Goal: Entertainment & Leisure: Browse casually

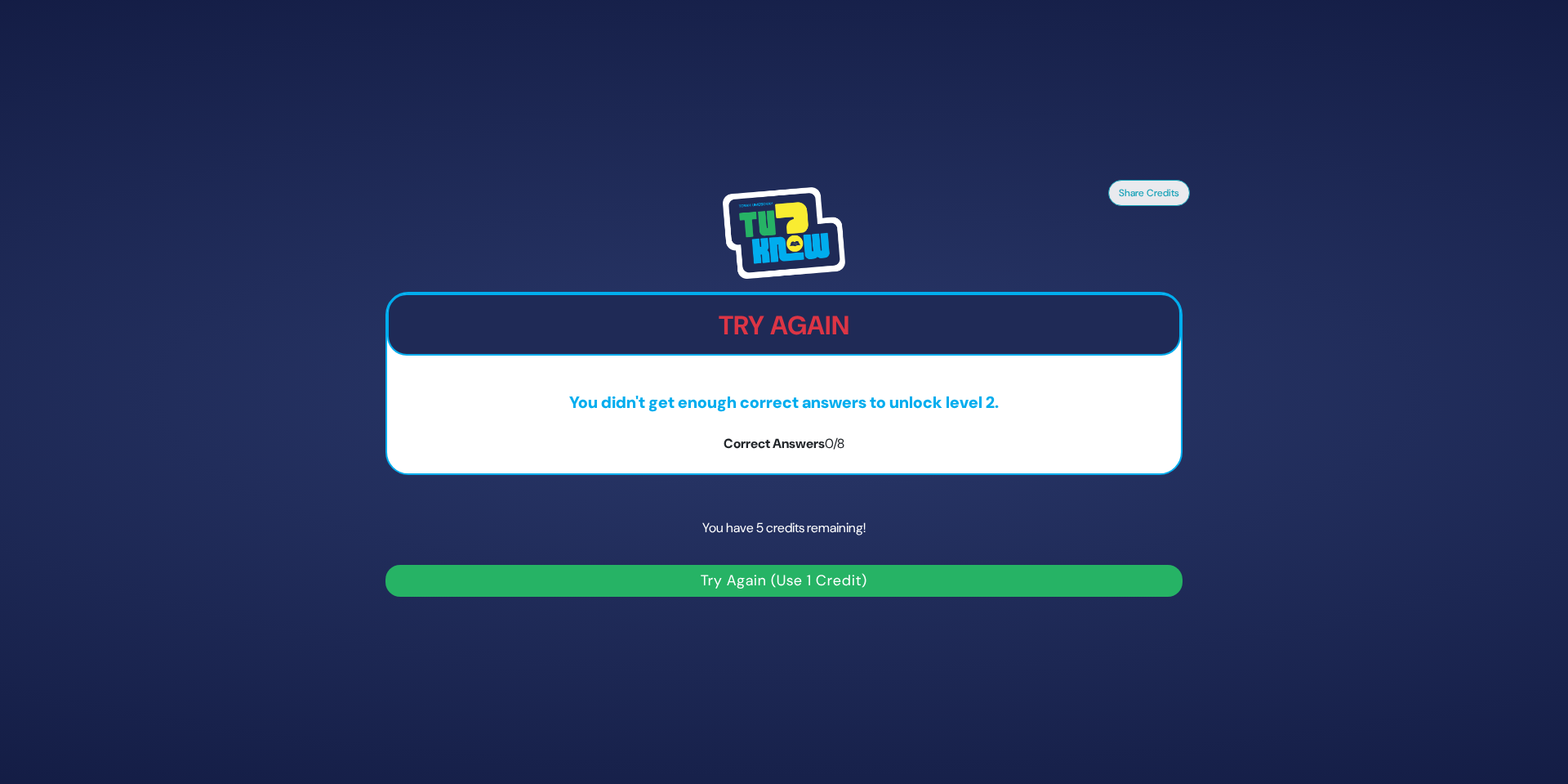
click at [816, 580] on button "Try Again (Use 1 Credit)" at bounding box center [784, 580] width 797 height 32
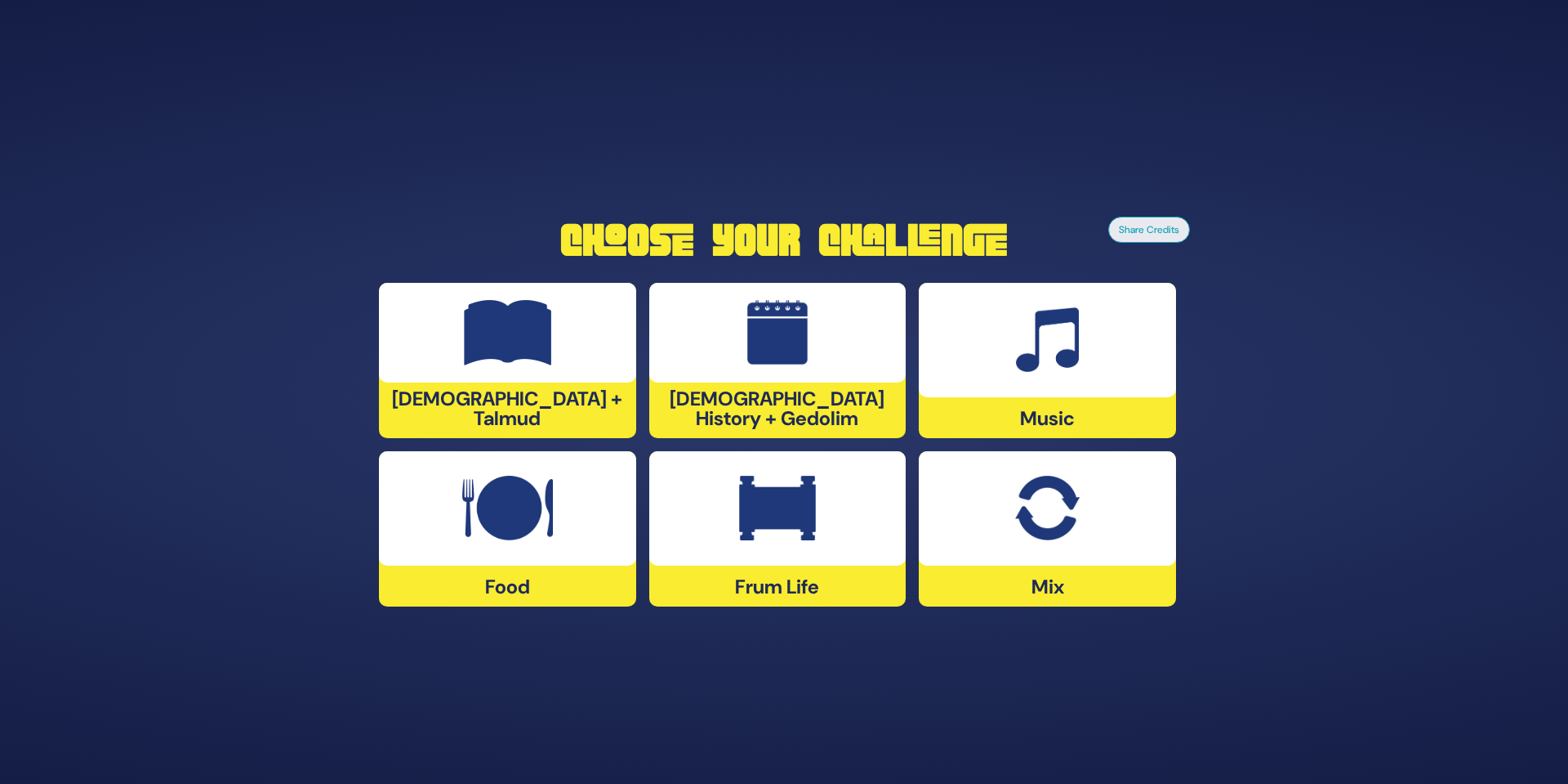
click at [963, 544] on div at bounding box center [1047, 508] width 257 height 114
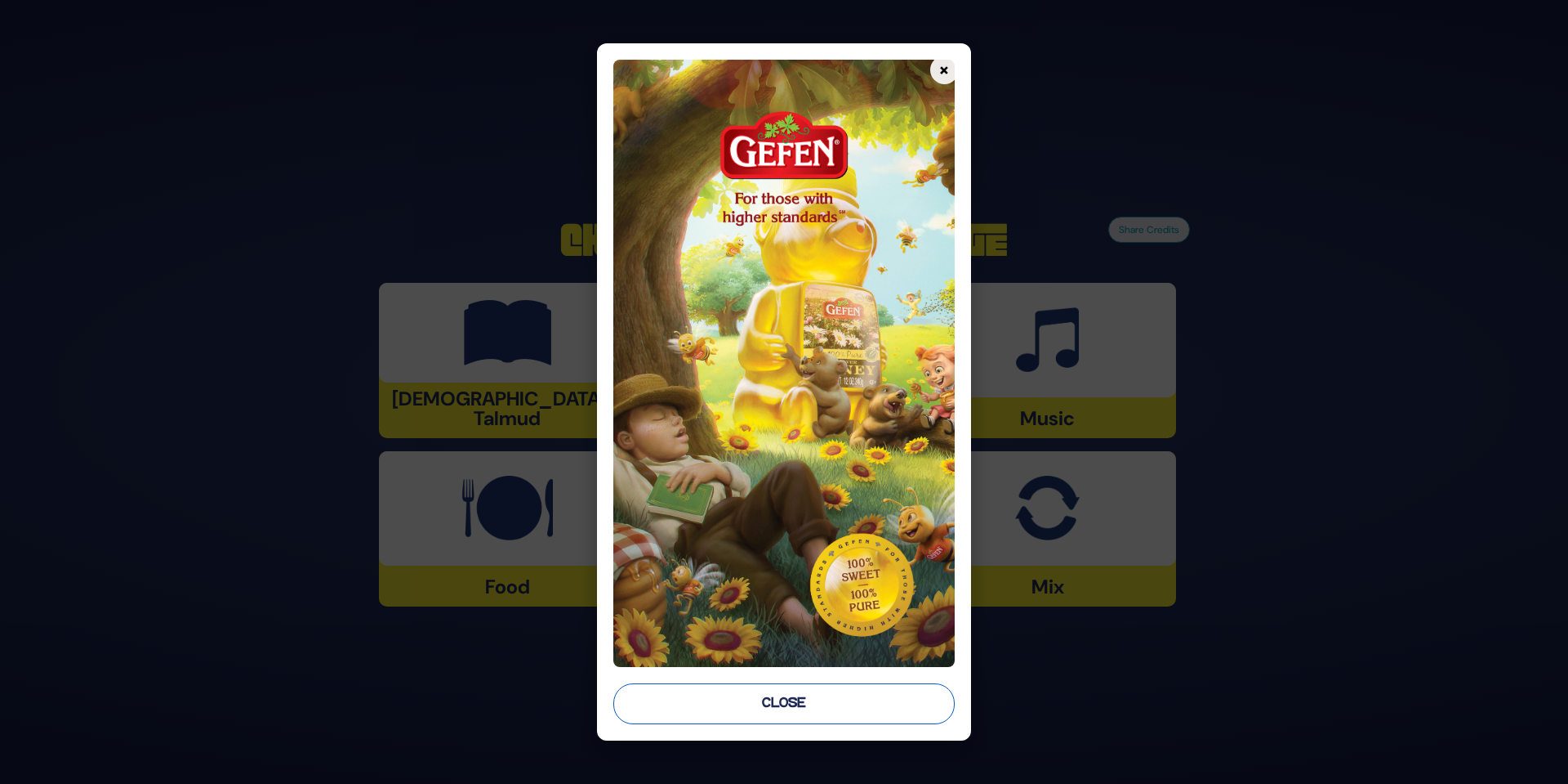
click at [813, 702] on button "Close" at bounding box center [784, 704] width 341 height 41
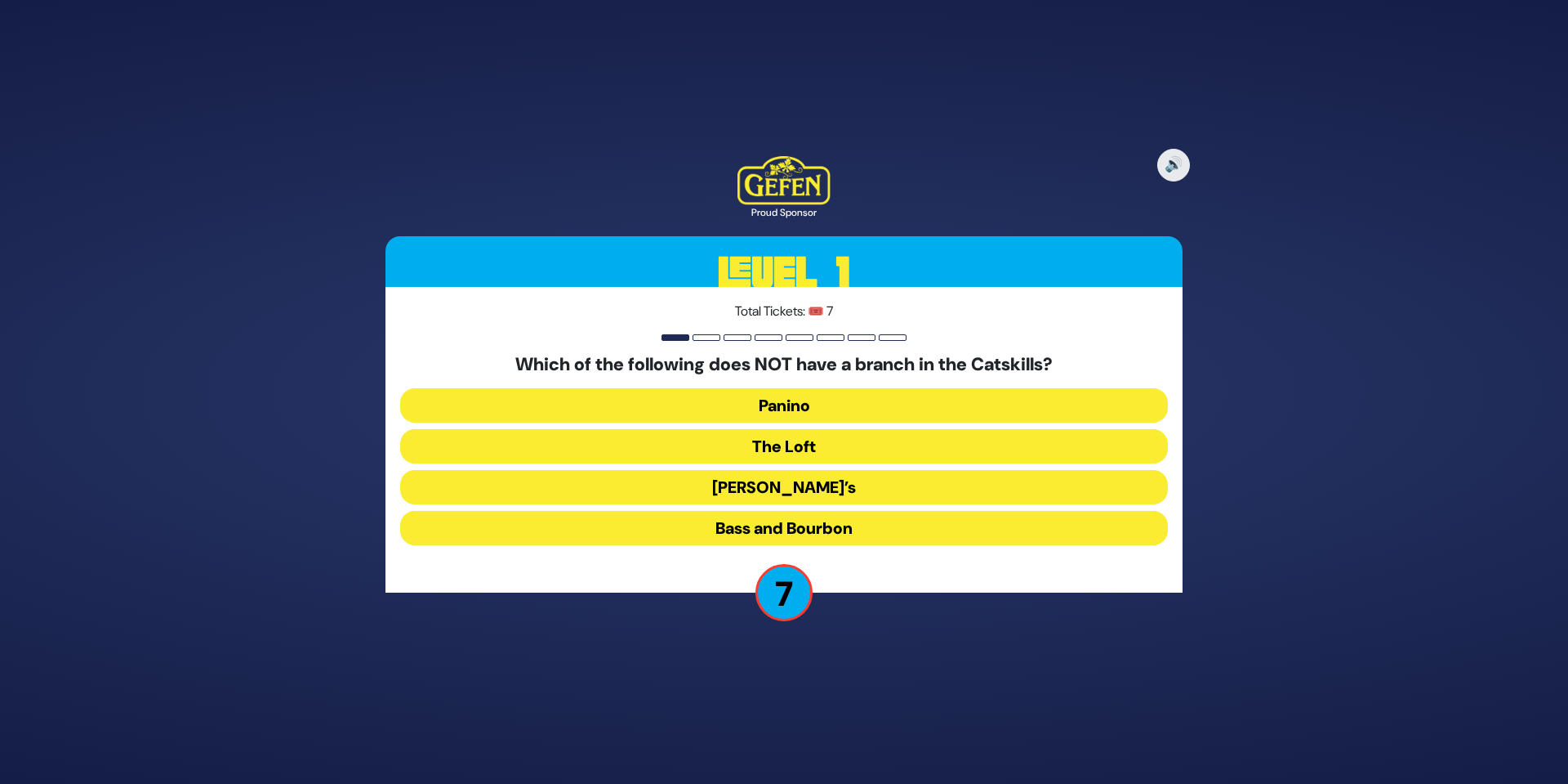
click at [809, 448] on button "The Loft" at bounding box center [784, 446] width 767 height 34
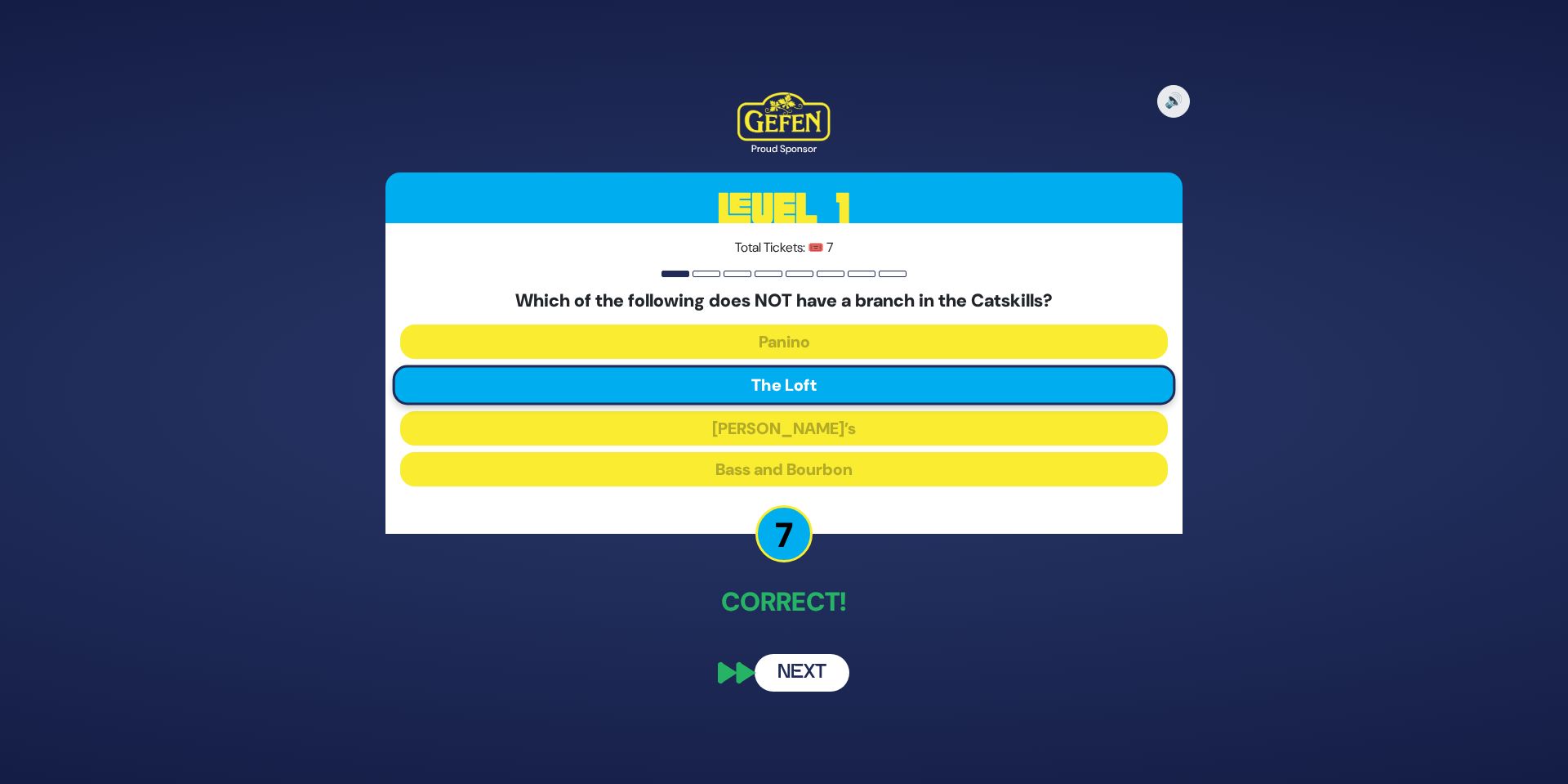
click at [800, 681] on button "Next" at bounding box center [802, 672] width 95 height 38
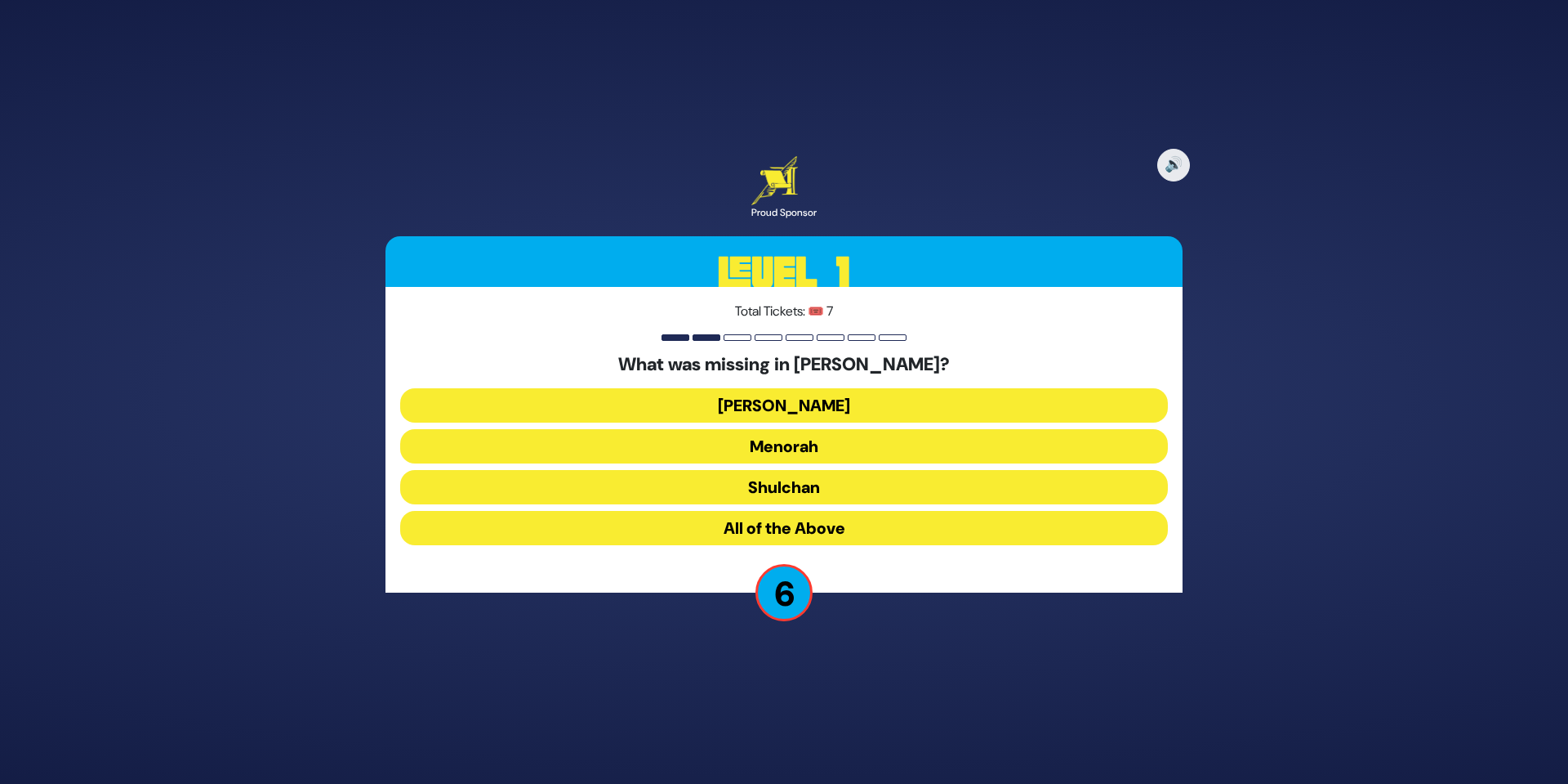
click at [802, 491] on button "Shulchan" at bounding box center [784, 487] width 767 height 34
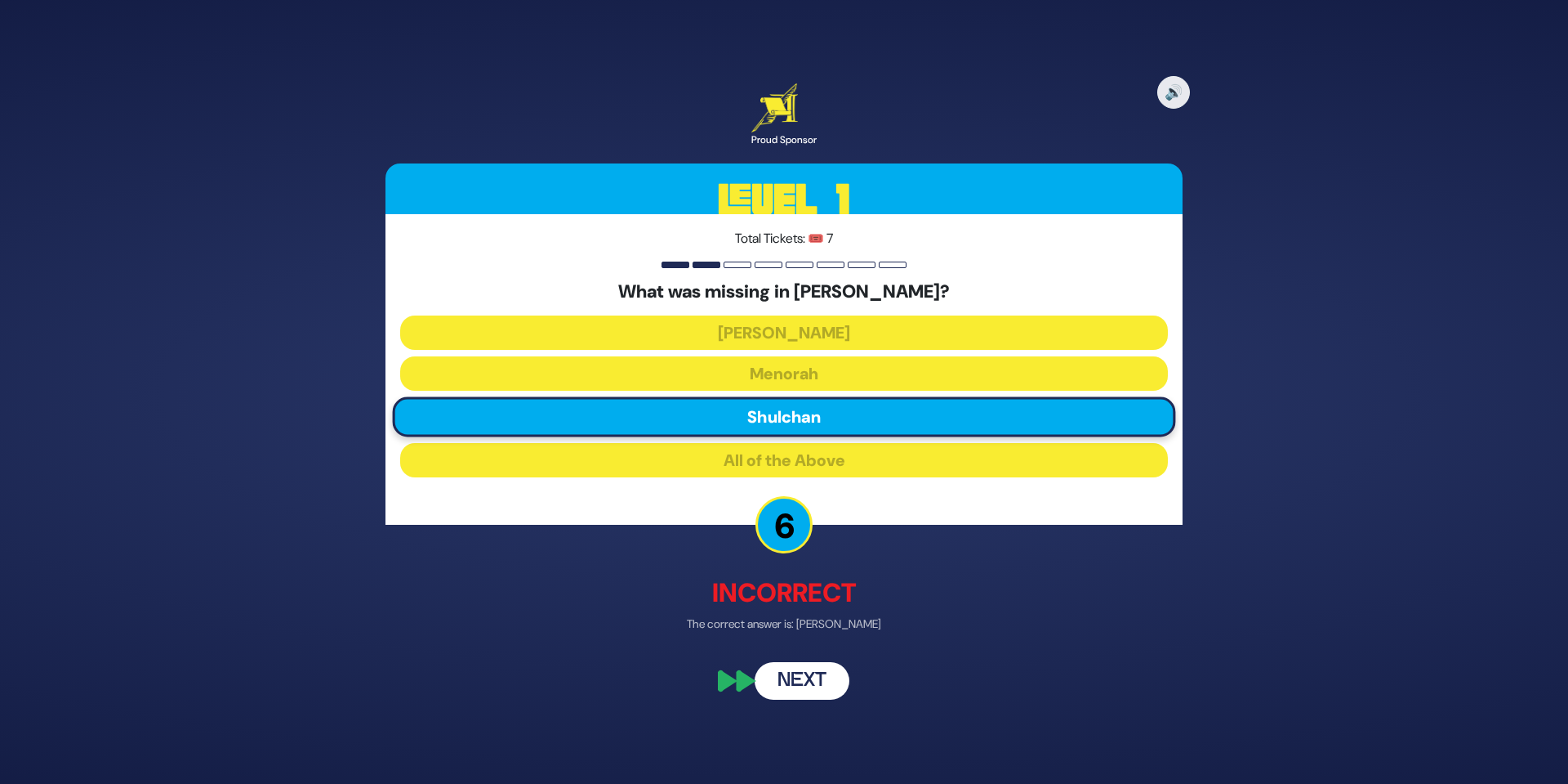
click at [806, 674] on button "Next" at bounding box center [802, 681] width 95 height 38
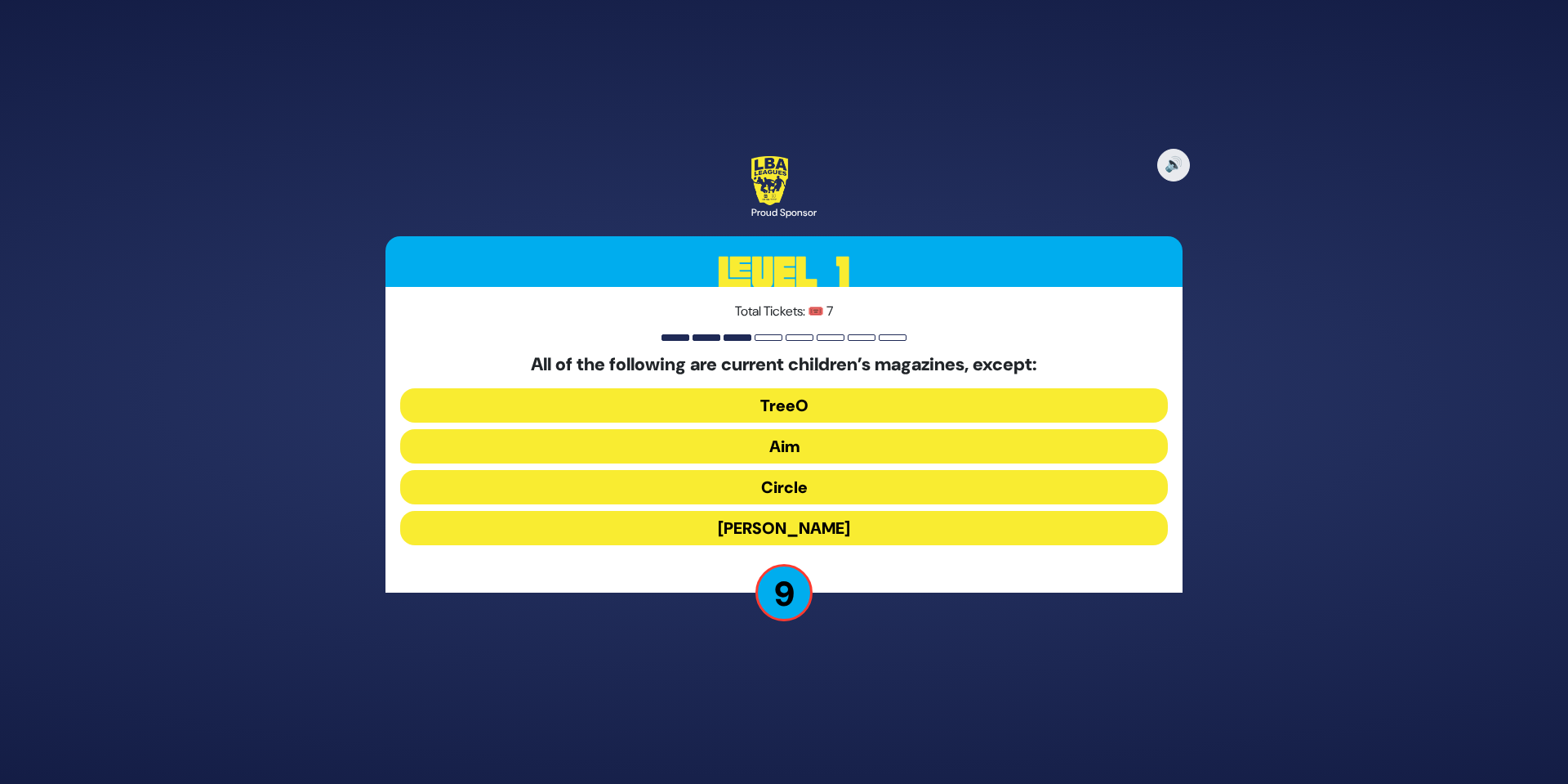
click at [807, 403] on button "TreeO" at bounding box center [784, 405] width 767 height 34
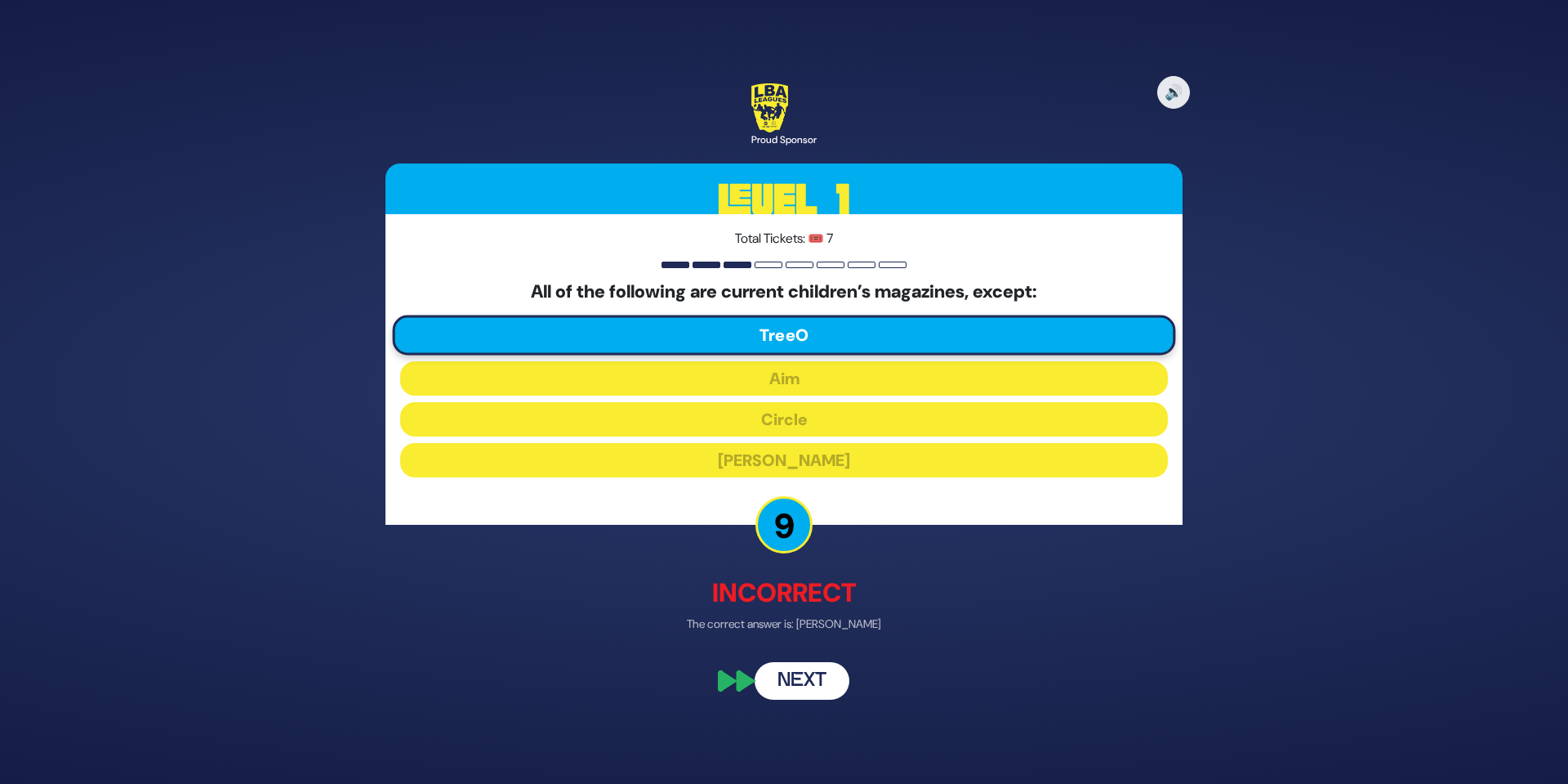
click at [806, 673] on button "Next" at bounding box center [802, 681] width 95 height 38
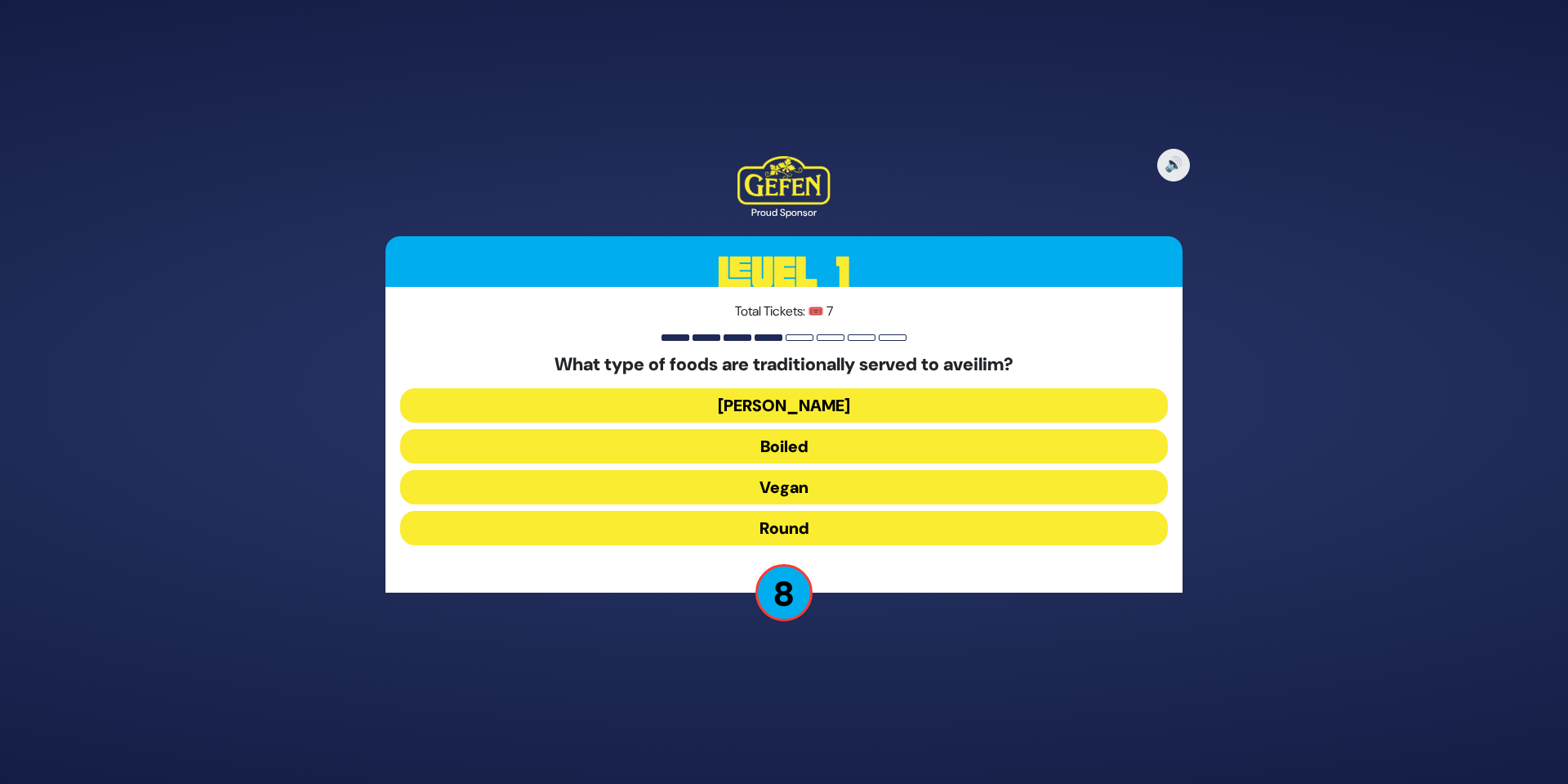
click at [800, 528] on button "Round" at bounding box center [784, 528] width 767 height 34
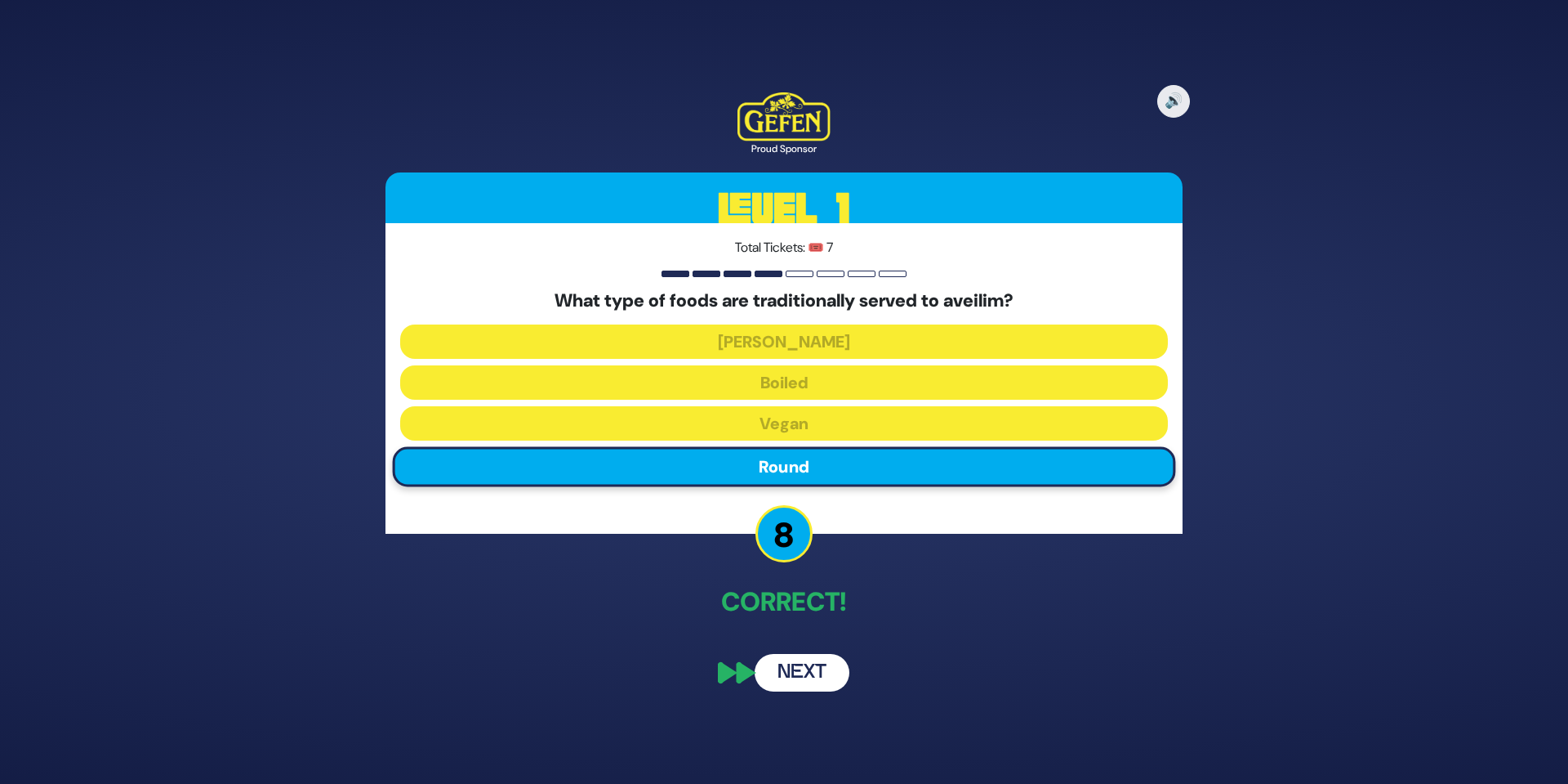
click at [810, 662] on button "Next" at bounding box center [802, 672] width 95 height 38
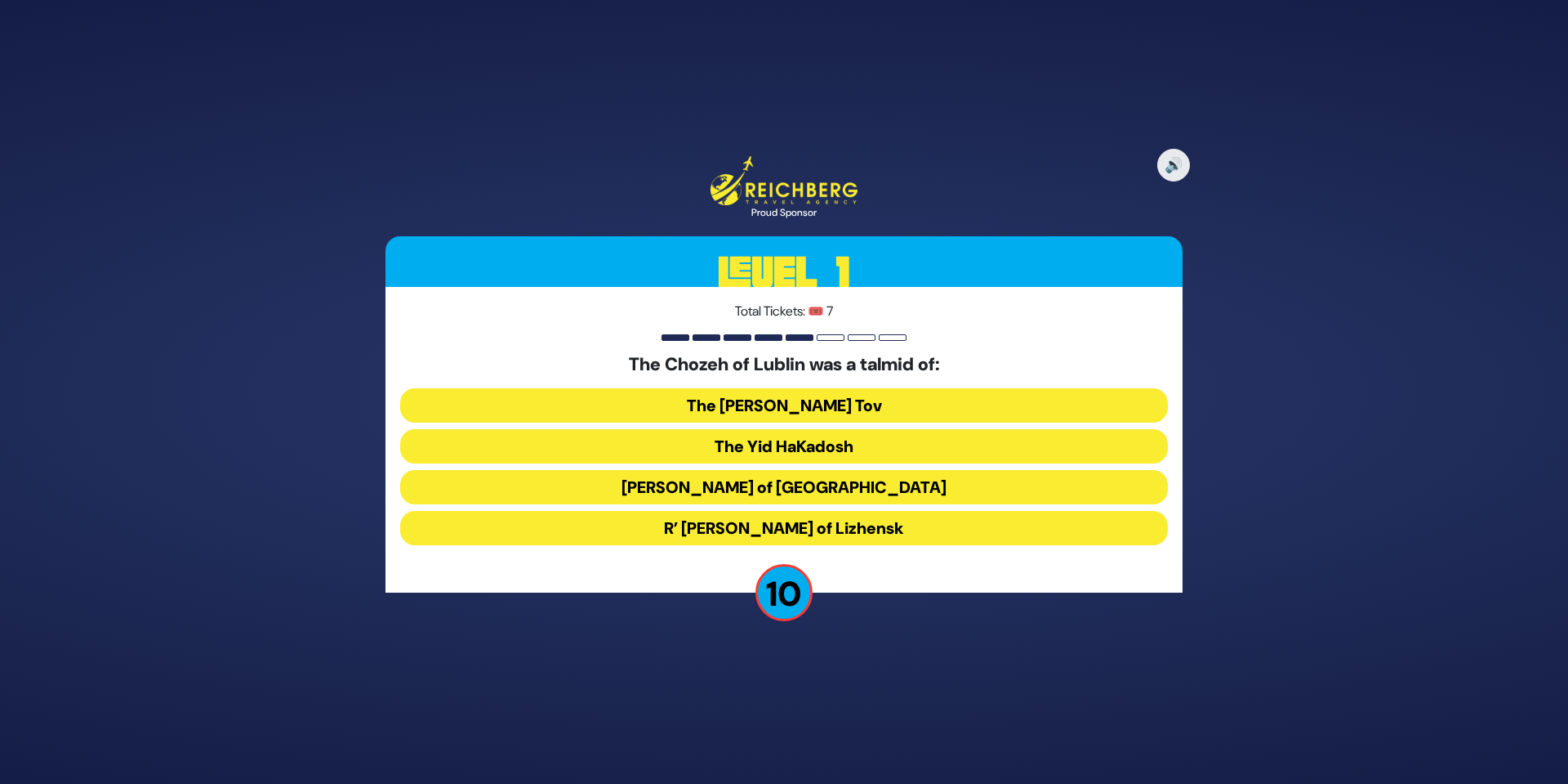
click at [836, 481] on button "Reb Tzadok Hakohen of Lublin" at bounding box center [784, 487] width 767 height 34
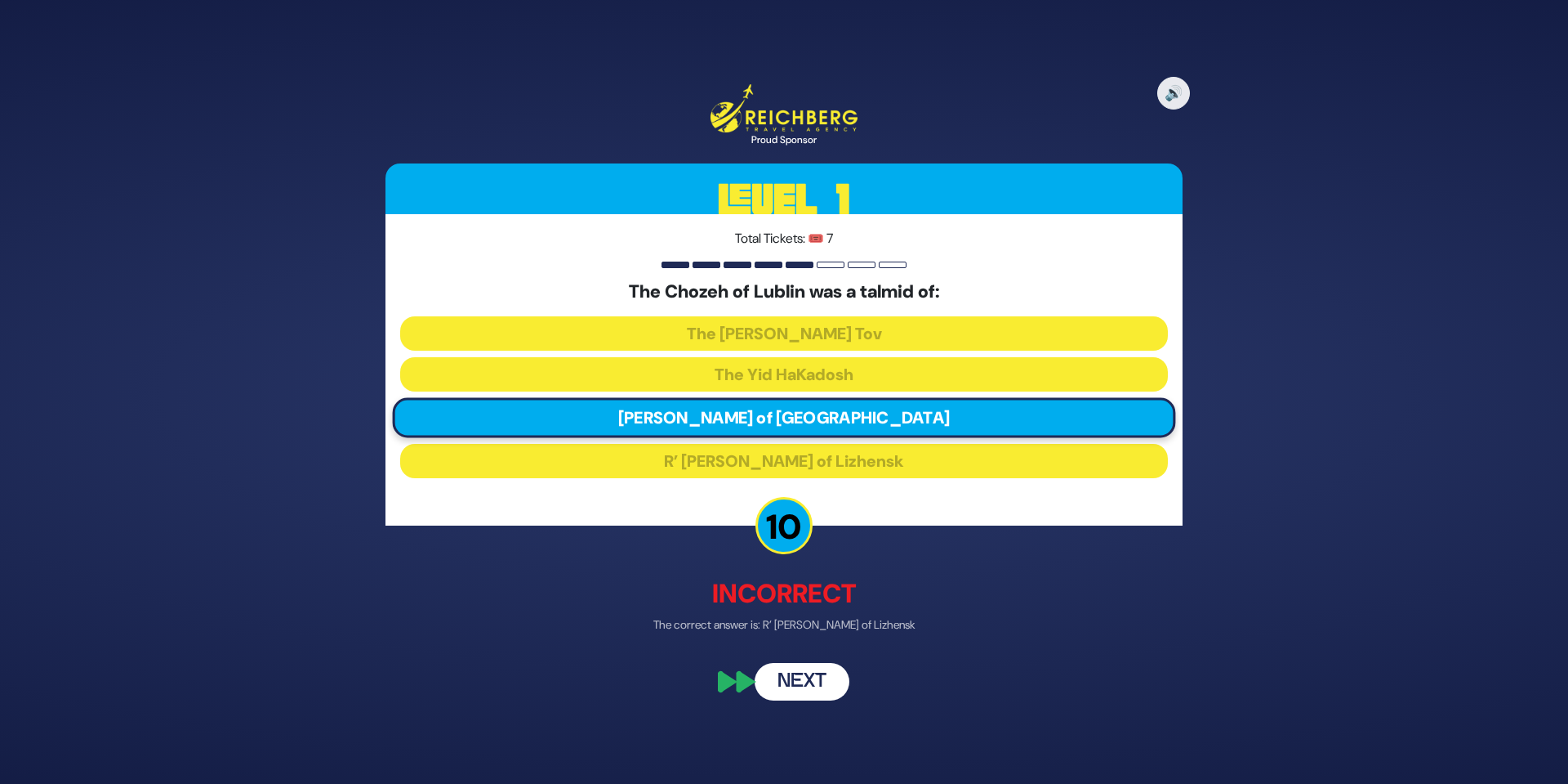
click at [824, 673] on button "Next" at bounding box center [802, 680] width 95 height 38
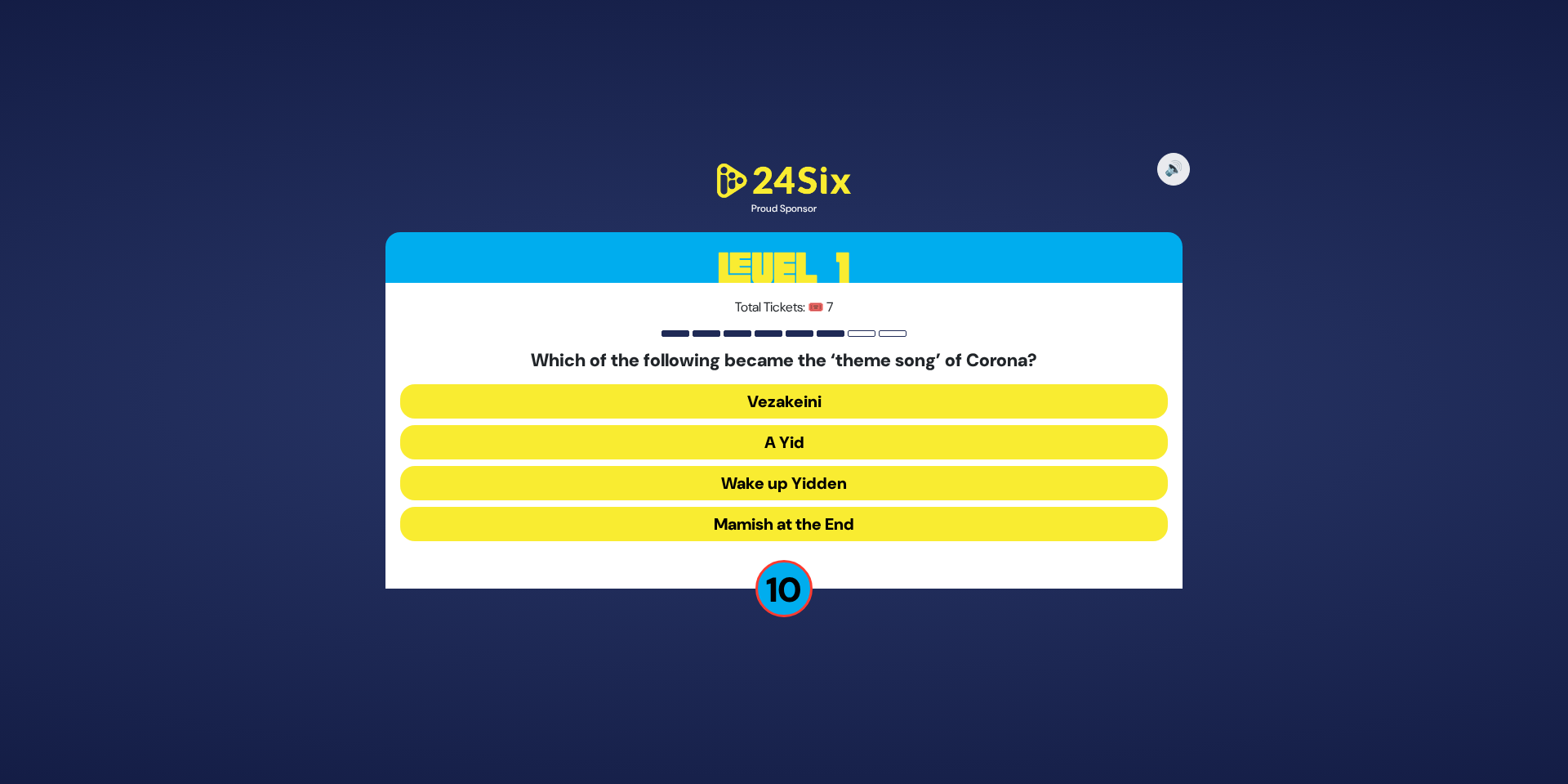
click at [812, 447] on button "A Yid" at bounding box center [784, 442] width 767 height 34
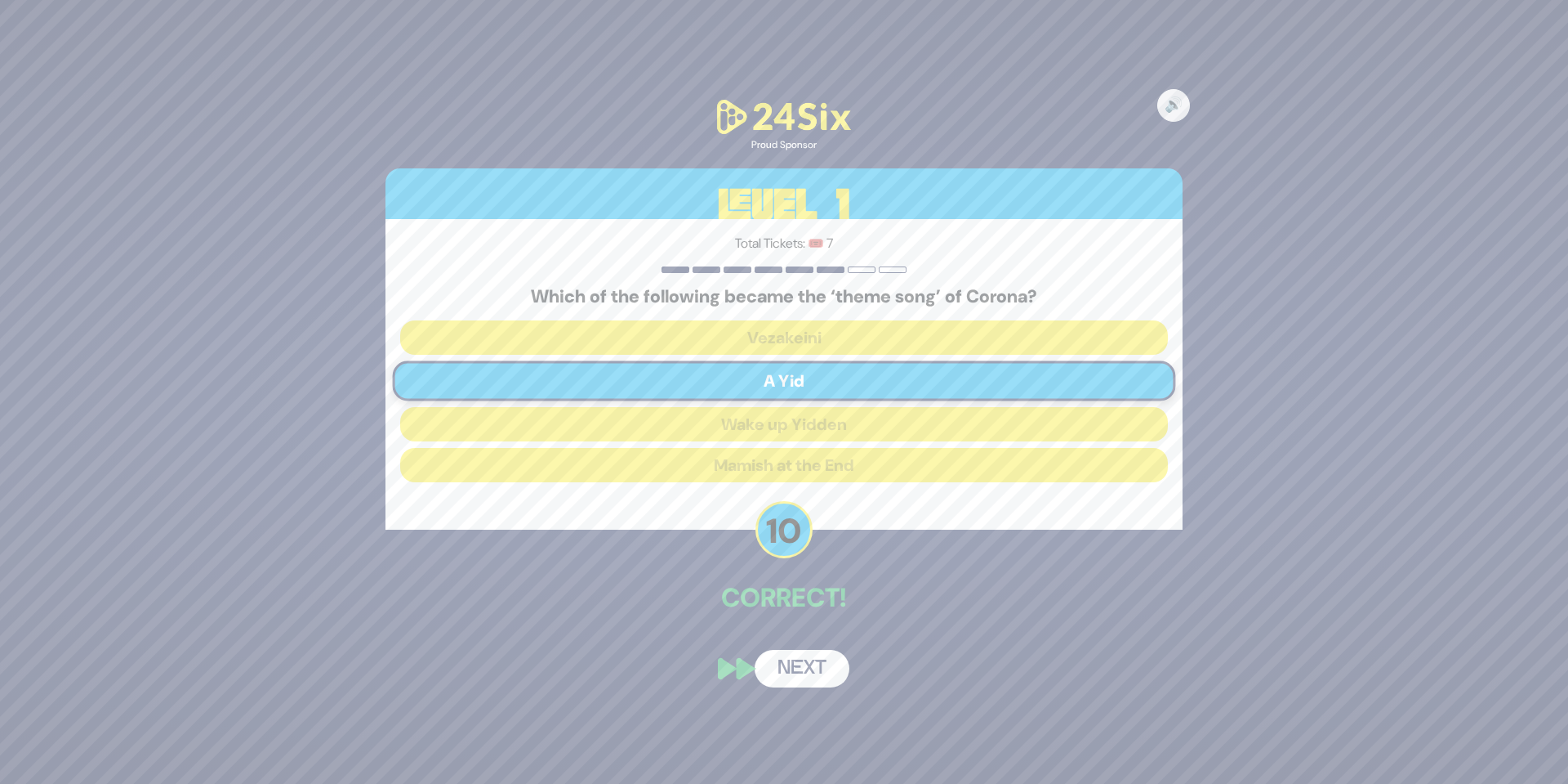
click at [816, 664] on button "Next" at bounding box center [802, 668] width 95 height 38
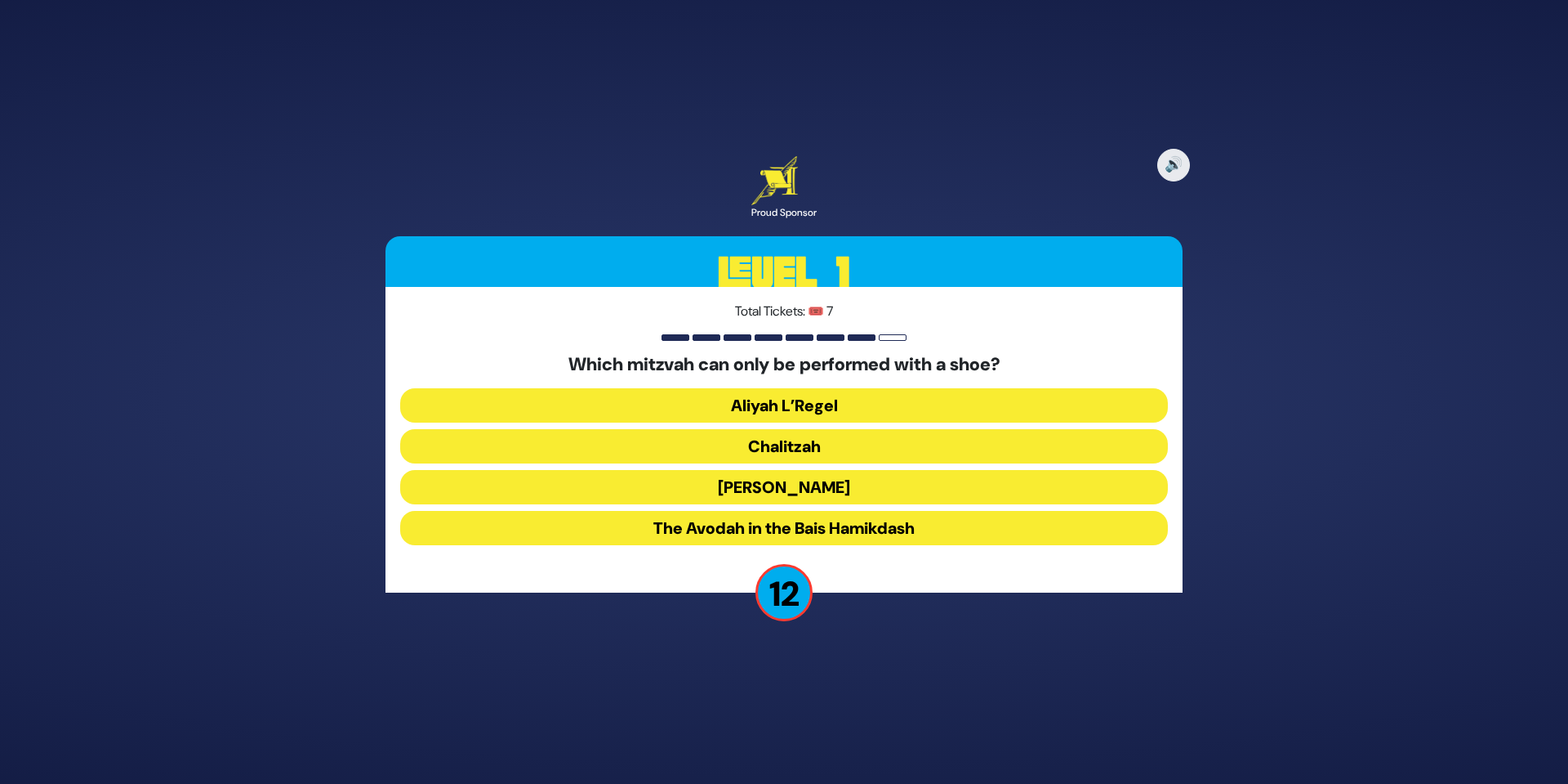
click at [821, 445] on button "Chalitzah" at bounding box center [784, 446] width 767 height 34
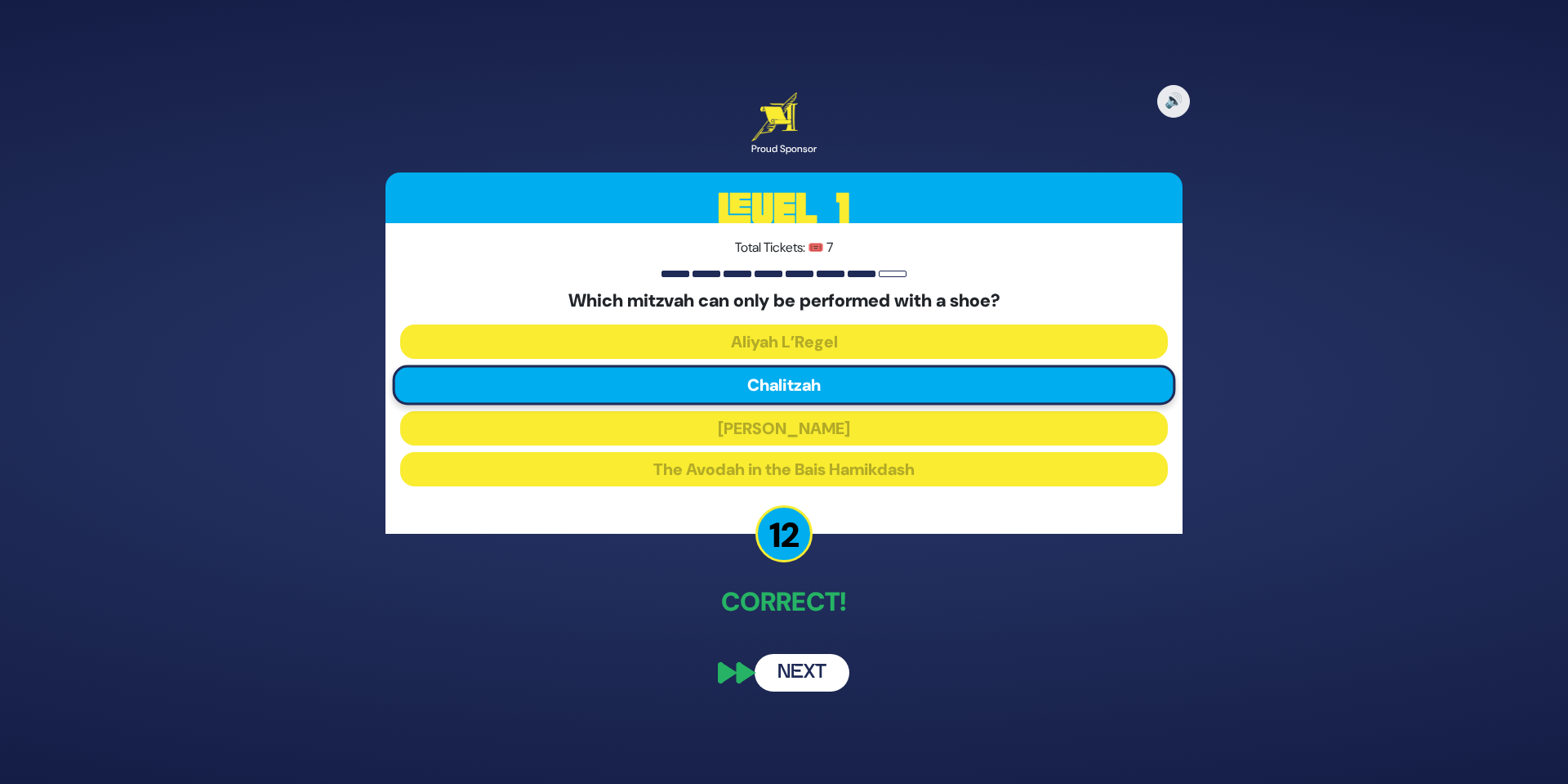
click at [820, 681] on button "Next" at bounding box center [802, 672] width 95 height 38
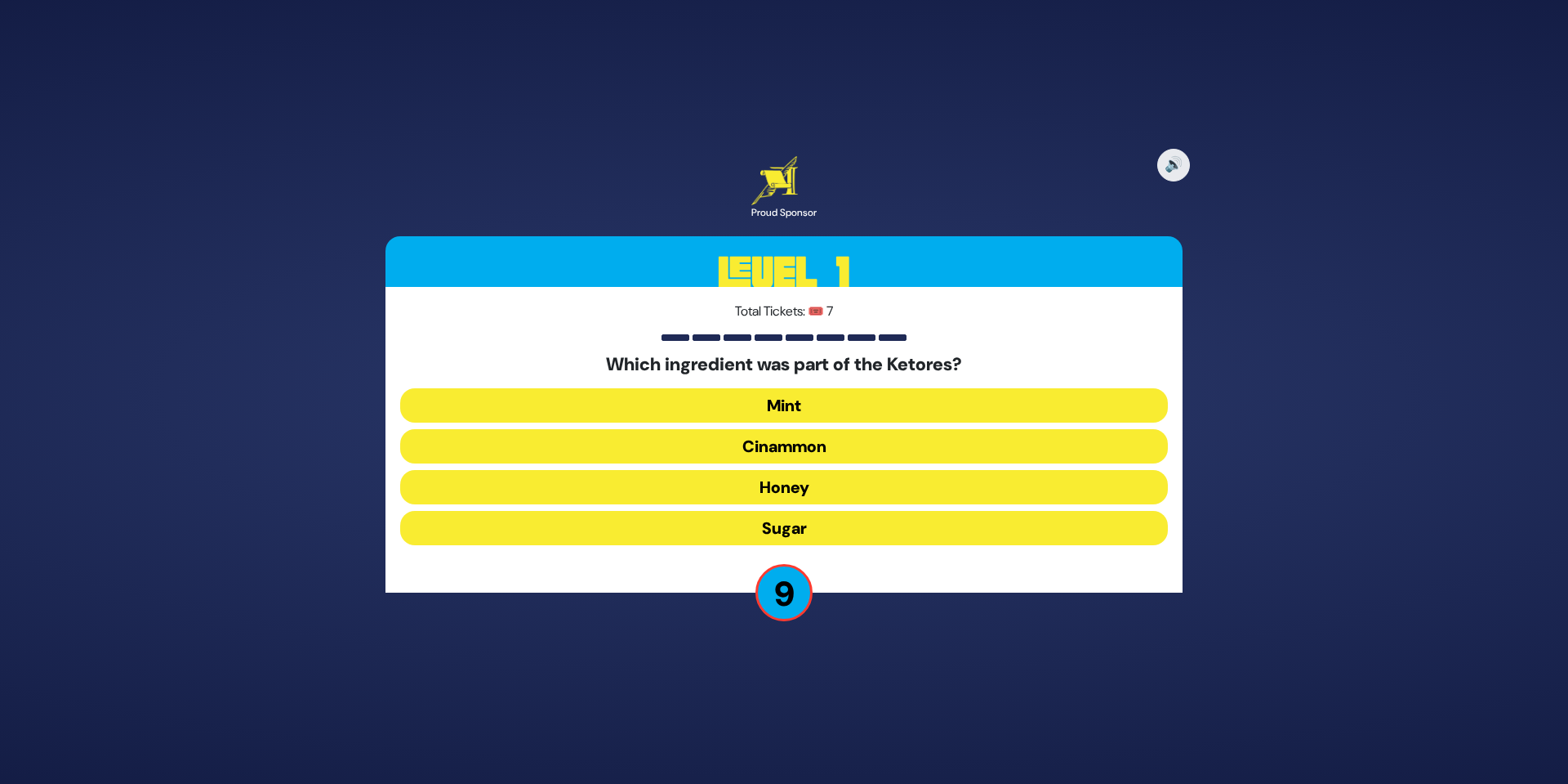
click at [817, 440] on button "Cinammon" at bounding box center [784, 446] width 767 height 34
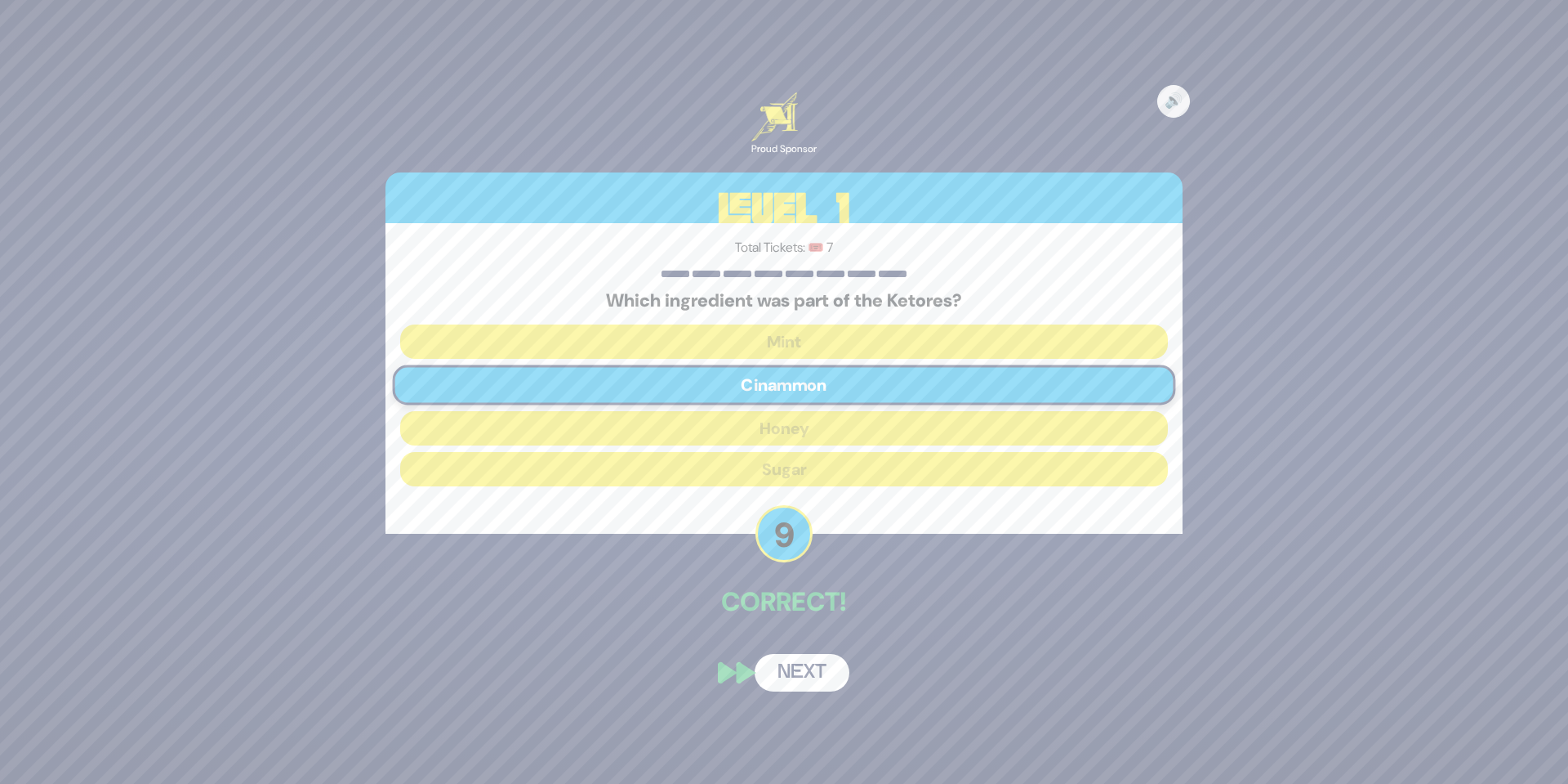
click at [830, 664] on button "Next" at bounding box center [802, 672] width 95 height 38
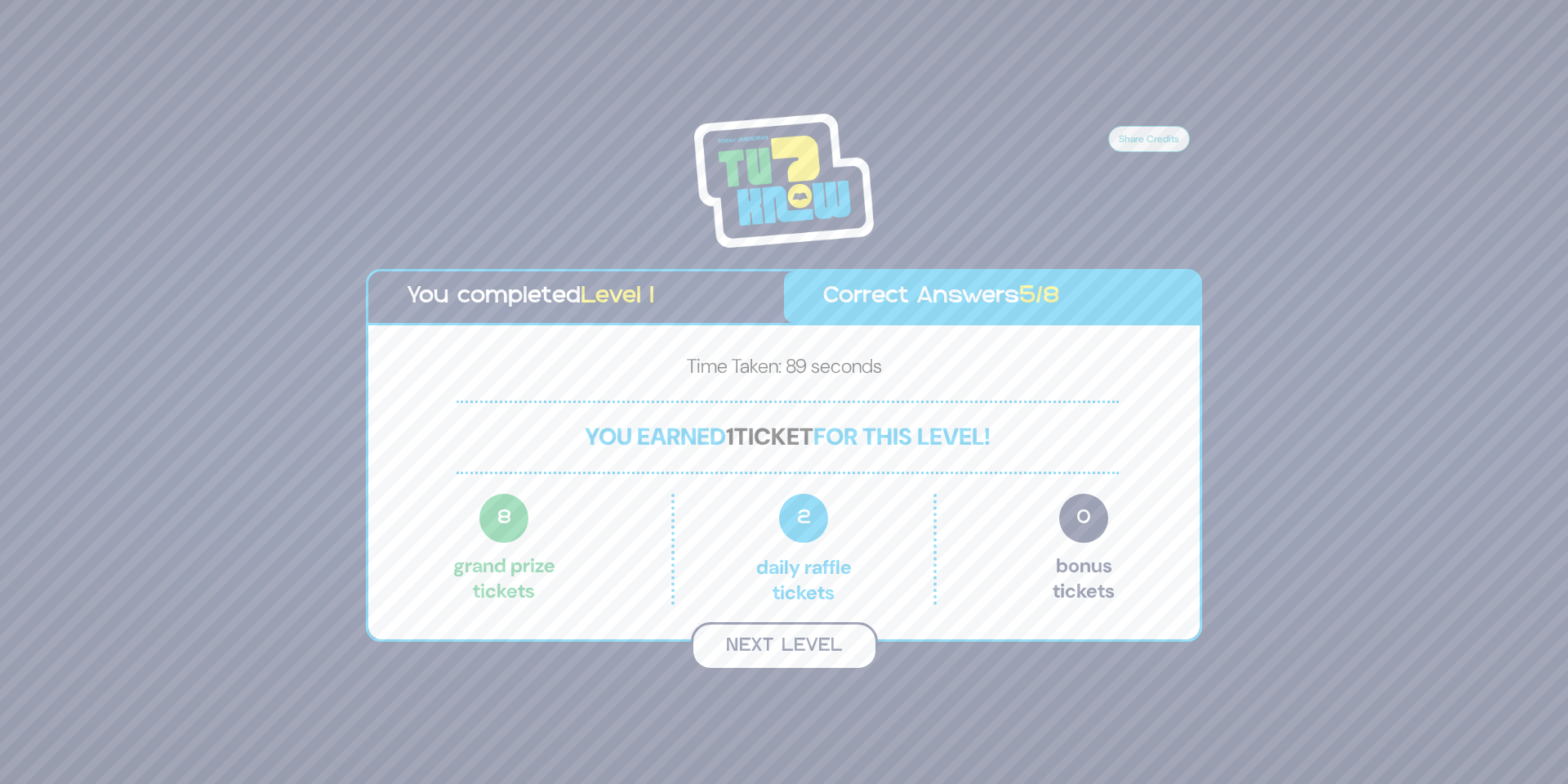
click at [830, 649] on button "Next Level" at bounding box center [784, 646] width 187 height 48
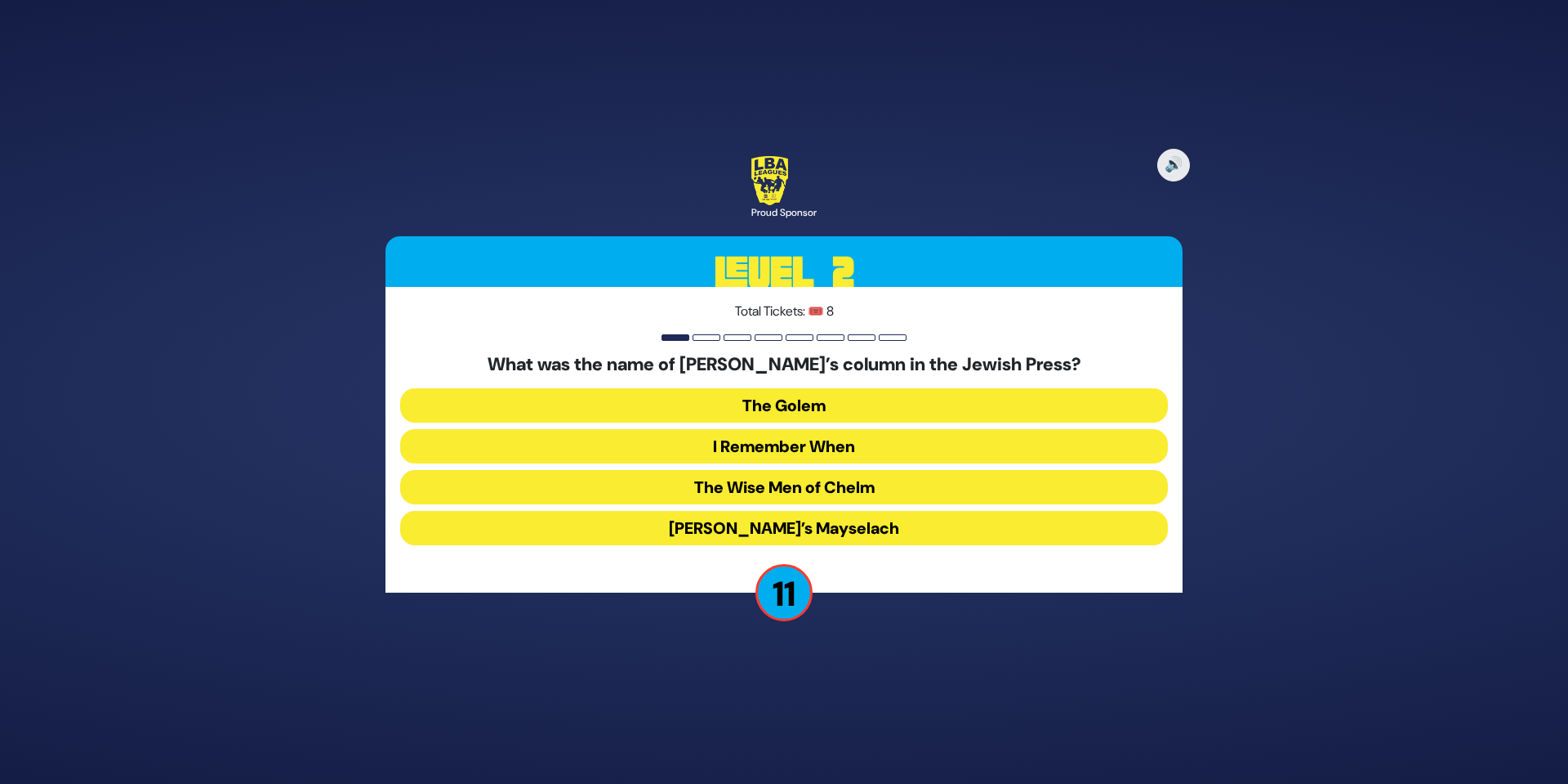
click at [837, 448] on button "I Remember When" at bounding box center [784, 446] width 767 height 34
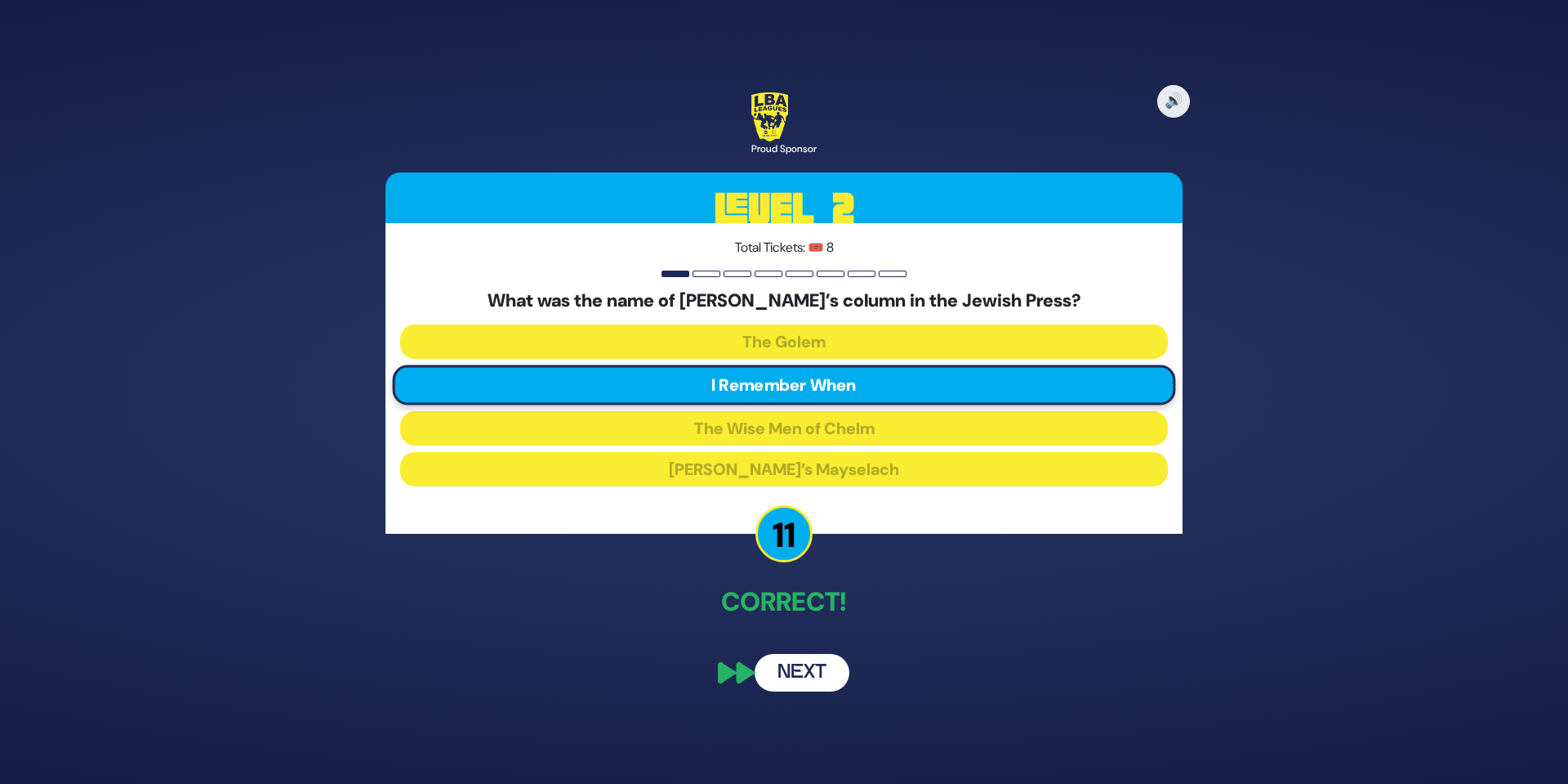
click at [825, 675] on button "Next" at bounding box center [802, 672] width 95 height 38
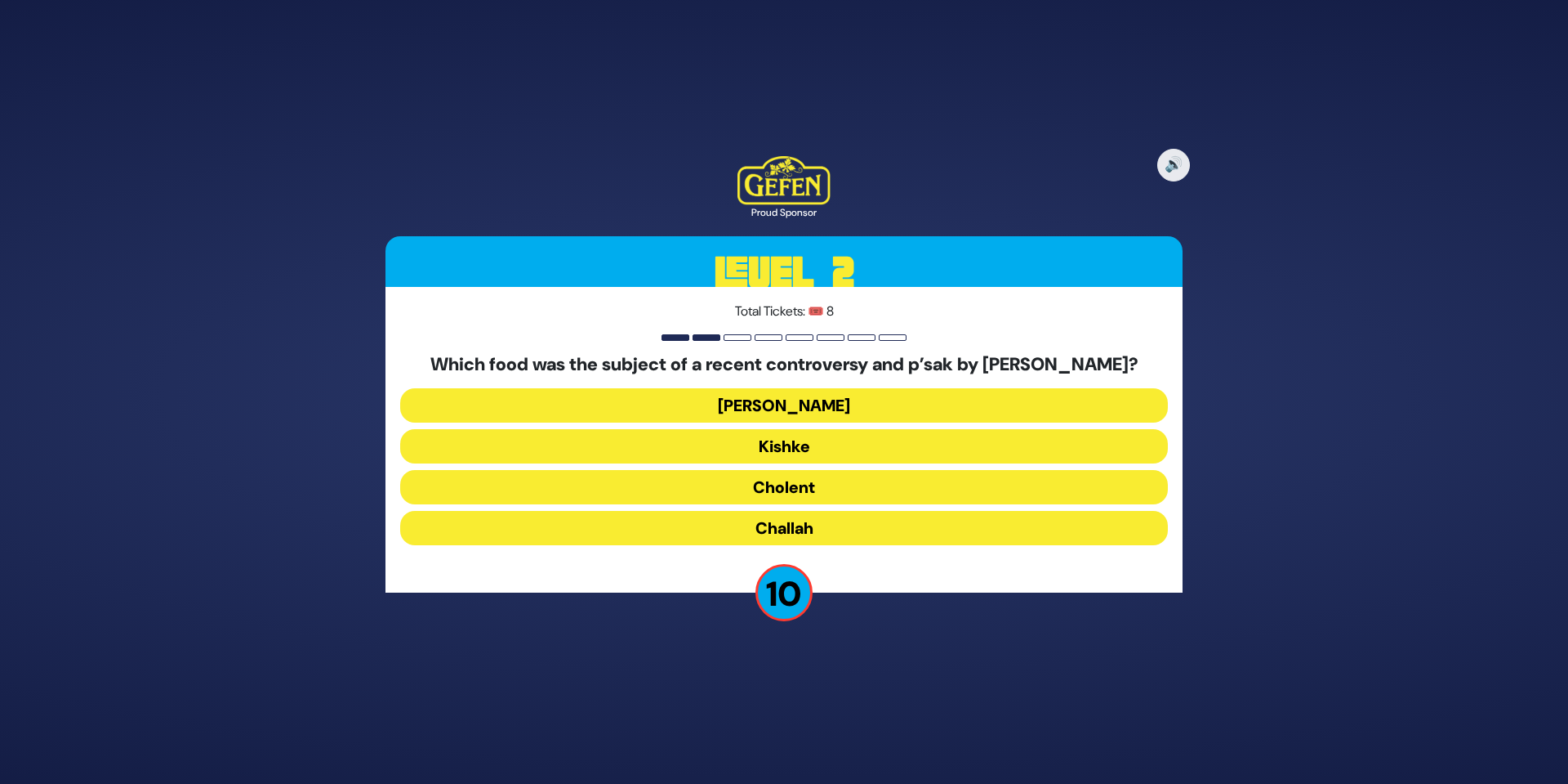
click at [857, 538] on button "Challah" at bounding box center [784, 528] width 767 height 34
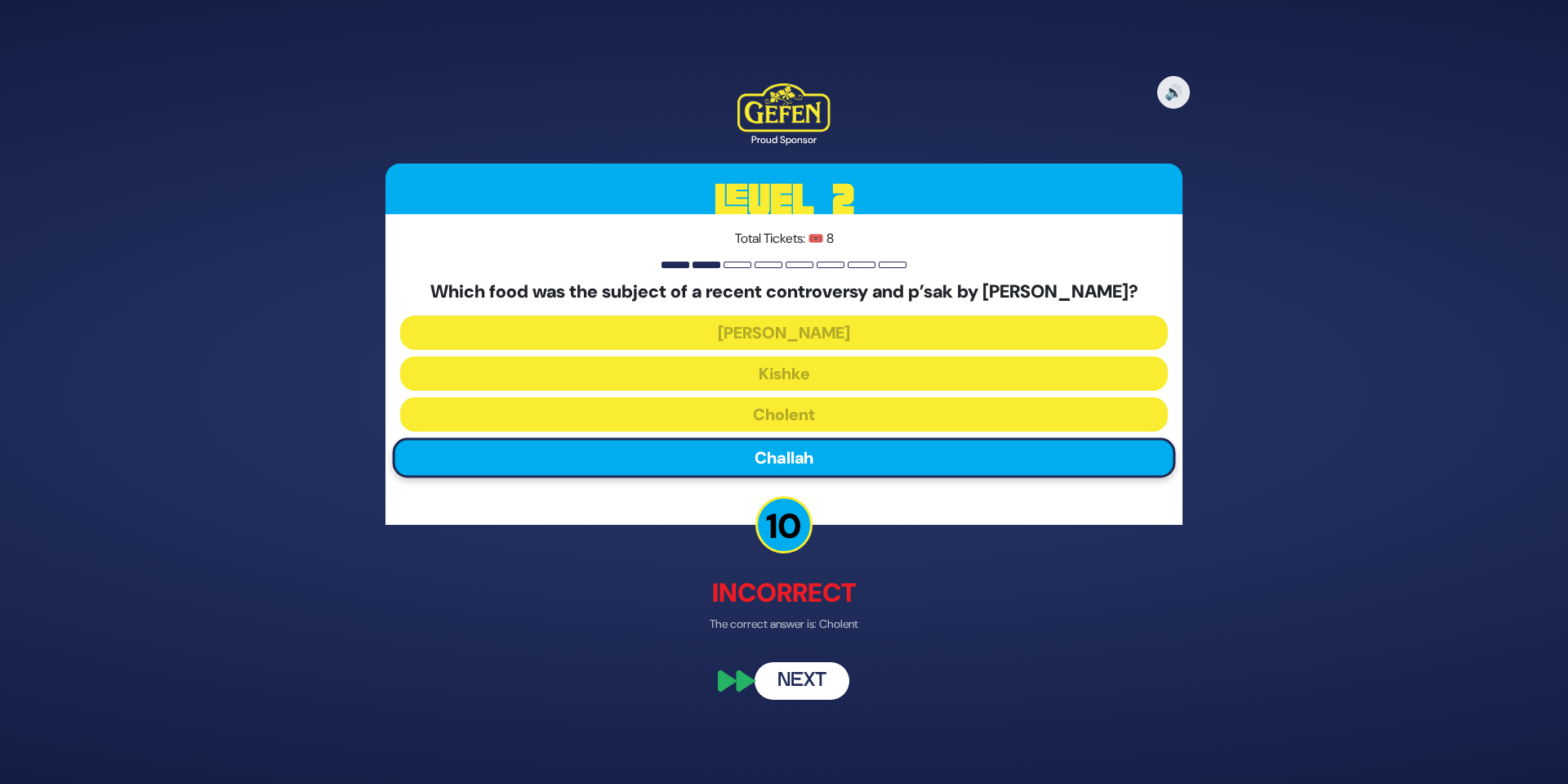
click at [816, 689] on button "Next" at bounding box center [802, 681] width 95 height 38
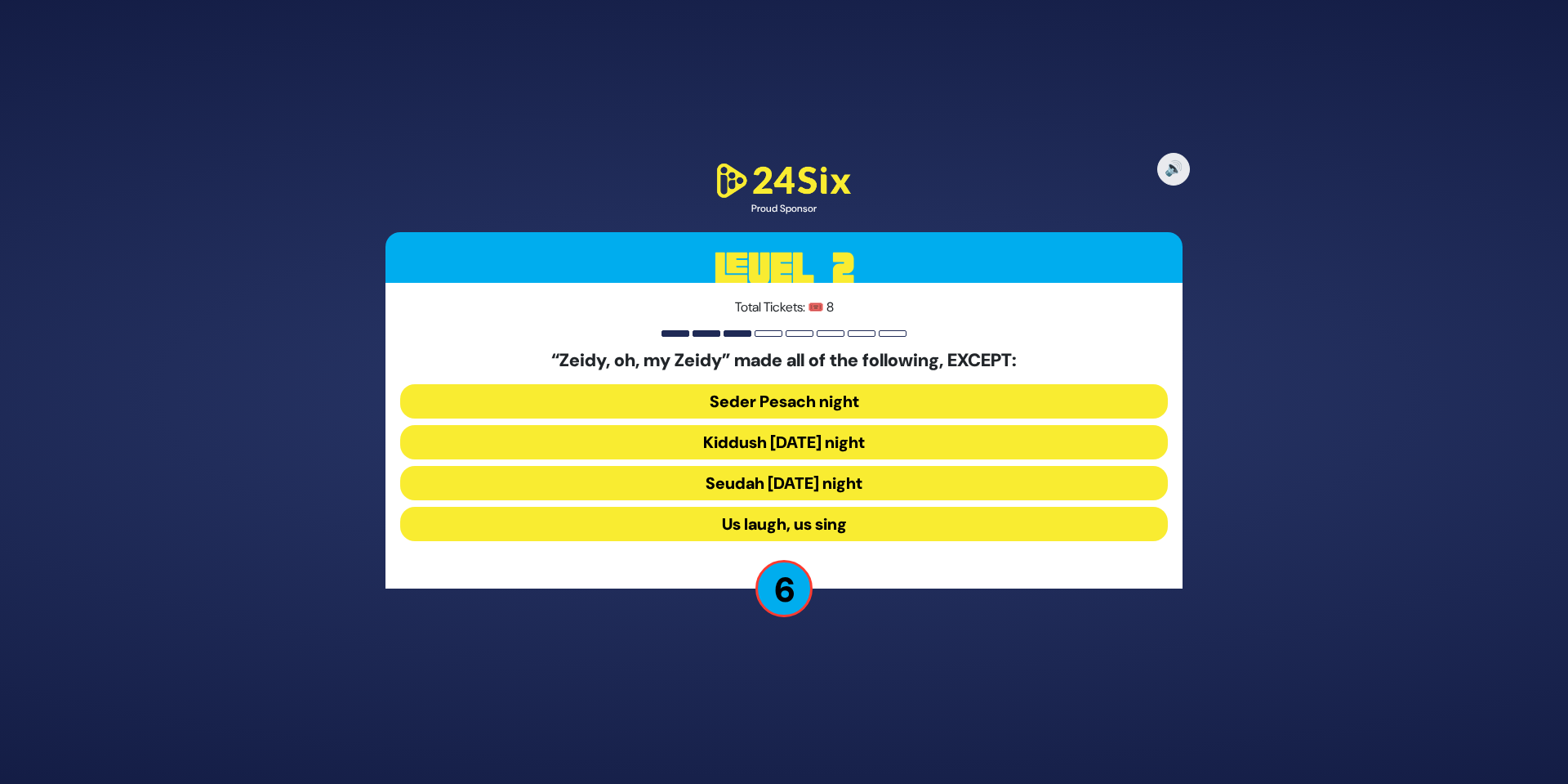
click at [817, 481] on button "Seudah Friday night" at bounding box center [784, 483] width 767 height 34
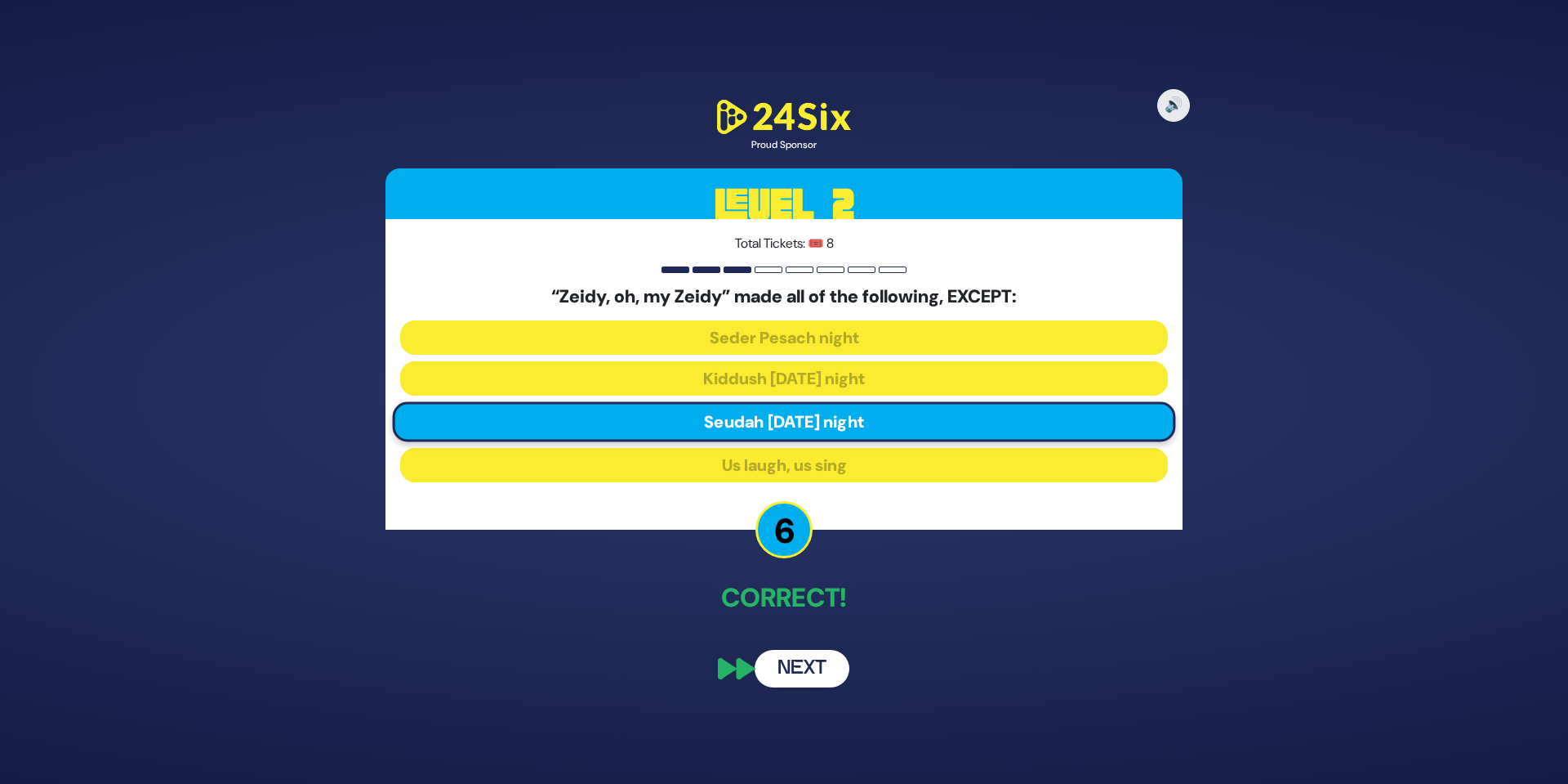
click at [809, 663] on button "Next" at bounding box center [802, 668] width 95 height 38
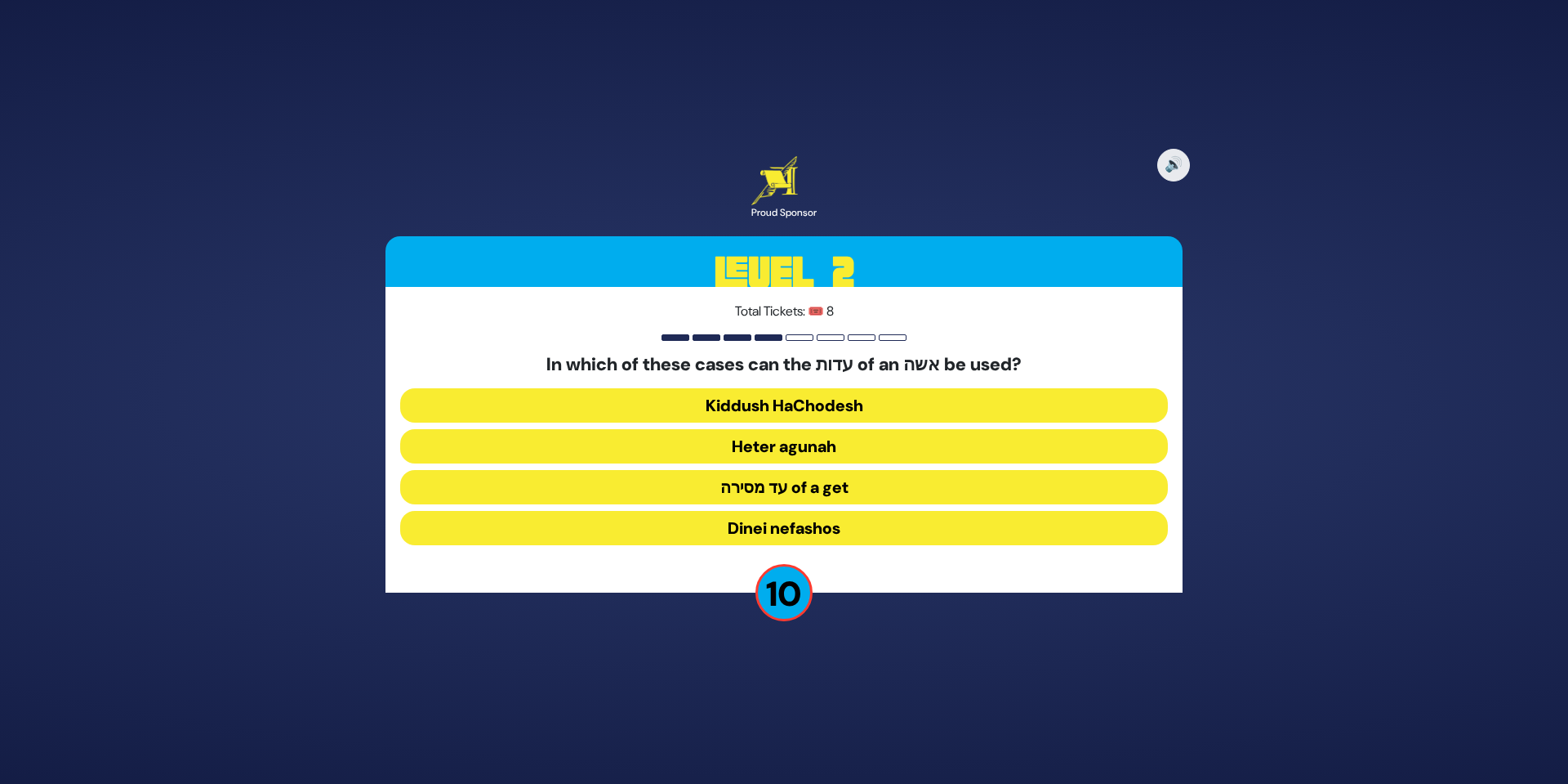
click at [816, 445] on button "Heter agunah" at bounding box center [784, 446] width 767 height 34
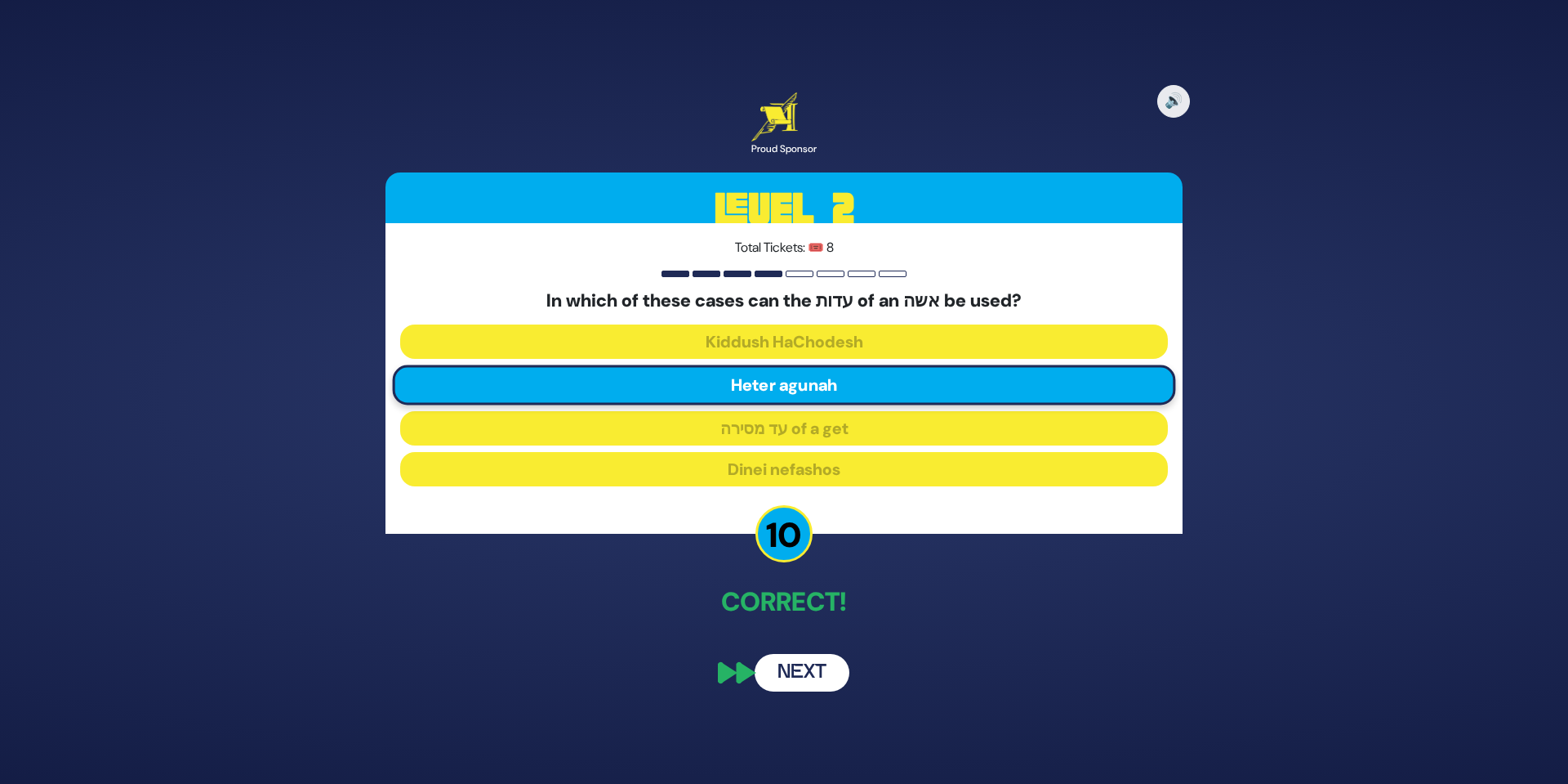
click at [812, 688] on button "Next" at bounding box center [802, 672] width 95 height 38
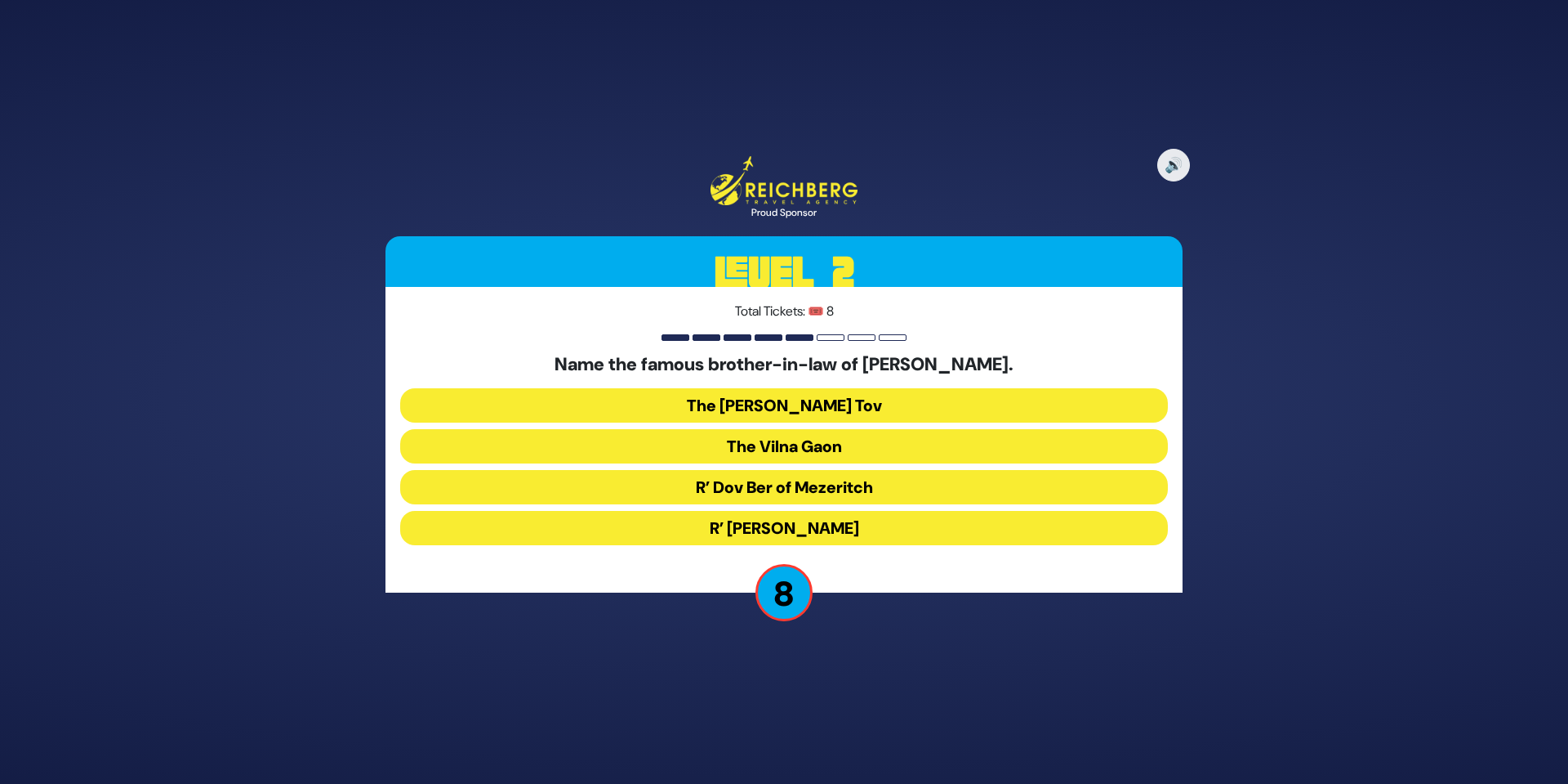
click at [843, 403] on button "The [PERSON_NAME] Tov" at bounding box center [784, 405] width 767 height 34
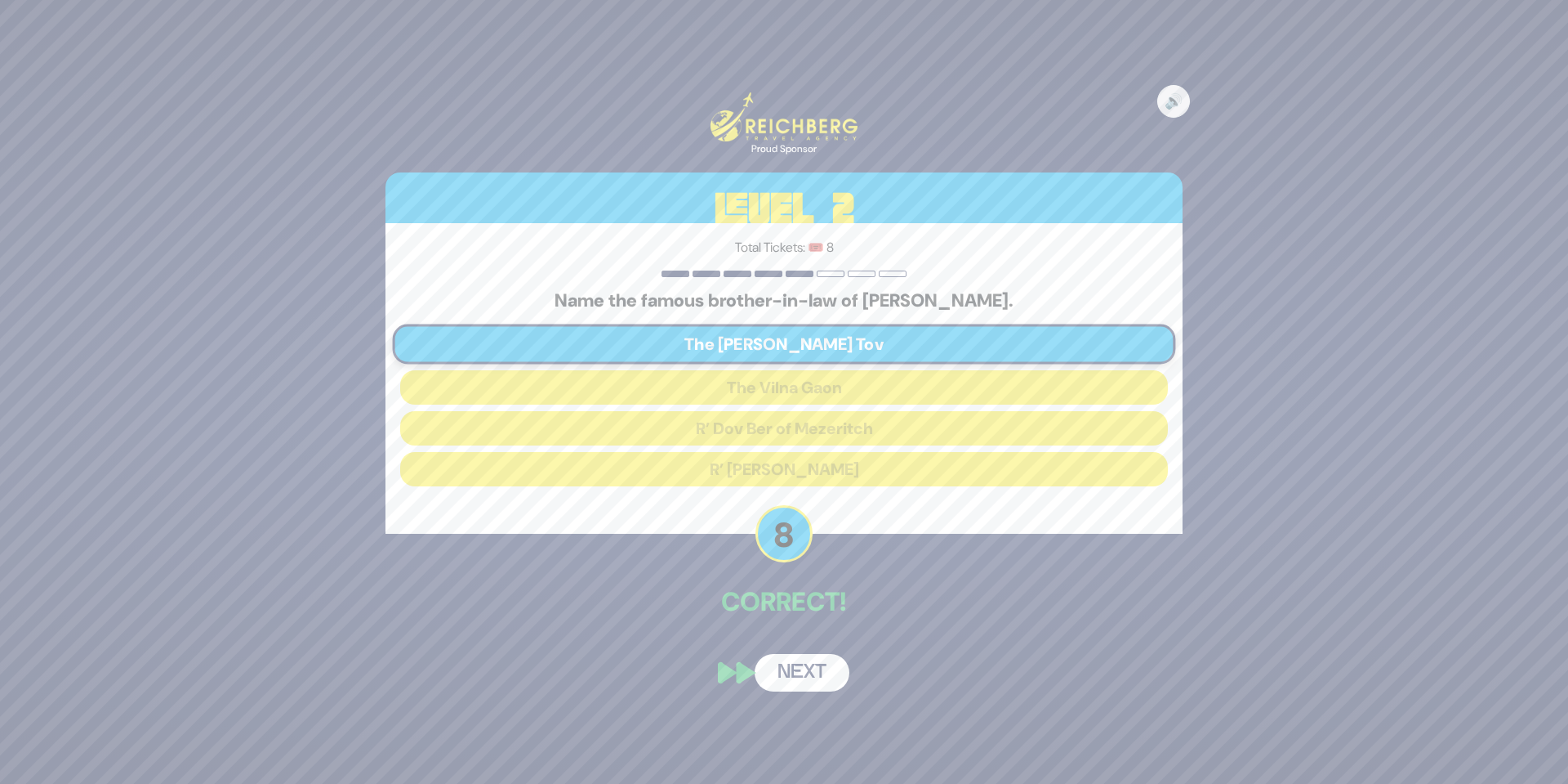
click at [808, 666] on button "Next" at bounding box center [802, 672] width 95 height 38
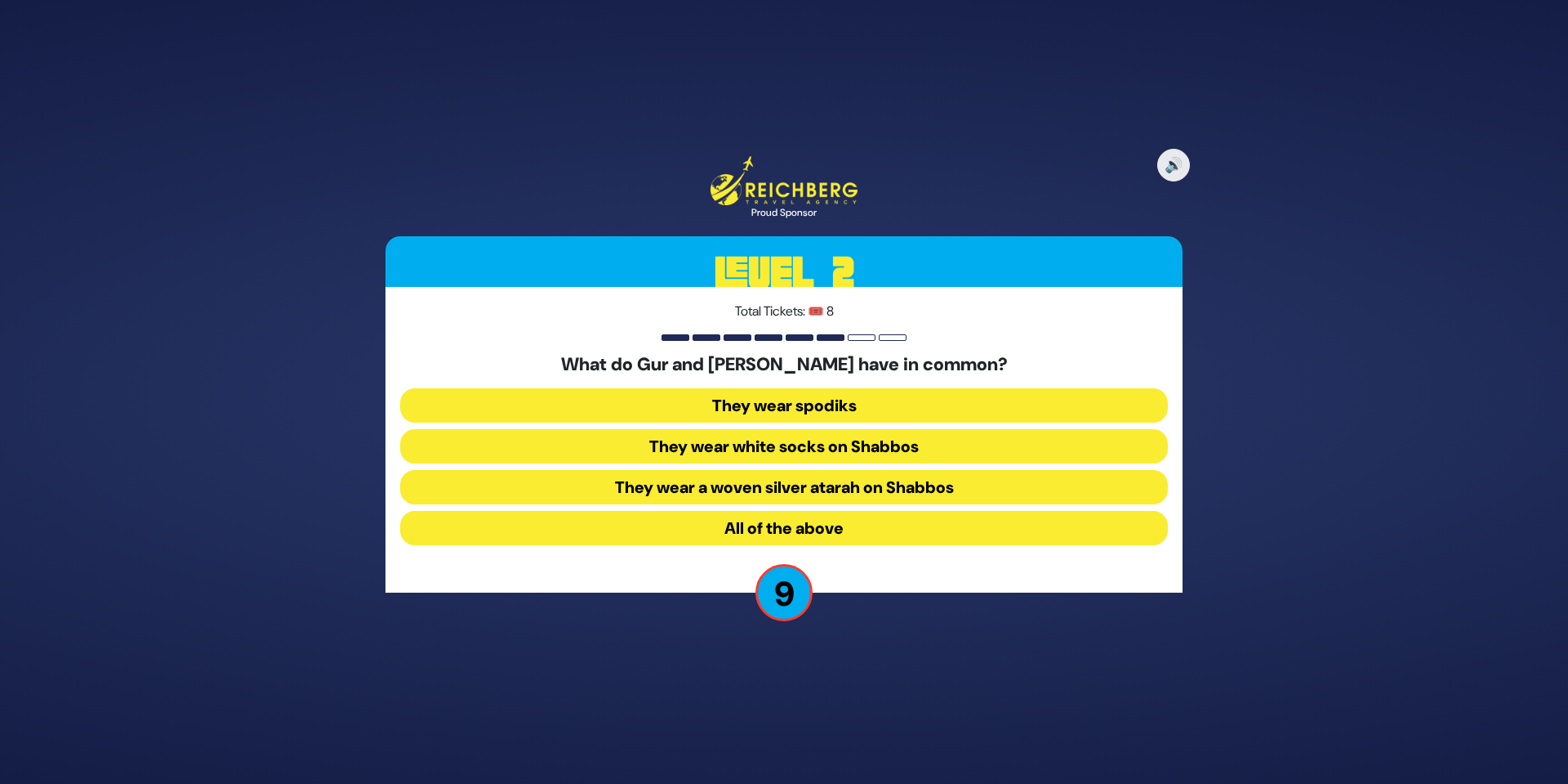
click at [812, 524] on button "All of the above" at bounding box center [784, 528] width 767 height 34
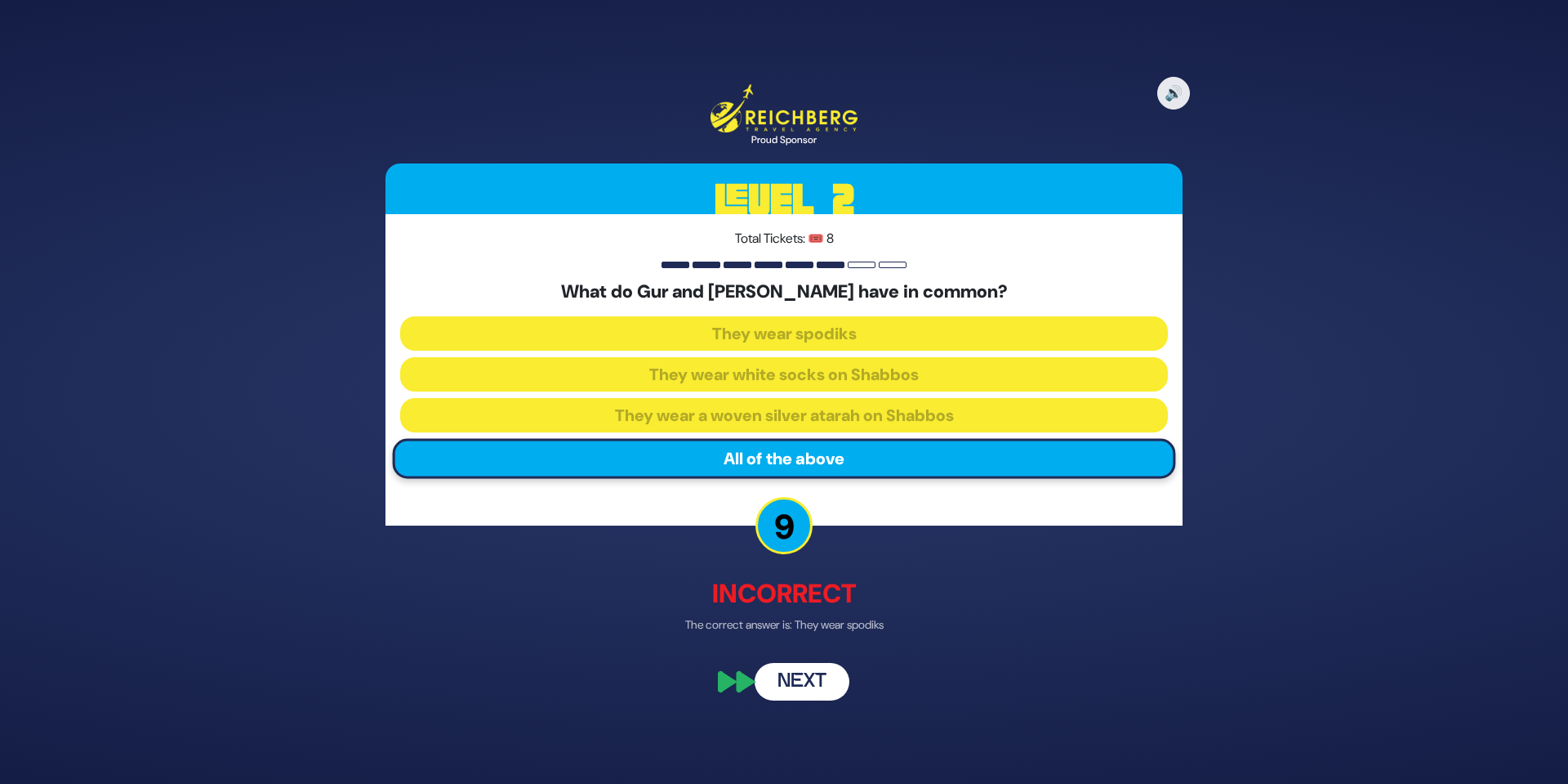
click at [815, 674] on button "Next" at bounding box center [802, 680] width 95 height 38
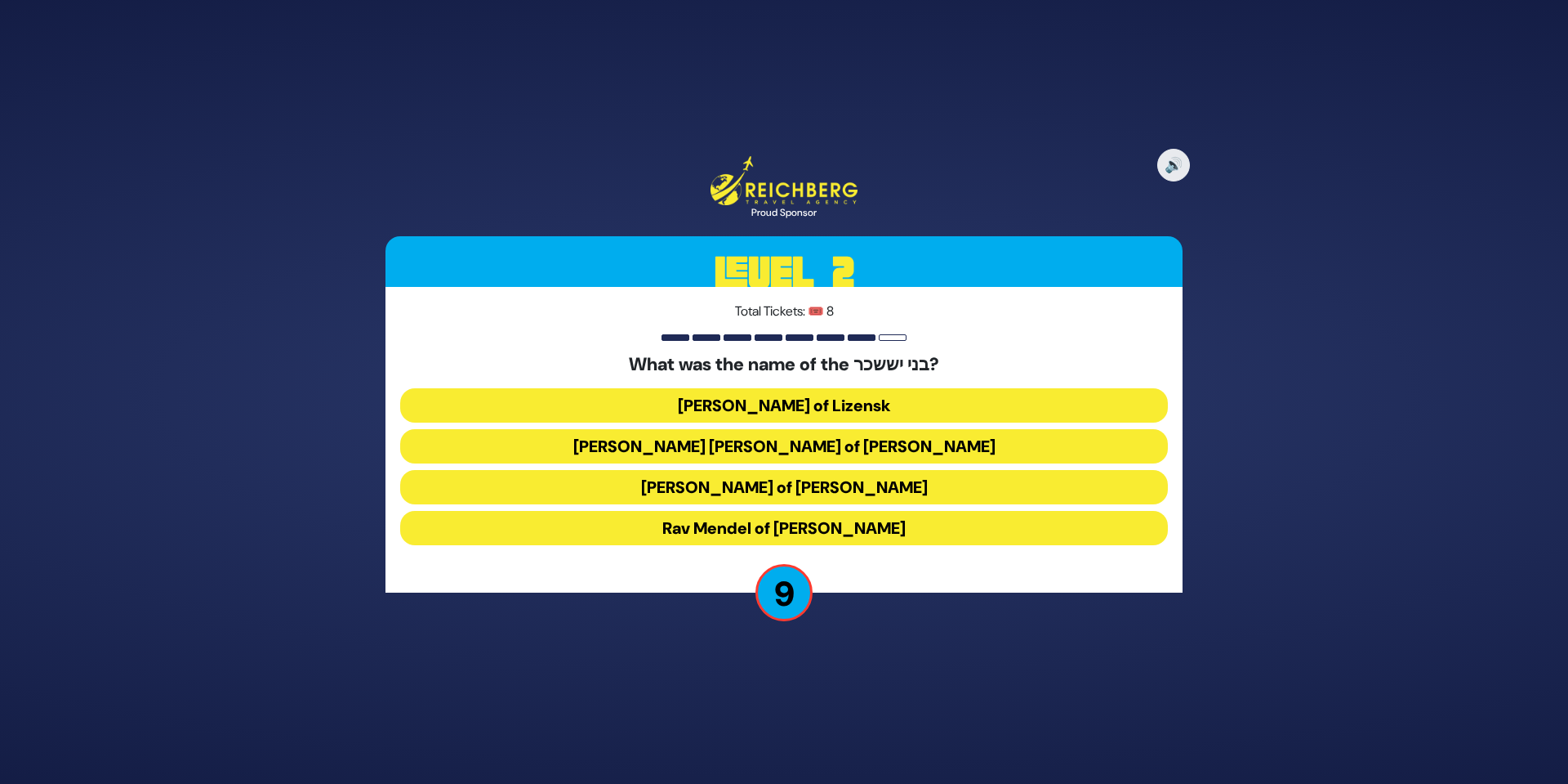
click at [837, 488] on button "Rav Tzvi Elimelech of Dynov" at bounding box center [784, 487] width 767 height 34
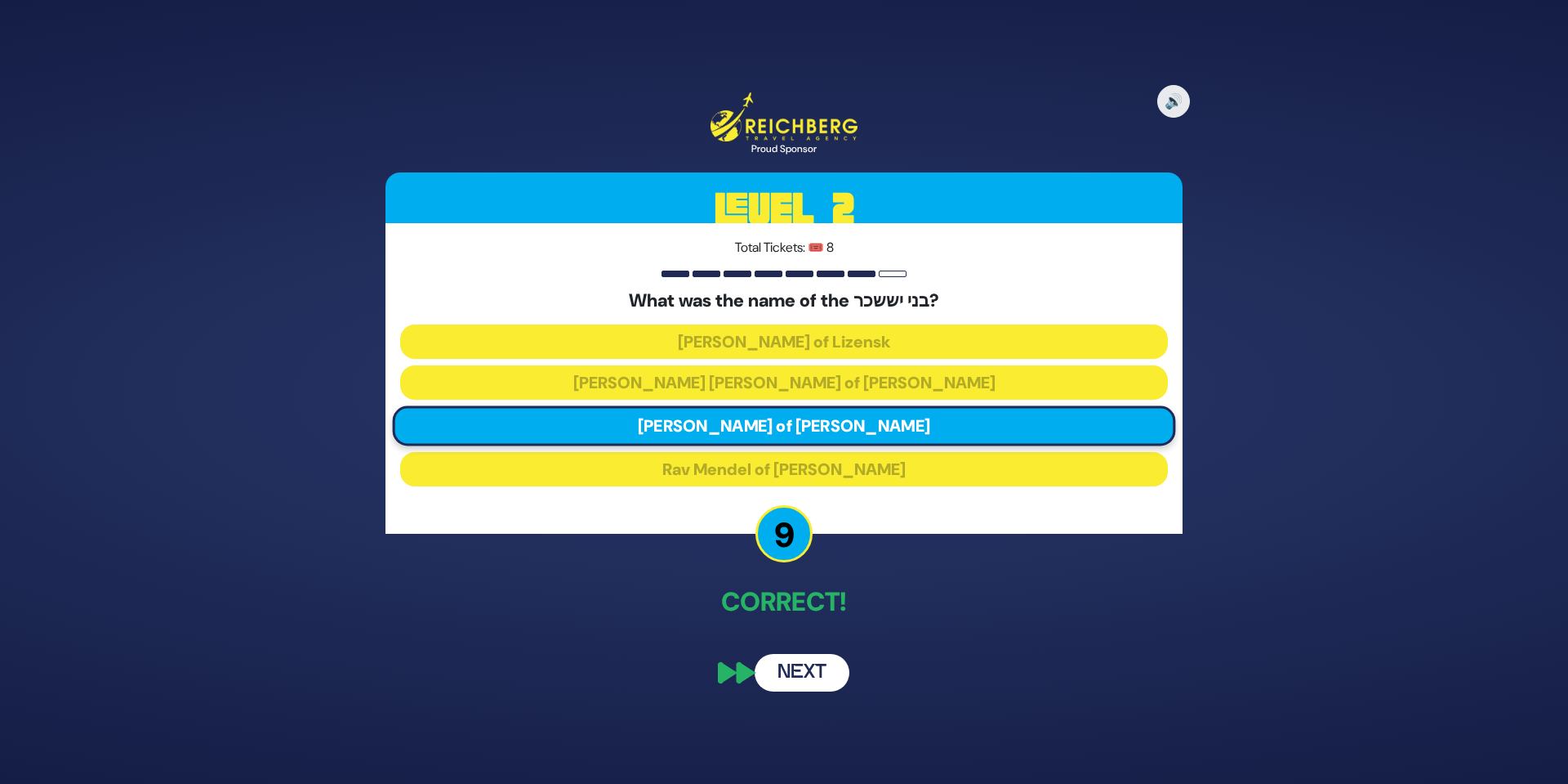
click at [822, 673] on button "Next" at bounding box center [802, 672] width 95 height 38
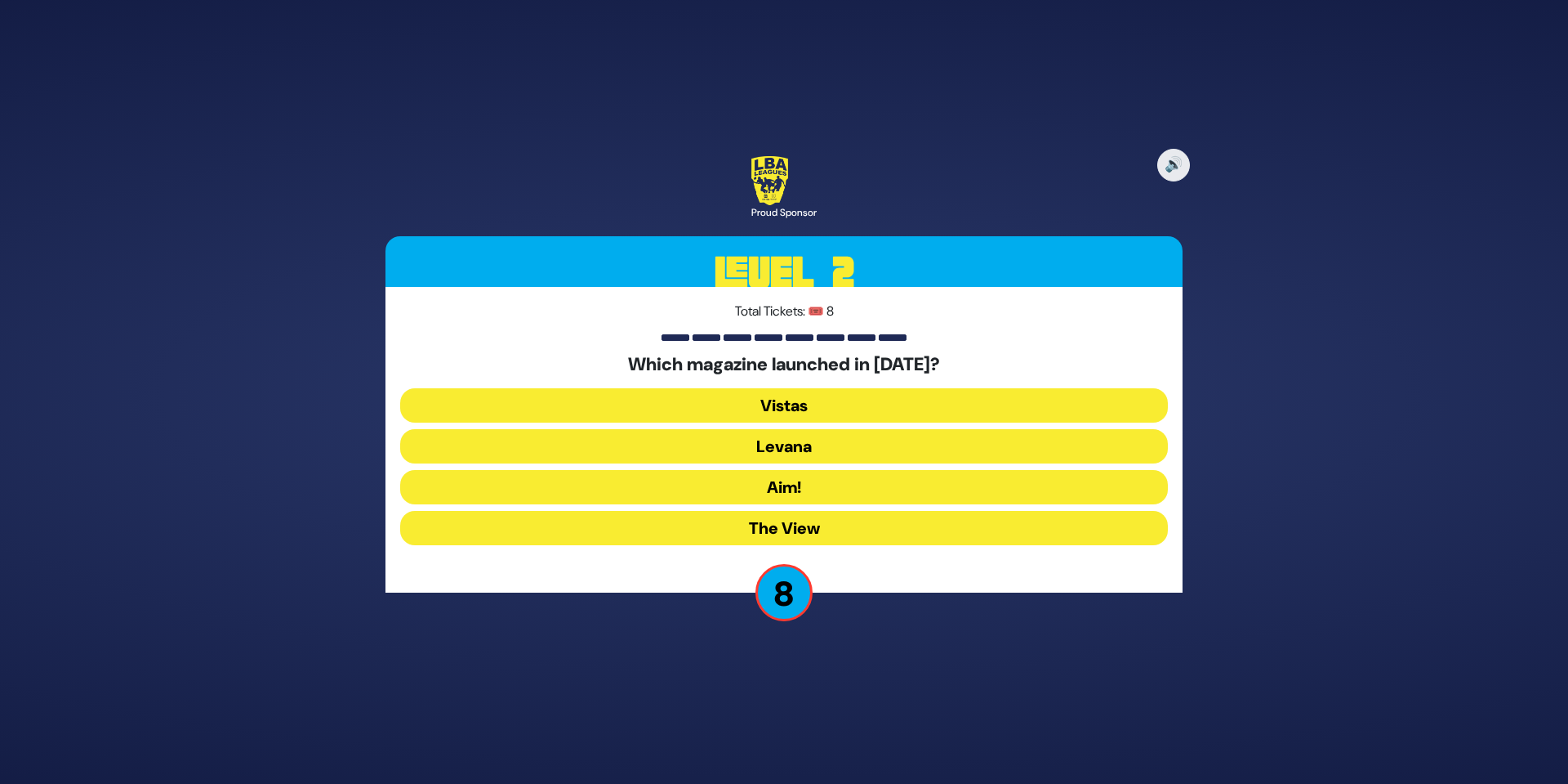
click at [828, 487] on button "Aim!" at bounding box center [784, 487] width 767 height 34
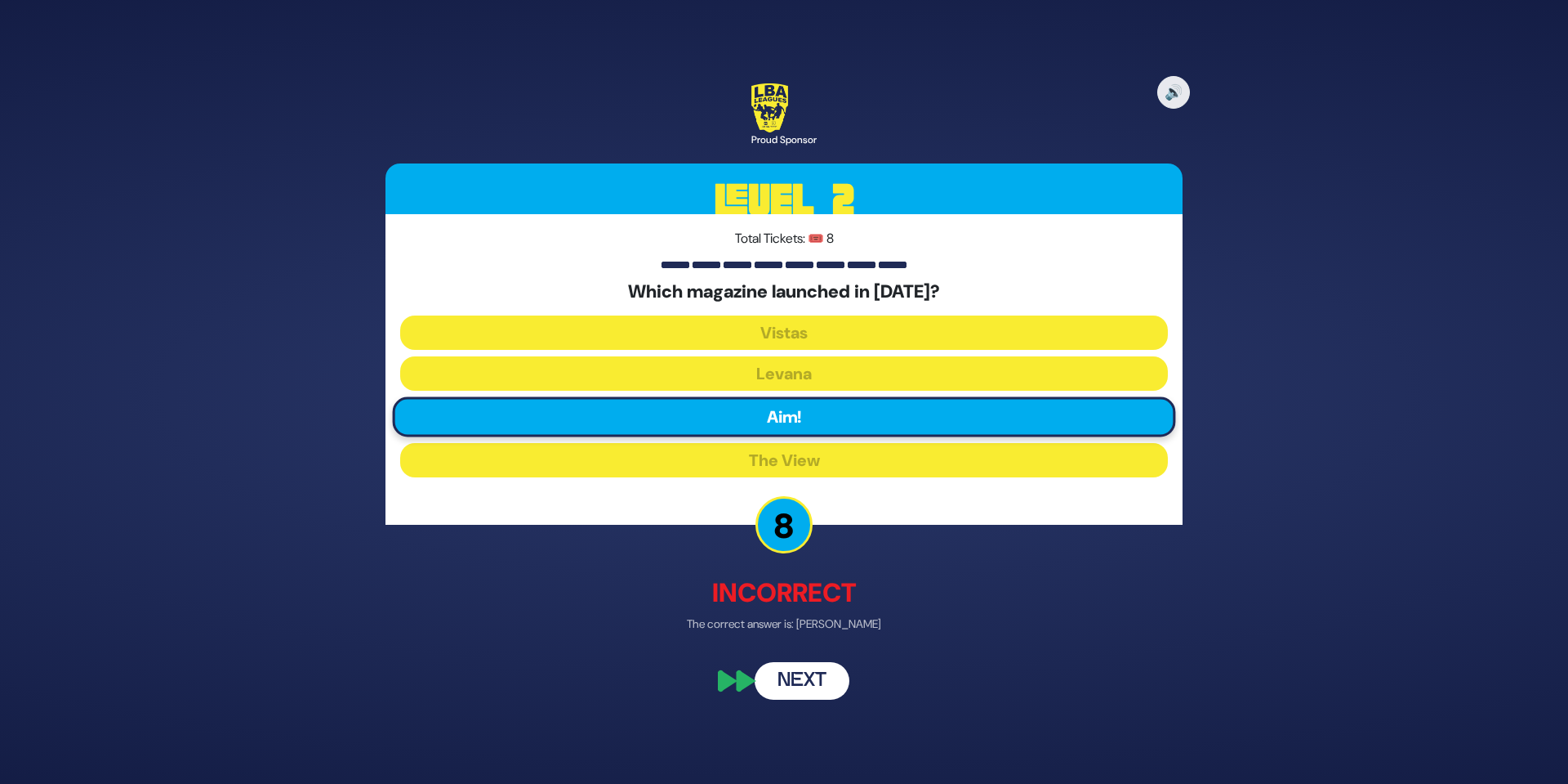
click at [811, 674] on button "Next" at bounding box center [802, 681] width 95 height 38
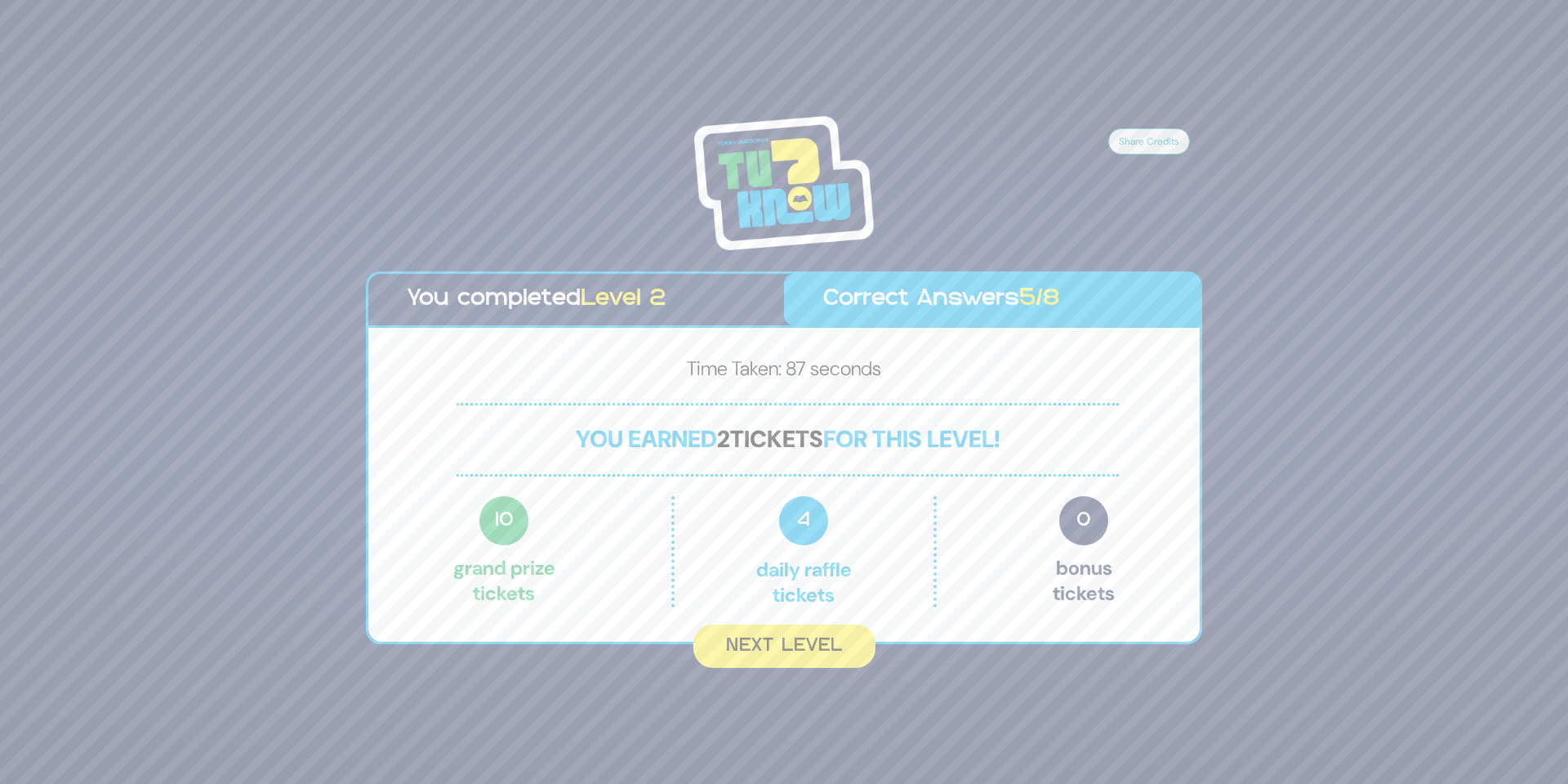
click at [791, 216] on img at bounding box center [784, 183] width 179 height 134
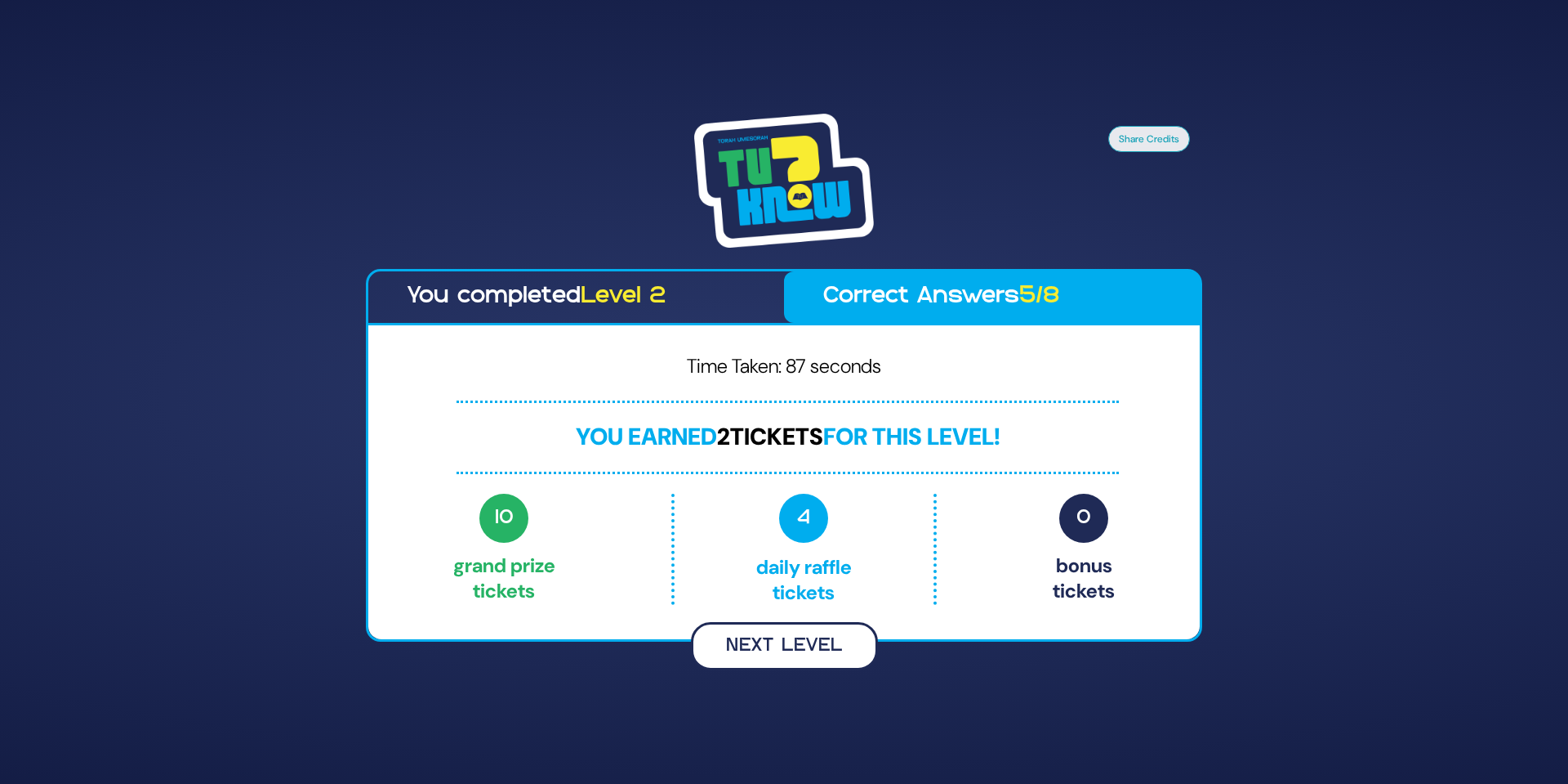
click at [801, 650] on button "Next Level" at bounding box center [784, 646] width 187 height 48
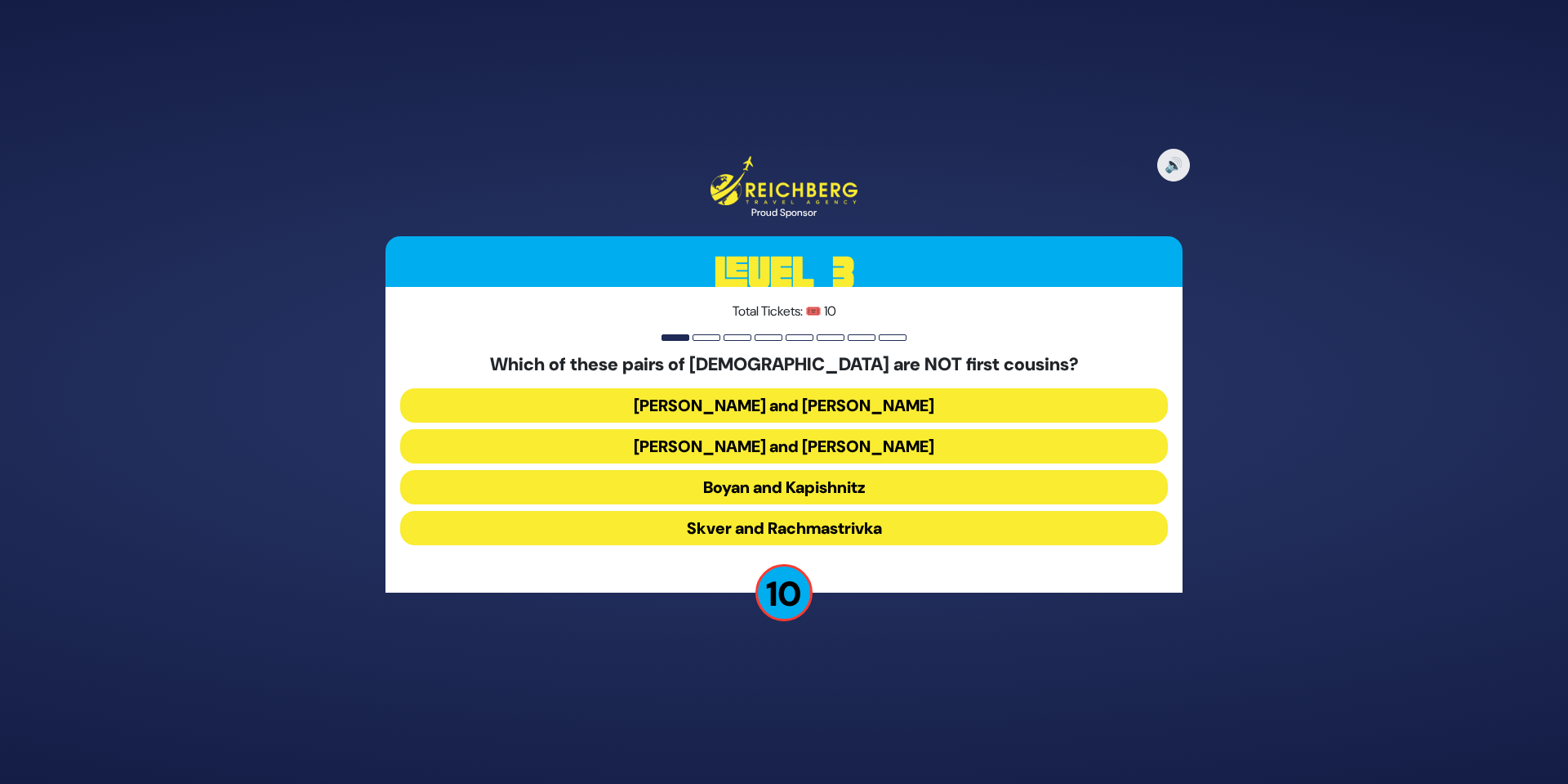
click at [810, 526] on button "Skver and Rachmastrivka" at bounding box center [784, 528] width 767 height 34
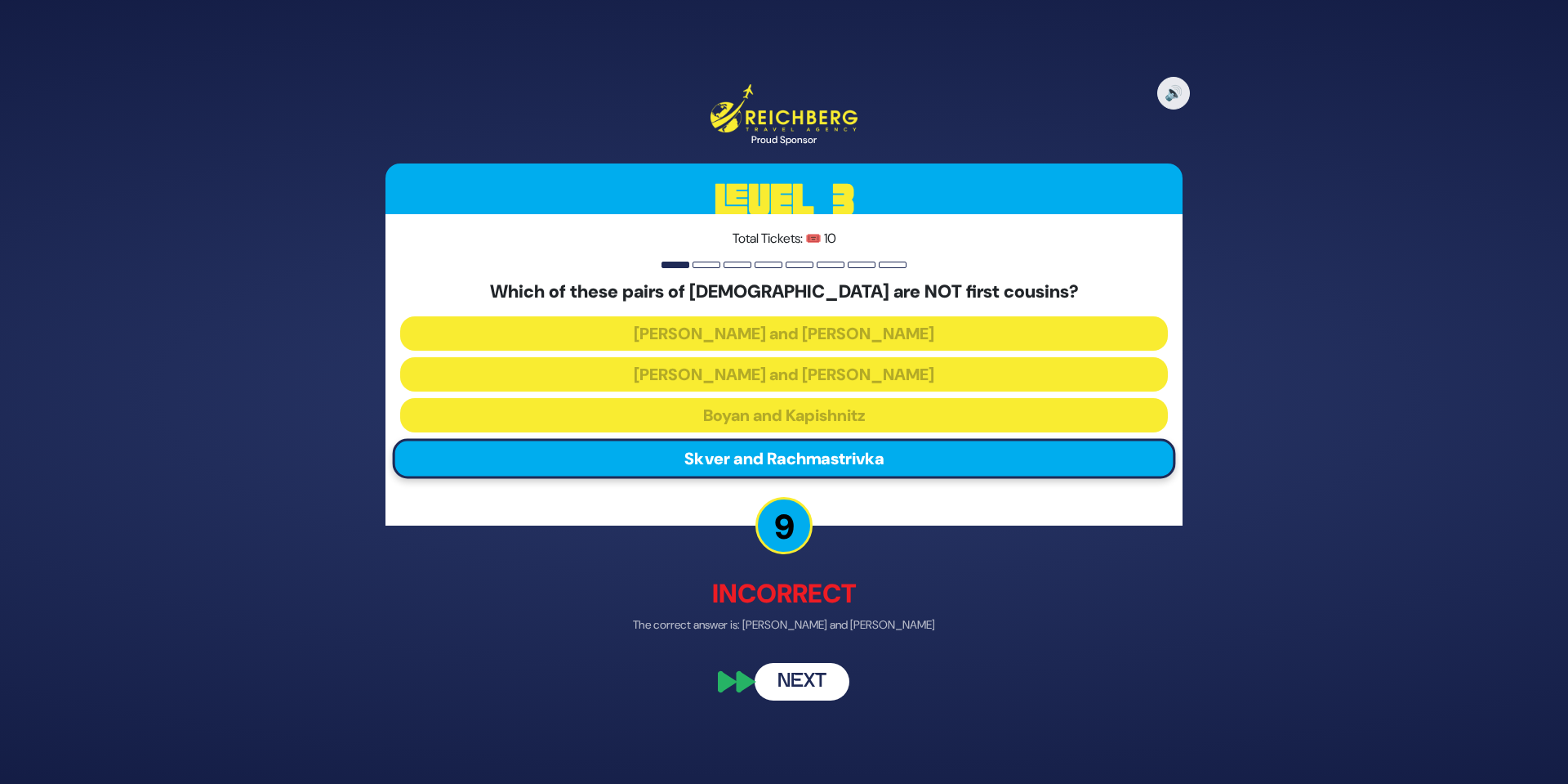
click at [819, 676] on button "Next" at bounding box center [802, 680] width 95 height 38
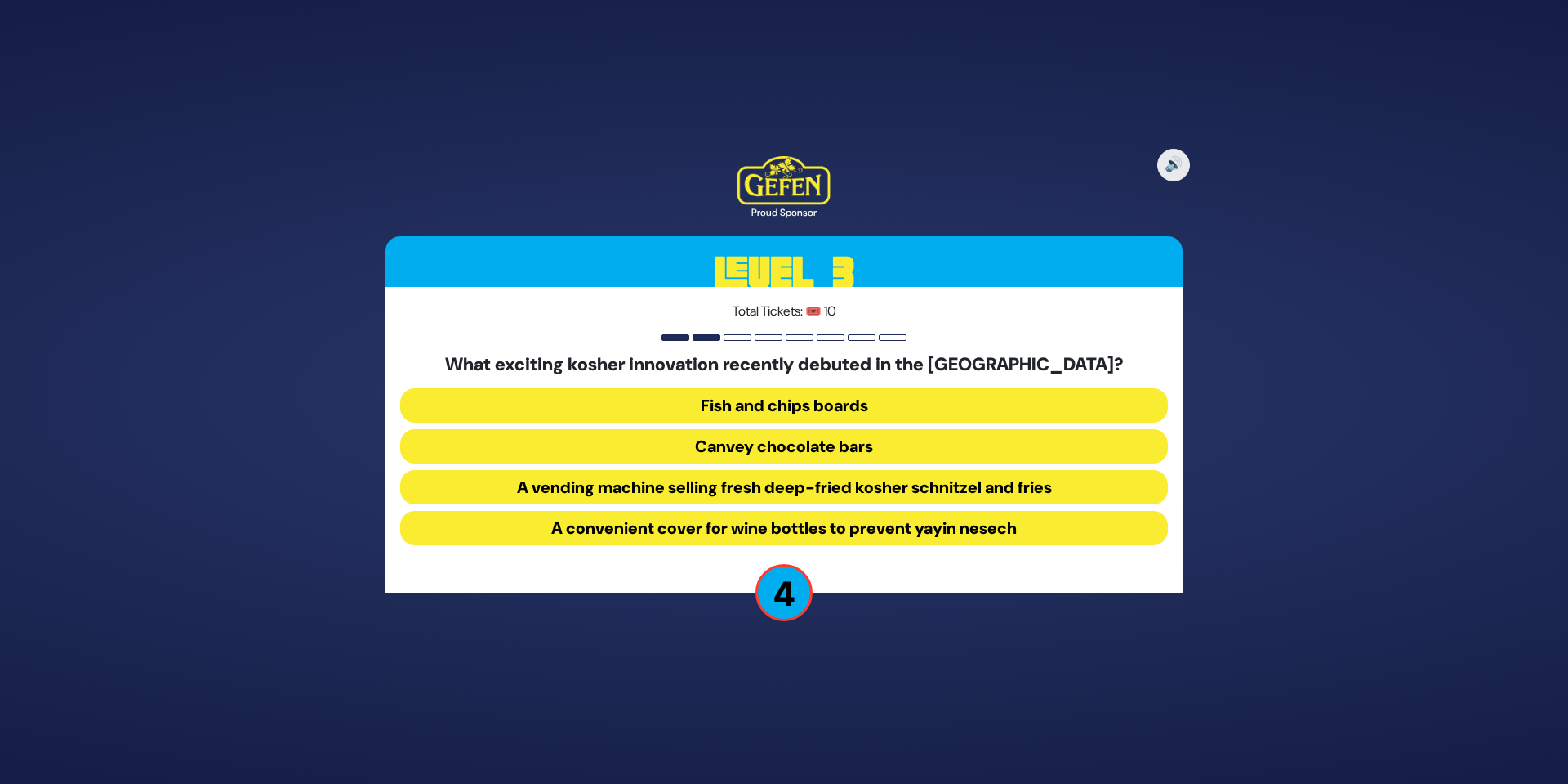
click at [844, 399] on button "Fish and chips boards" at bounding box center [784, 405] width 767 height 34
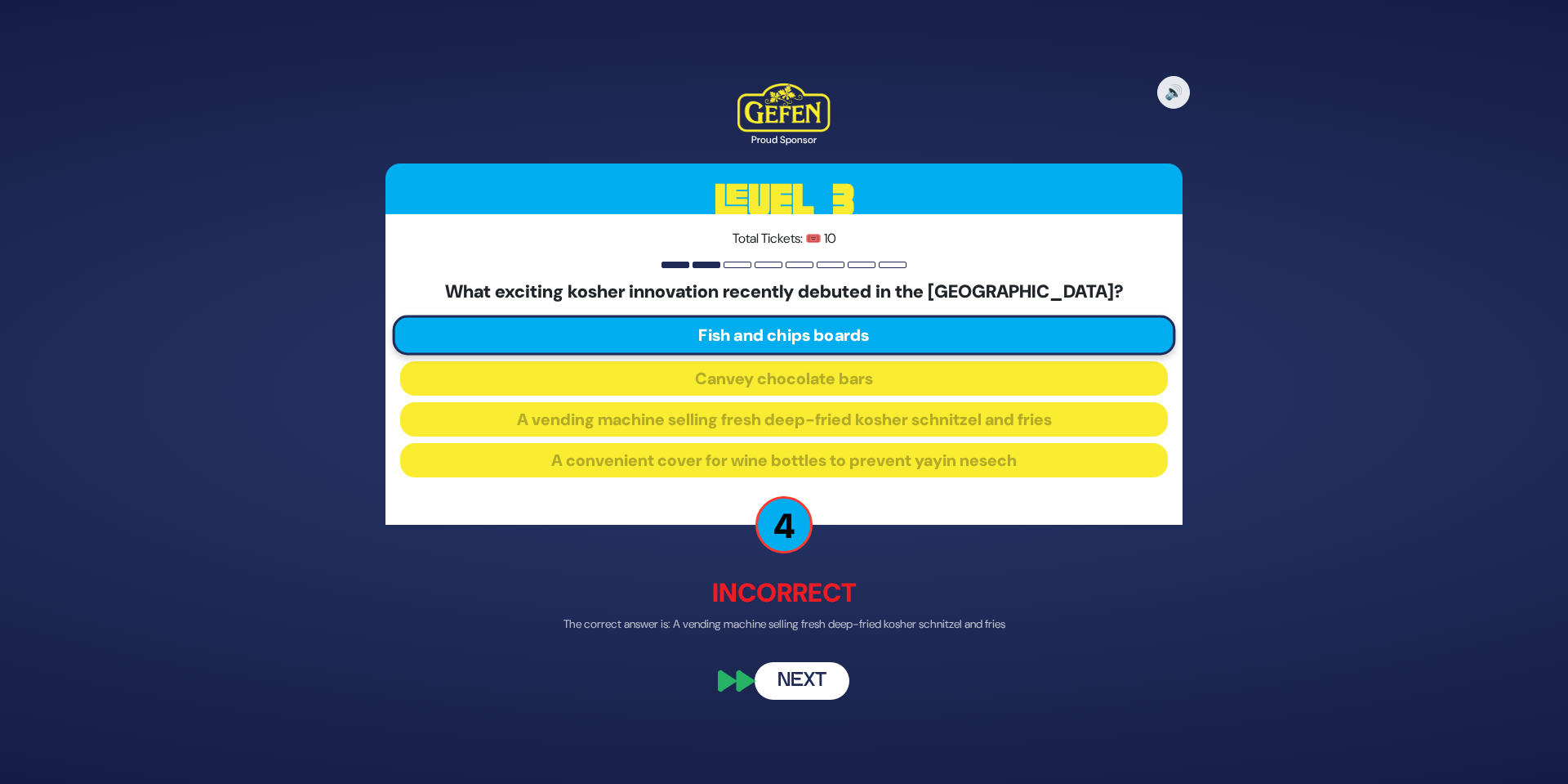
click at [810, 669] on button "Next" at bounding box center [802, 681] width 95 height 38
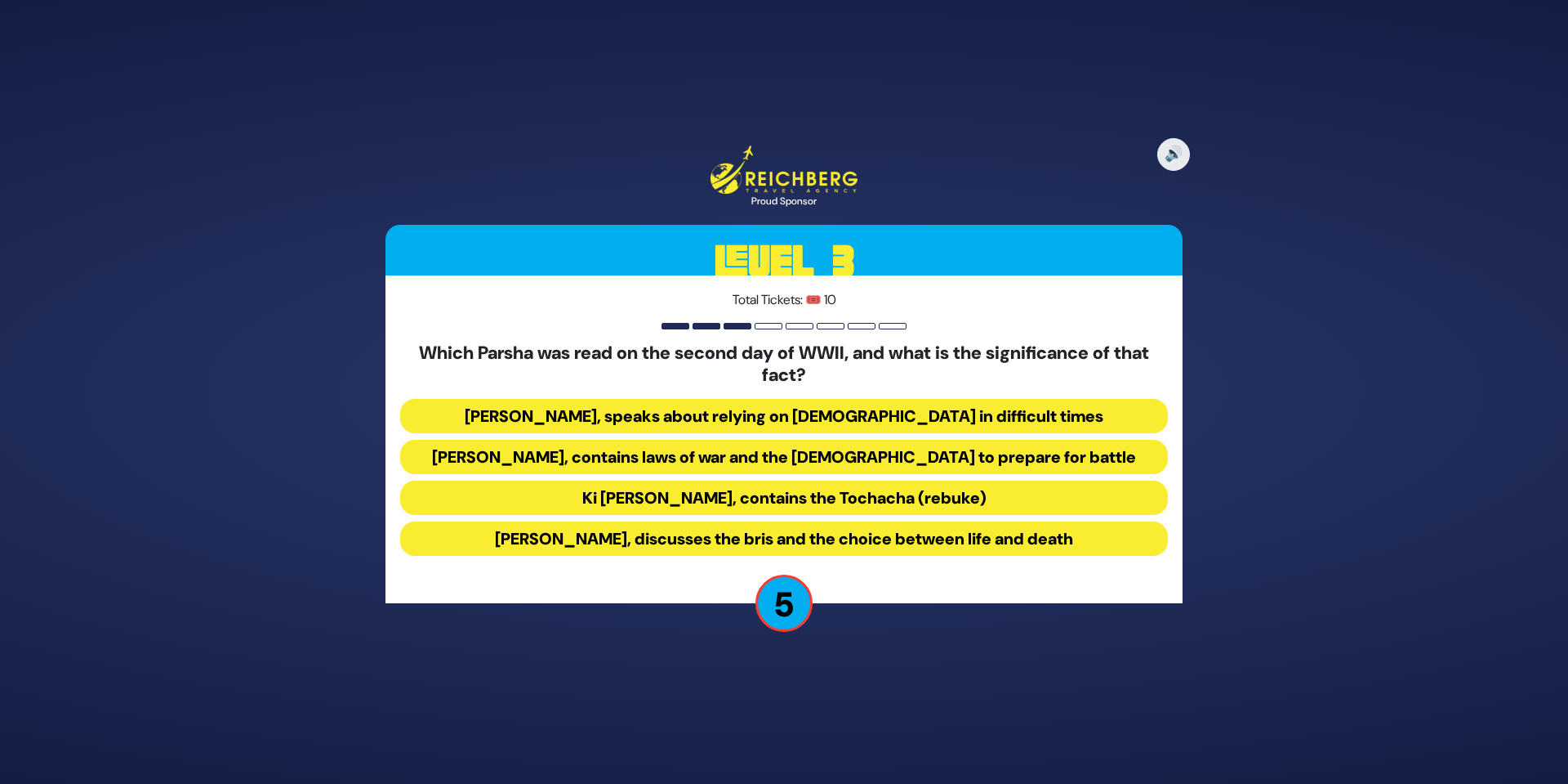
click at [829, 501] on button "Ki Savo, contains the Tochacha (rebuke)" at bounding box center [784, 497] width 767 height 34
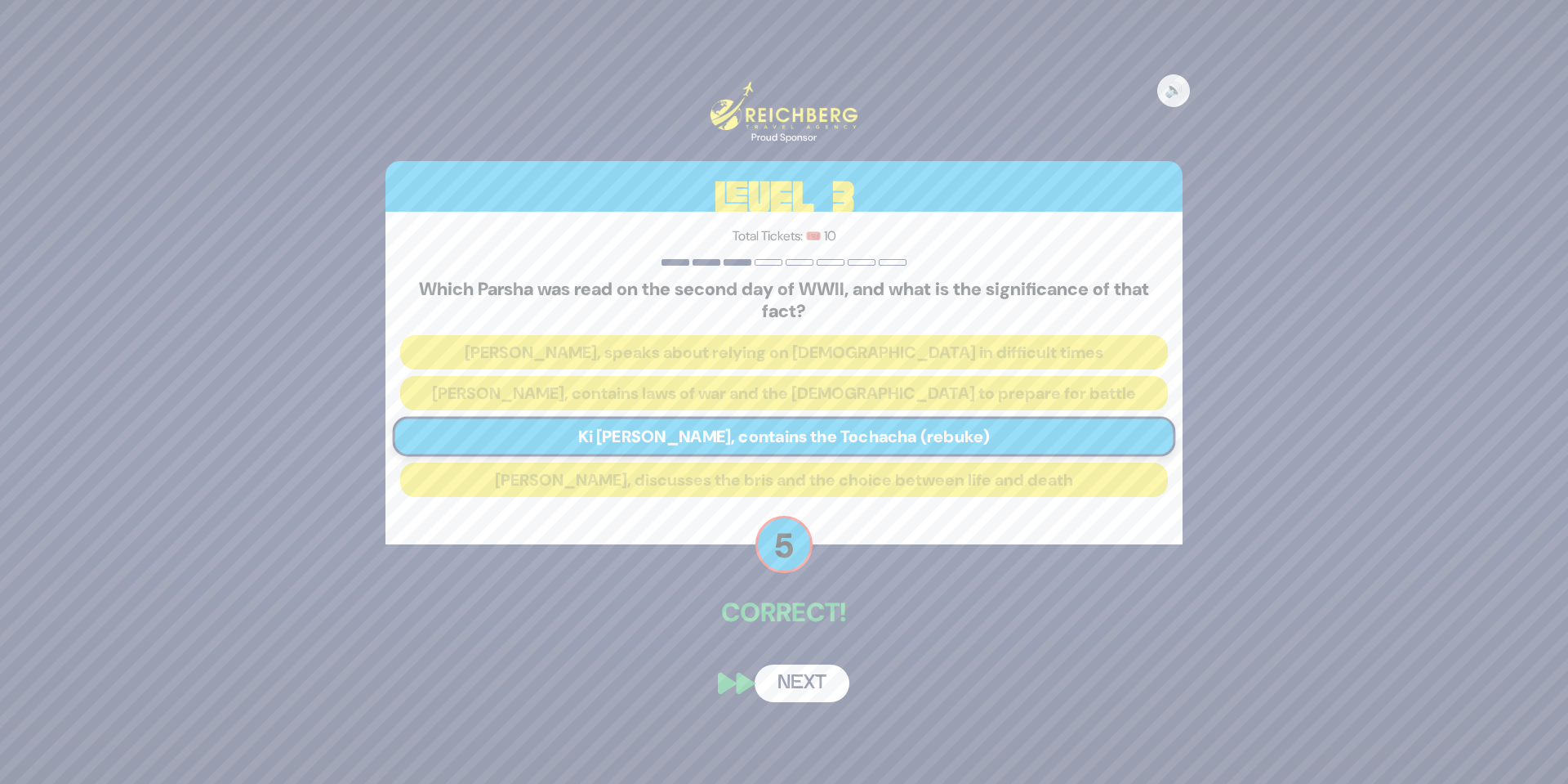
click at [792, 685] on button "Next" at bounding box center [802, 683] width 95 height 38
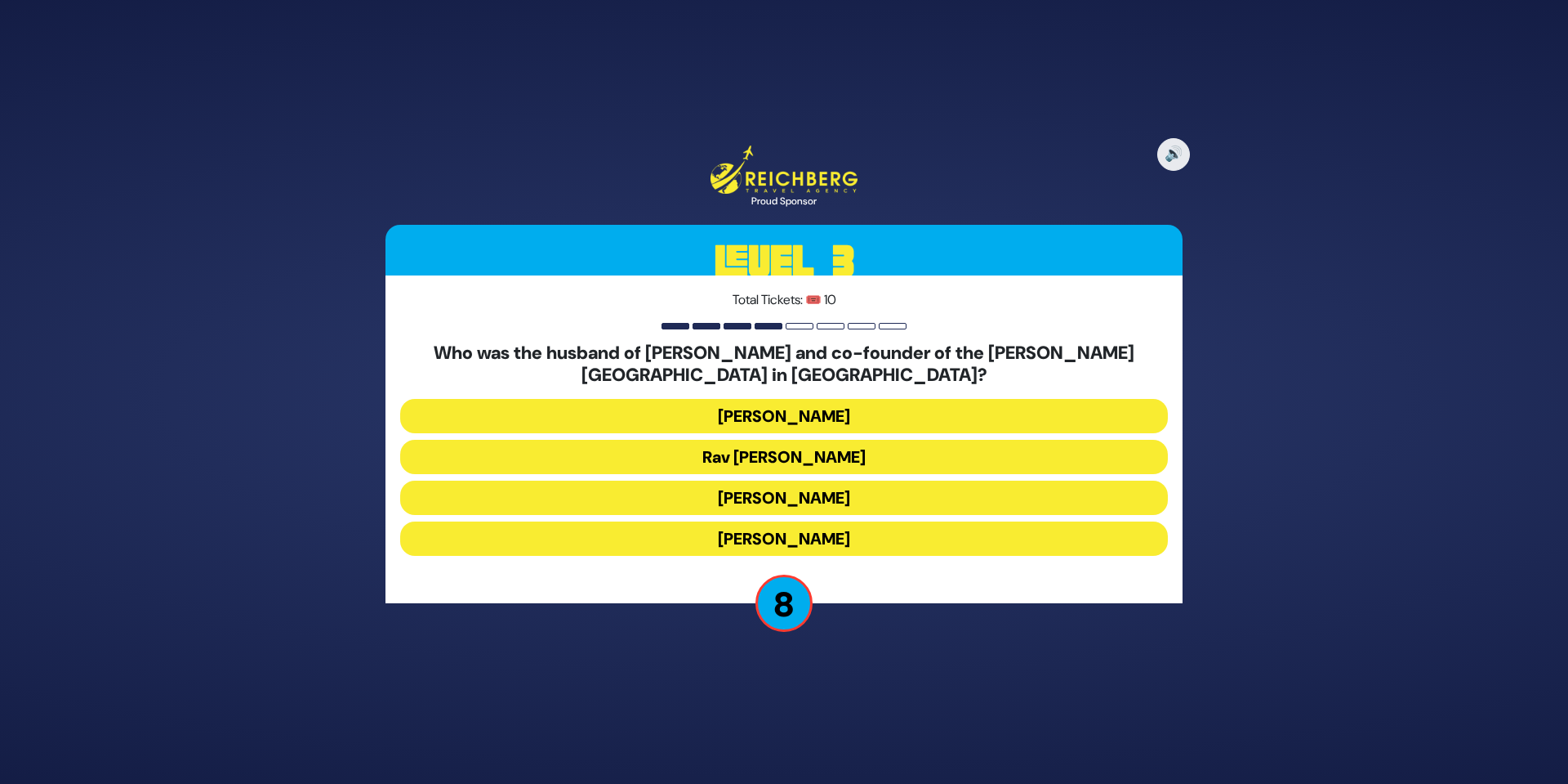
click at [826, 455] on button "Rav Boruch Kaplan" at bounding box center [784, 456] width 767 height 34
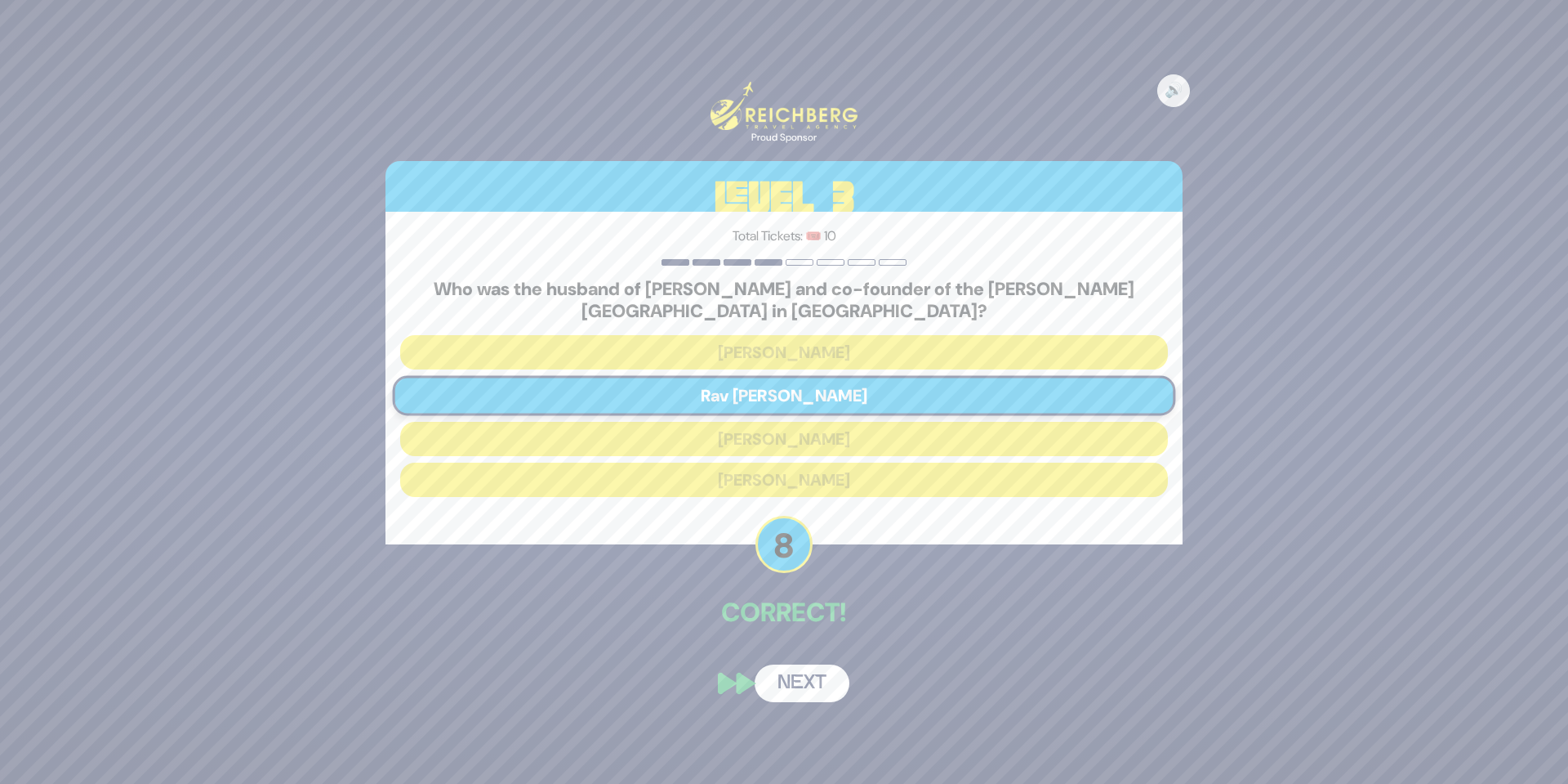
click at [813, 680] on button "Next" at bounding box center [802, 683] width 95 height 38
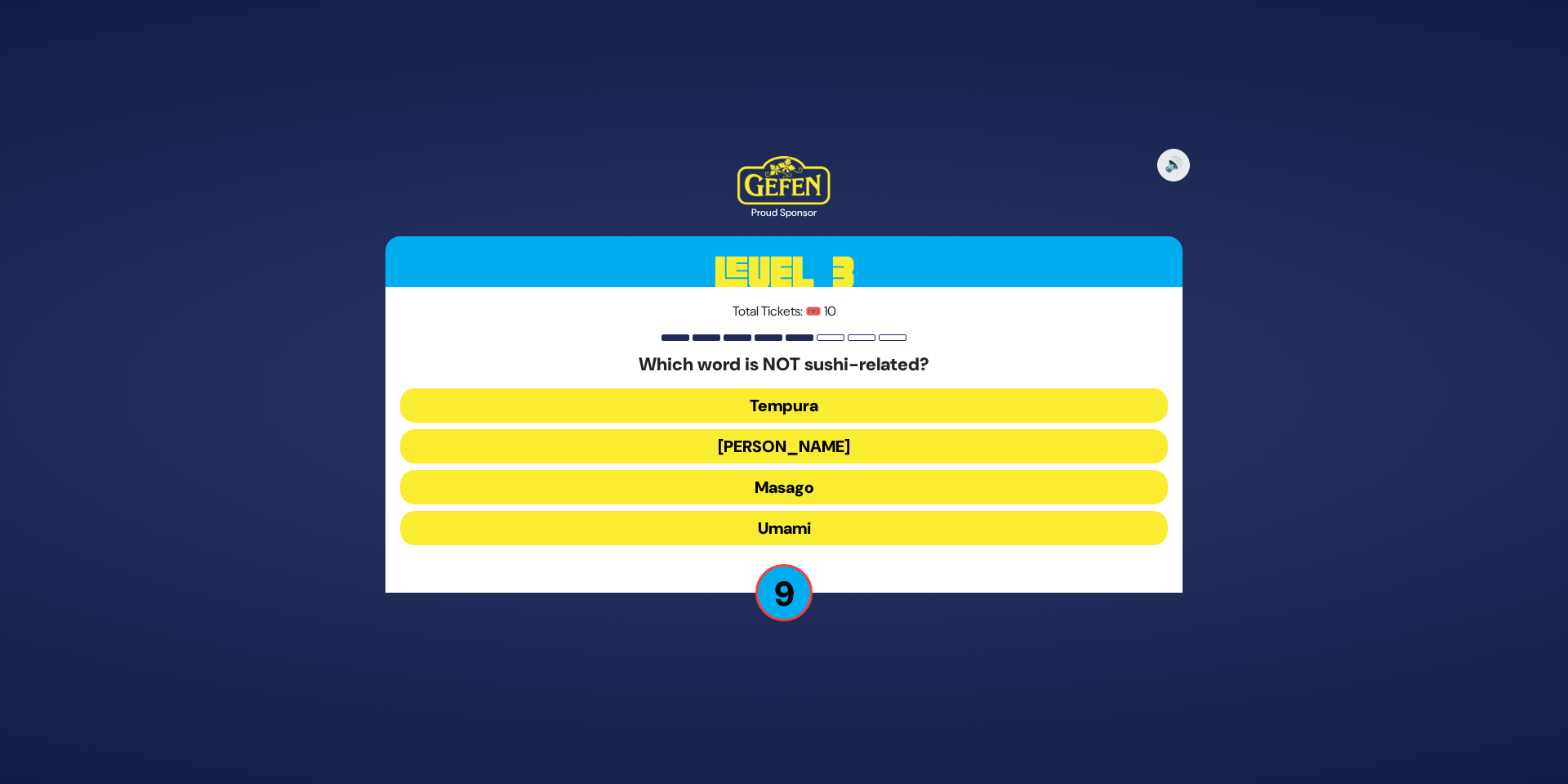
click at [792, 488] on button "Masago" at bounding box center [784, 487] width 767 height 34
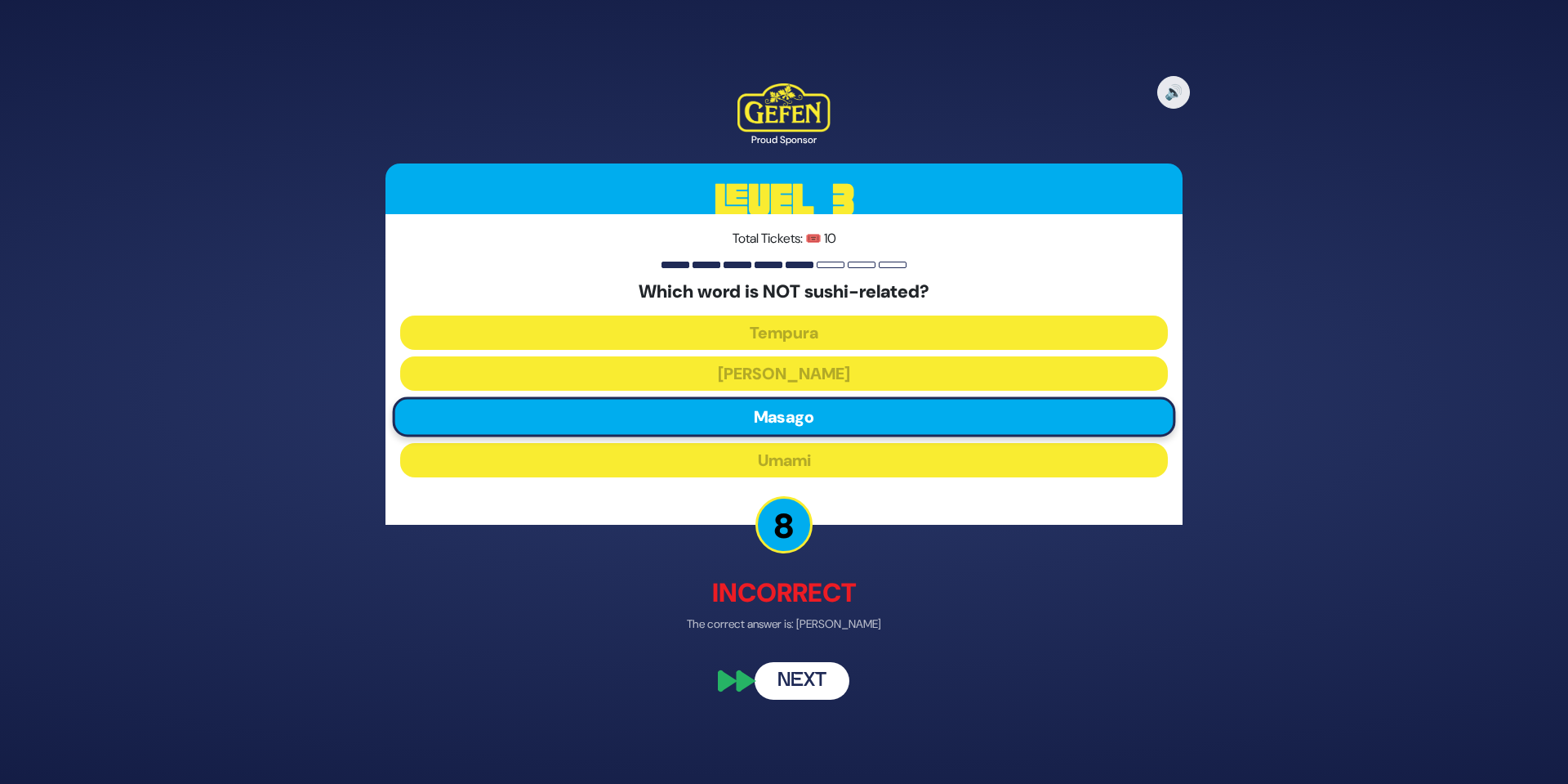
click at [795, 678] on button "Next" at bounding box center [802, 681] width 95 height 38
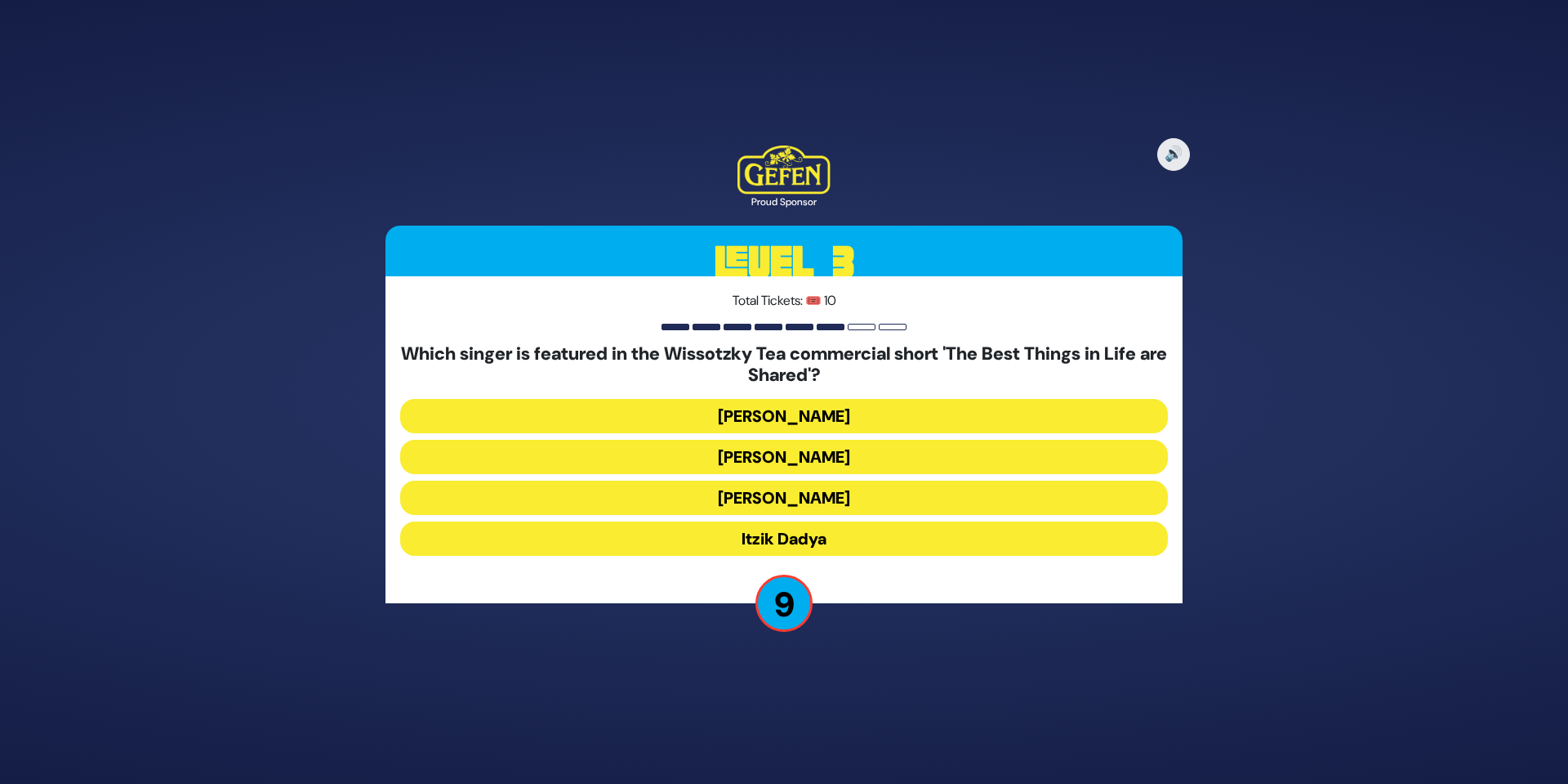
click at [791, 540] on button "Itzik Dadya" at bounding box center [784, 538] width 767 height 34
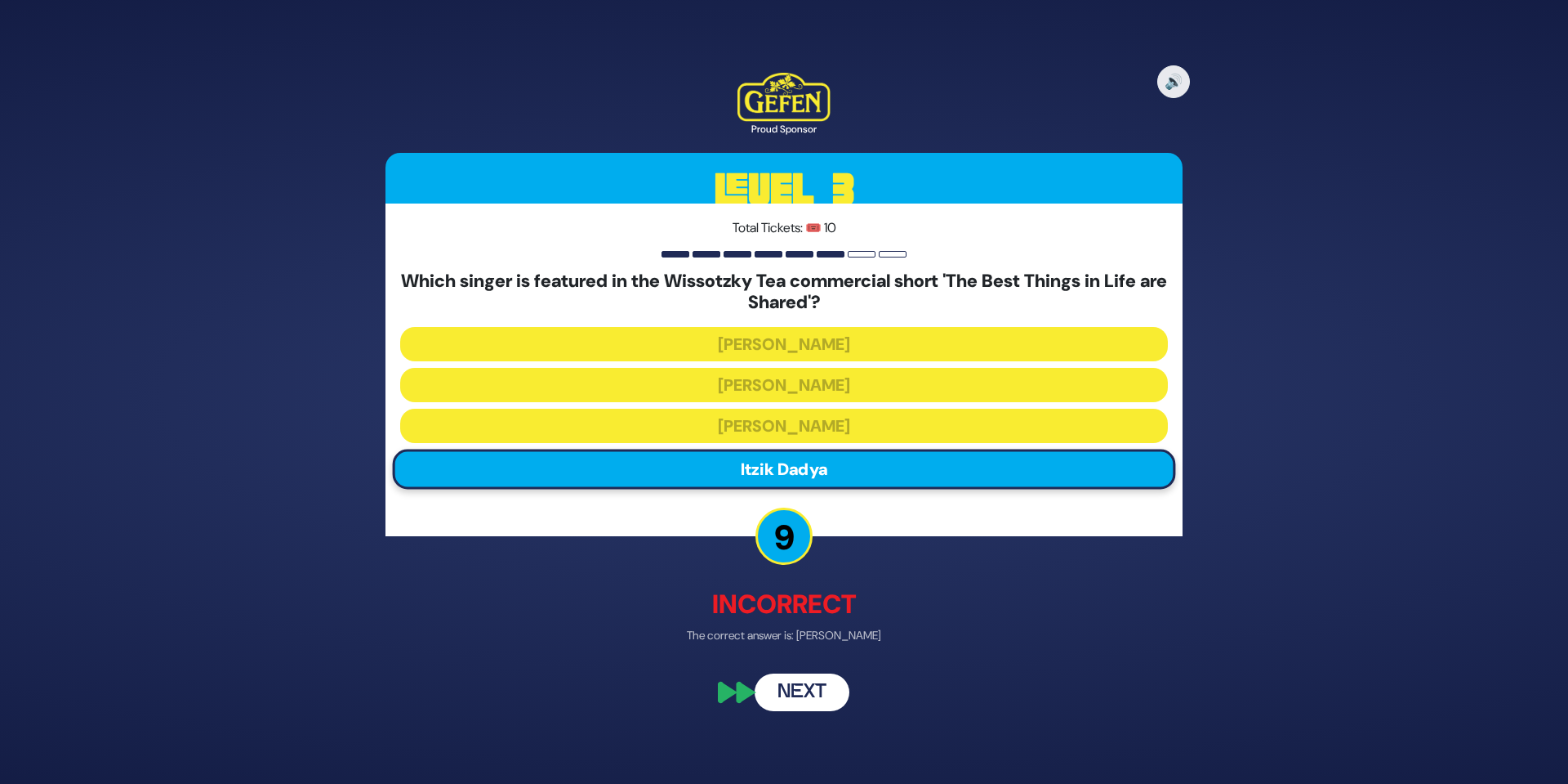
click at [804, 682] on button "Next" at bounding box center [802, 692] width 95 height 38
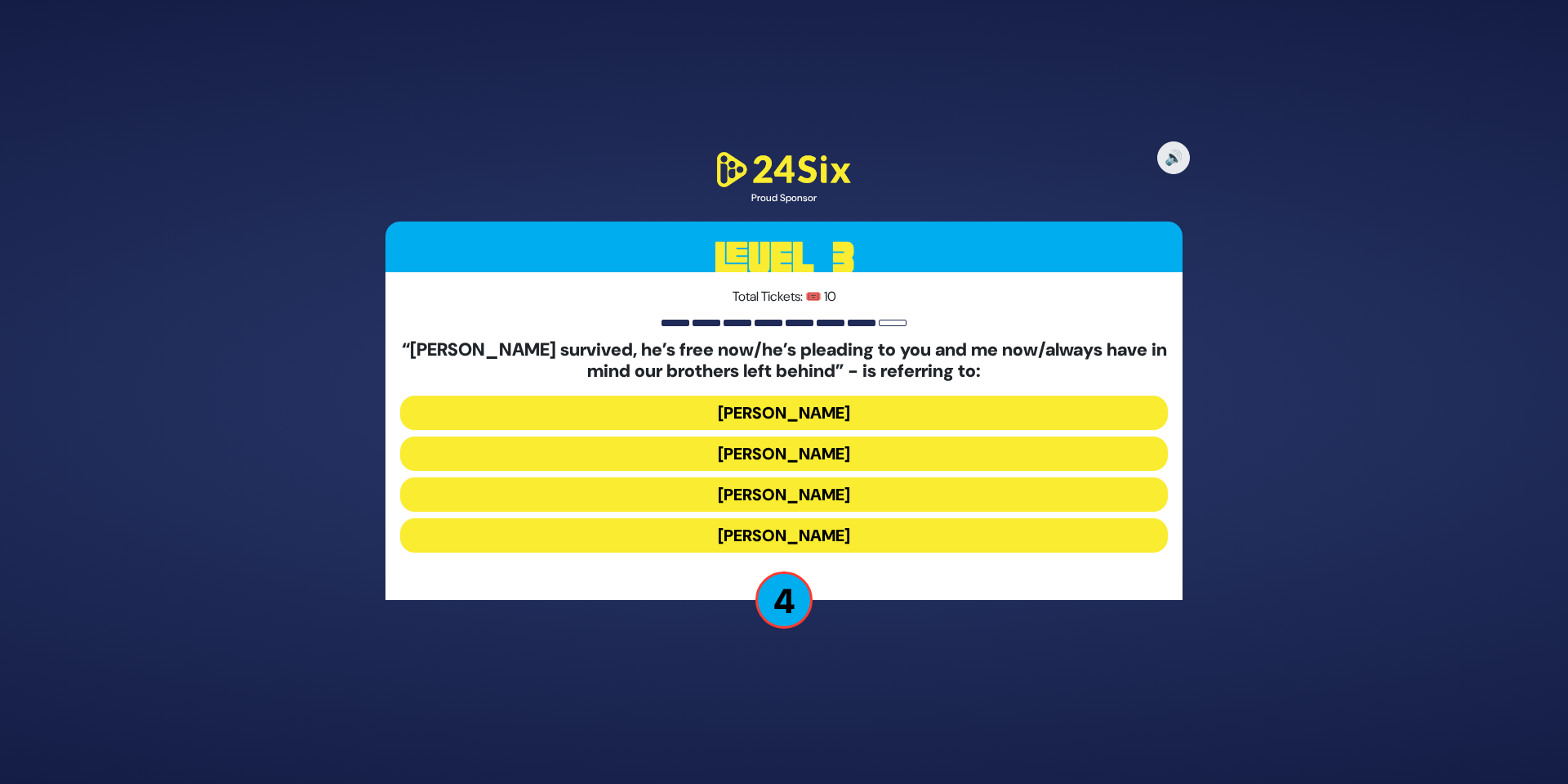
click at [841, 452] on button "Yosef Mendelovitch" at bounding box center [784, 454] width 767 height 34
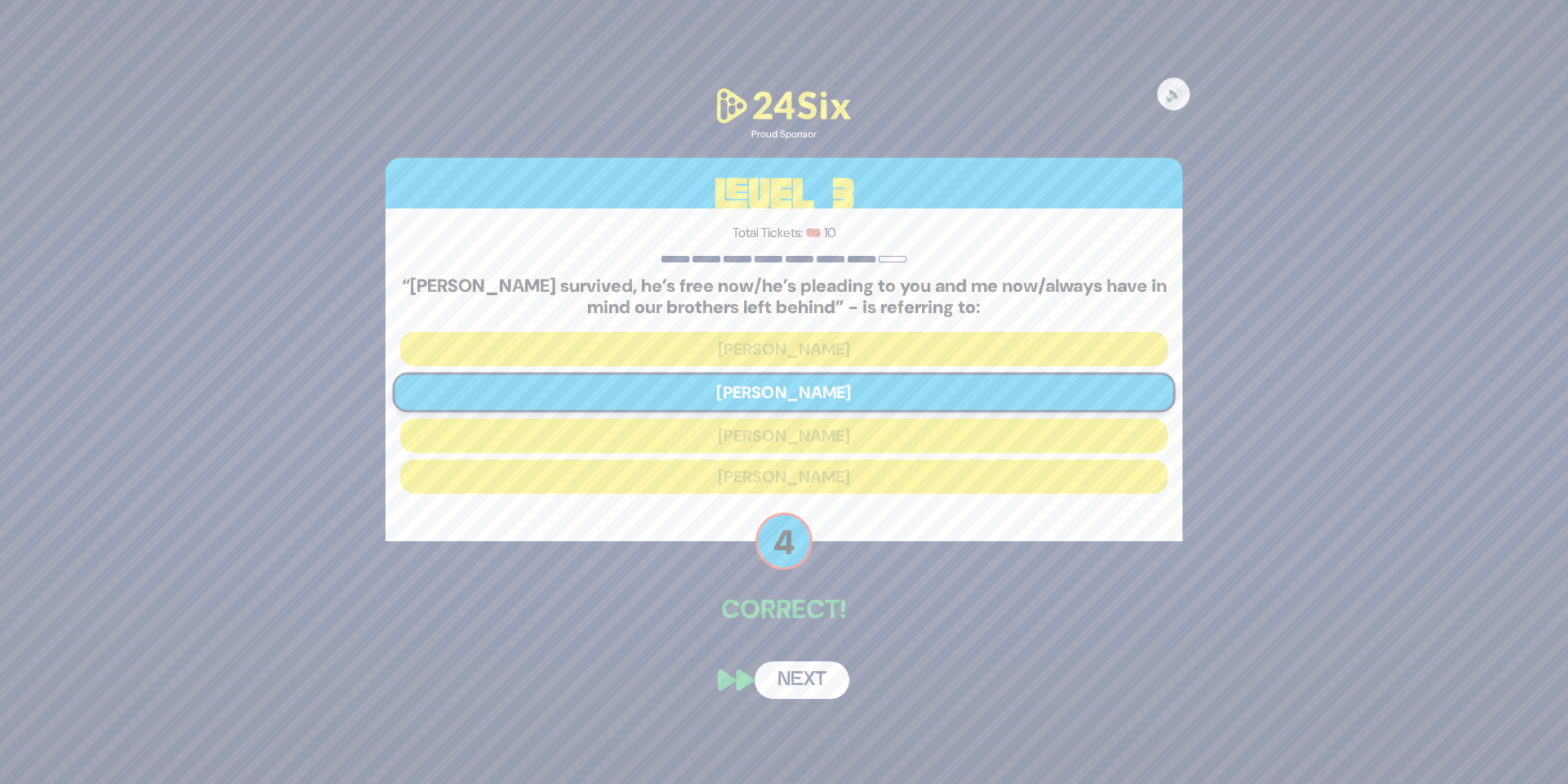
click at [809, 685] on button "Next" at bounding box center [802, 680] width 95 height 38
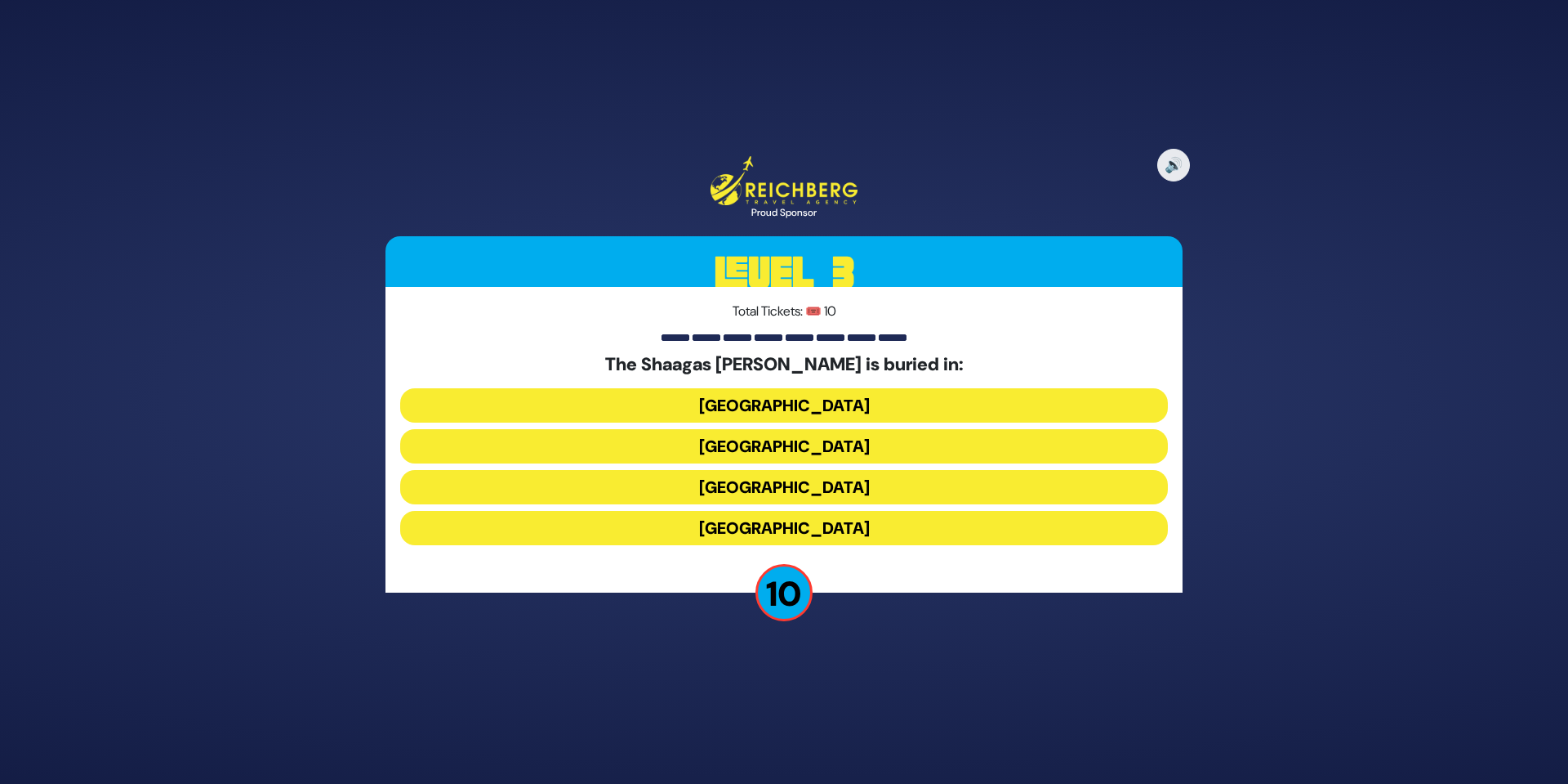
click at [804, 413] on button "Poland" at bounding box center [784, 405] width 767 height 34
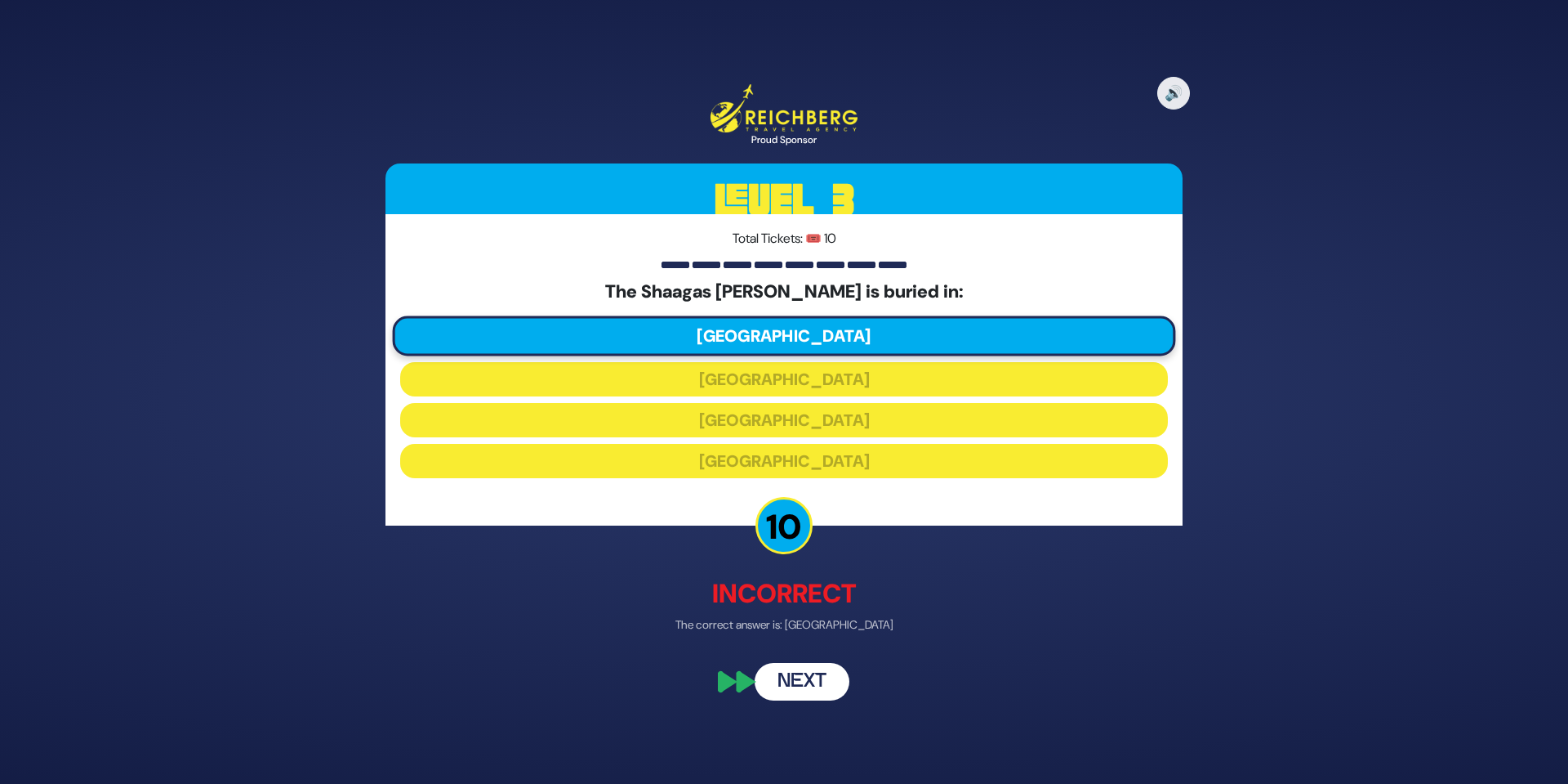
click at [812, 678] on button "Next" at bounding box center [802, 680] width 95 height 38
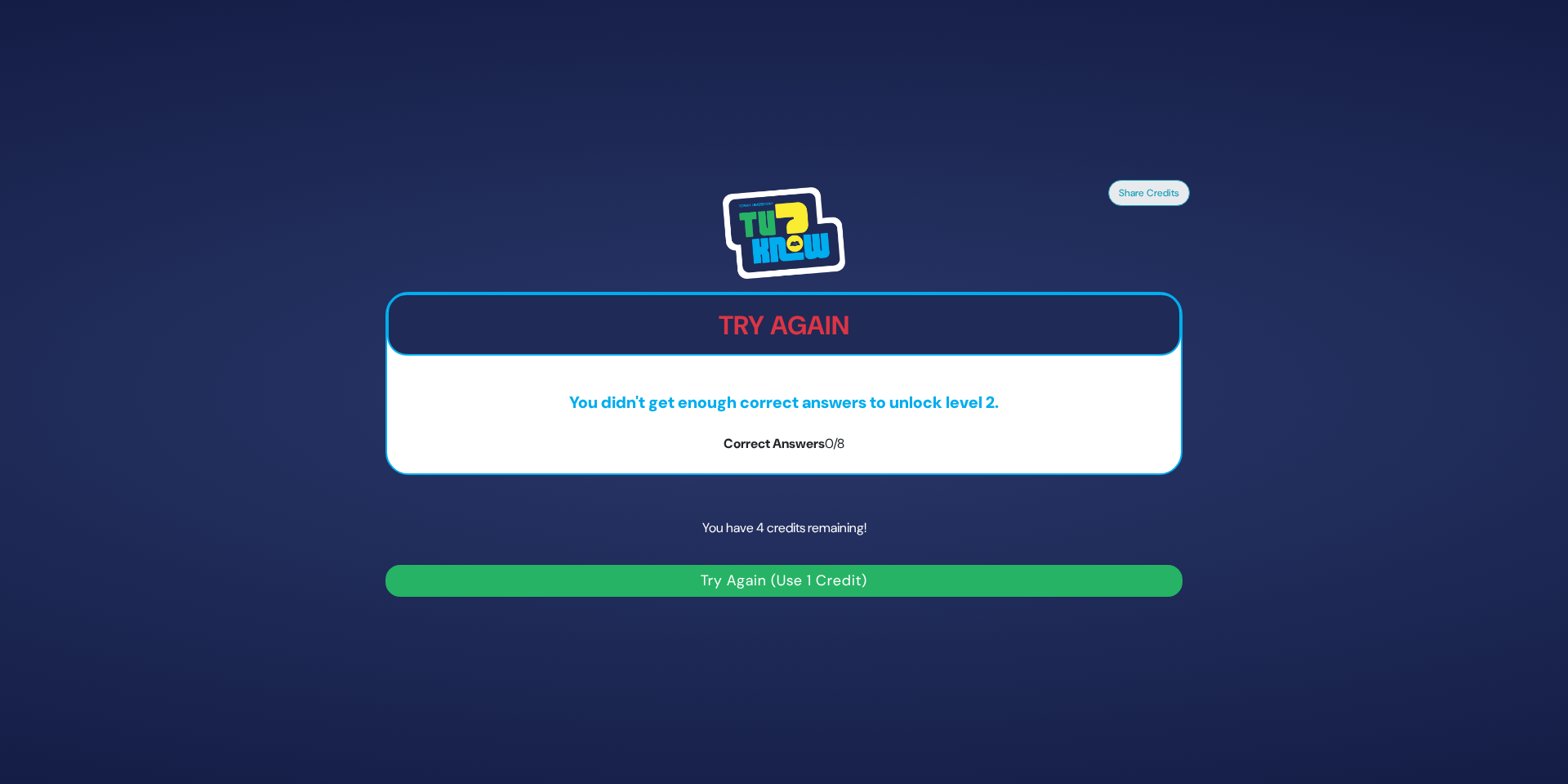
click at [774, 572] on button "Try Again (Use 1 Credit)" at bounding box center [784, 580] width 797 height 32
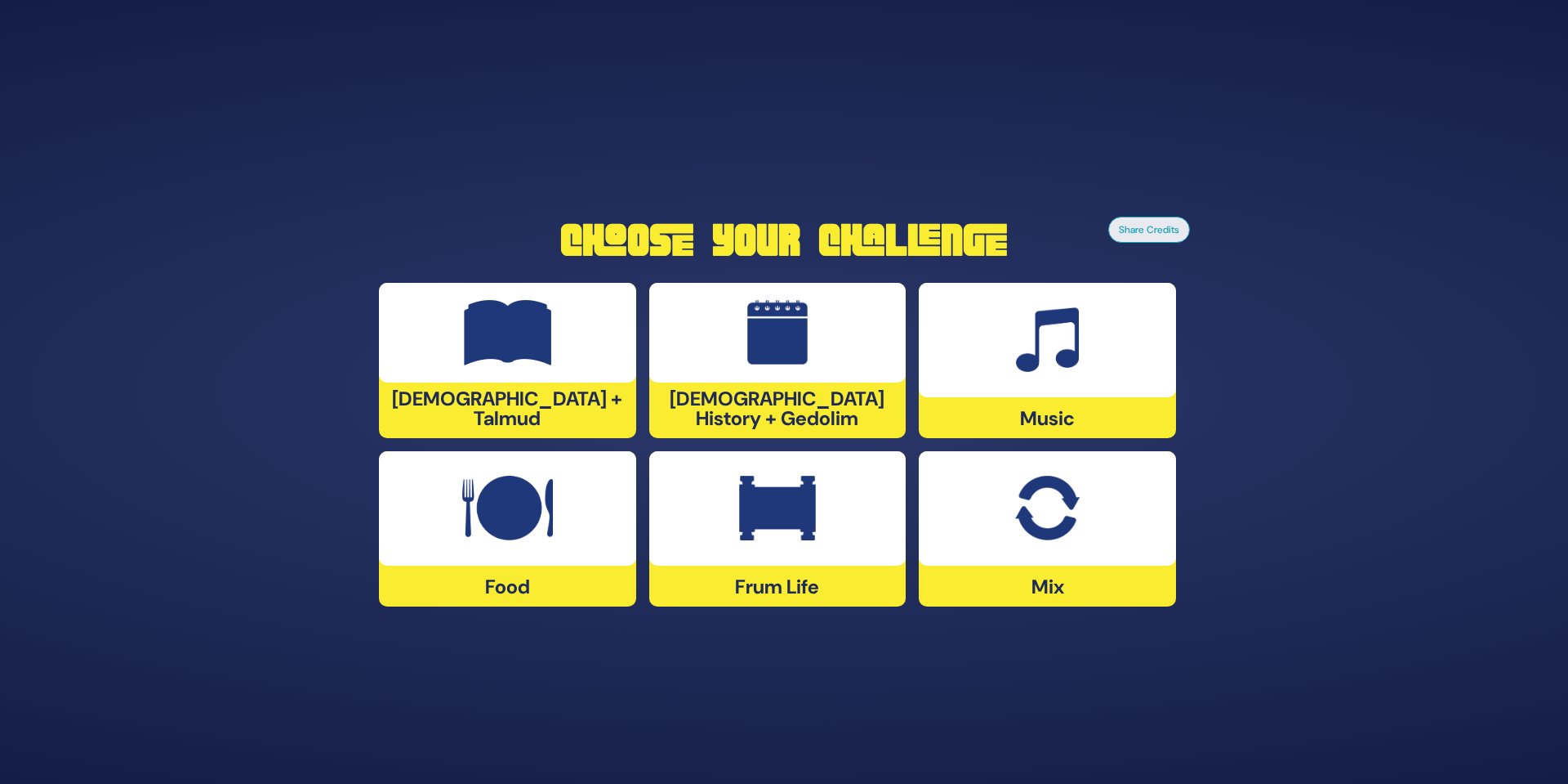
click at [838, 564] on div at bounding box center [777, 508] width 257 height 114
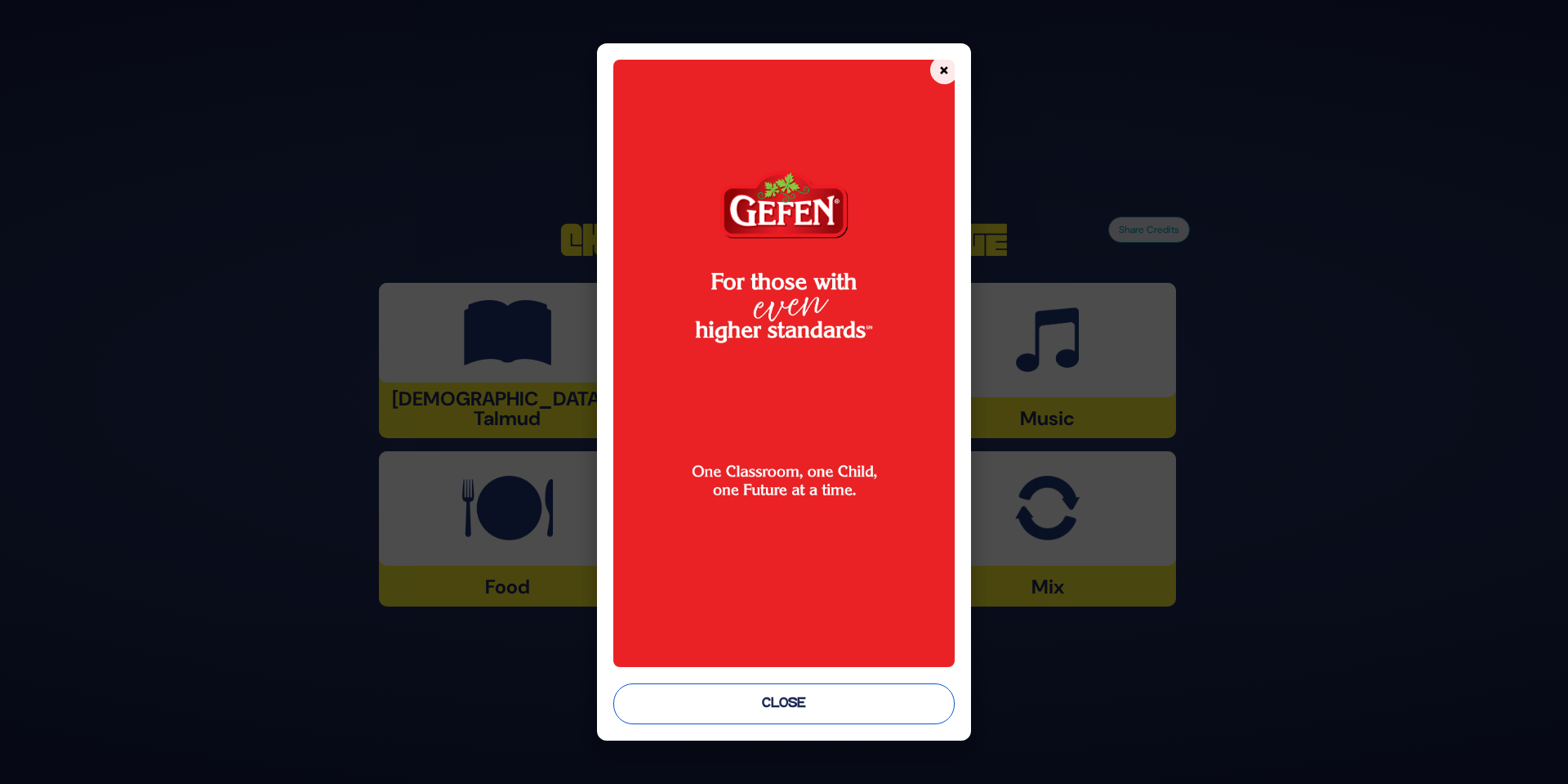
click at [850, 704] on button "Close" at bounding box center [784, 704] width 341 height 41
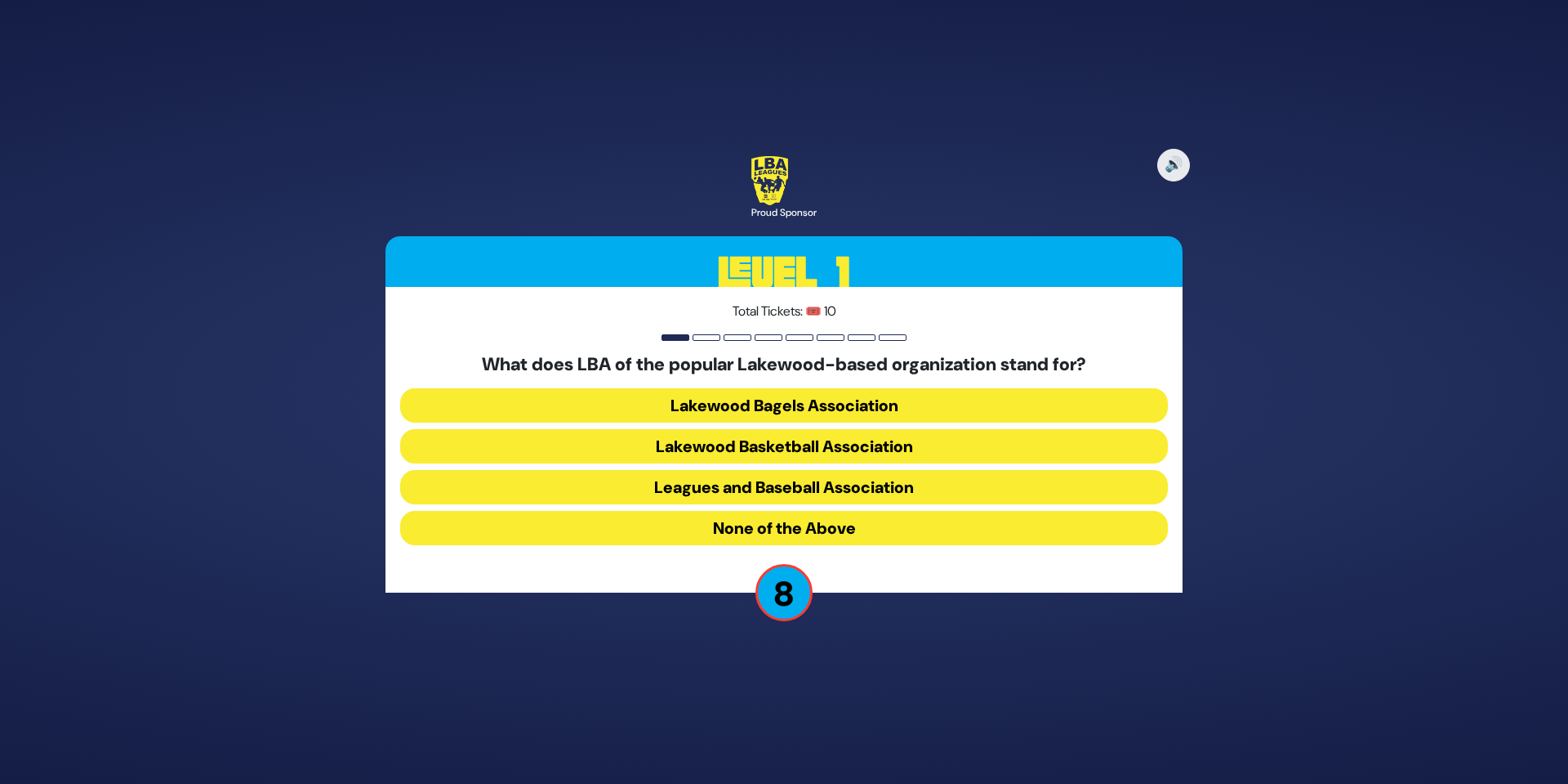
click at [817, 524] on button "None of the Above" at bounding box center [784, 528] width 767 height 34
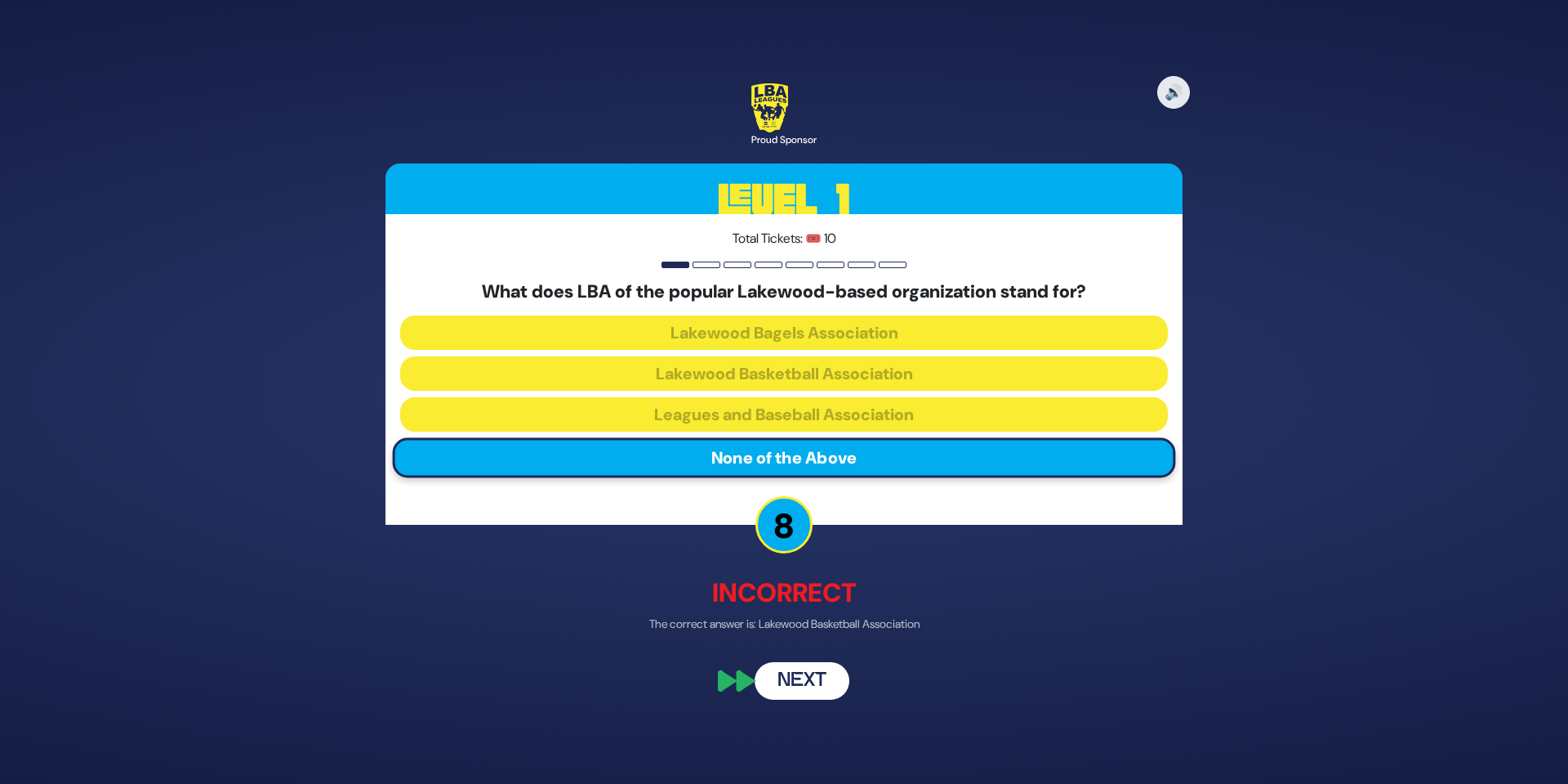
click at [825, 677] on button "Next" at bounding box center [802, 681] width 95 height 38
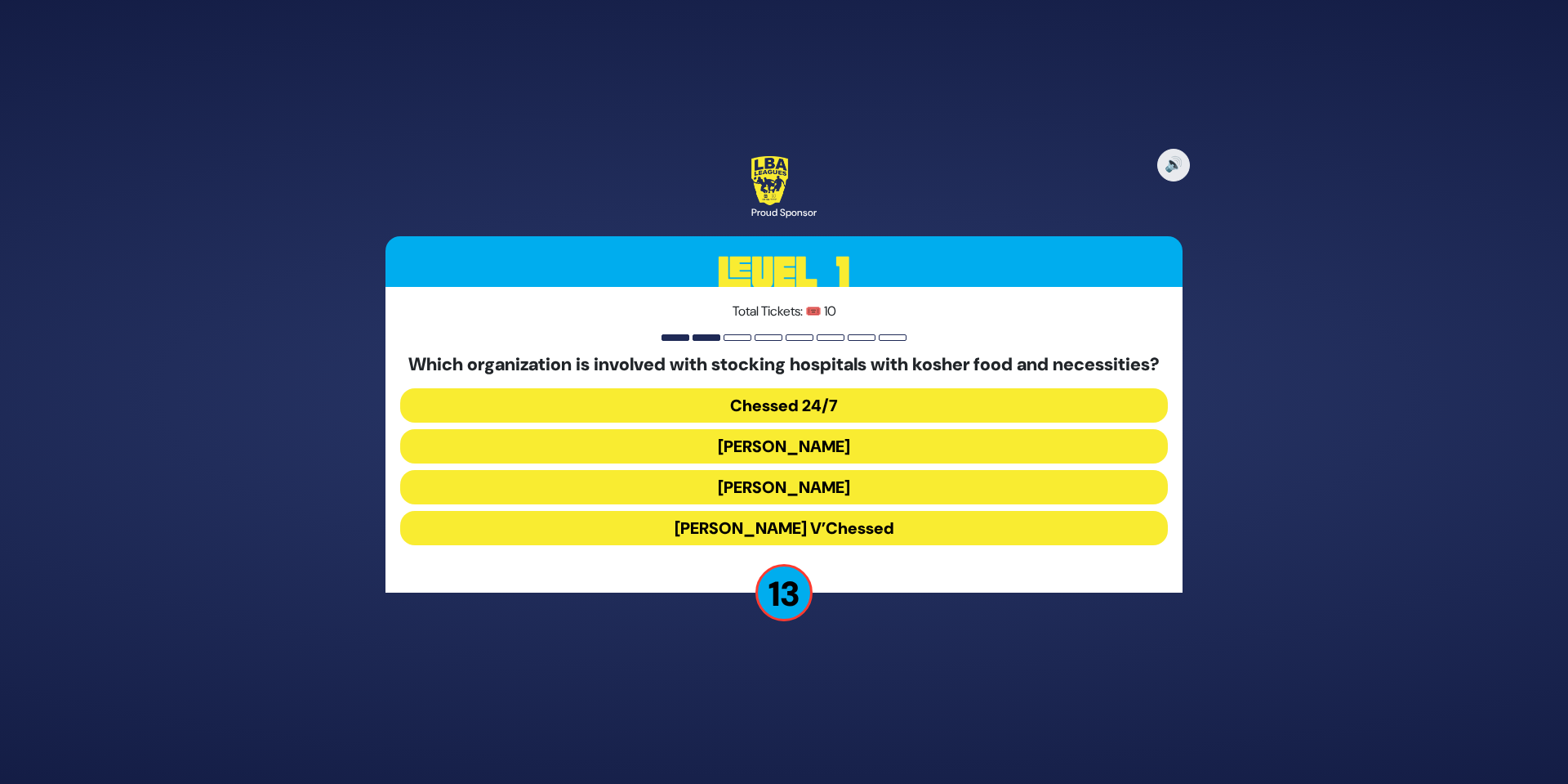
click at [824, 422] on button "Chessed 24/7" at bounding box center [784, 405] width 767 height 34
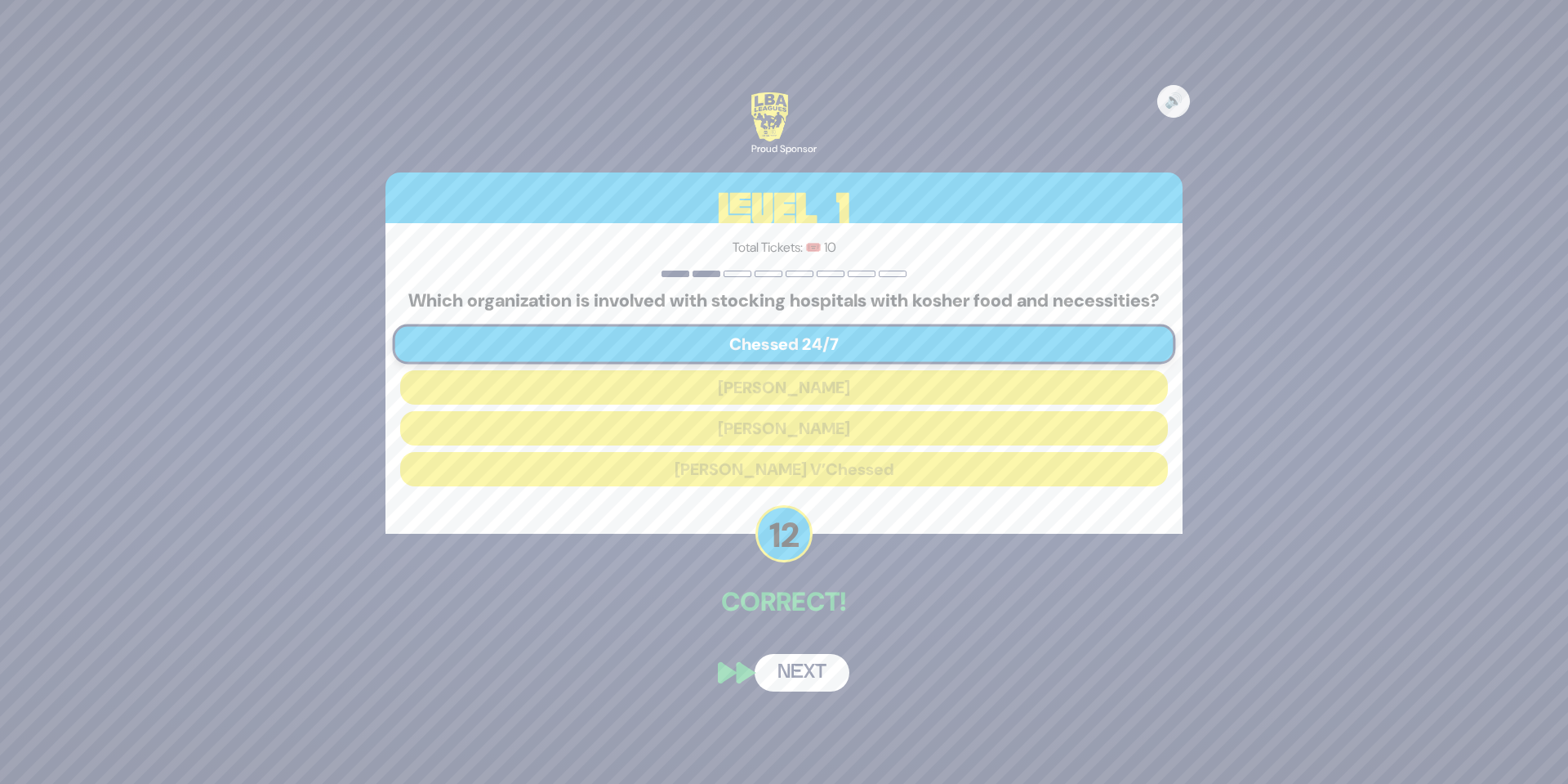
click at [804, 677] on button "Next" at bounding box center [802, 672] width 95 height 38
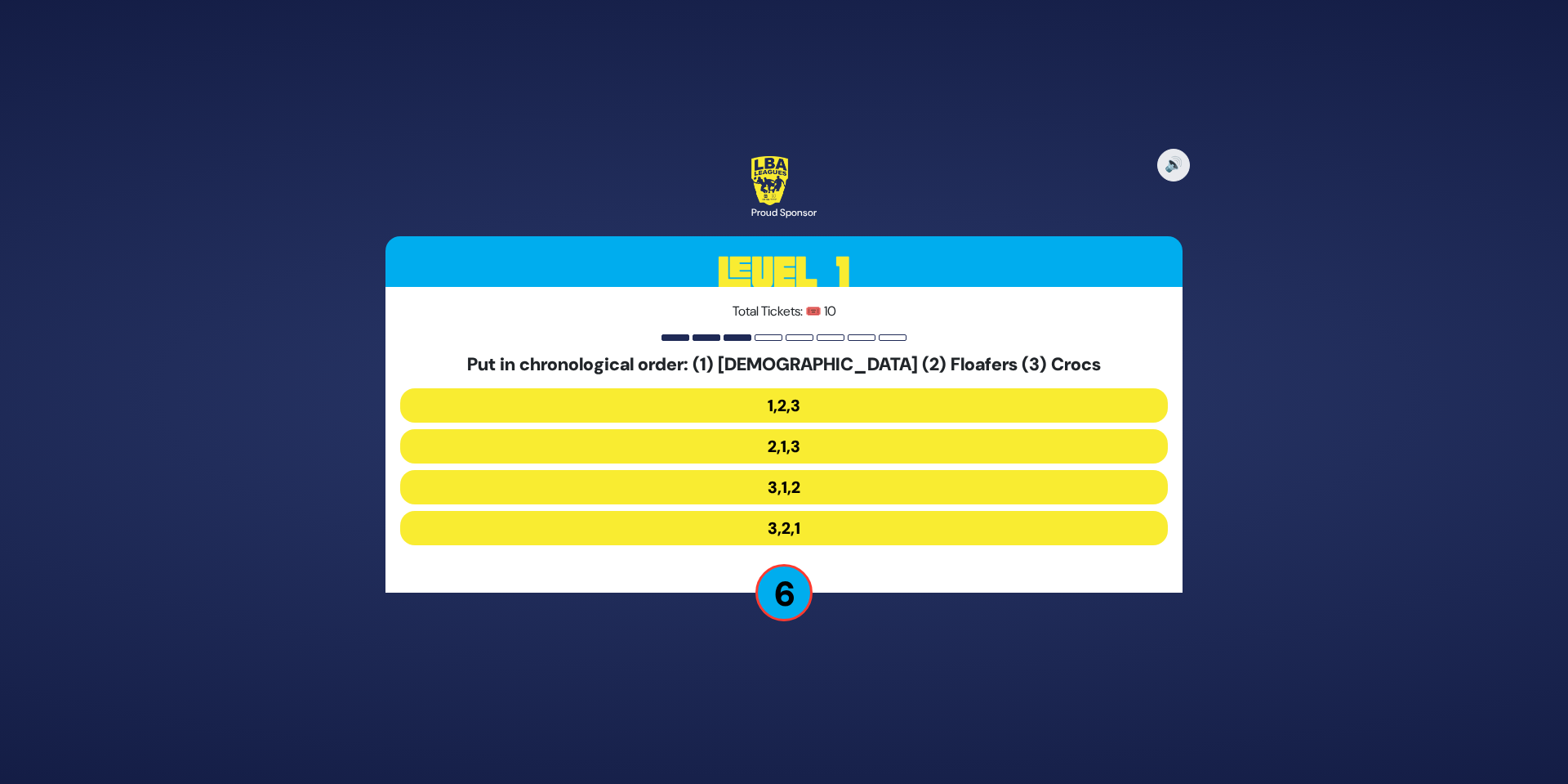
click at [792, 486] on button "3,1,2" at bounding box center [784, 487] width 767 height 34
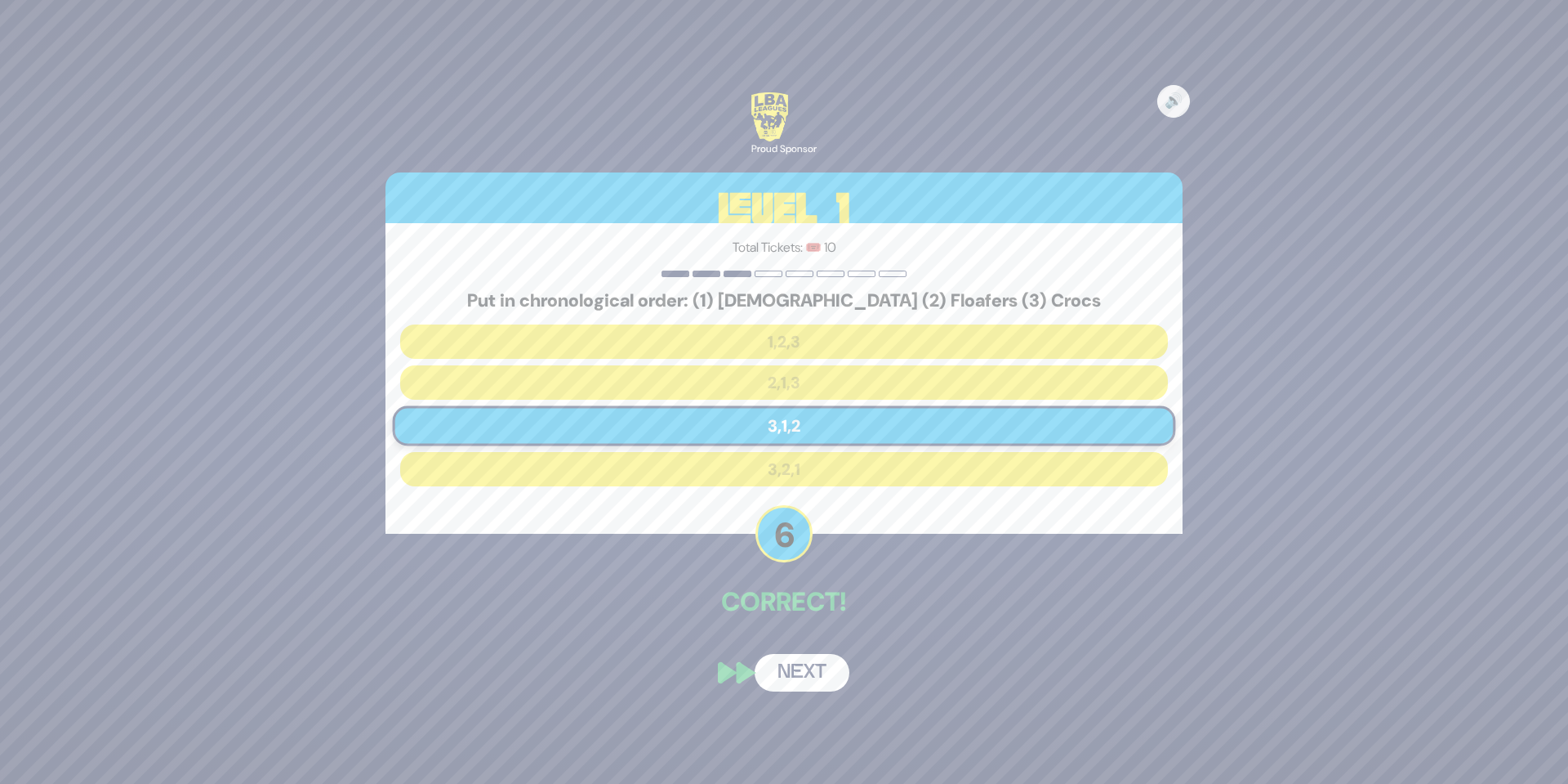
click at [803, 670] on button "Next" at bounding box center [802, 672] width 95 height 38
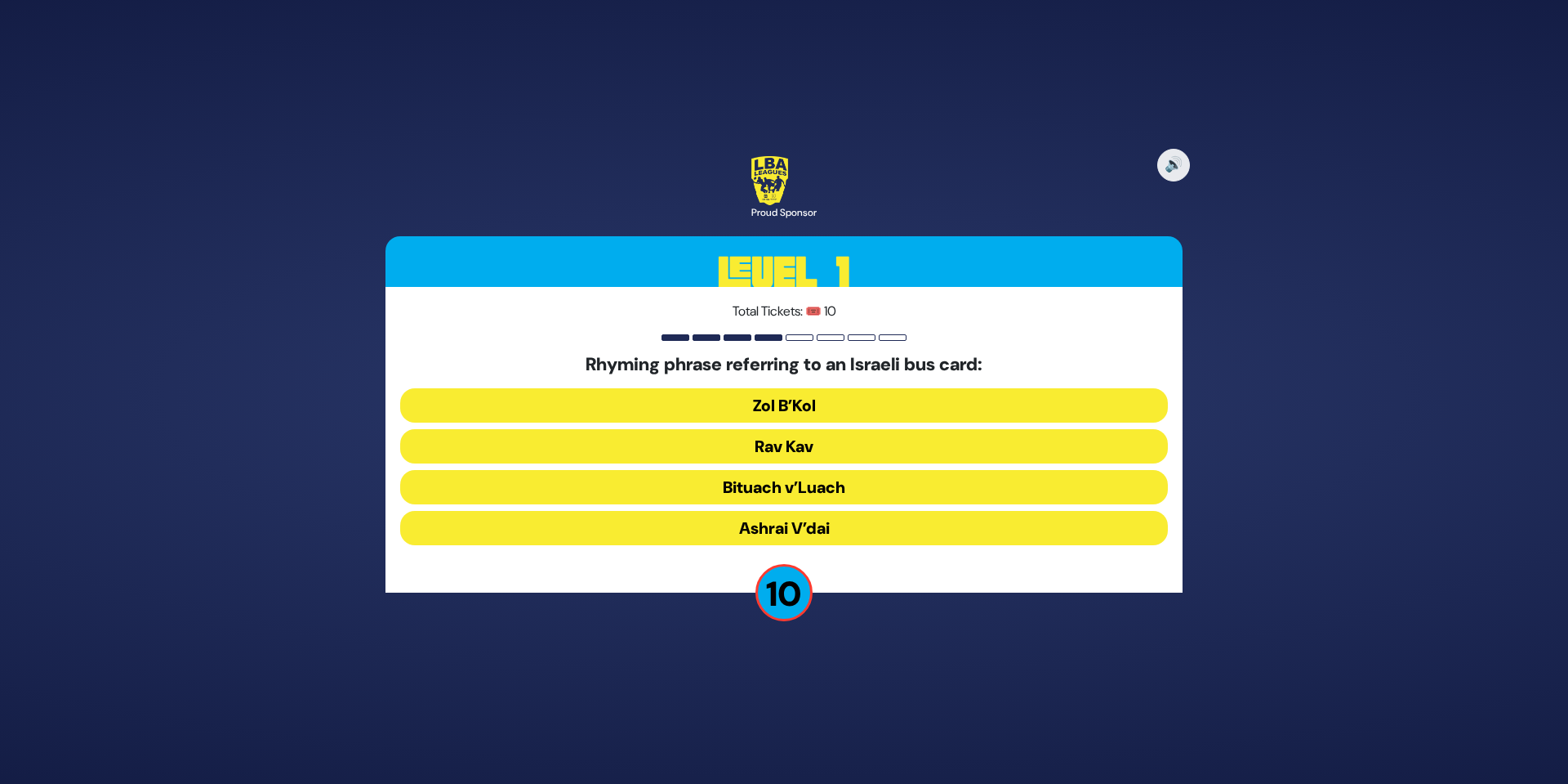
click at [809, 443] on button "Rav Kav" at bounding box center [784, 446] width 767 height 34
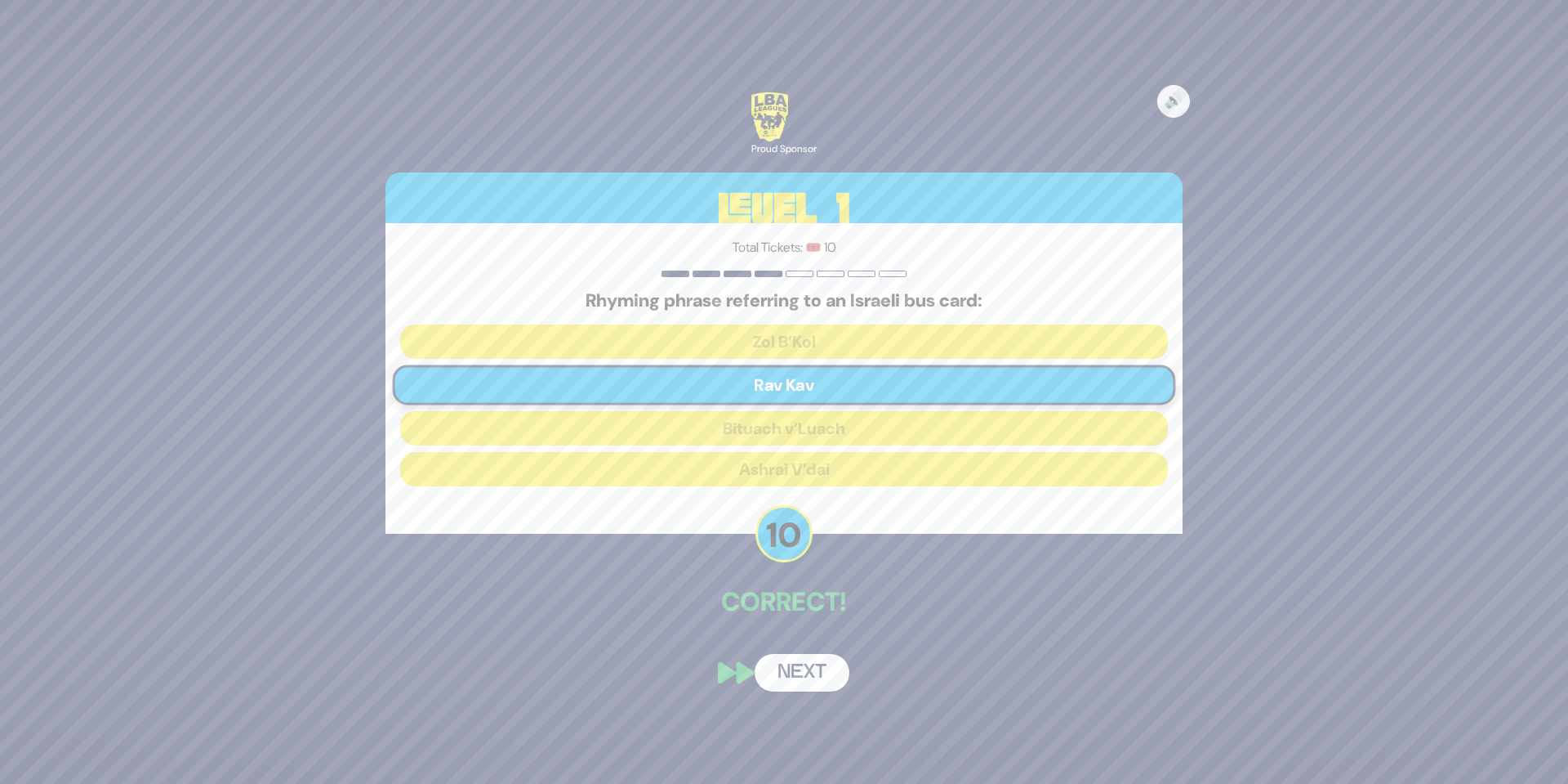
click at [816, 675] on button "Next" at bounding box center [802, 672] width 95 height 38
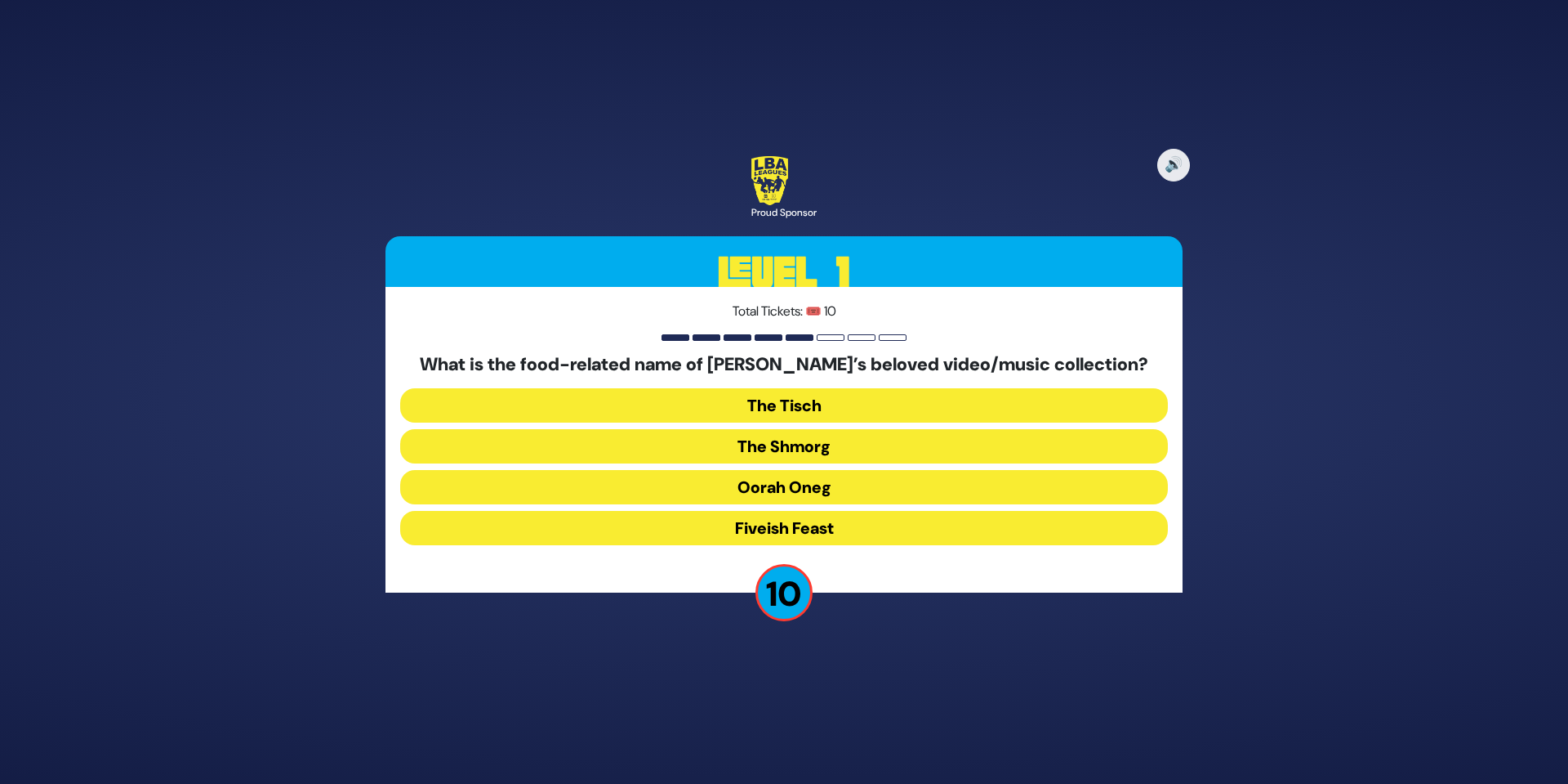
click at [859, 445] on button "The Shmorg" at bounding box center [784, 446] width 767 height 34
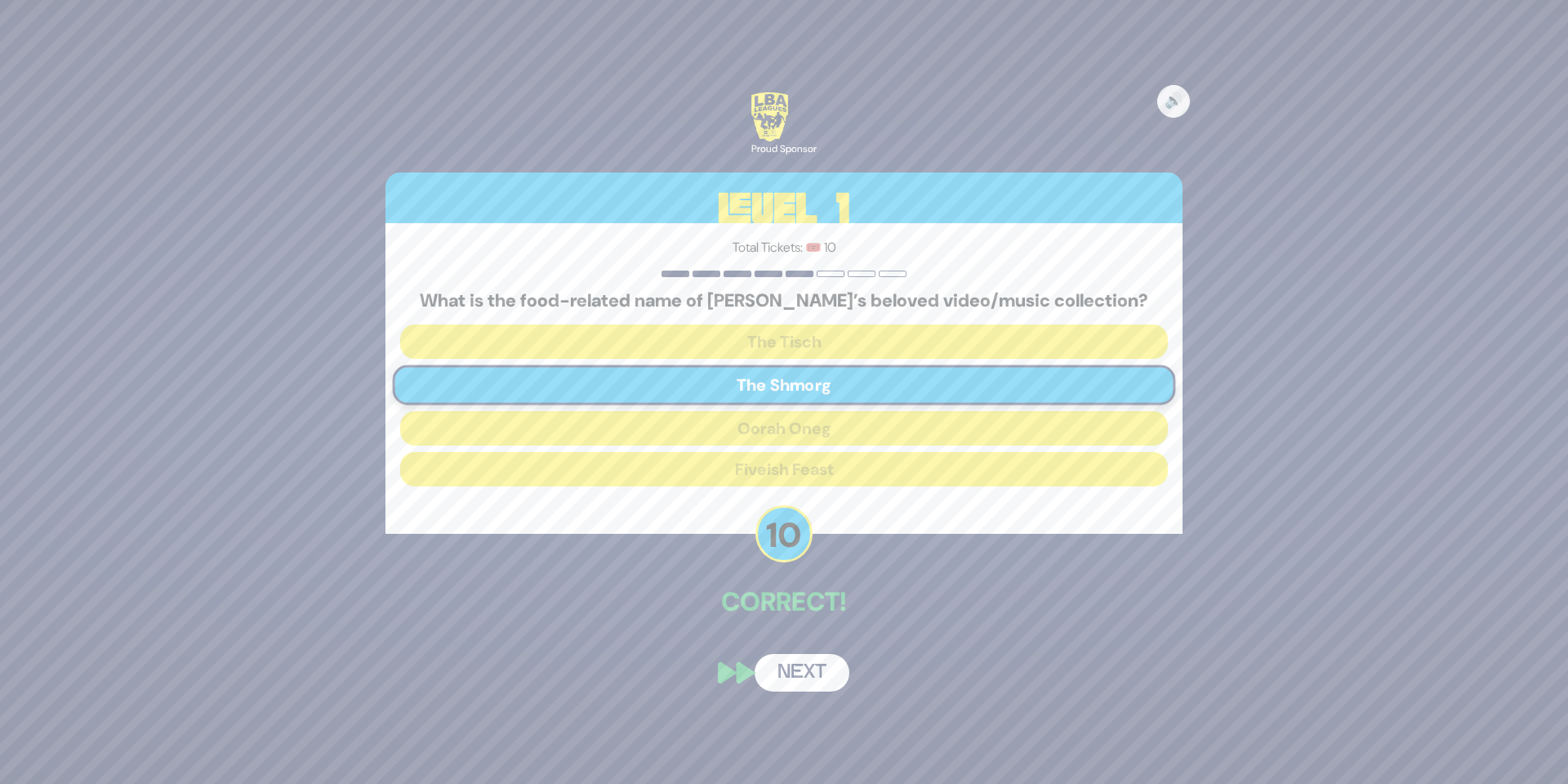
click at [818, 675] on button "Next" at bounding box center [802, 672] width 95 height 38
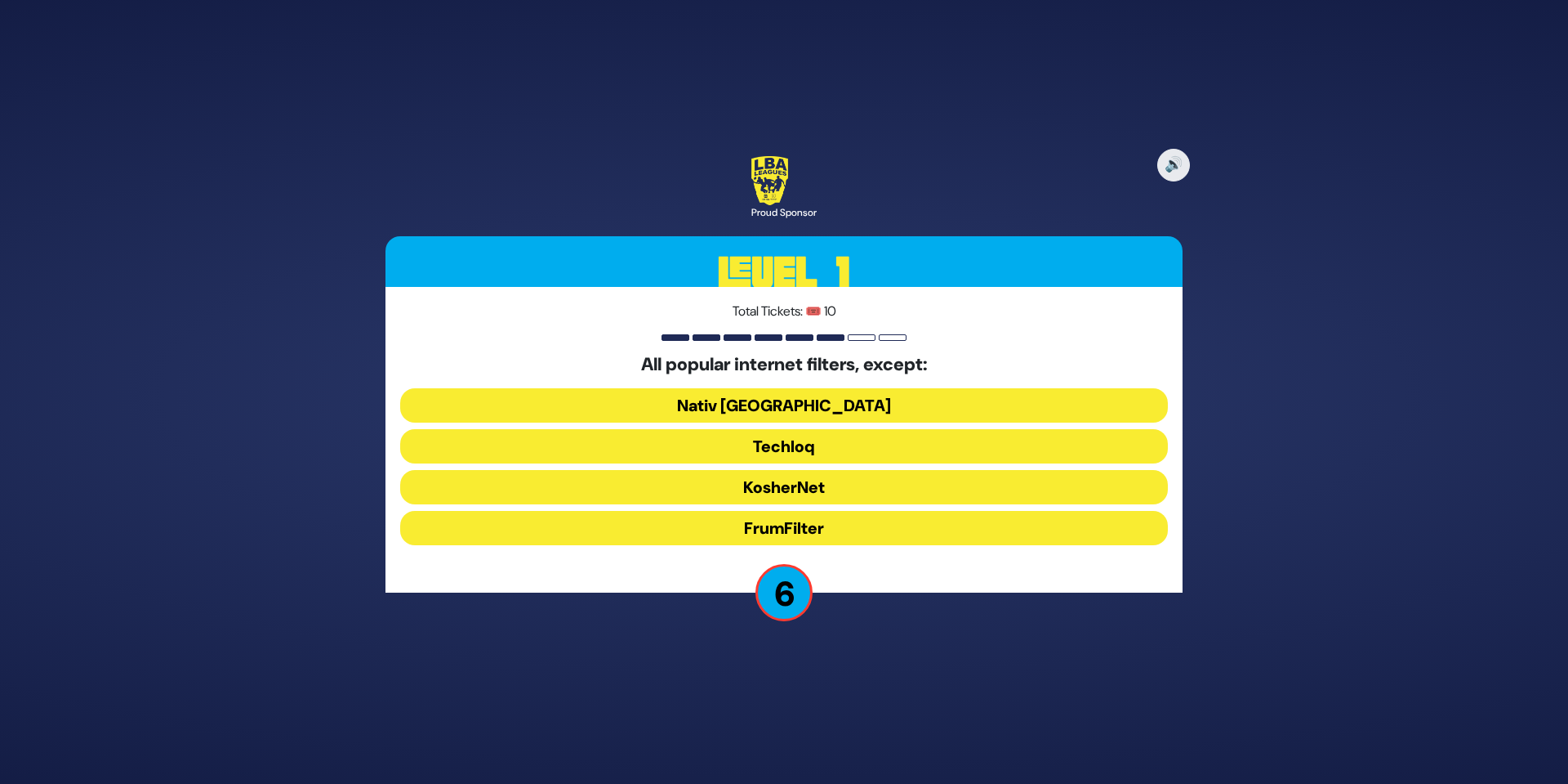
click at [817, 486] on button "KosherNet" at bounding box center [784, 487] width 767 height 34
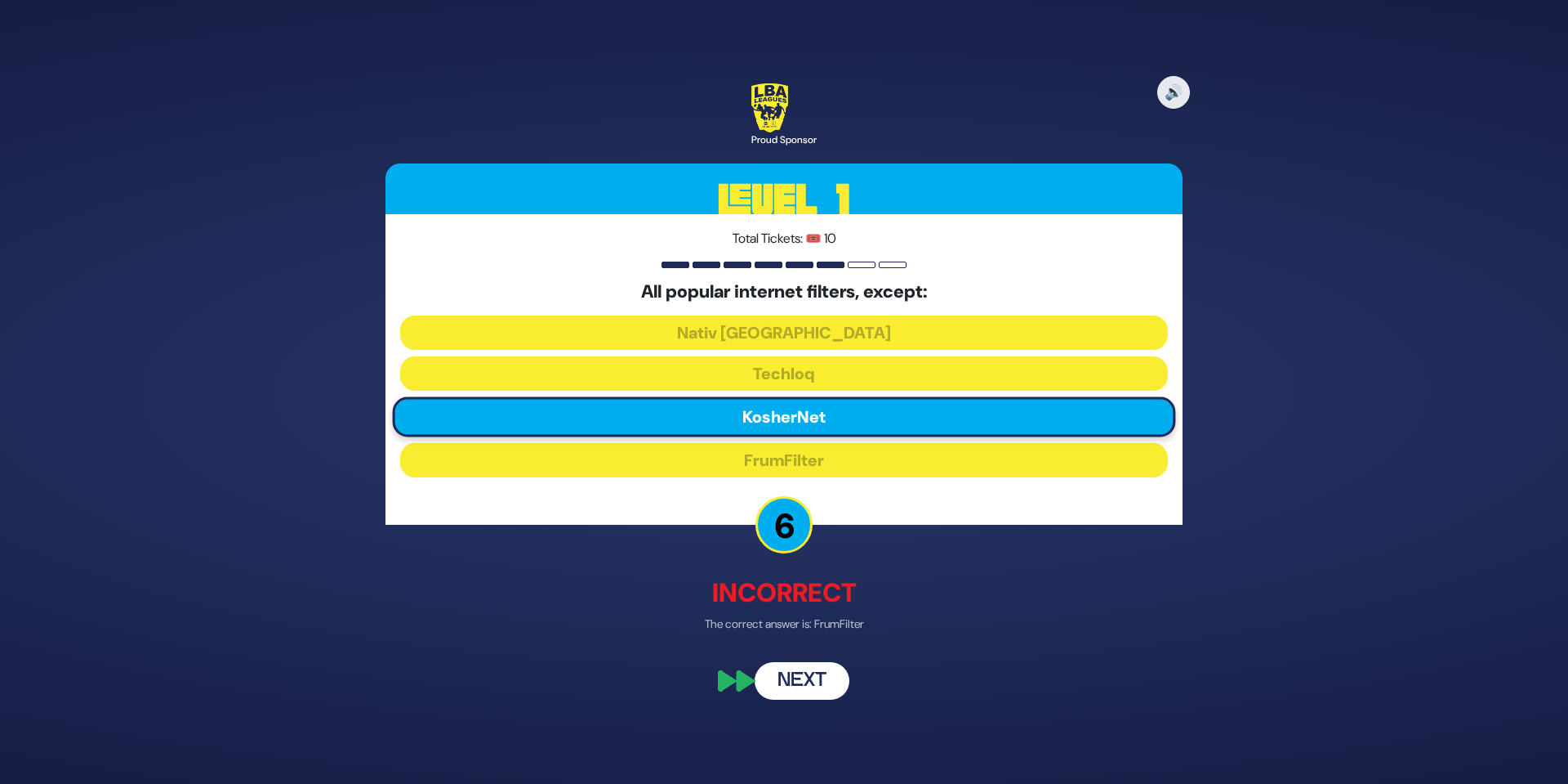
click at [800, 682] on button "Next" at bounding box center [802, 681] width 95 height 38
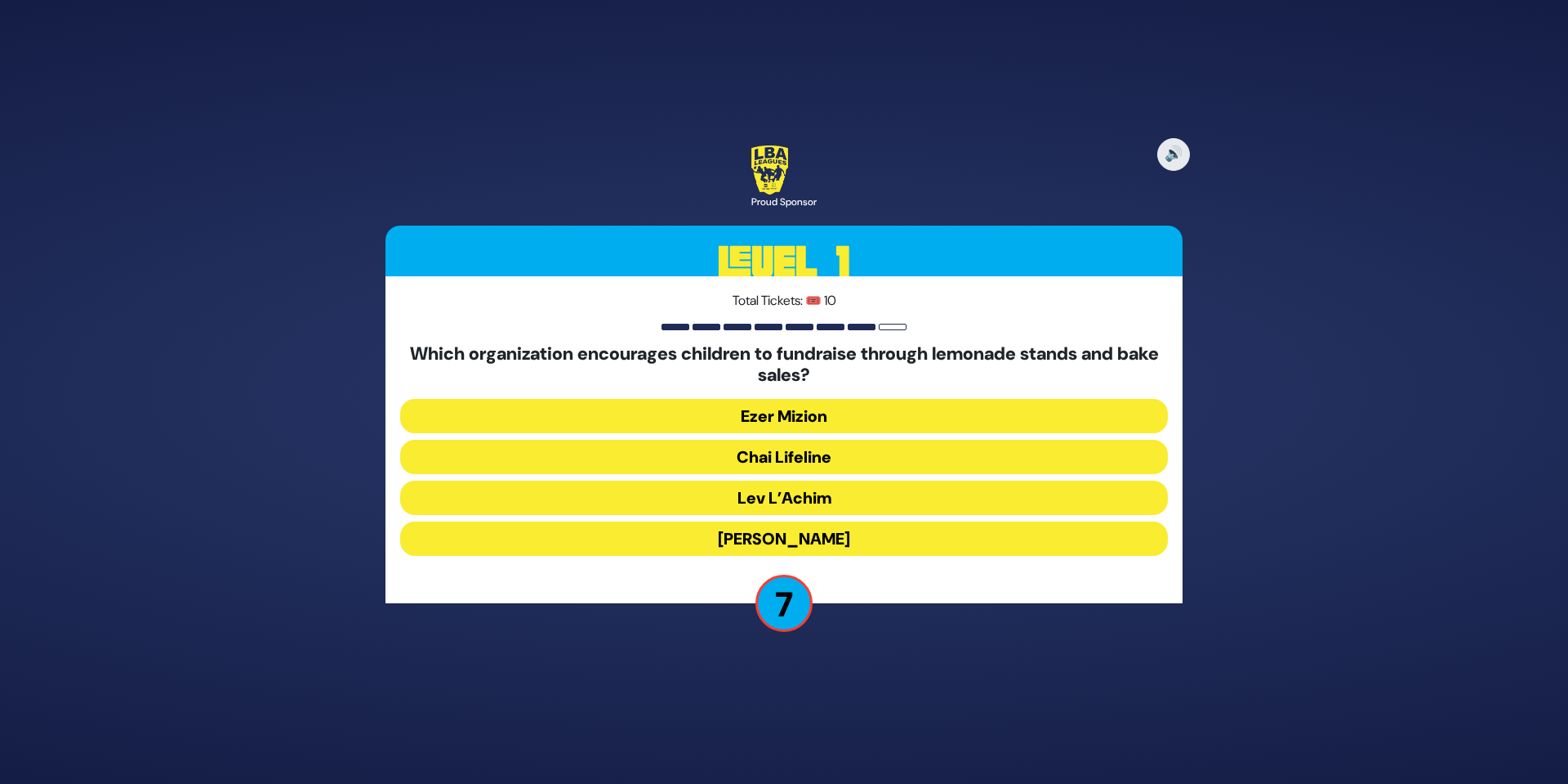
click at [817, 457] on button "Chai Lifeline" at bounding box center [784, 456] width 767 height 34
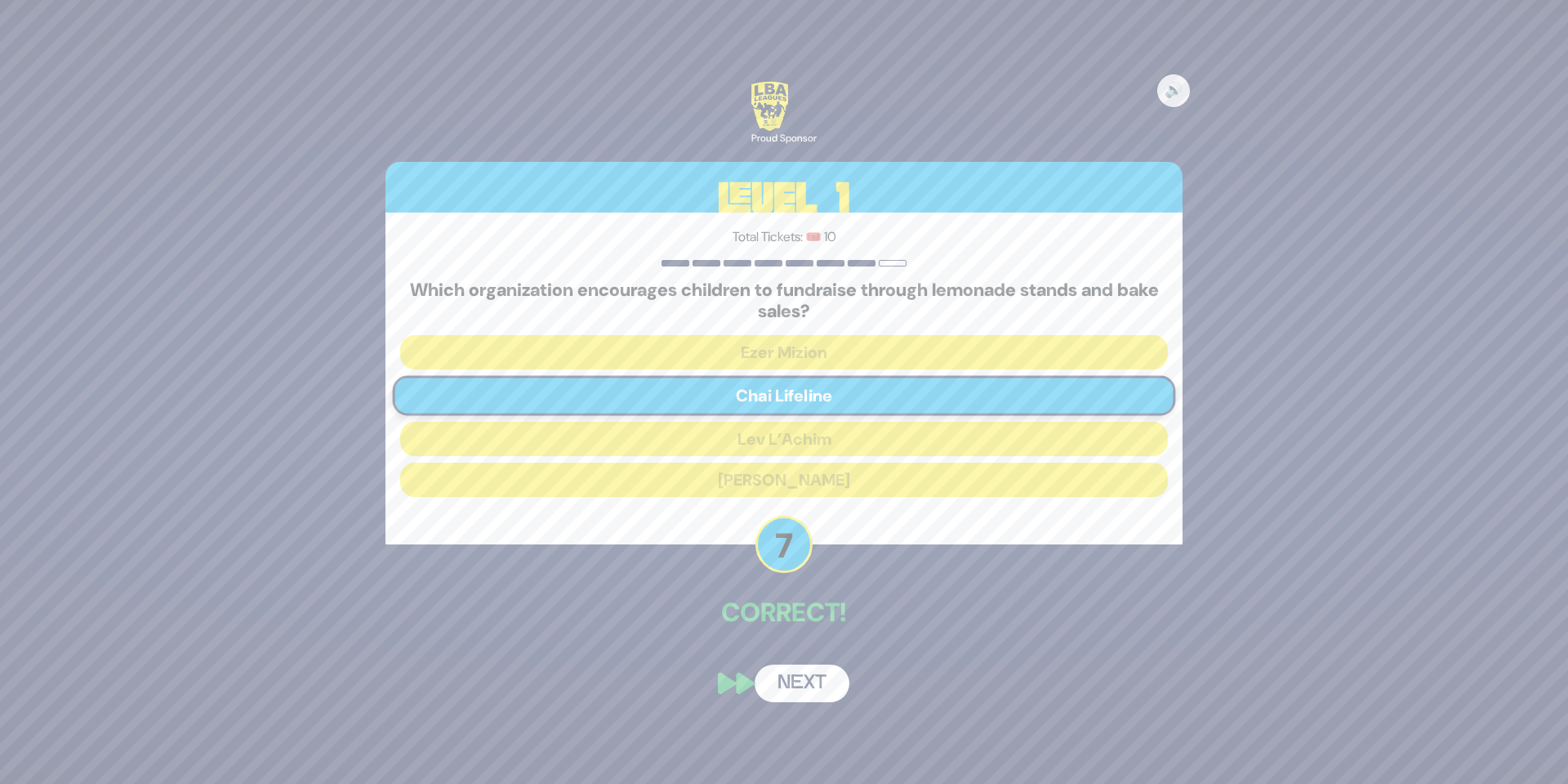
click at [809, 680] on button "Next" at bounding box center [802, 683] width 95 height 38
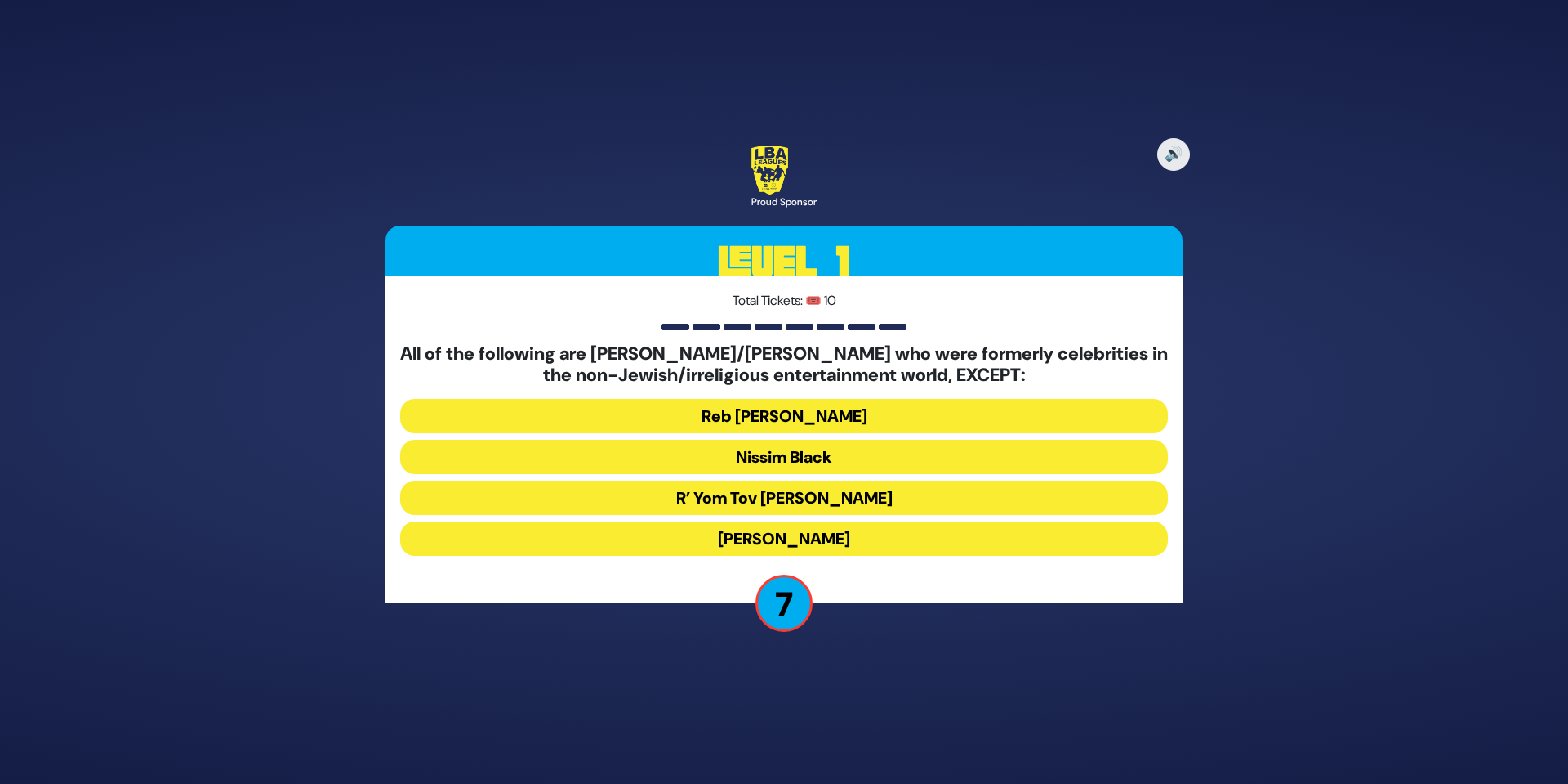
click at [825, 494] on button "R’ Yom Tov Glazer" at bounding box center [784, 497] width 767 height 34
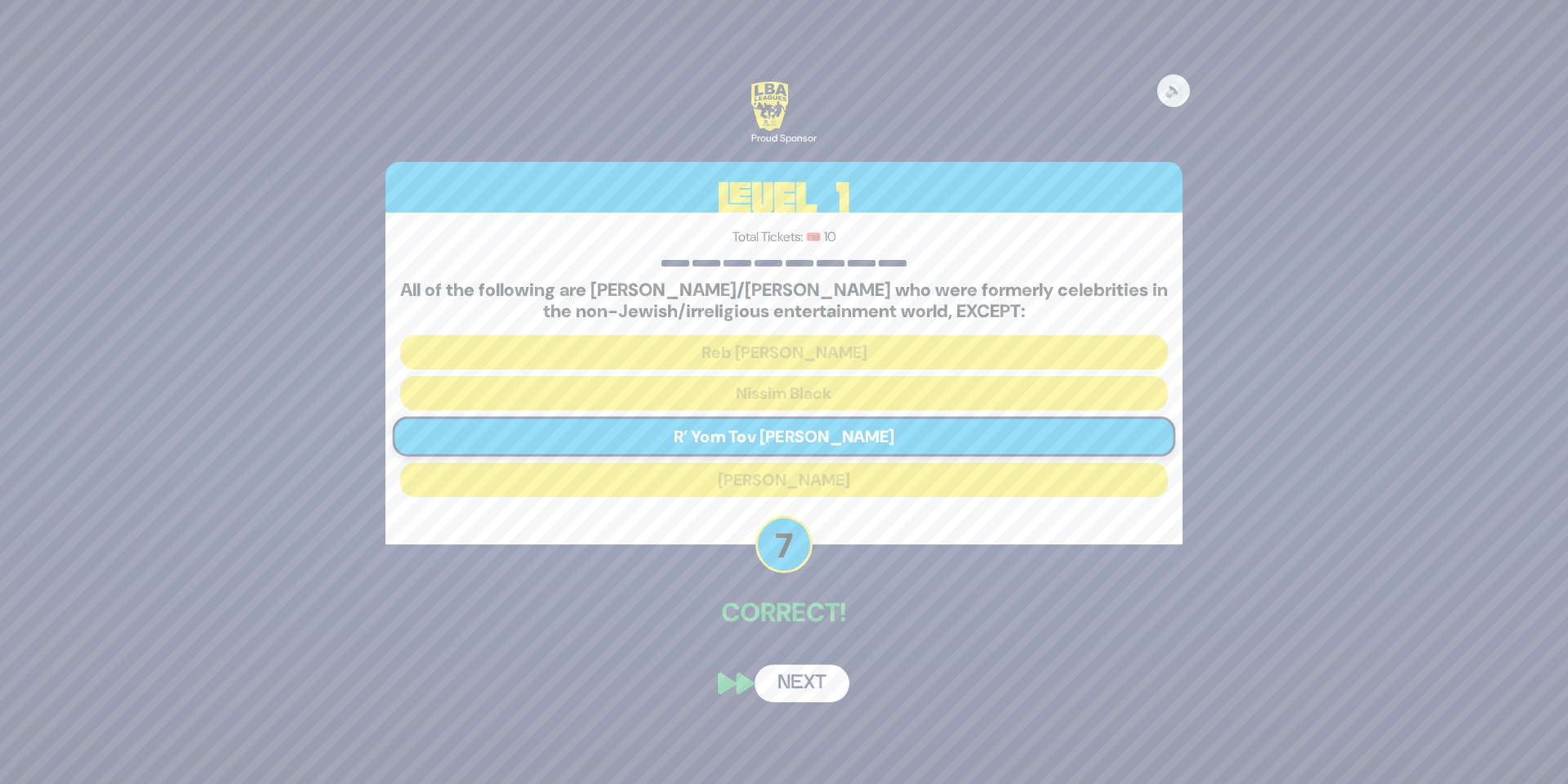
click at [809, 673] on button "Next" at bounding box center [802, 683] width 95 height 38
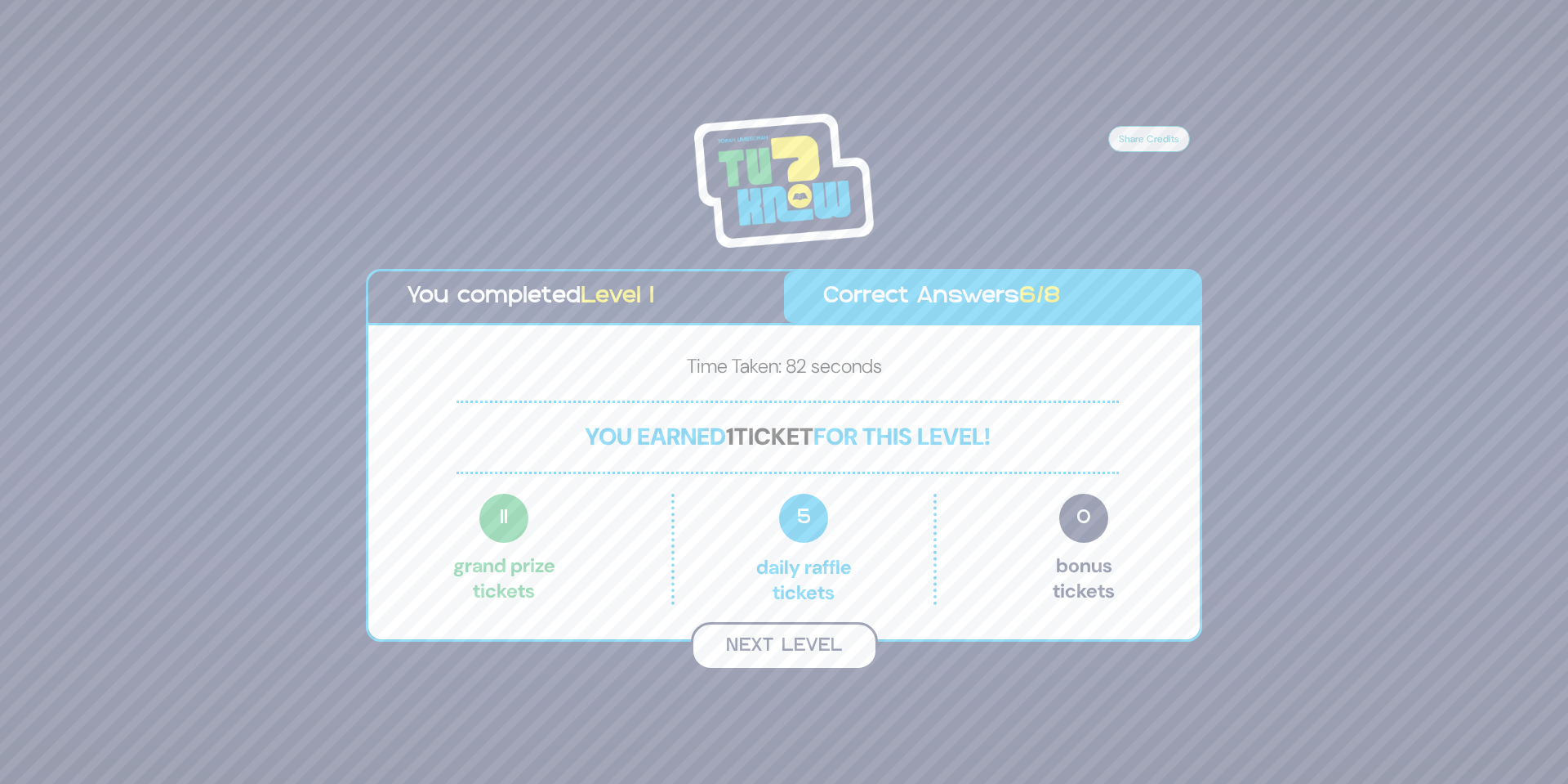
click at [825, 649] on button "Next Level" at bounding box center [784, 646] width 187 height 48
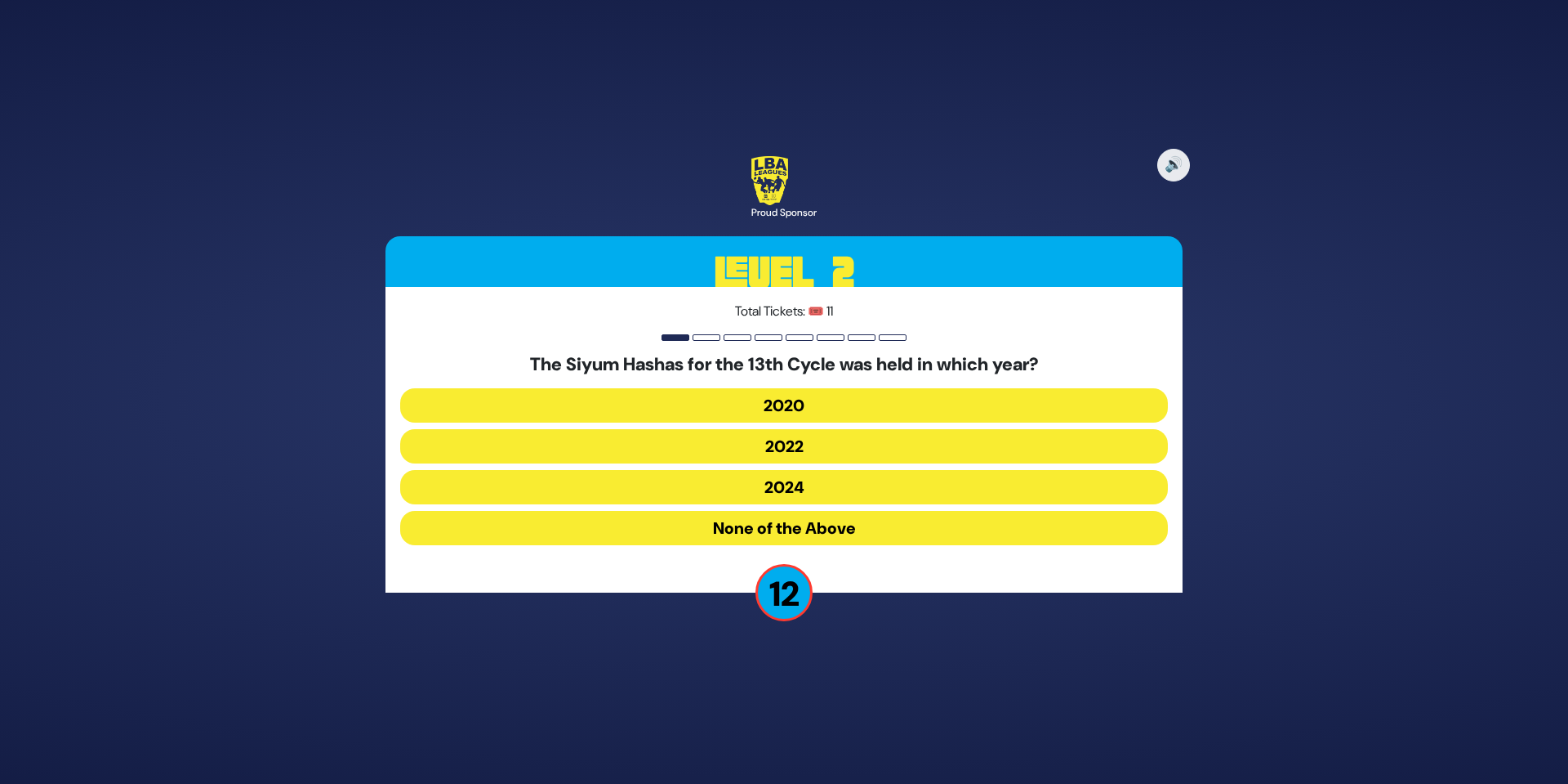
click at [844, 396] on button "2020" at bounding box center [784, 405] width 767 height 34
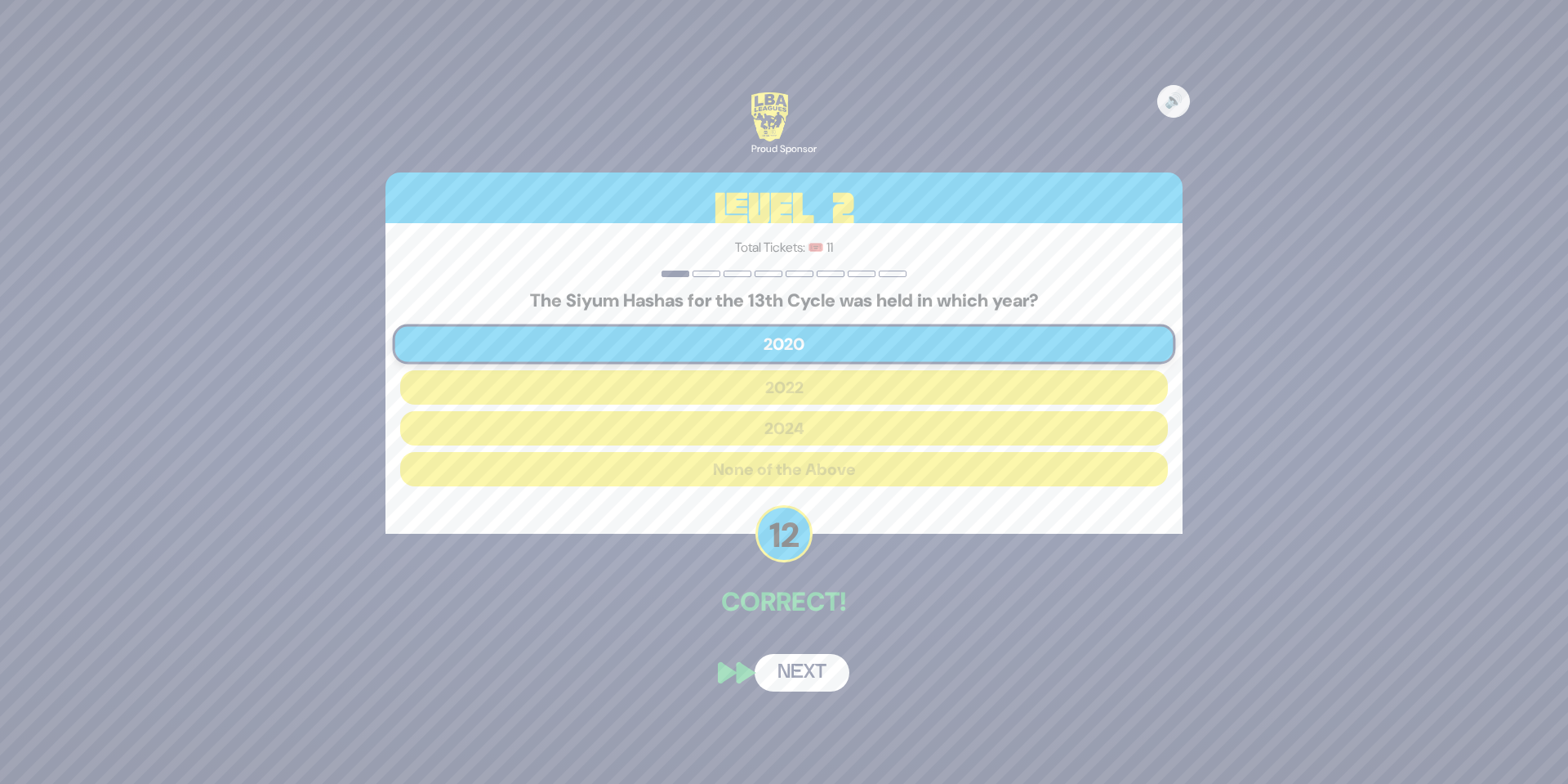
click at [811, 678] on button "Next" at bounding box center [802, 672] width 95 height 38
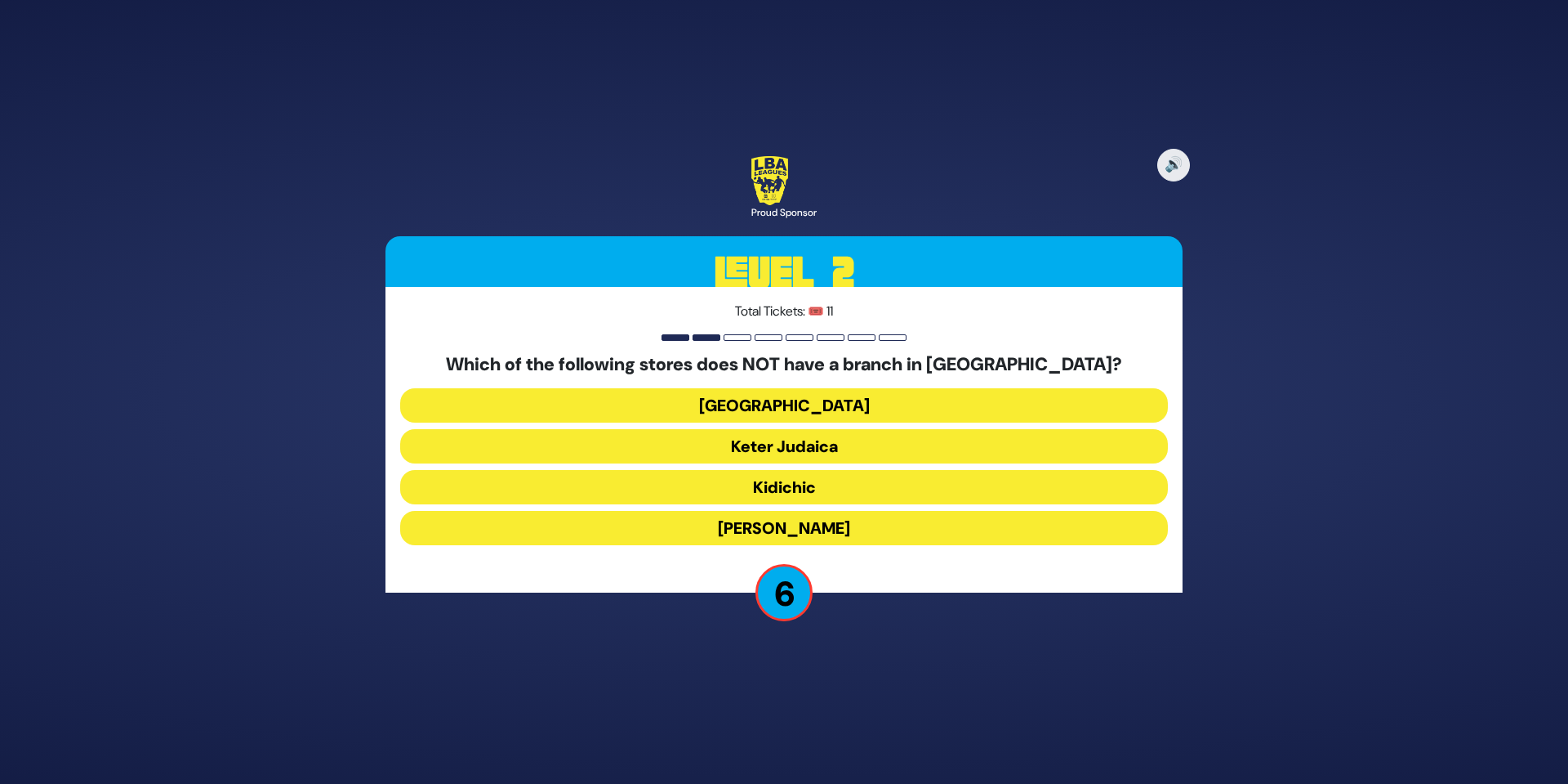
click at [837, 409] on button "Shell Station" at bounding box center [784, 405] width 767 height 34
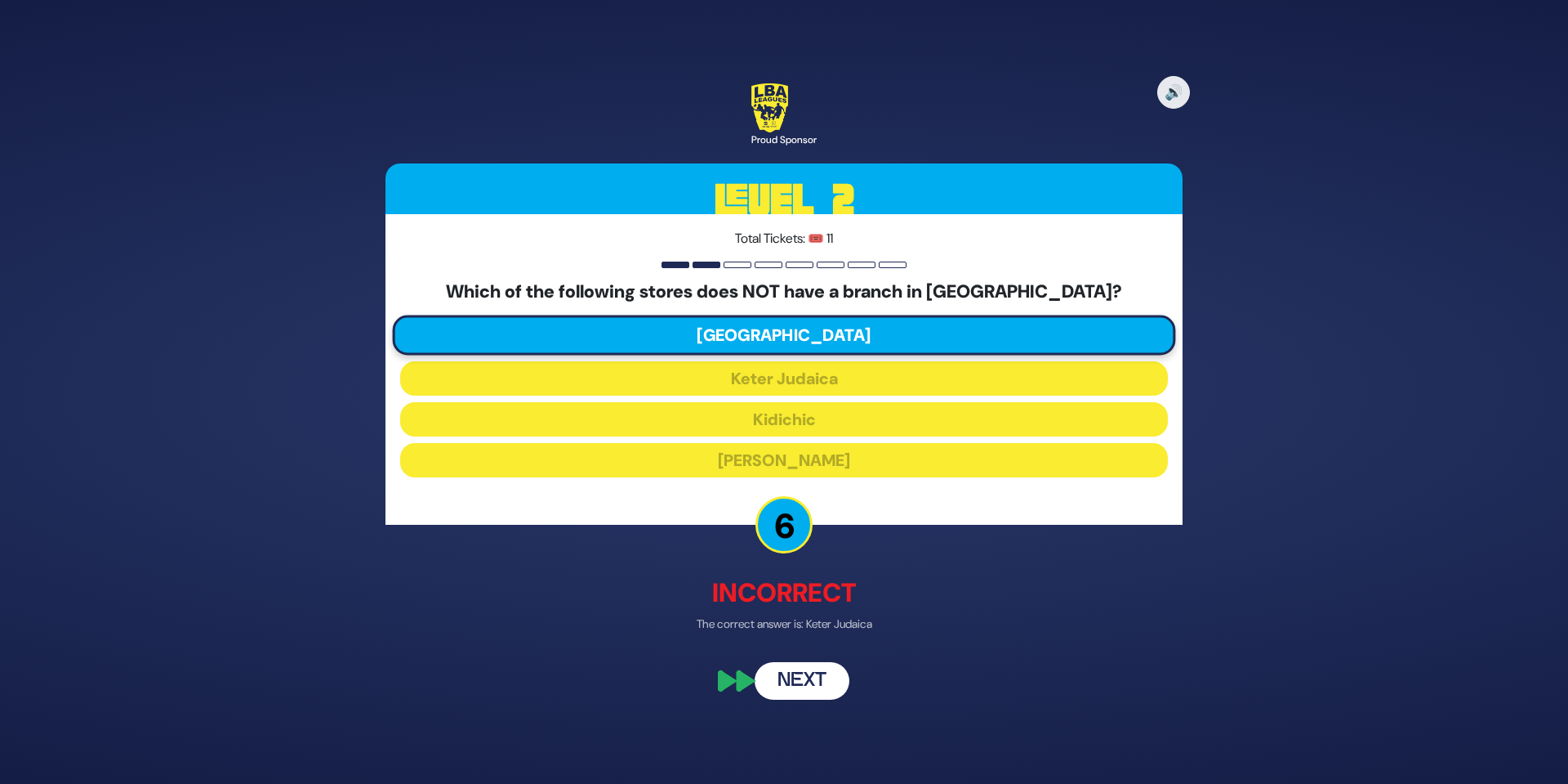
click at [802, 671] on button "Next" at bounding box center [802, 681] width 95 height 38
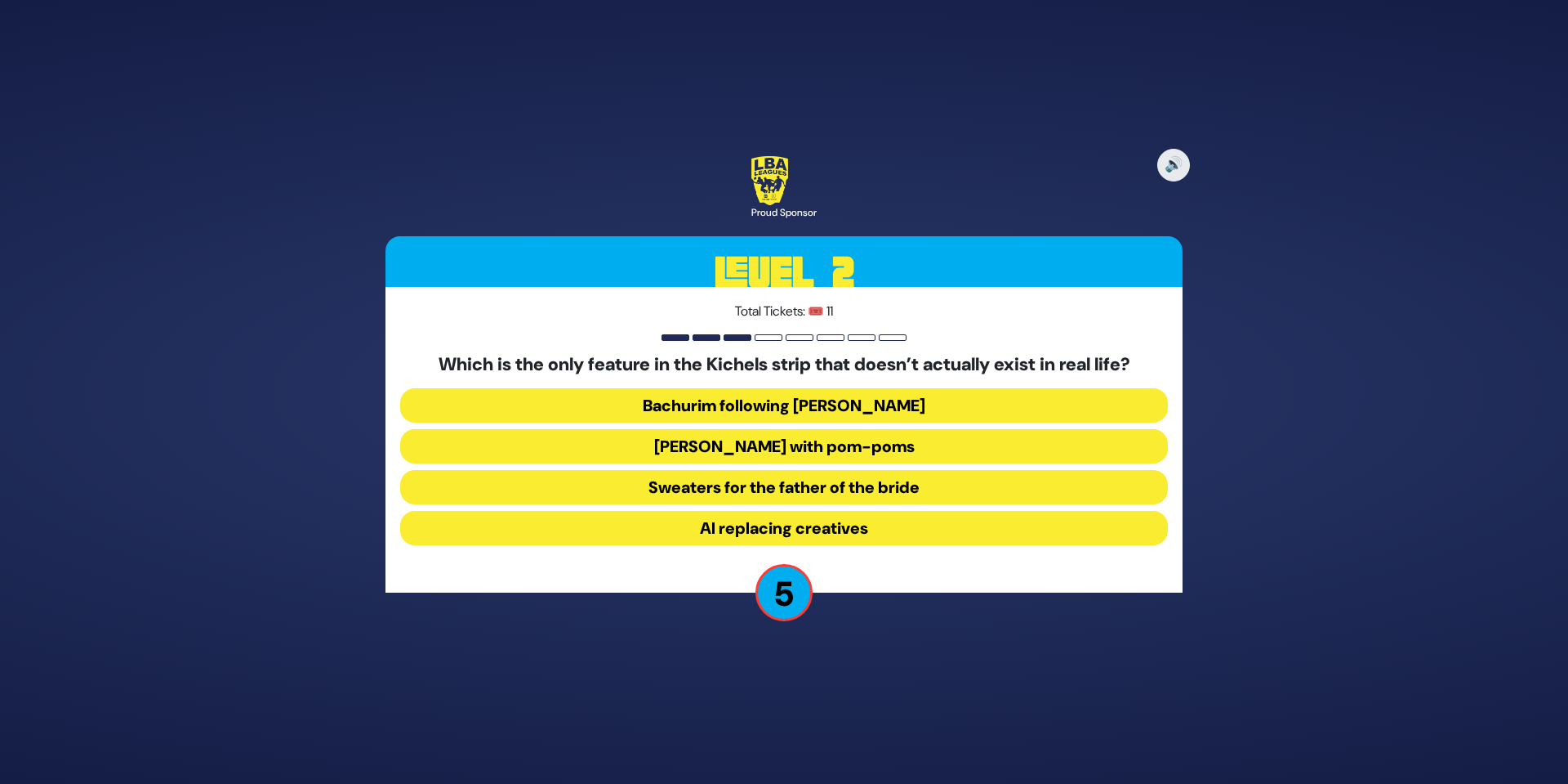
click at [834, 532] on button "AI replacing creatives" at bounding box center [784, 528] width 767 height 34
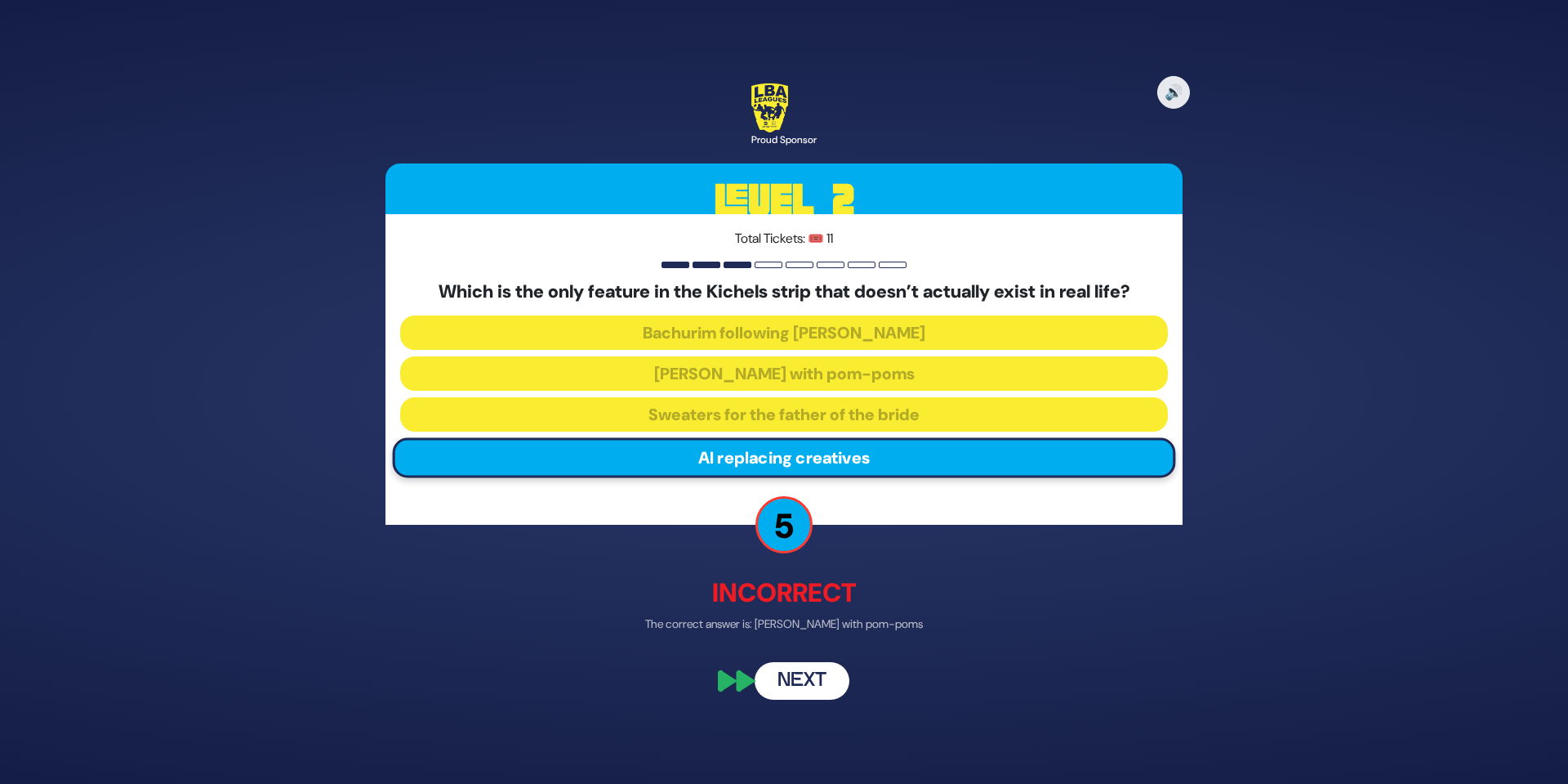
click at [818, 671] on button "Next" at bounding box center [802, 681] width 95 height 38
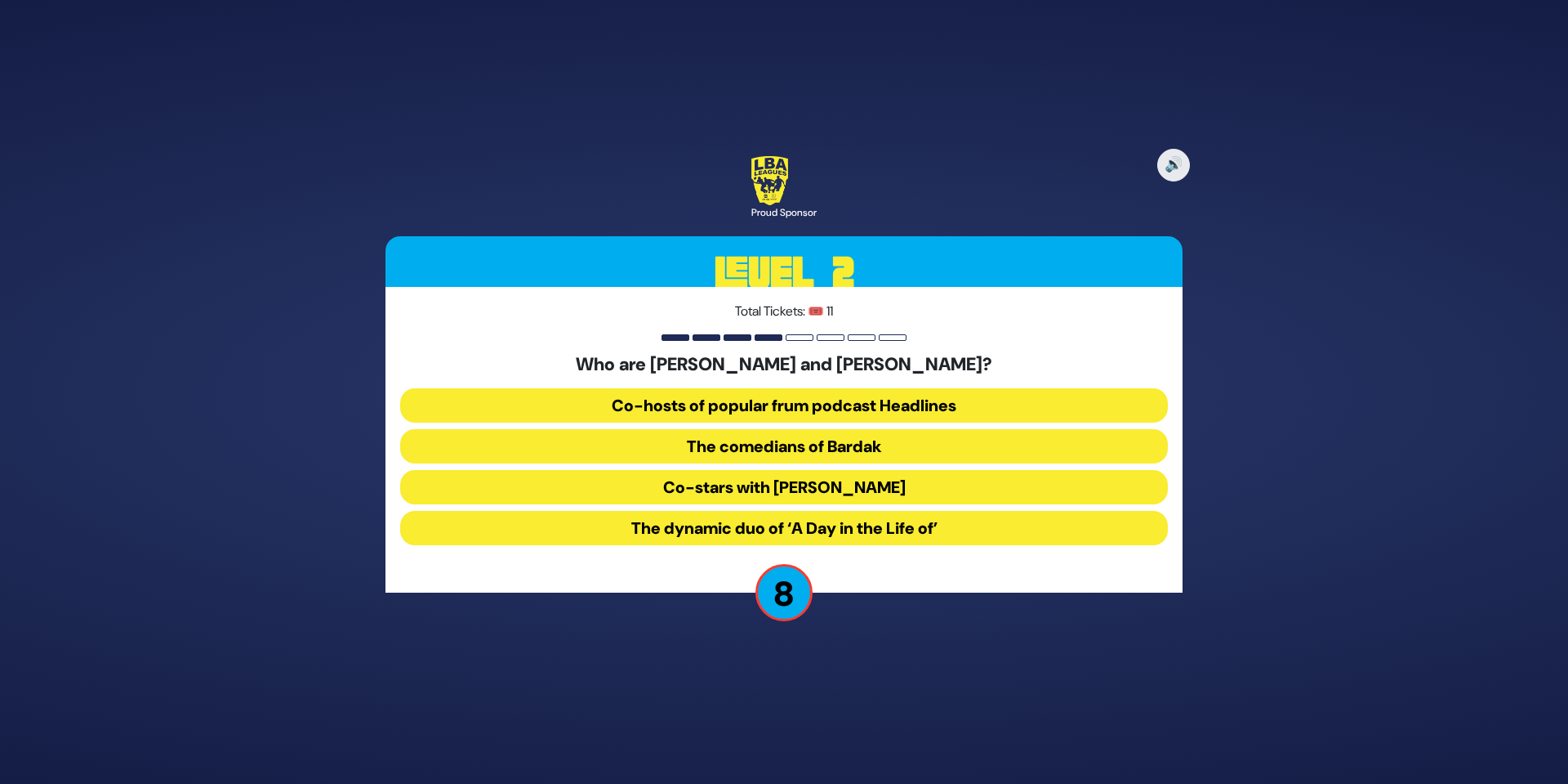
click at [885, 408] on button "Co-hosts of popular frum podcast Headlines" at bounding box center [784, 405] width 767 height 34
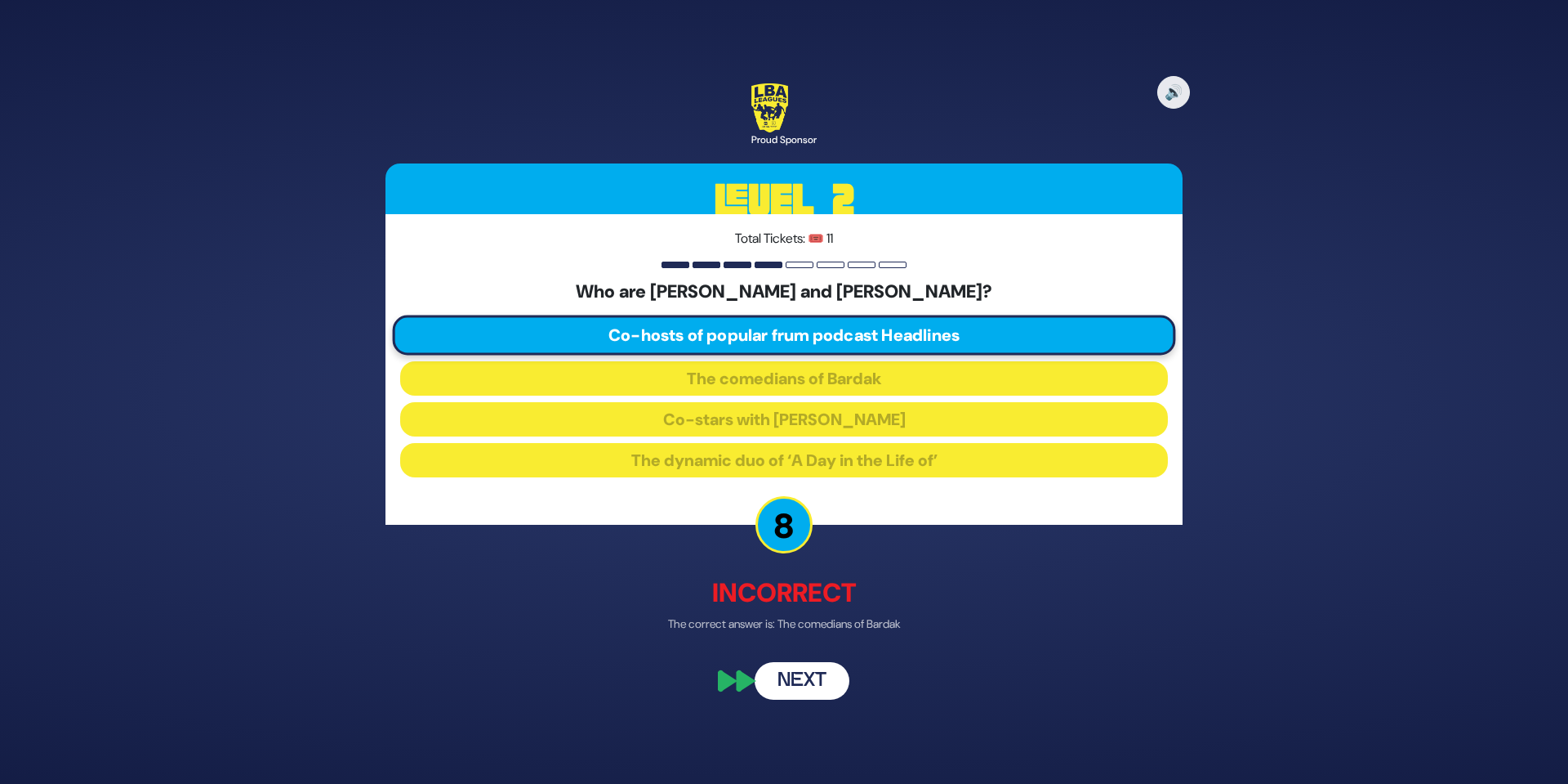
click at [820, 682] on button "Next" at bounding box center [802, 681] width 95 height 38
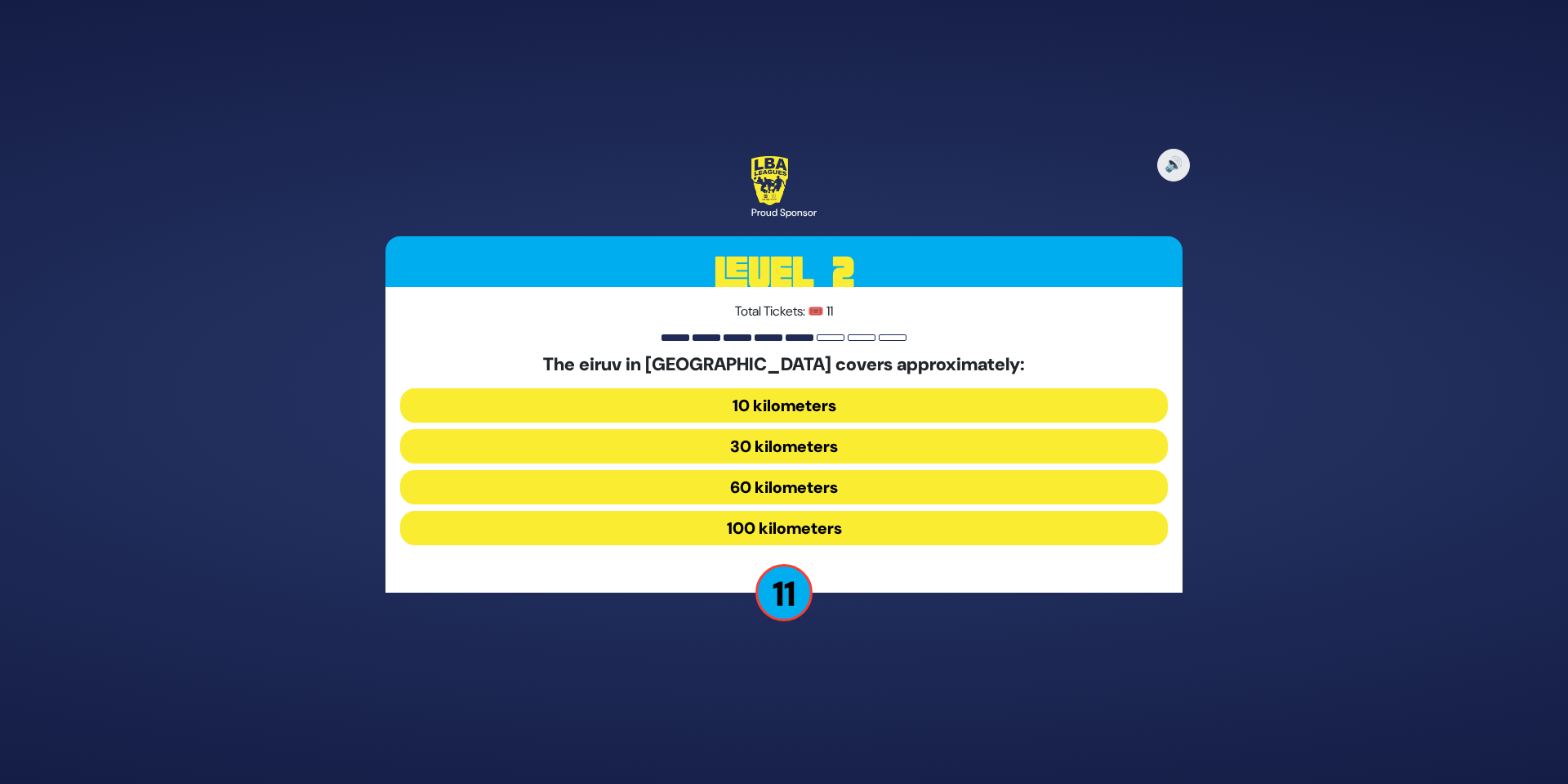
click at [824, 525] on button "100 kilometers" at bounding box center [784, 528] width 767 height 34
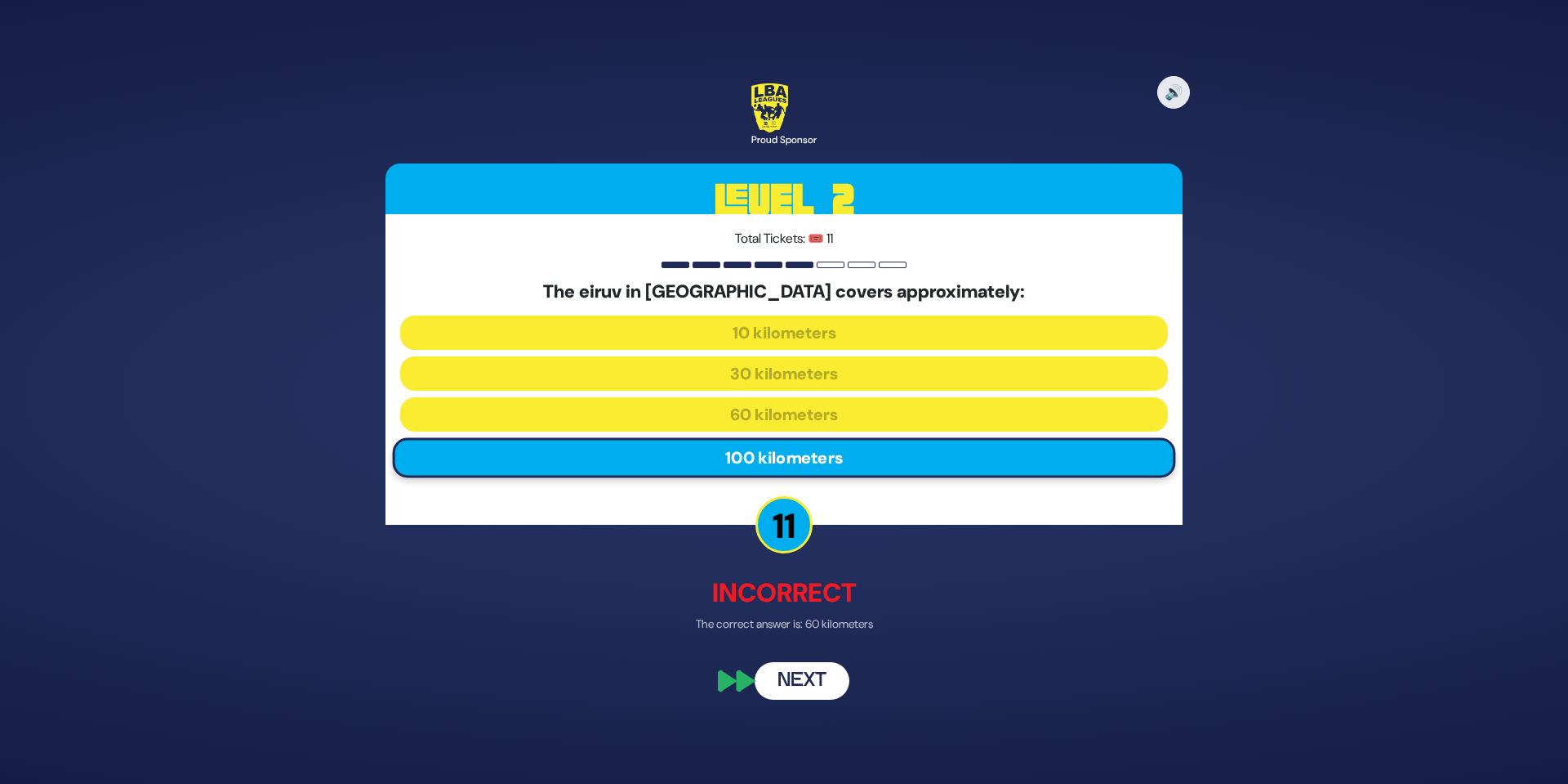
click at [810, 678] on button "Next" at bounding box center [802, 681] width 95 height 38
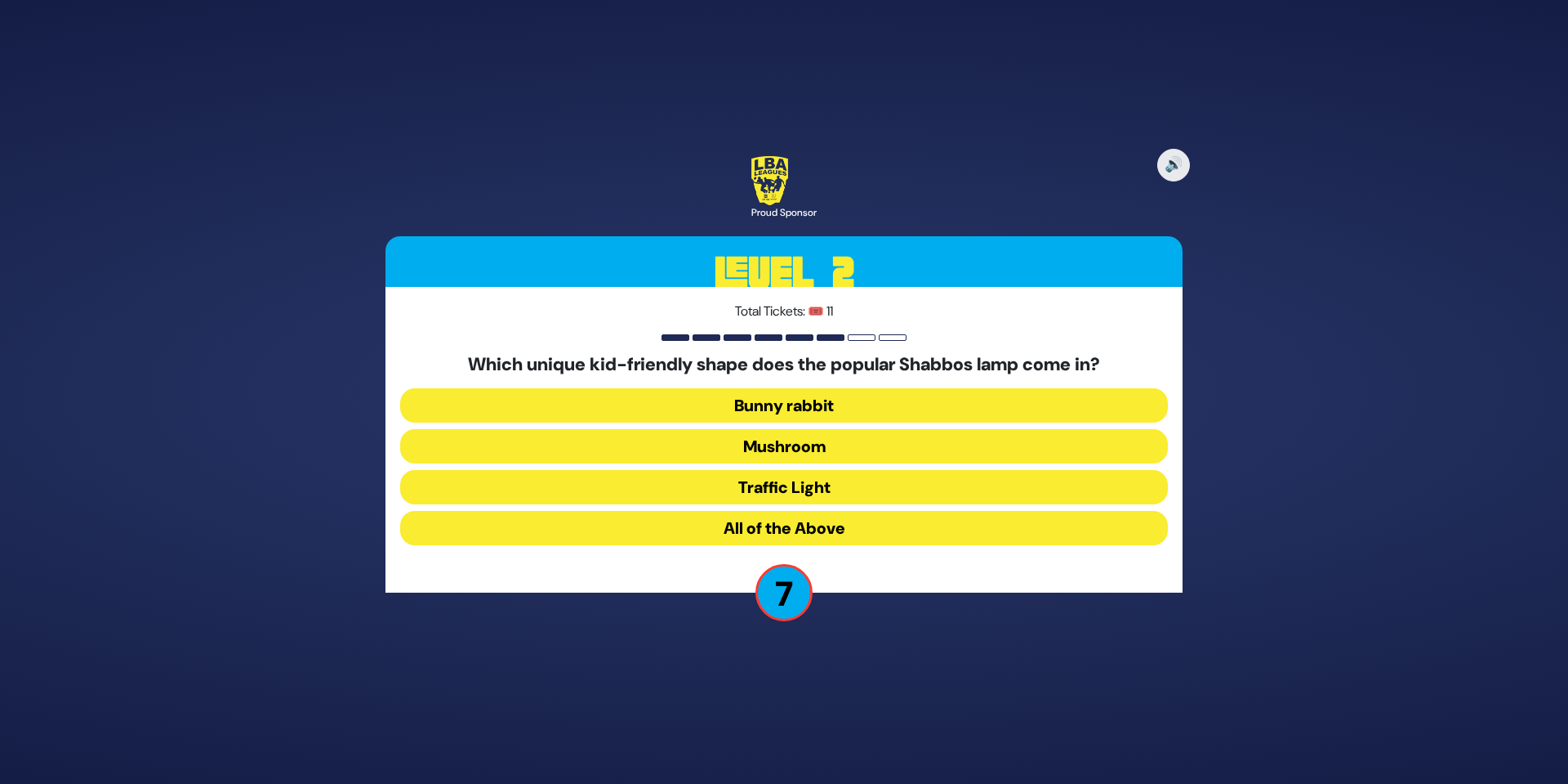
click at [799, 486] on button "Traffic Light" at bounding box center [784, 487] width 767 height 34
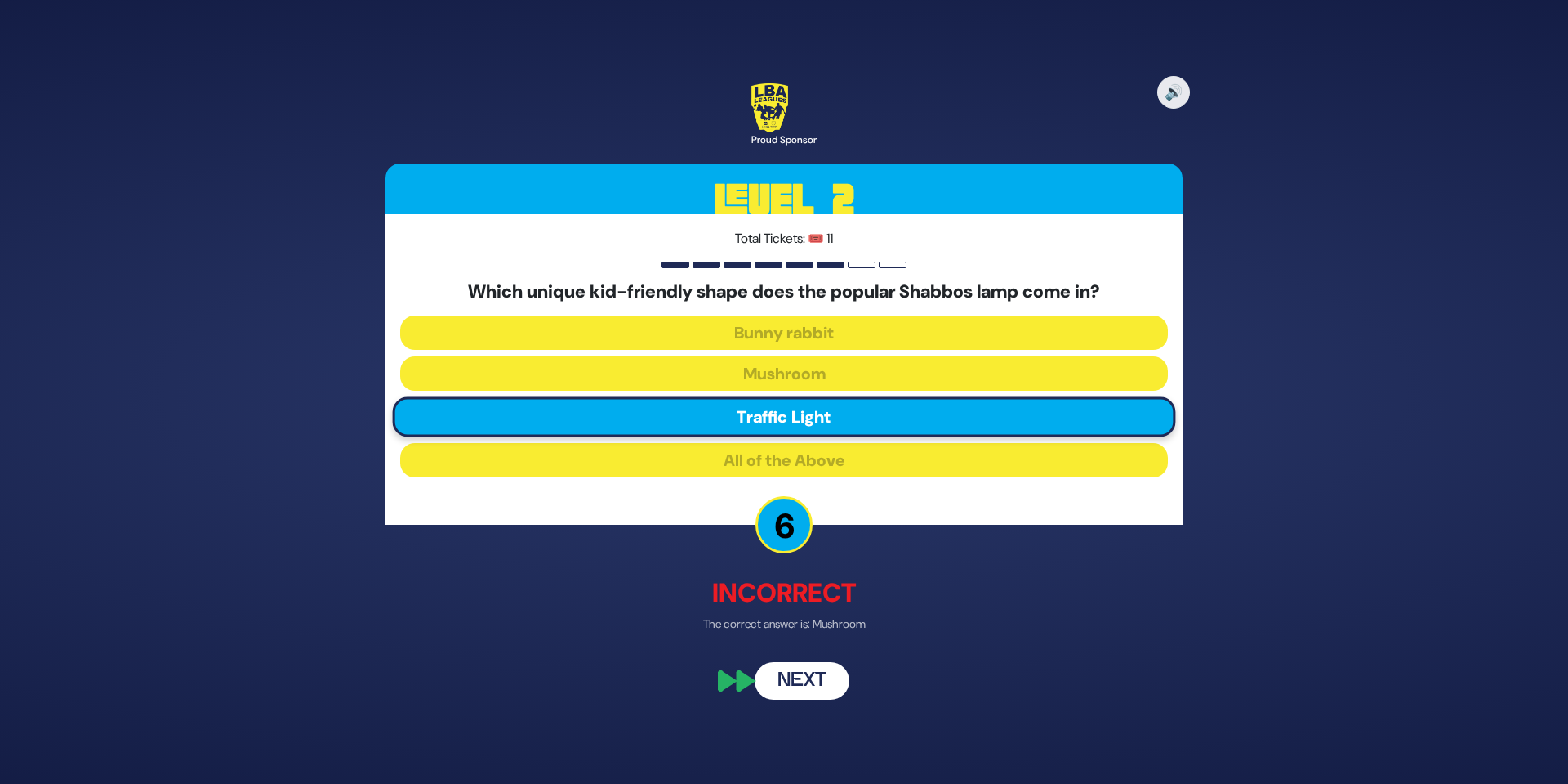
click at [829, 673] on button "Next" at bounding box center [802, 681] width 95 height 38
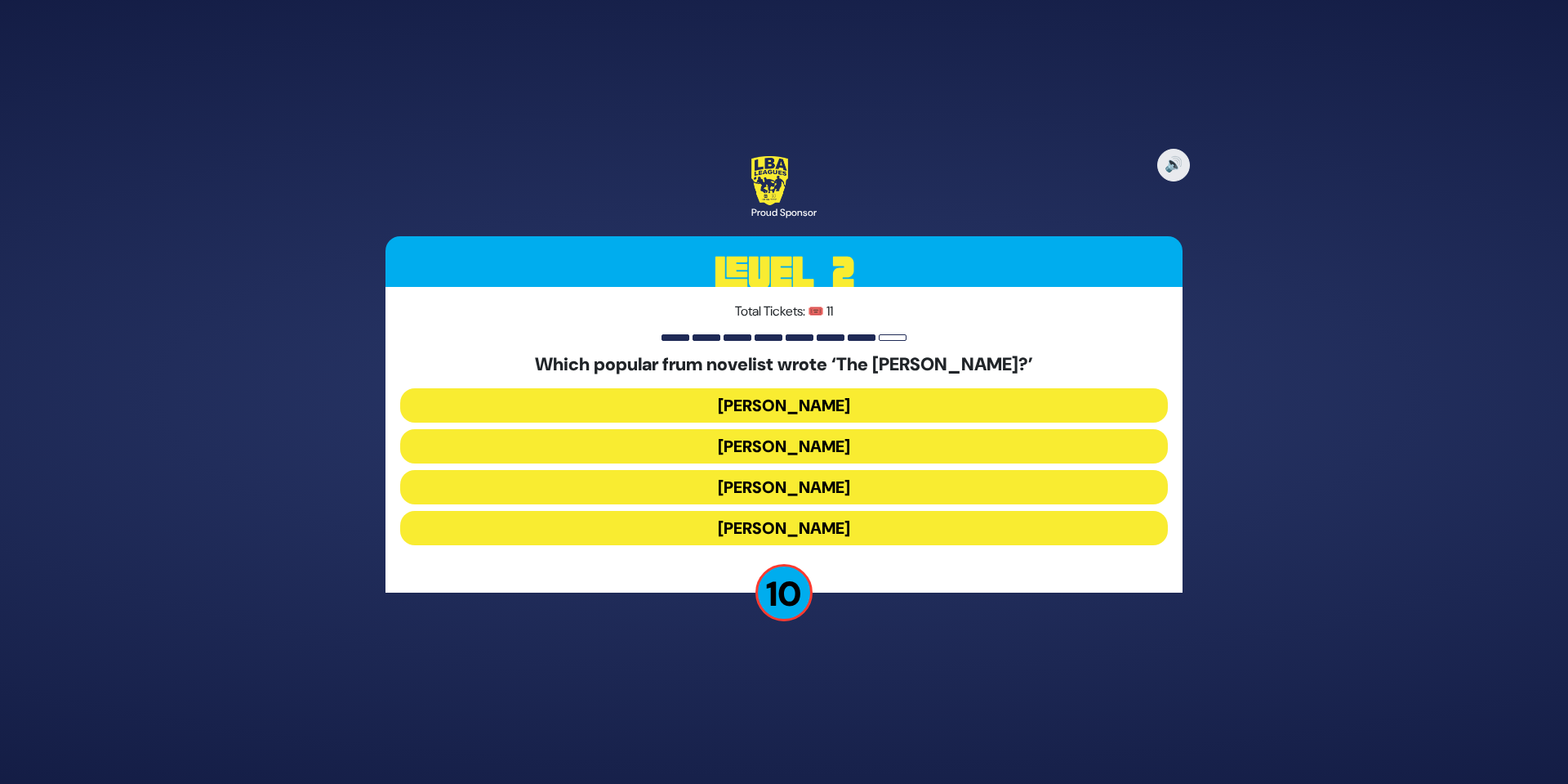
click at [802, 488] on button "Yair Weinstock" at bounding box center [784, 487] width 767 height 34
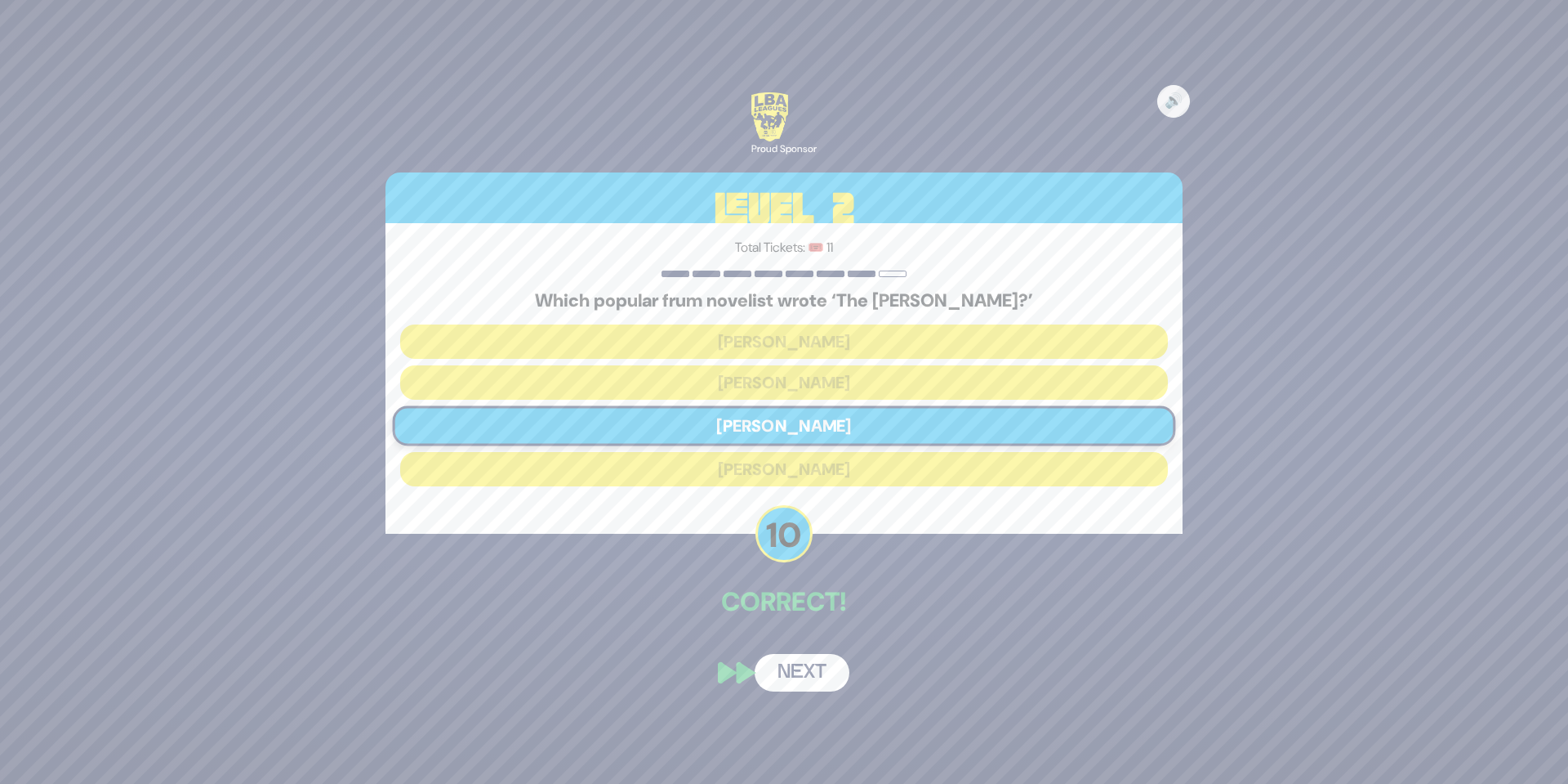
click at [815, 677] on button "Next" at bounding box center [802, 672] width 95 height 38
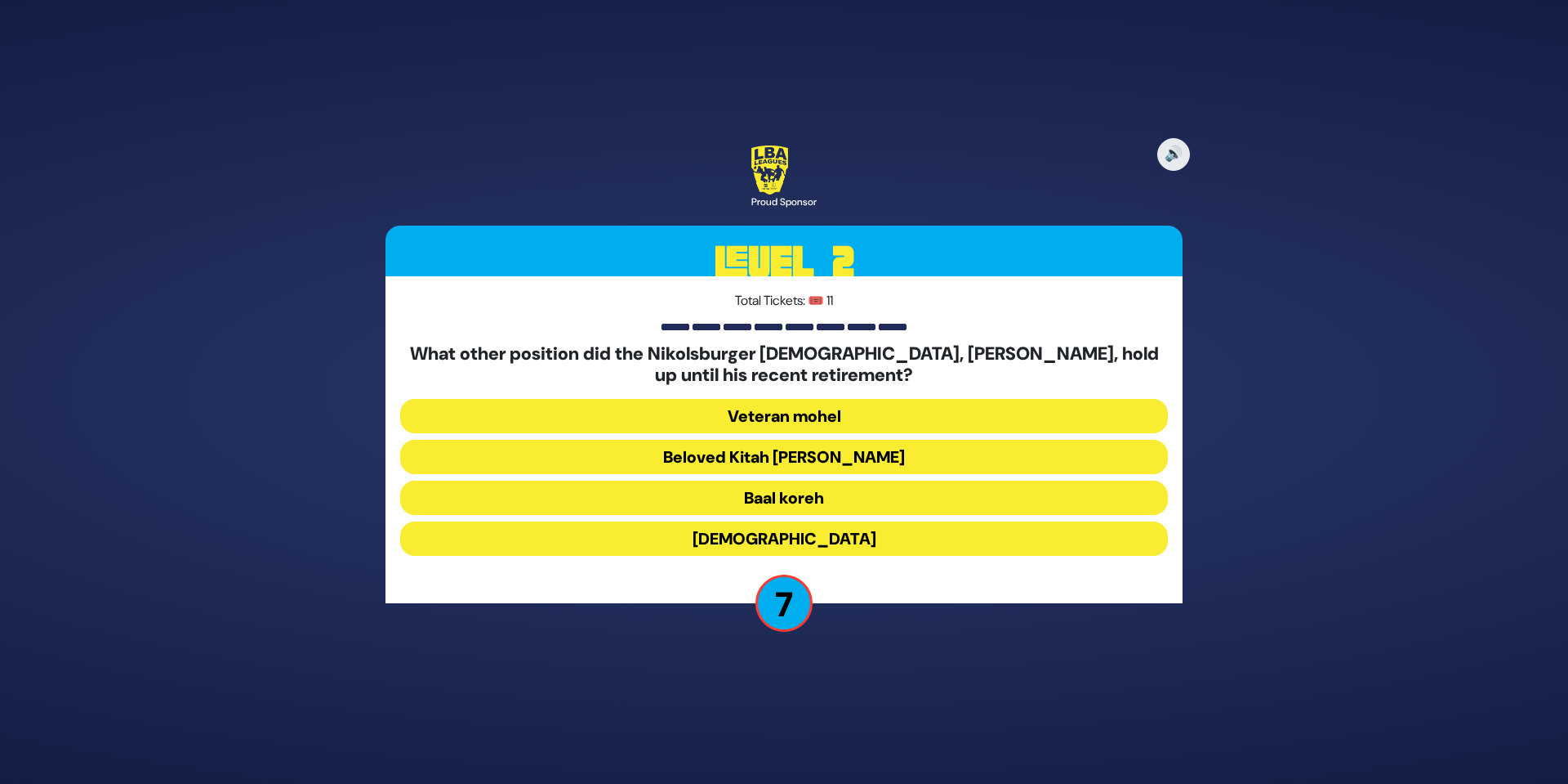
click at [810, 463] on button "Beloved Kitah Aleph Rebbi" at bounding box center [784, 456] width 767 height 34
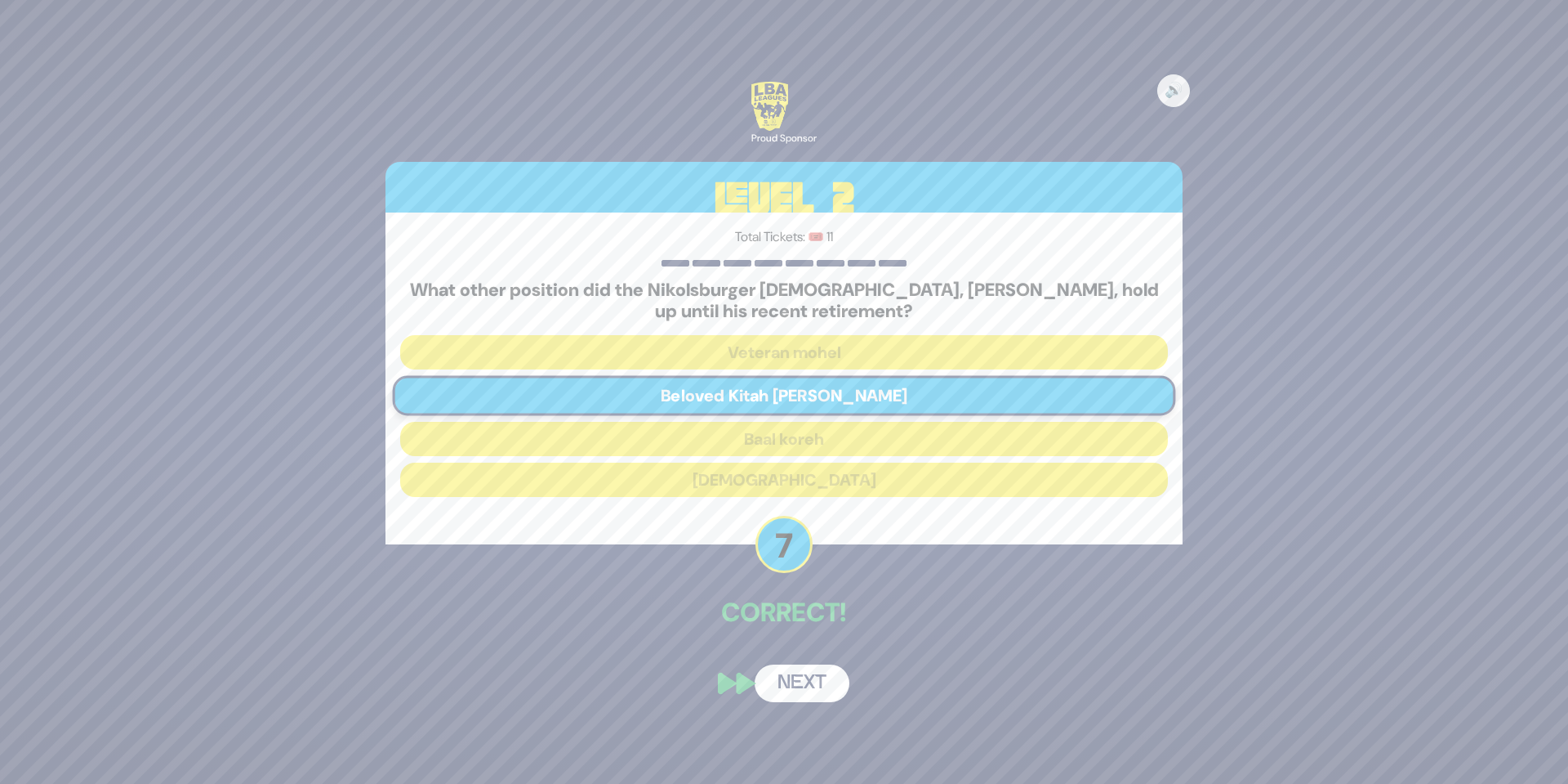
click at [792, 685] on button "Next" at bounding box center [802, 683] width 95 height 38
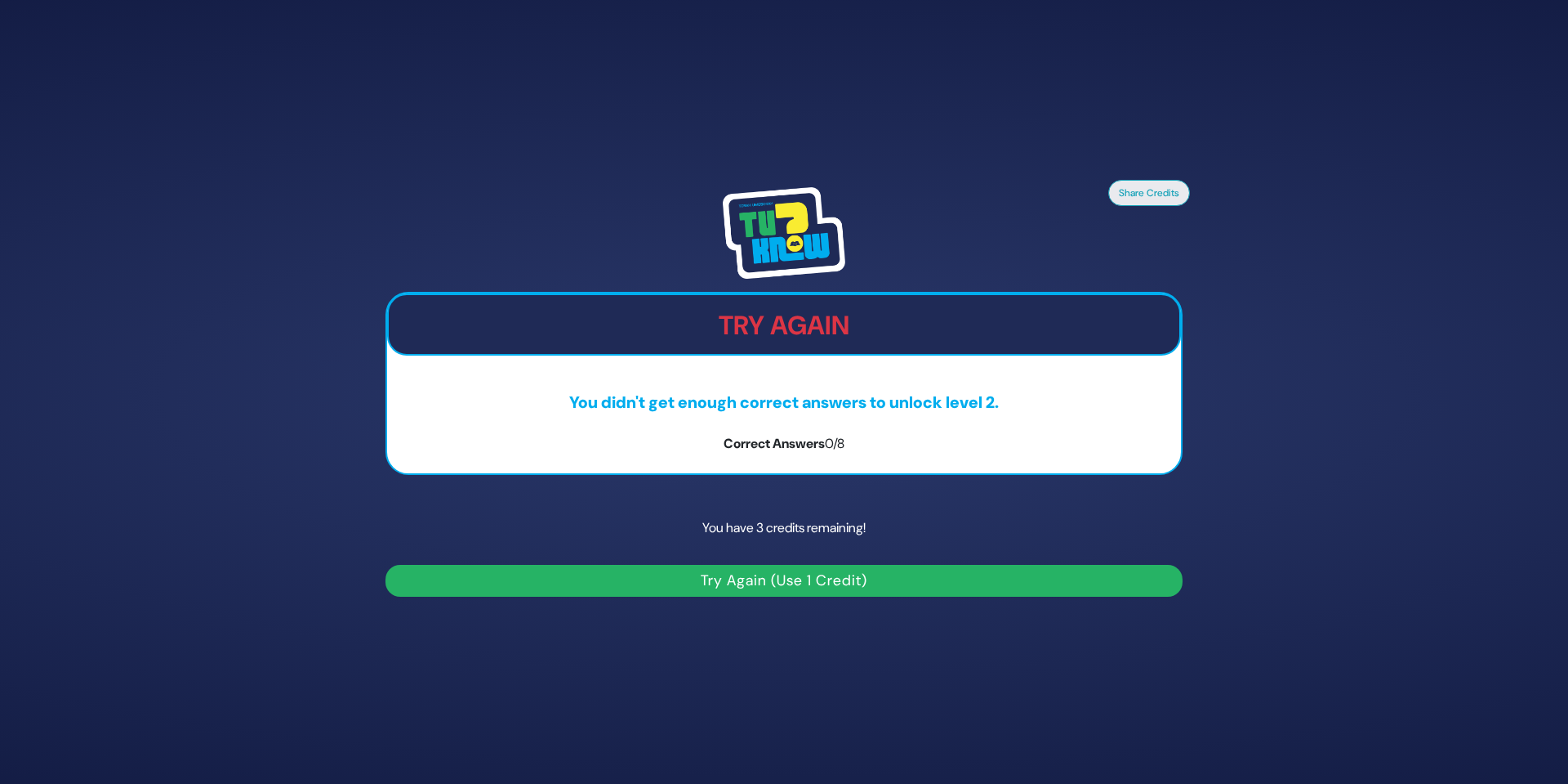
click at [764, 576] on button "Try Again (Use 1 Credit)" at bounding box center [784, 580] width 797 height 32
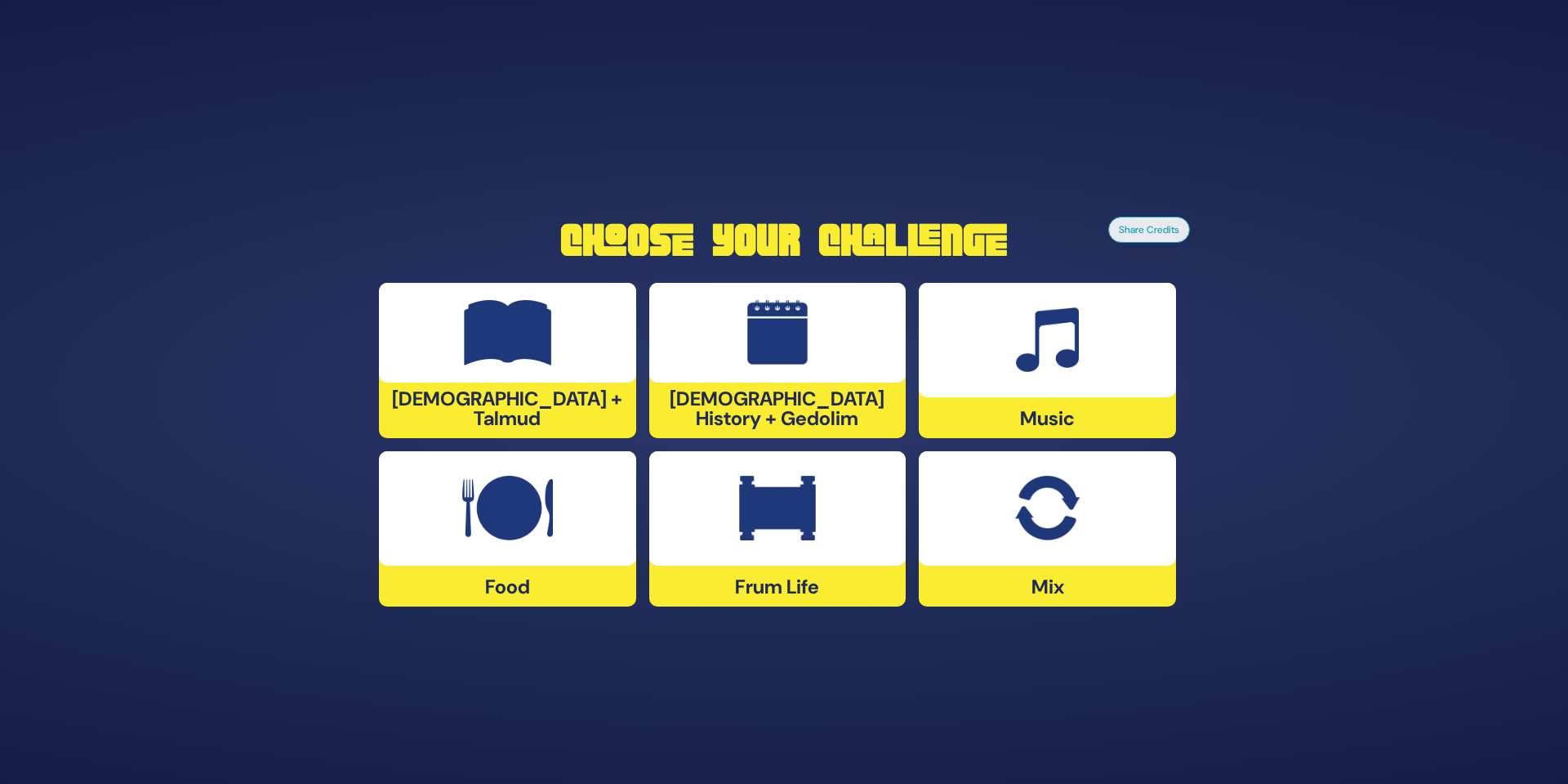
click at [759, 365] on img at bounding box center [777, 332] width 62 height 65
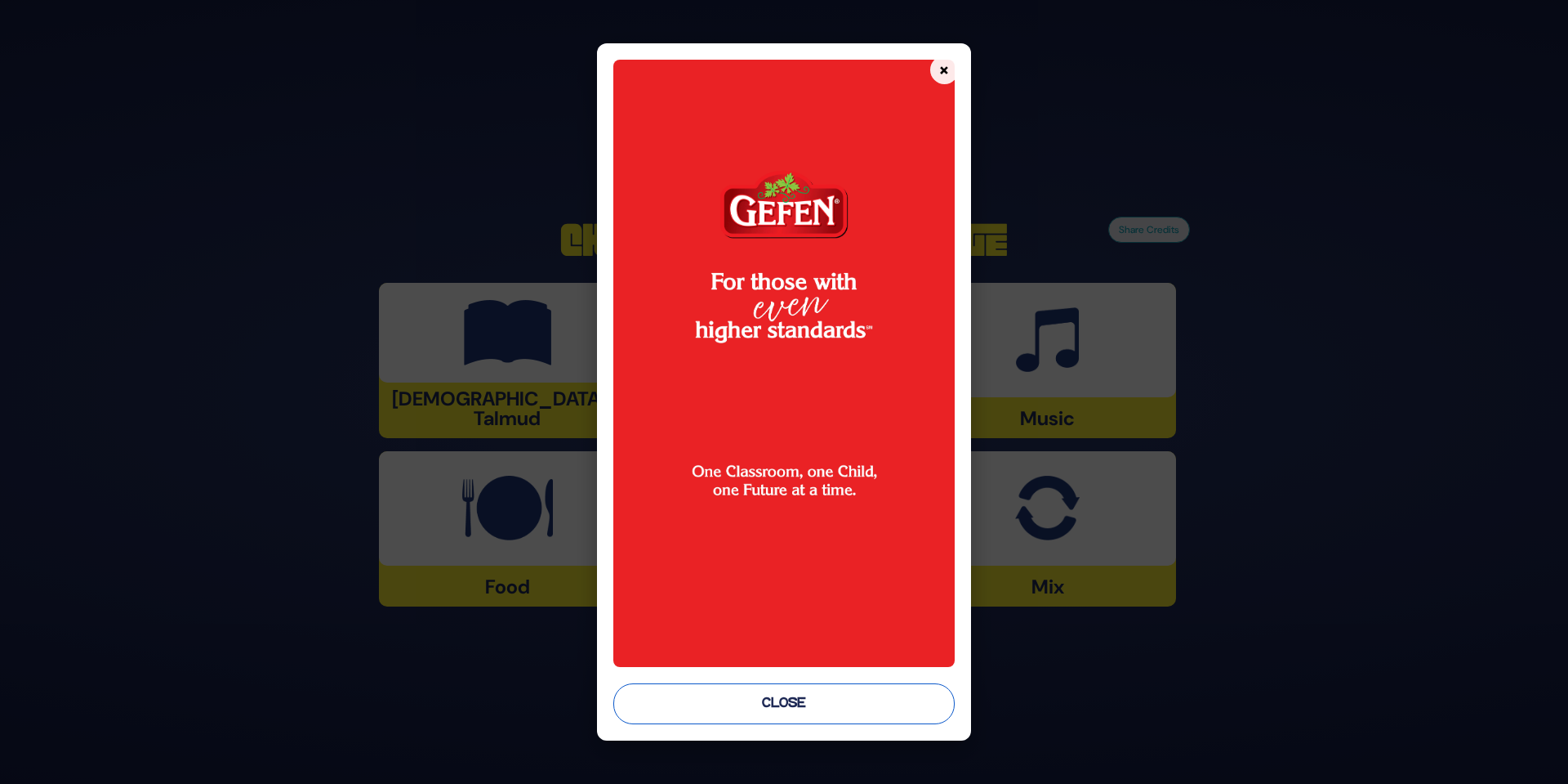
click at [825, 697] on button "Close" at bounding box center [784, 704] width 341 height 41
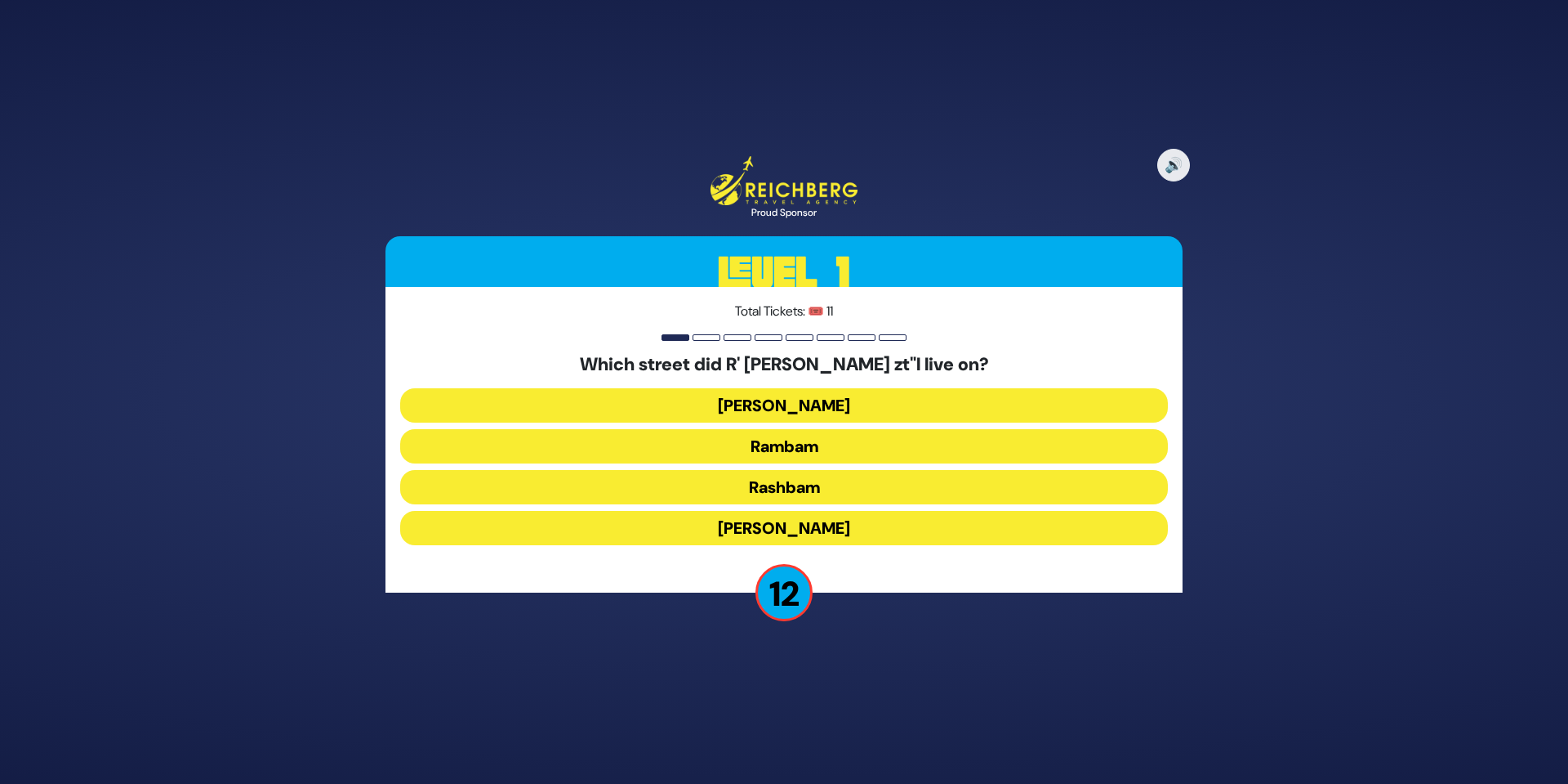
click at [802, 480] on button "Rashbam" at bounding box center [784, 487] width 767 height 34
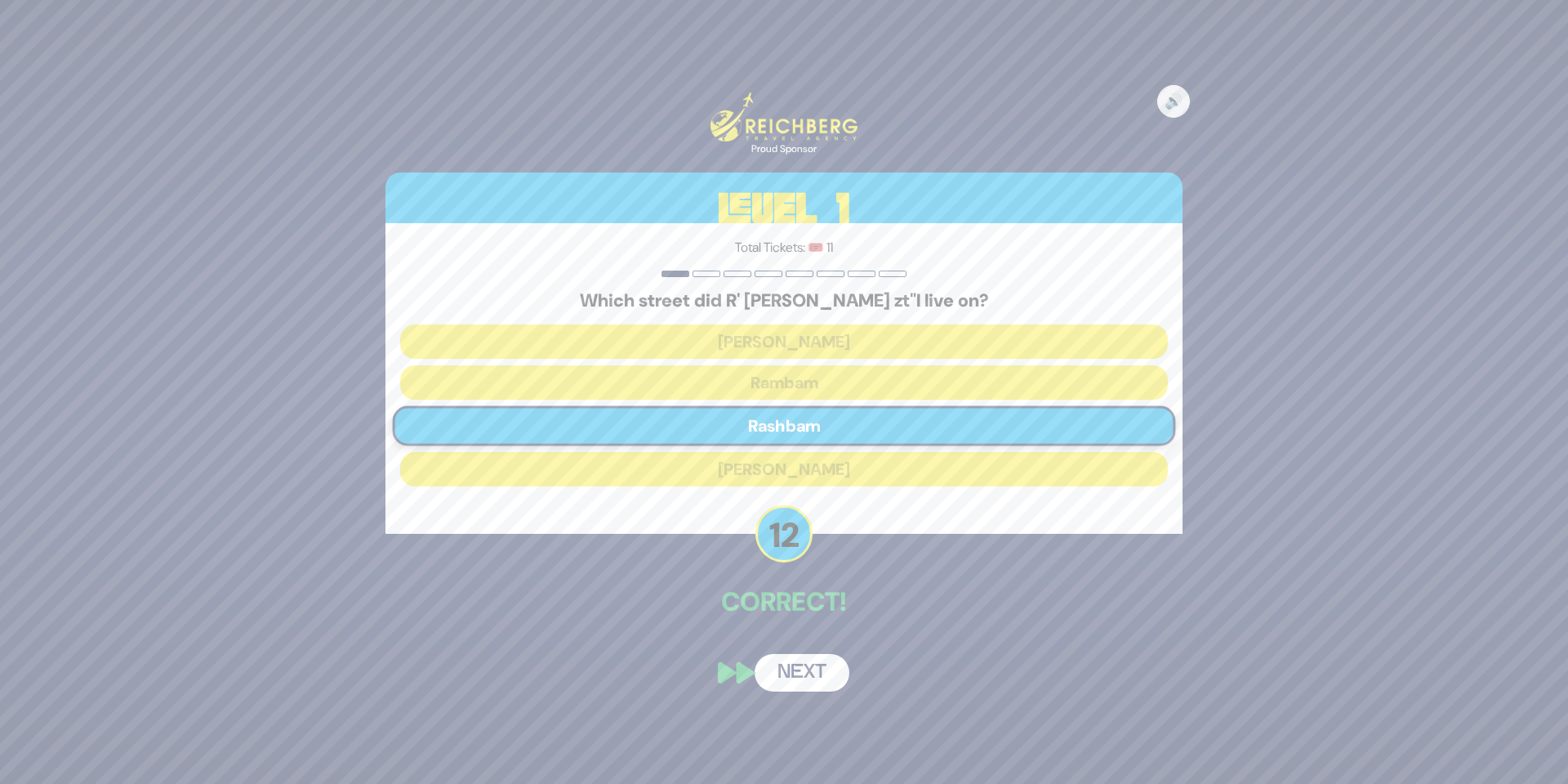
click at [816, 673] on button "Next" at bounding box center [802, 672] width 95 height 38
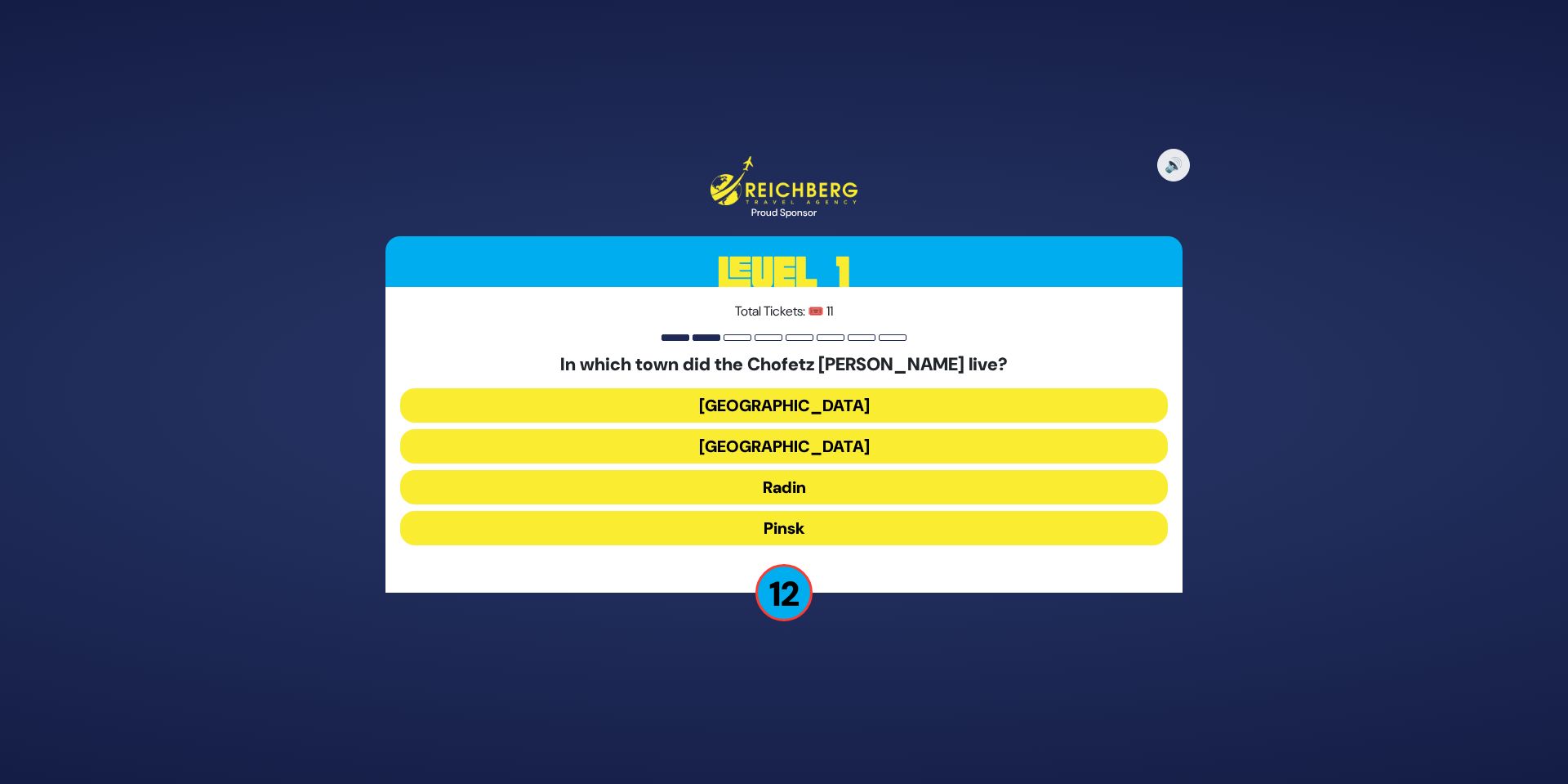
click at [783, 486] on button "Radin" at bounding box center [784, 487] width 767 height 34
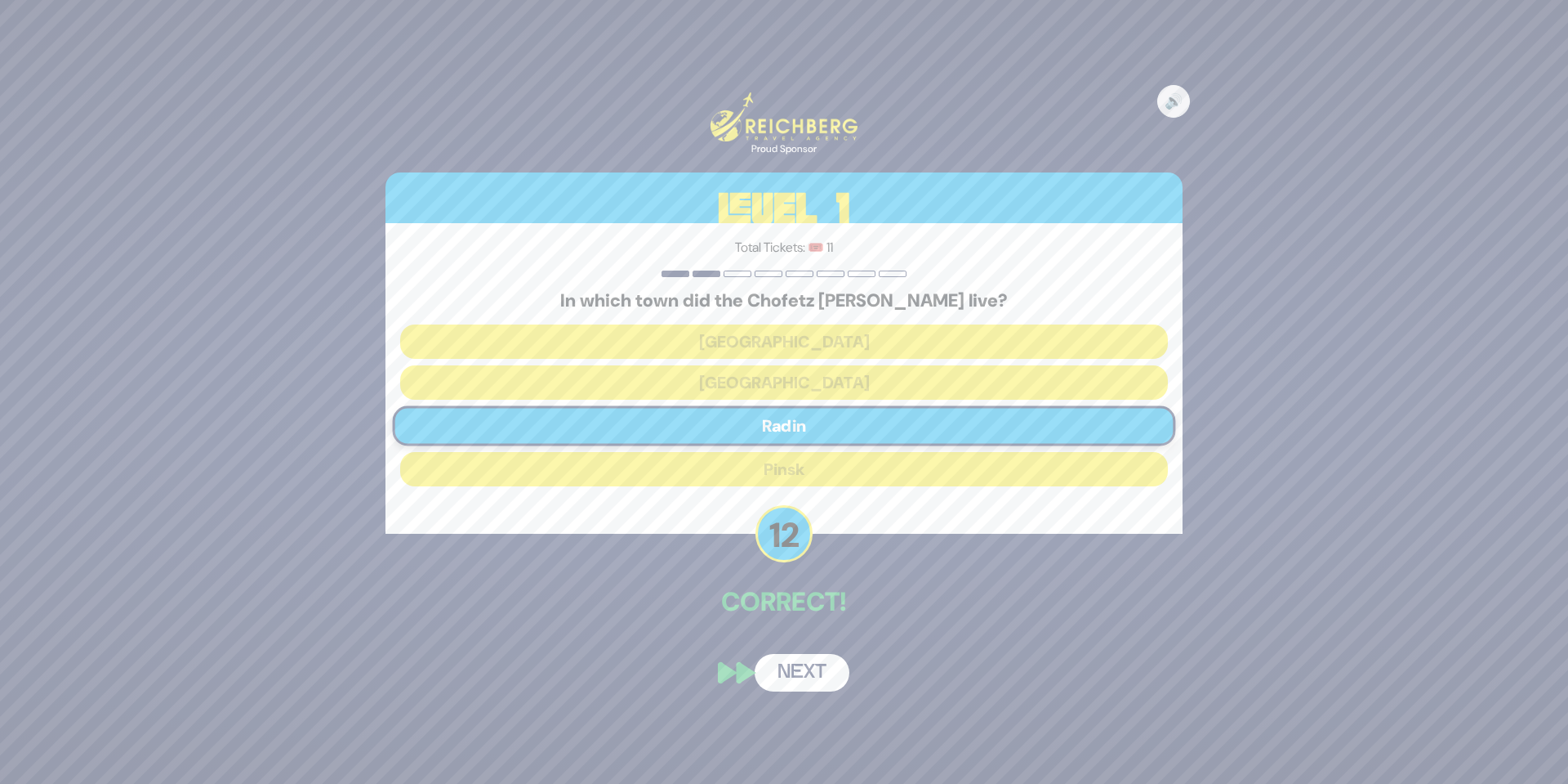
click at [833, 669] on button "Next" at bounding box center [802, 672] width 95 height 38
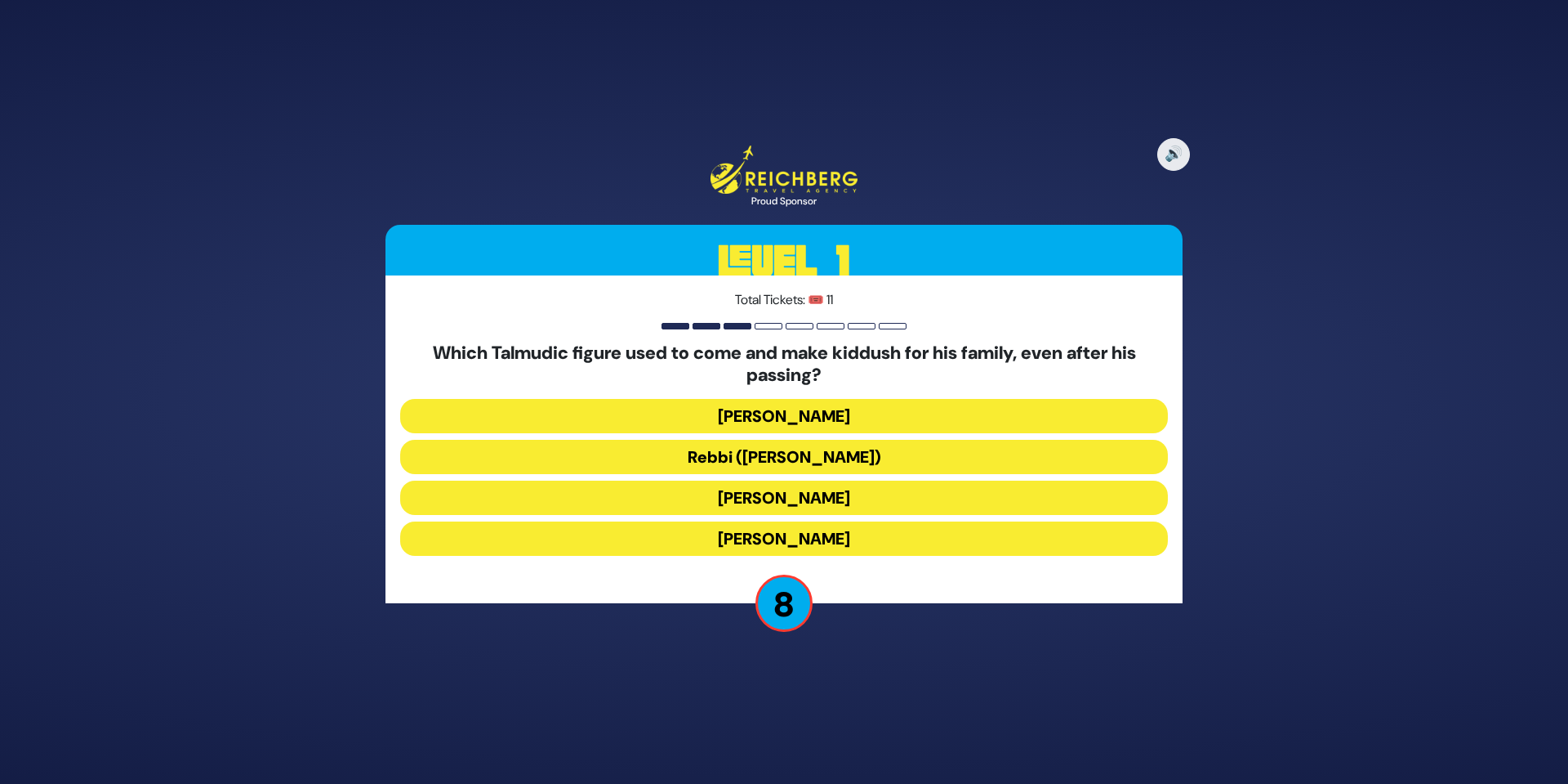
click at [784, 458] on button "Rebbi (Rabbi Yehuda HaNasi)" at bounding box center [784, 456] width 767 height 34
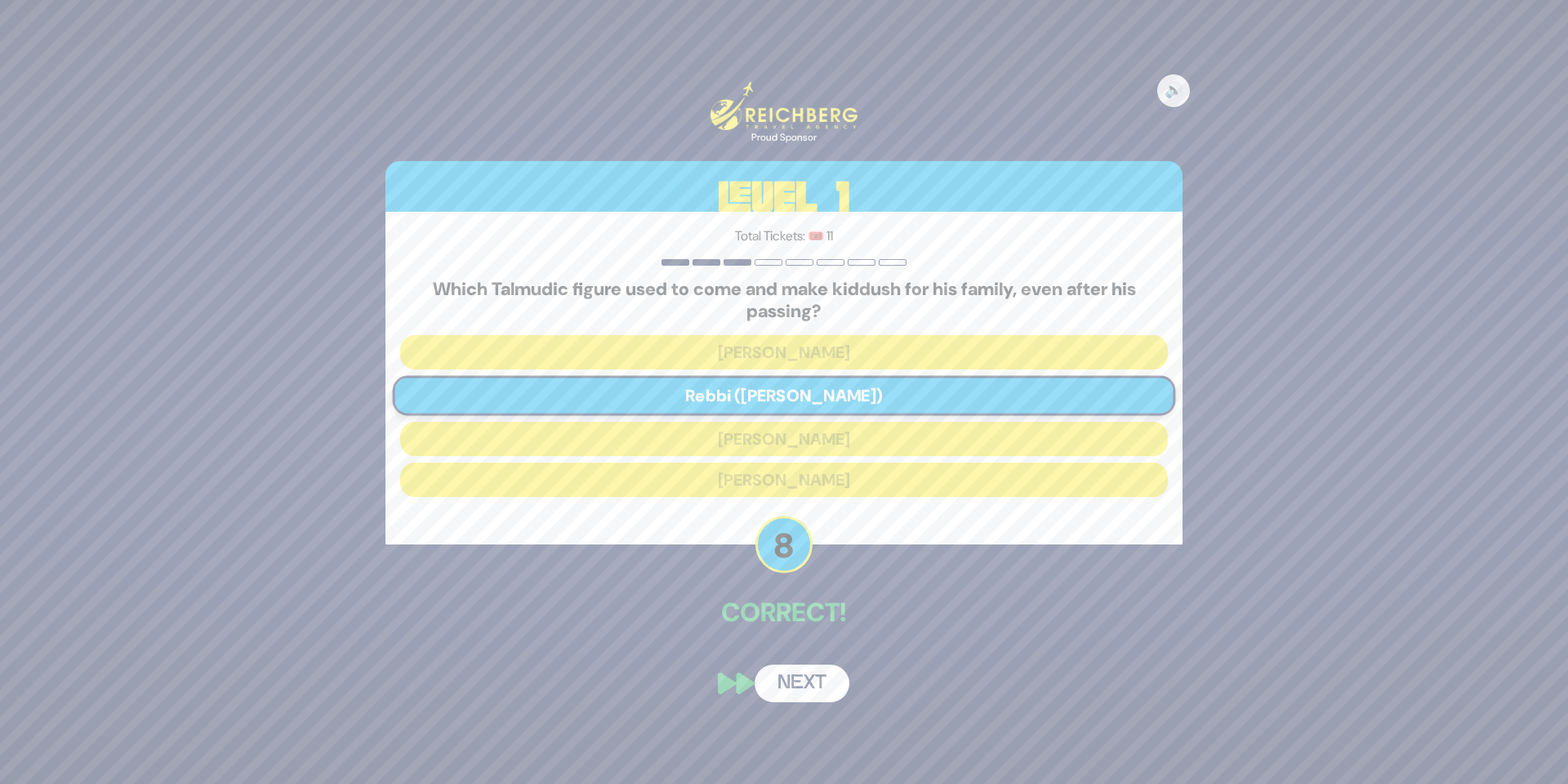
click at [794, 679] on button "Next" at bounding box center [802, 683] width 95 height 38
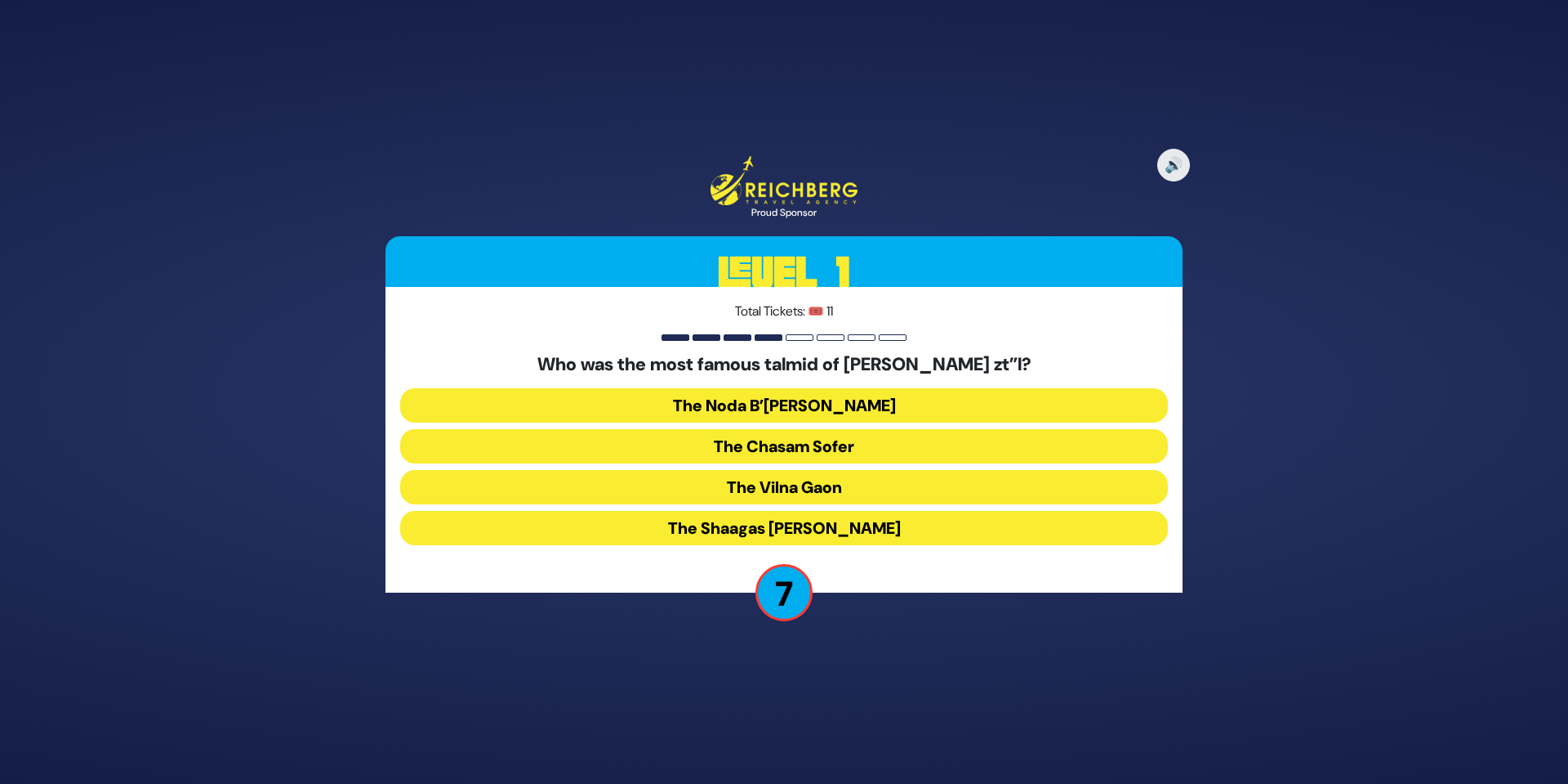
click at [820, 448] on button "The Chasam Sofer" at bounding box center [784, 446] width 767 height 34
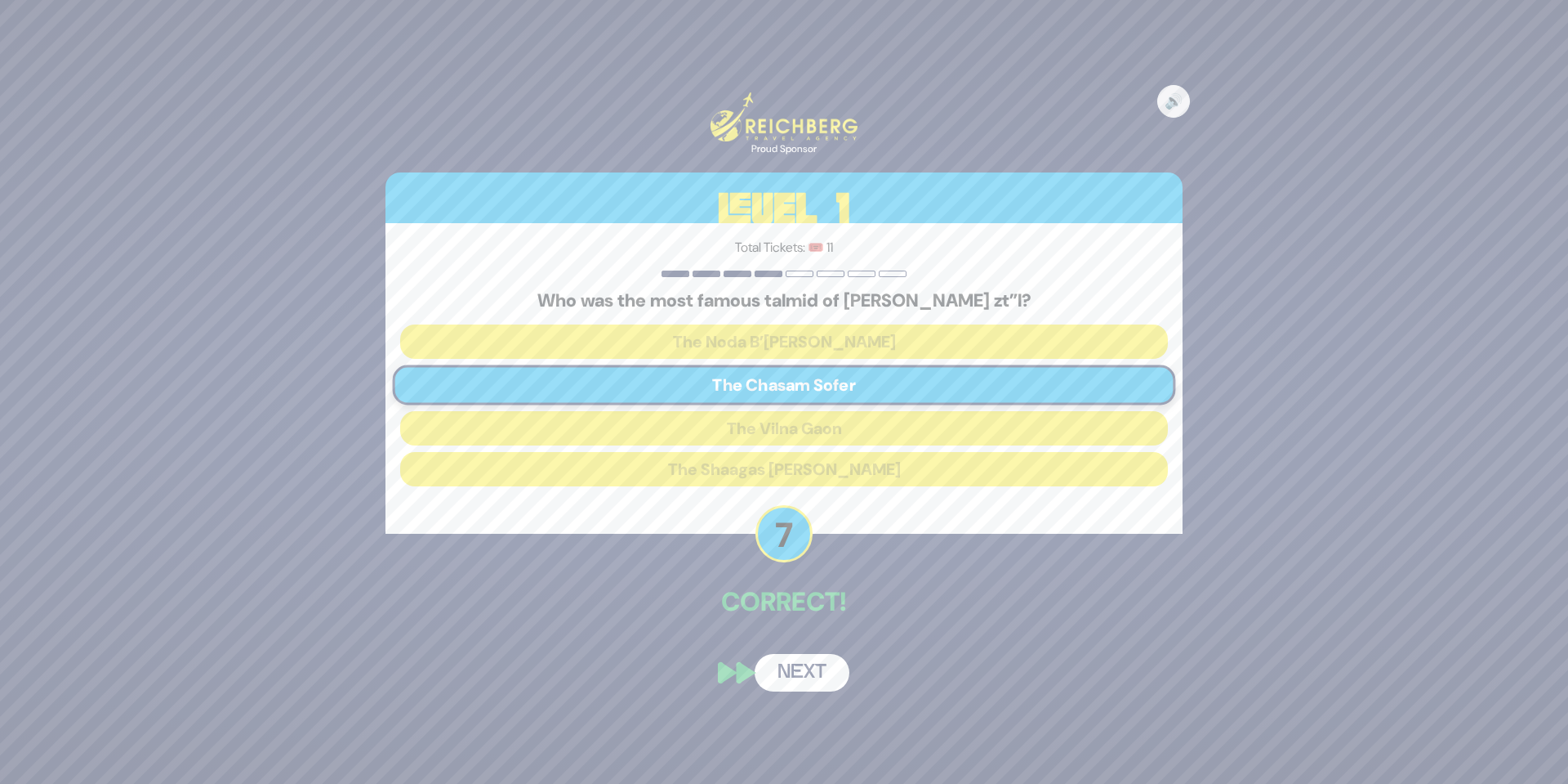
click at [807, 660] on button "Next" at bounding box center [802, 672] width 95 height 38
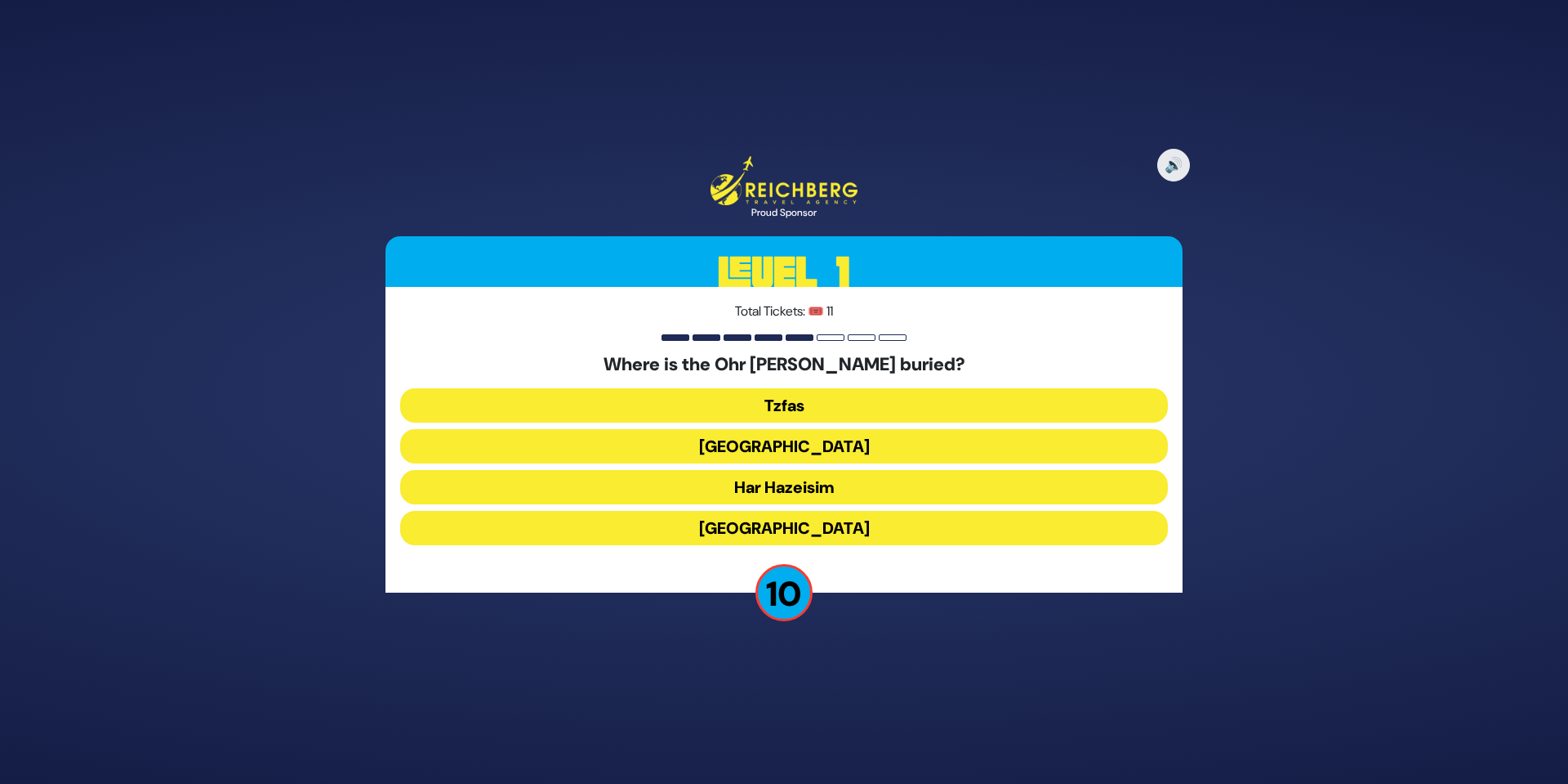
click at [800, 487] on button "Har Hazeisim" at bounding box center [784, 487] width 767 height 34
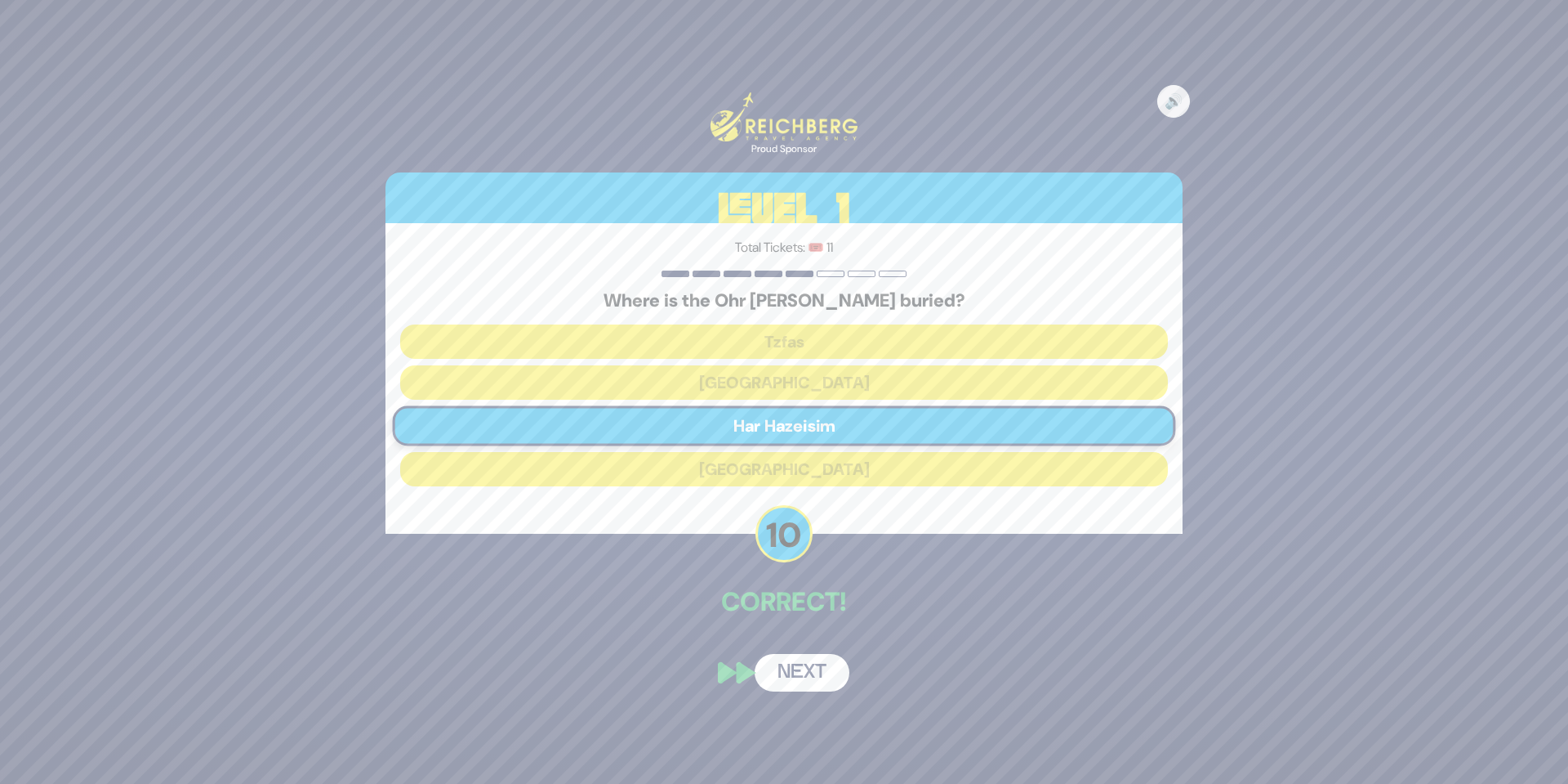
click at [799, 666] on button "Next" at bounding box center [802, 672] width 95 height 38
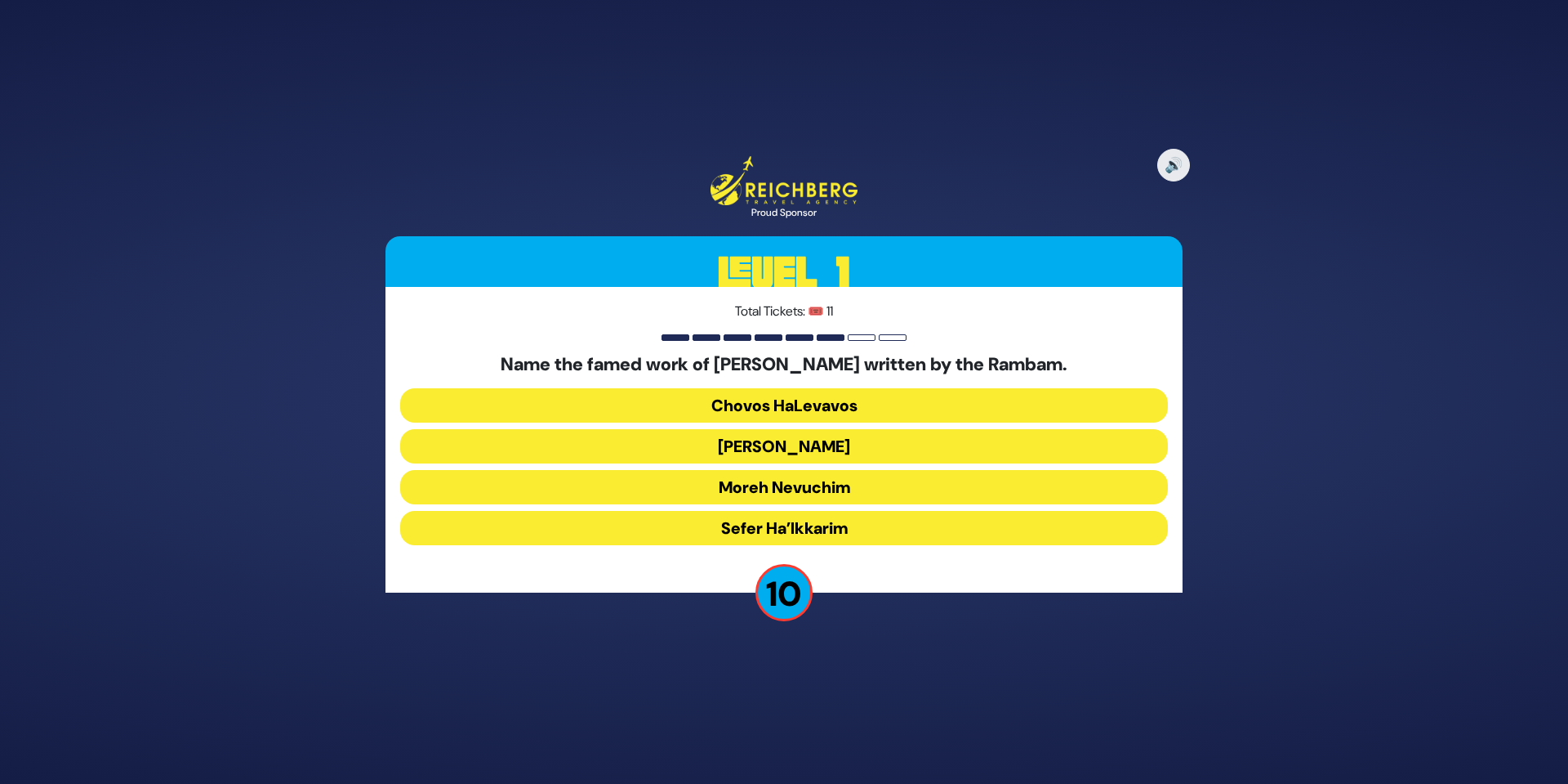
click at [825, 483] on button "Moreh Nevuchim" at bounding box center [784, 487] width 767 height 34
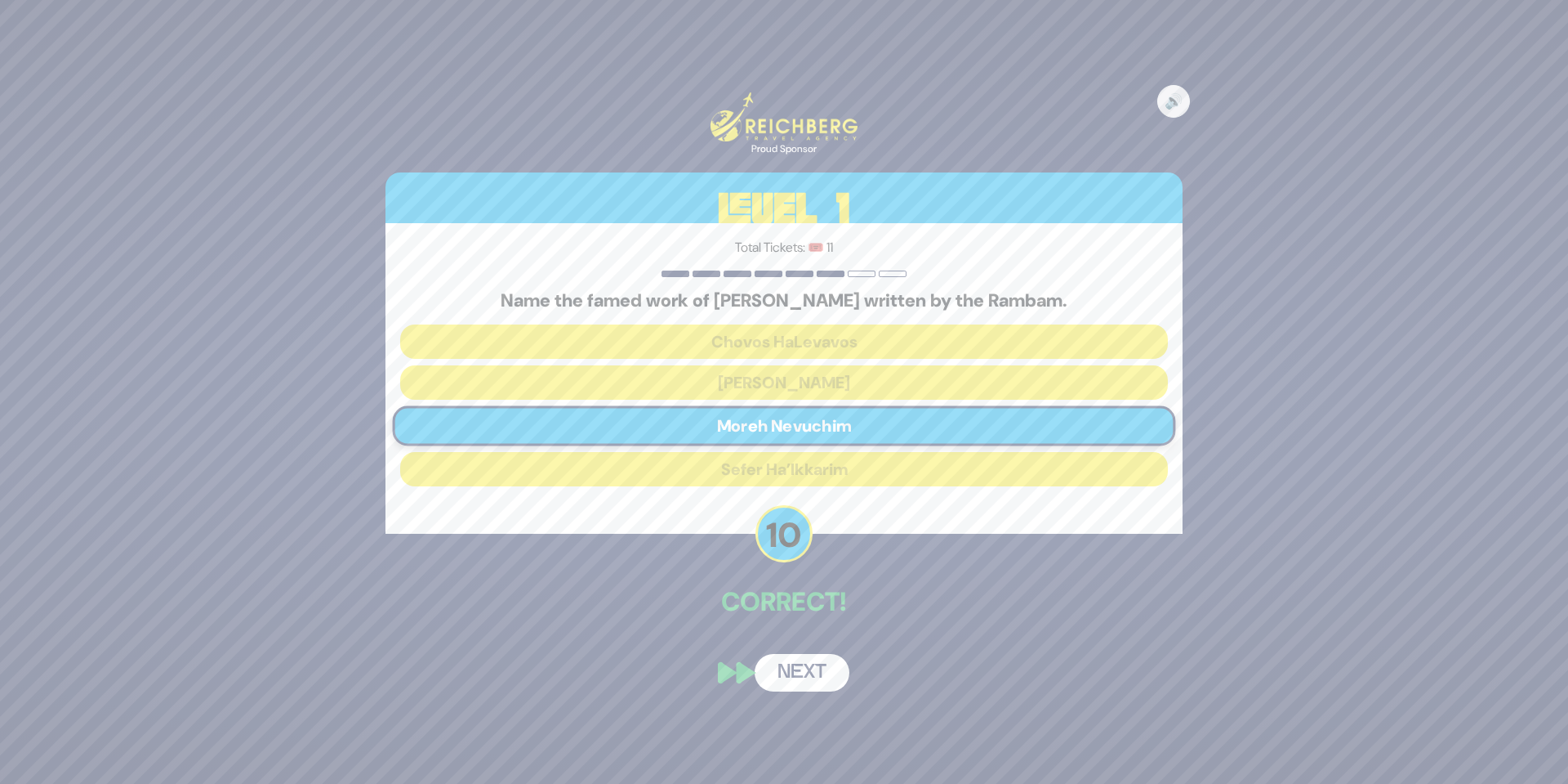
click at [809, 675] on button "Next" at bounding box center [802, 672] width 95 height 38
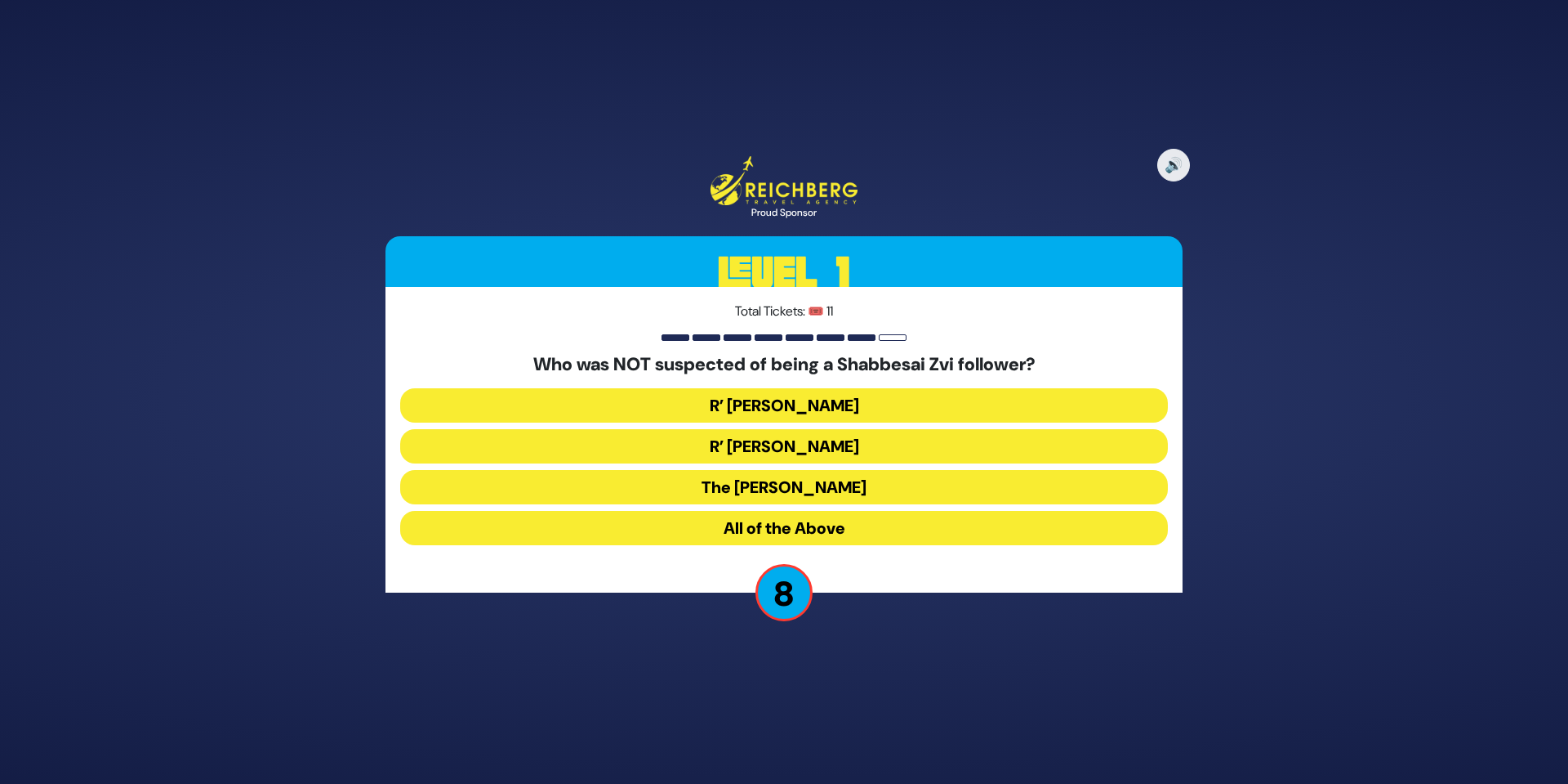
click at [812, 446] on button "R’ Moshe Chaim Luzzato" at bounding box center [784, 446] width 767 height 34
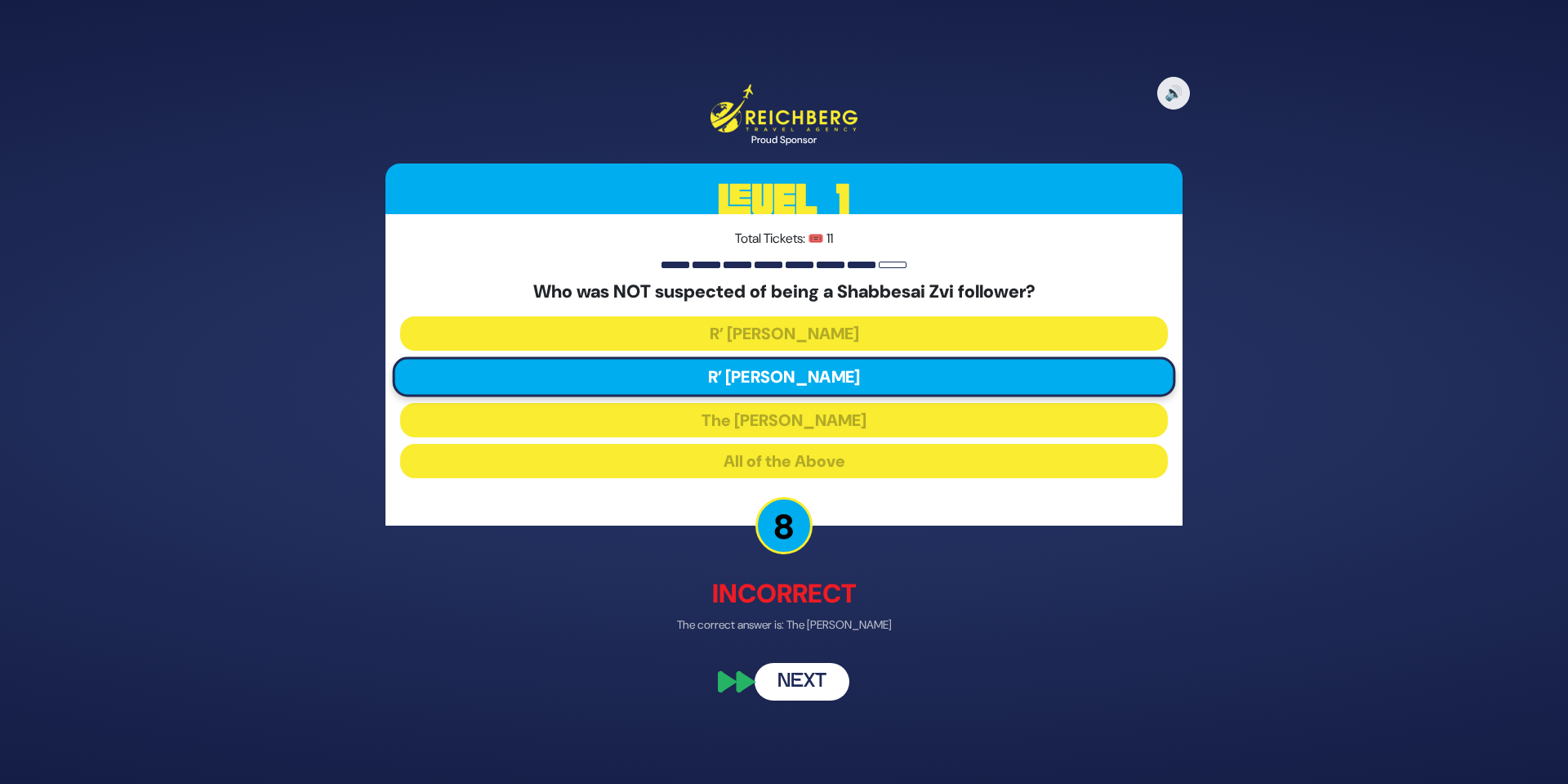
click at [796, 678] on button "Next" at bounding box center [802, 680] width 95 height 38
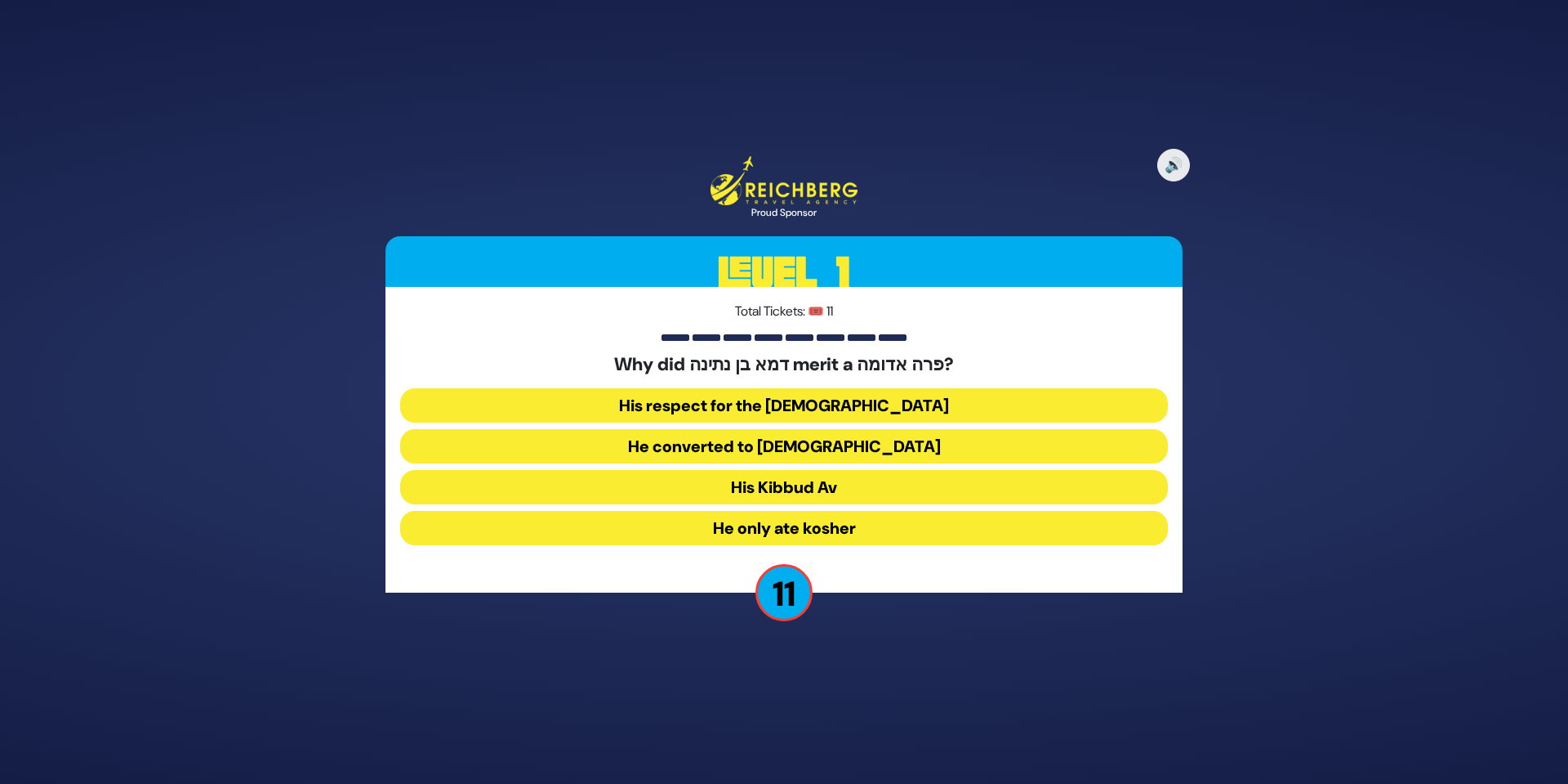
click at [819, 478] on button "His Kibbud Av" at bounding box center [784, 487] width 767 height 34
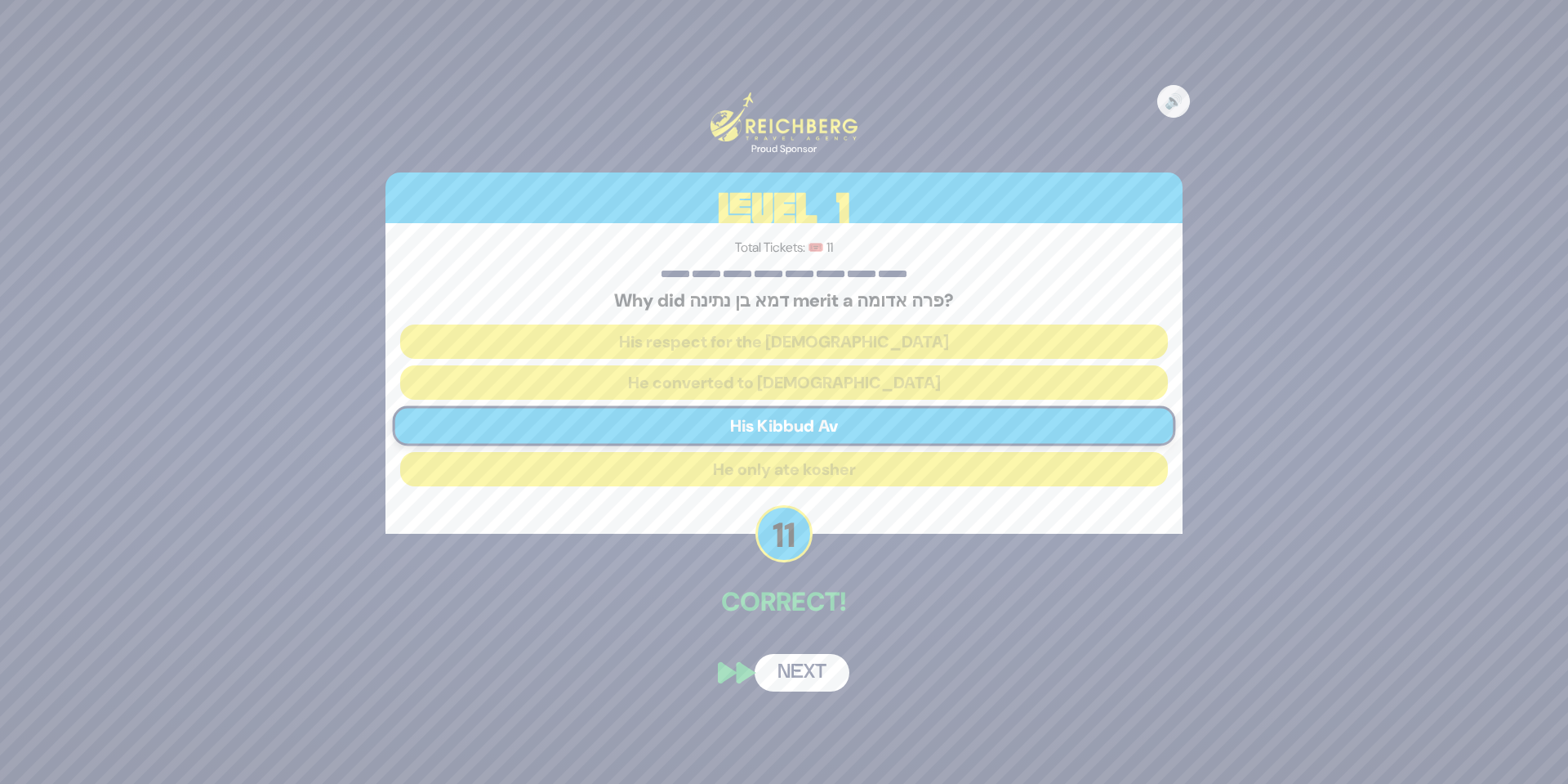
click at [801, 663] on button "Next" at bounding box center [802, 672] width 95 height 38
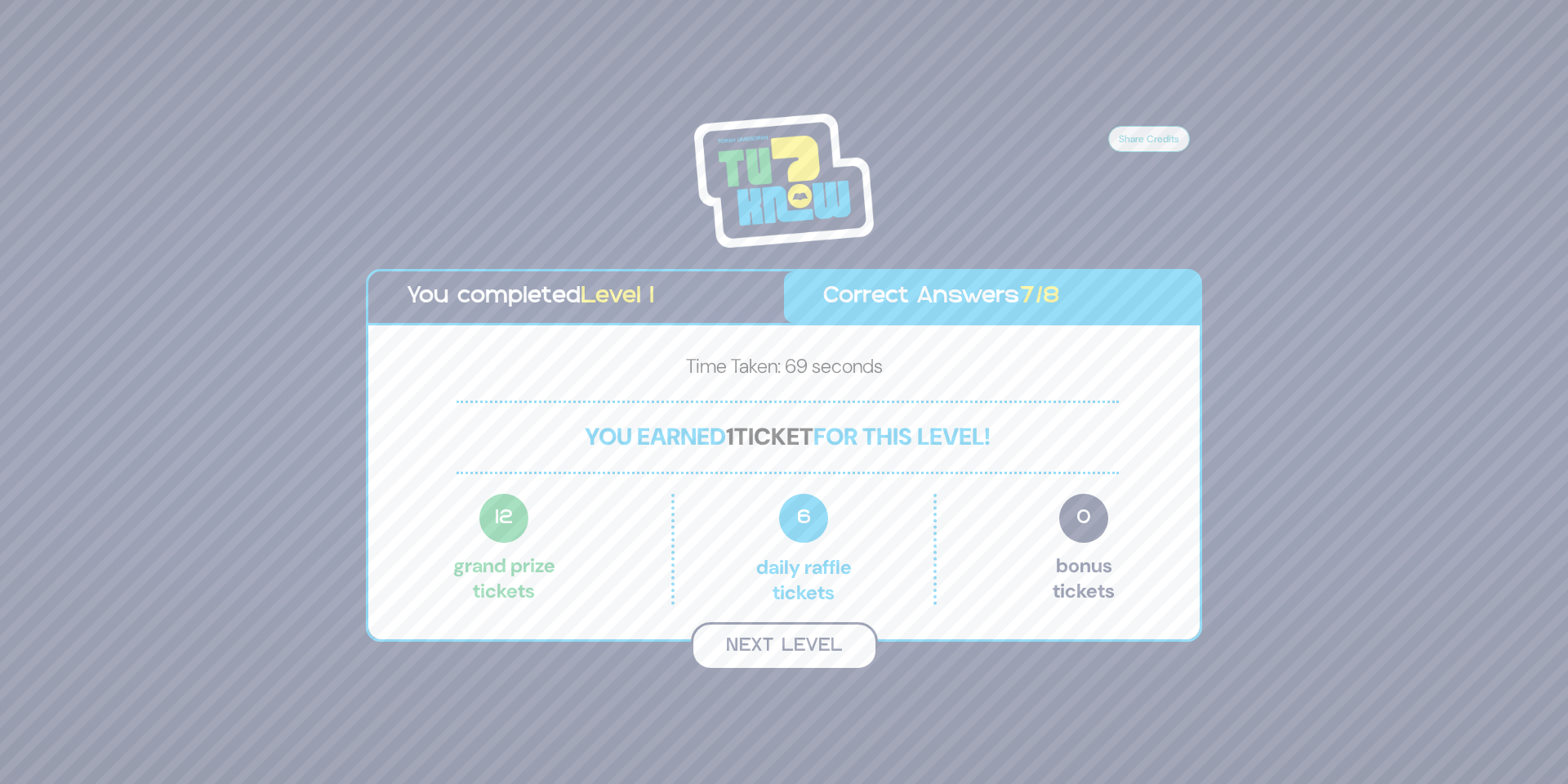
click at [832, 635] on button "Next Level" at bounding box center [784, 646] width 187 height 48
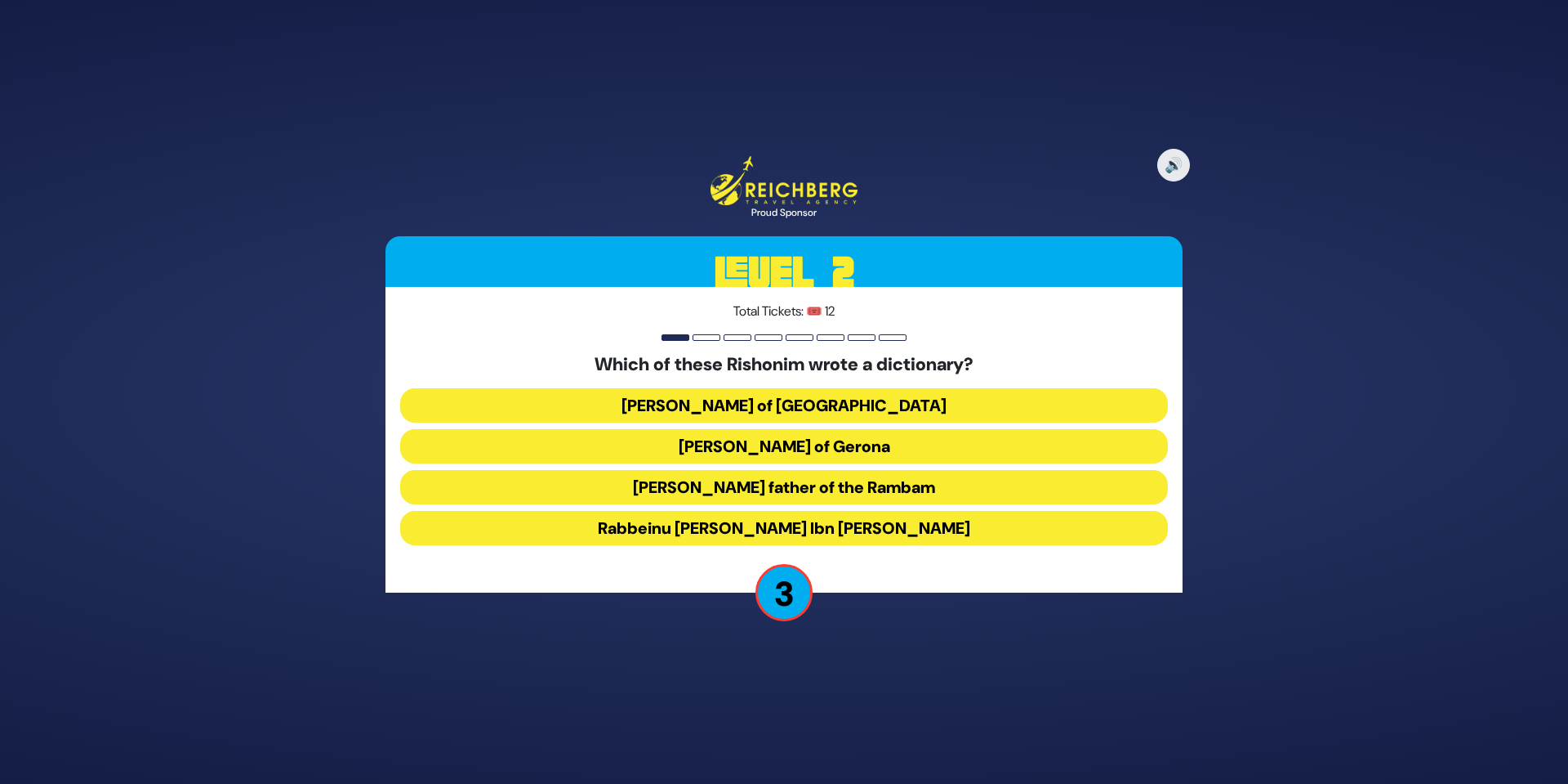
click at [873, 447] on button "Rabbeinu Nissim of Gerona" at bounding box center [784, 446] width 767 height 34
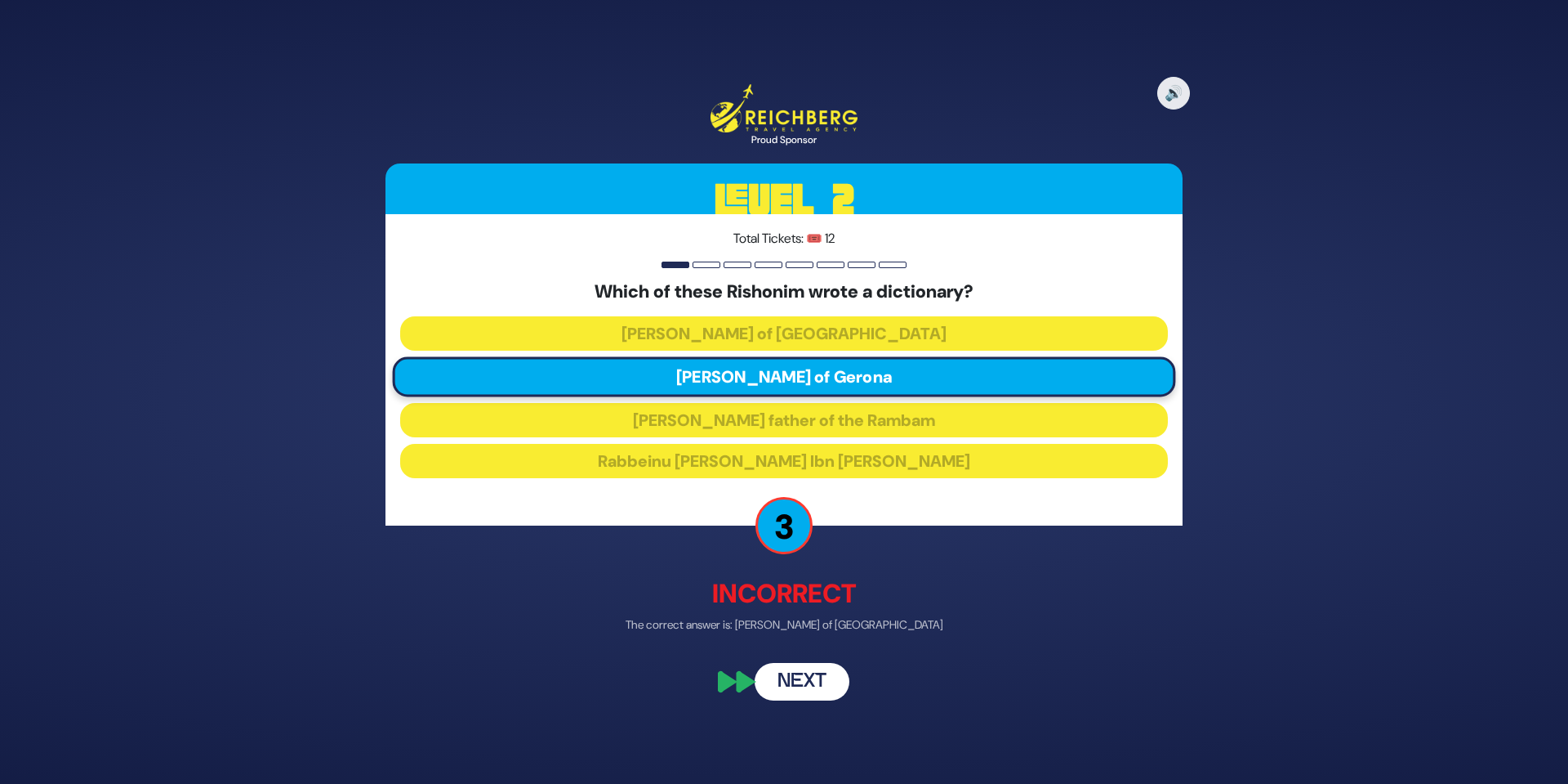
click at [818, 682] on button "Next" at bounding box center [802, 680] width 95 height 38
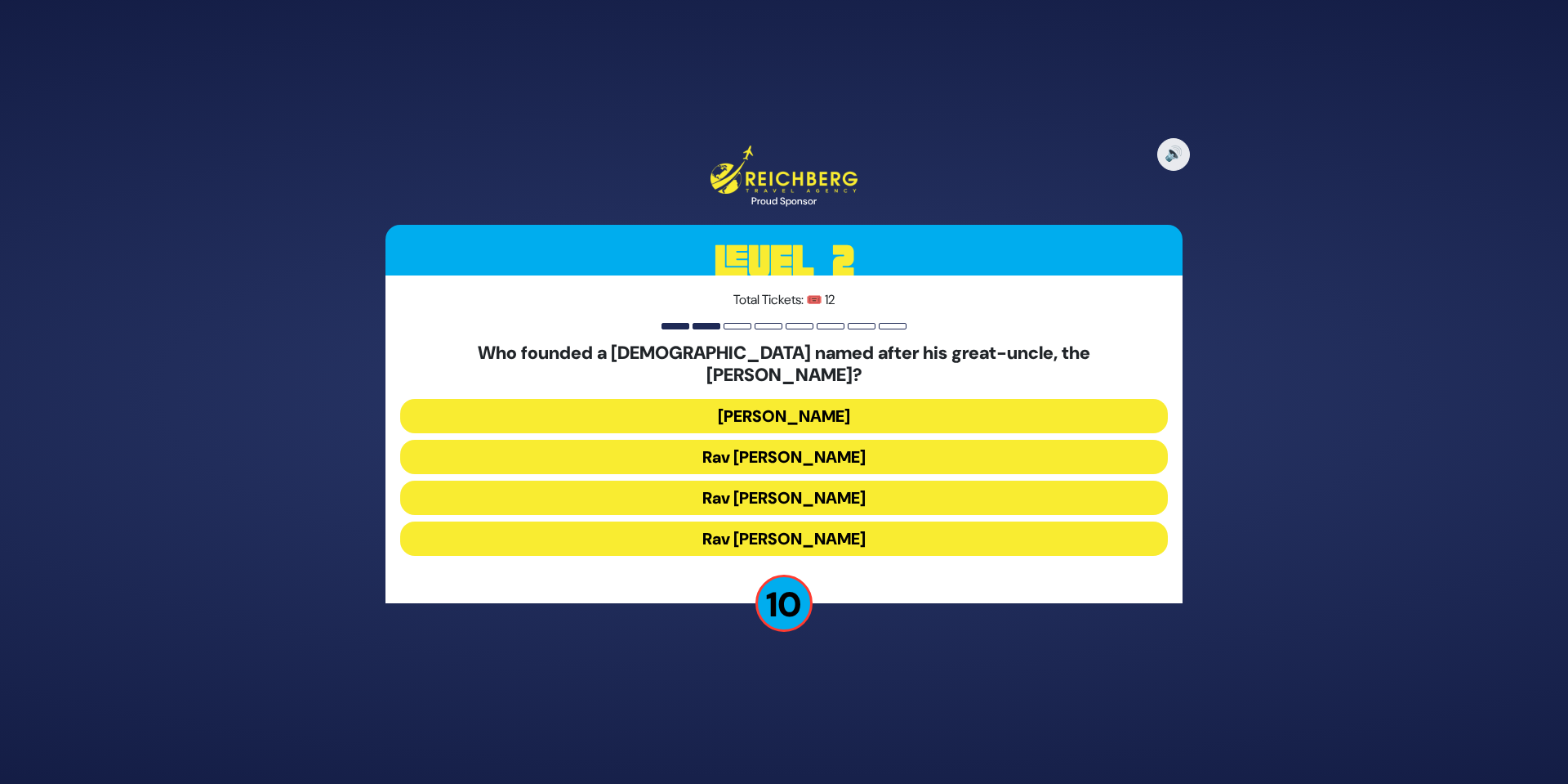
click at [763, 409] on button "[PERSON_NAME]" at bounding box center [784, 416] width 767 height 34
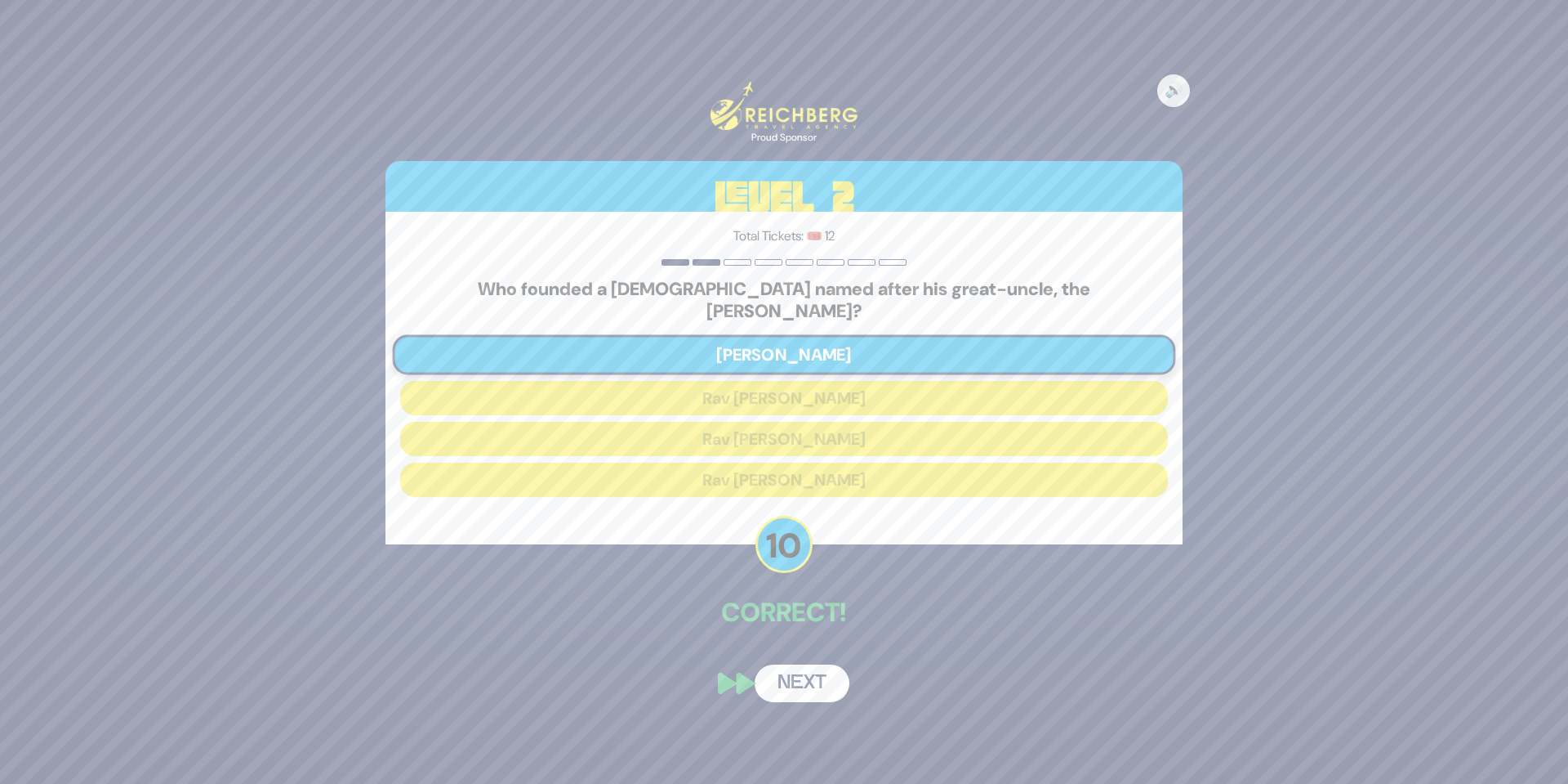
click at [801, 664] on button "Next" at bounding box center [802, 683] width 95 height 38
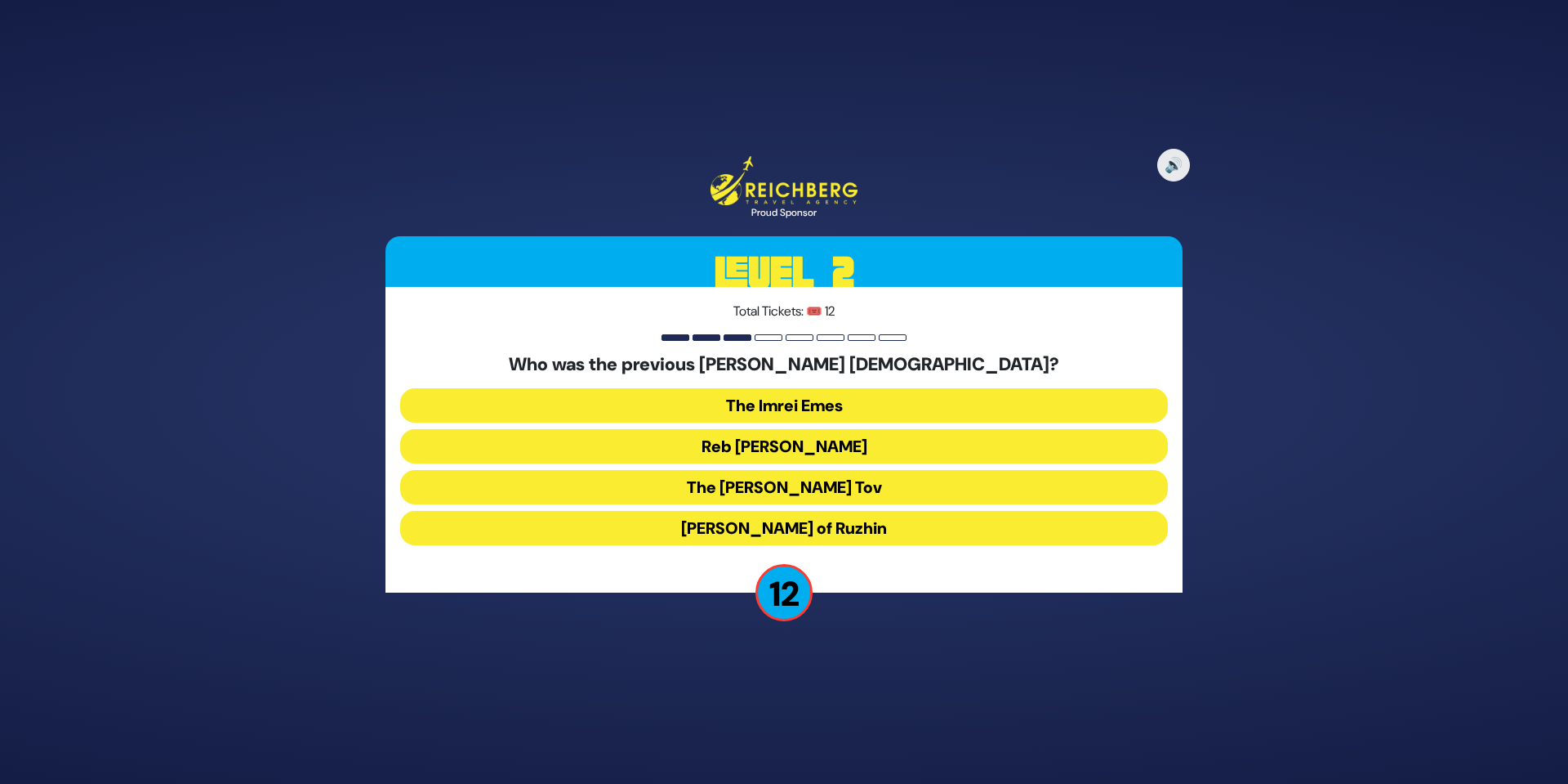
click at [850, 438] on button "Reb Ahron Rokeach" at bounding box center [784, 446] width 767 height 34
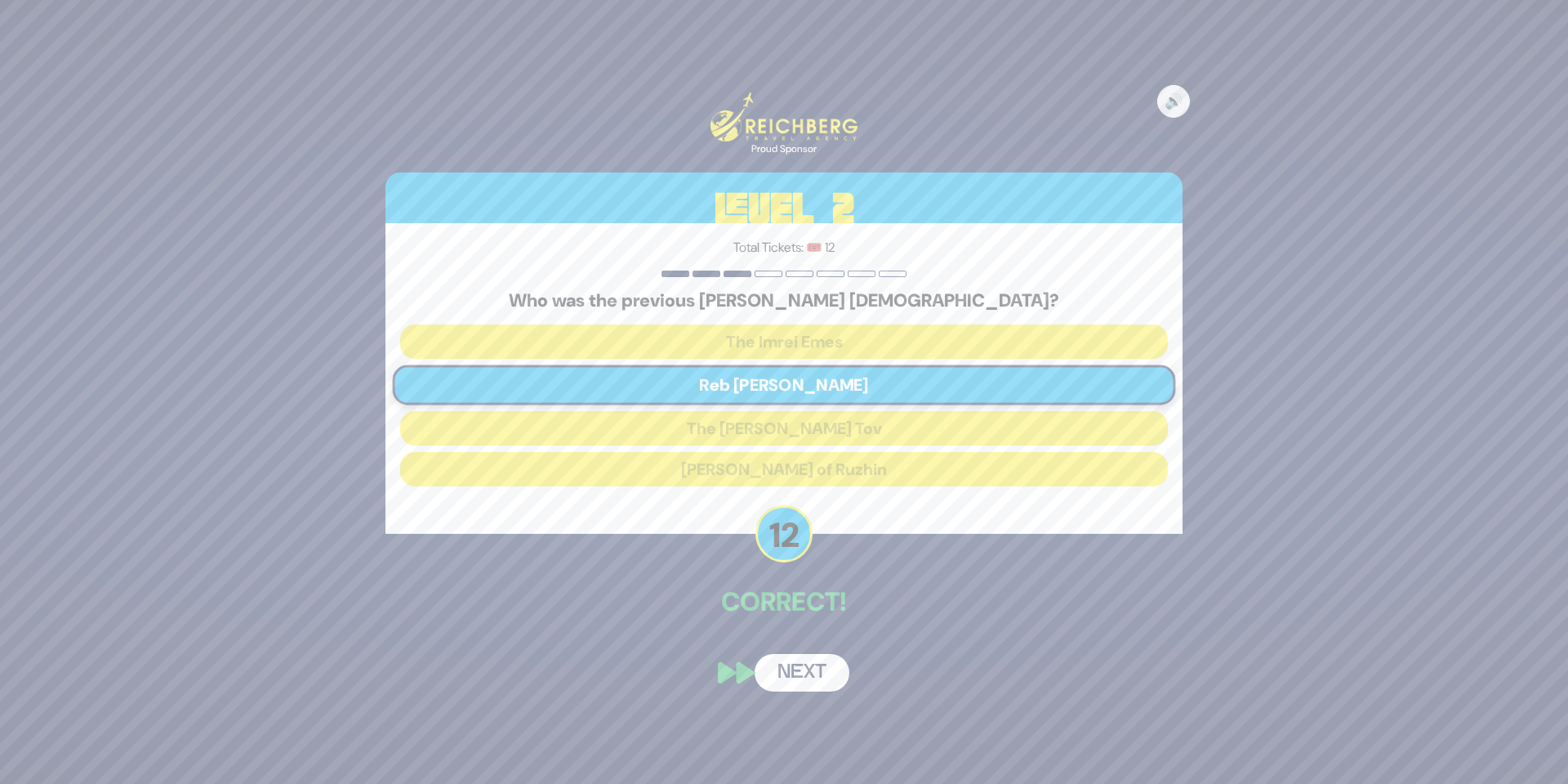
click at [825, 669] on button "Next" at bounding box center [802, 672] width 95 height 38
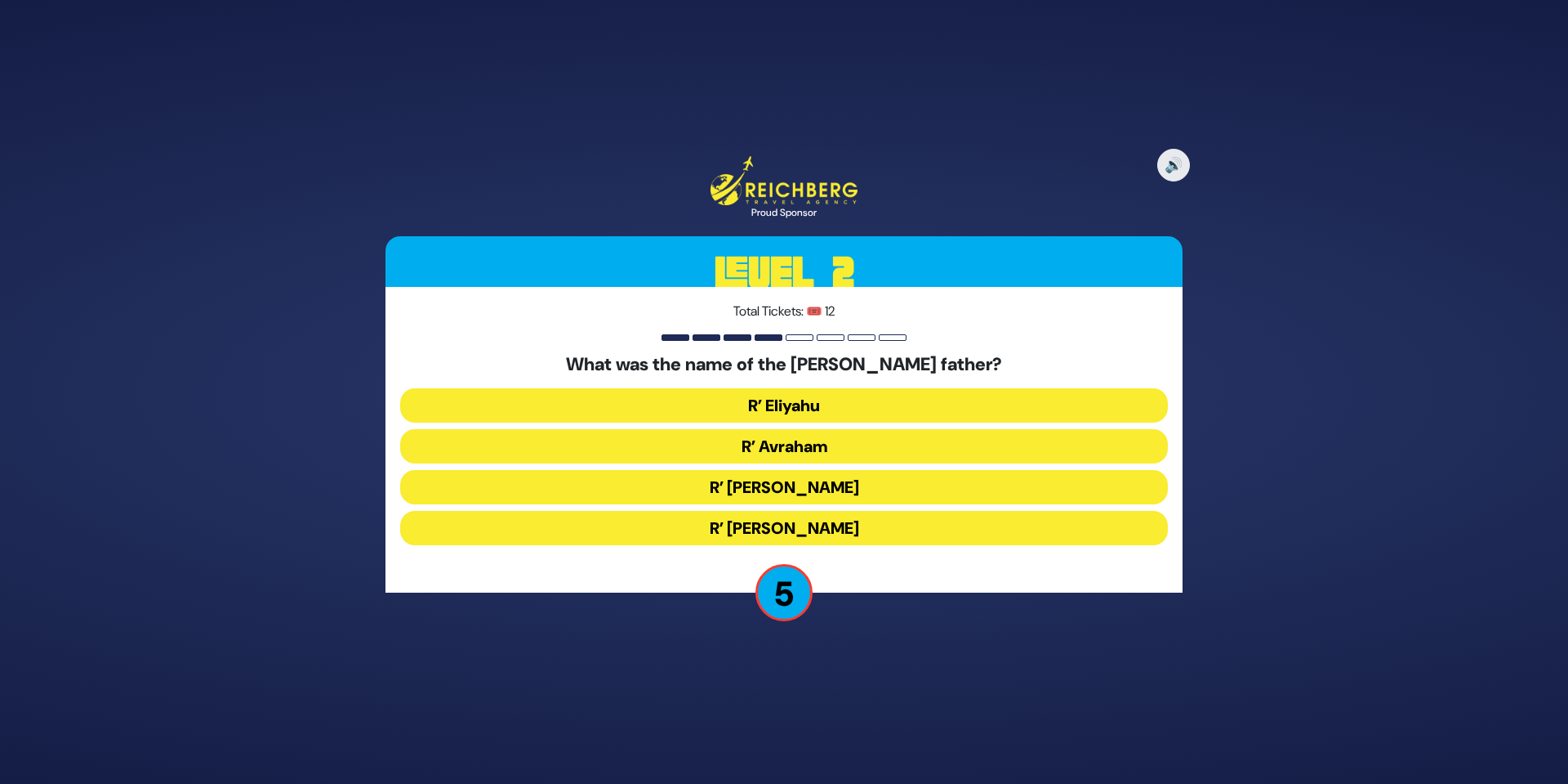
click at [822, 445] on button "R’ Avraham" at bounding box center [784, 446] width 767 height 34
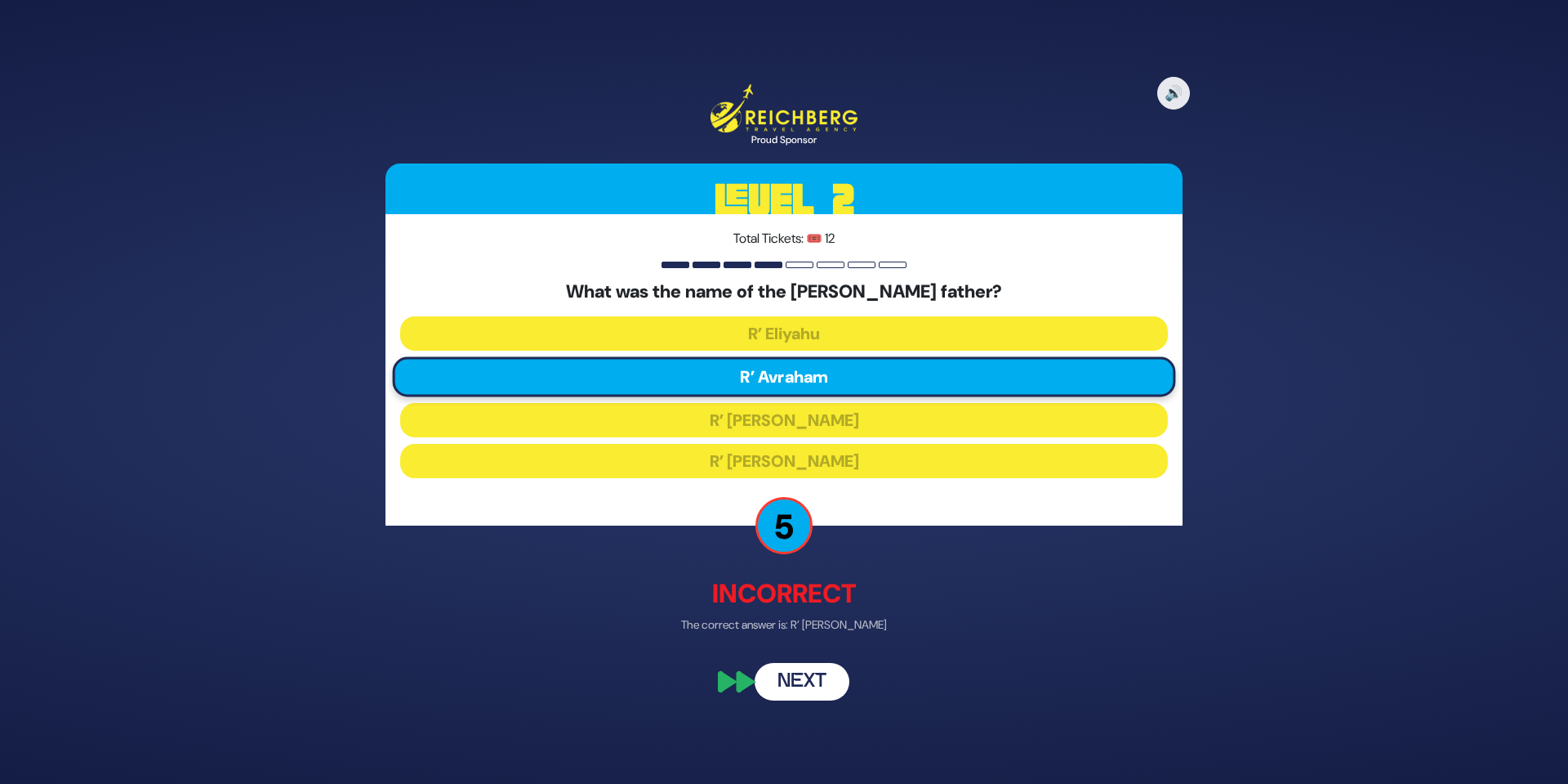
click at [824, 680] on button "Next" at bounding box center [802, 680] width 95 height 38
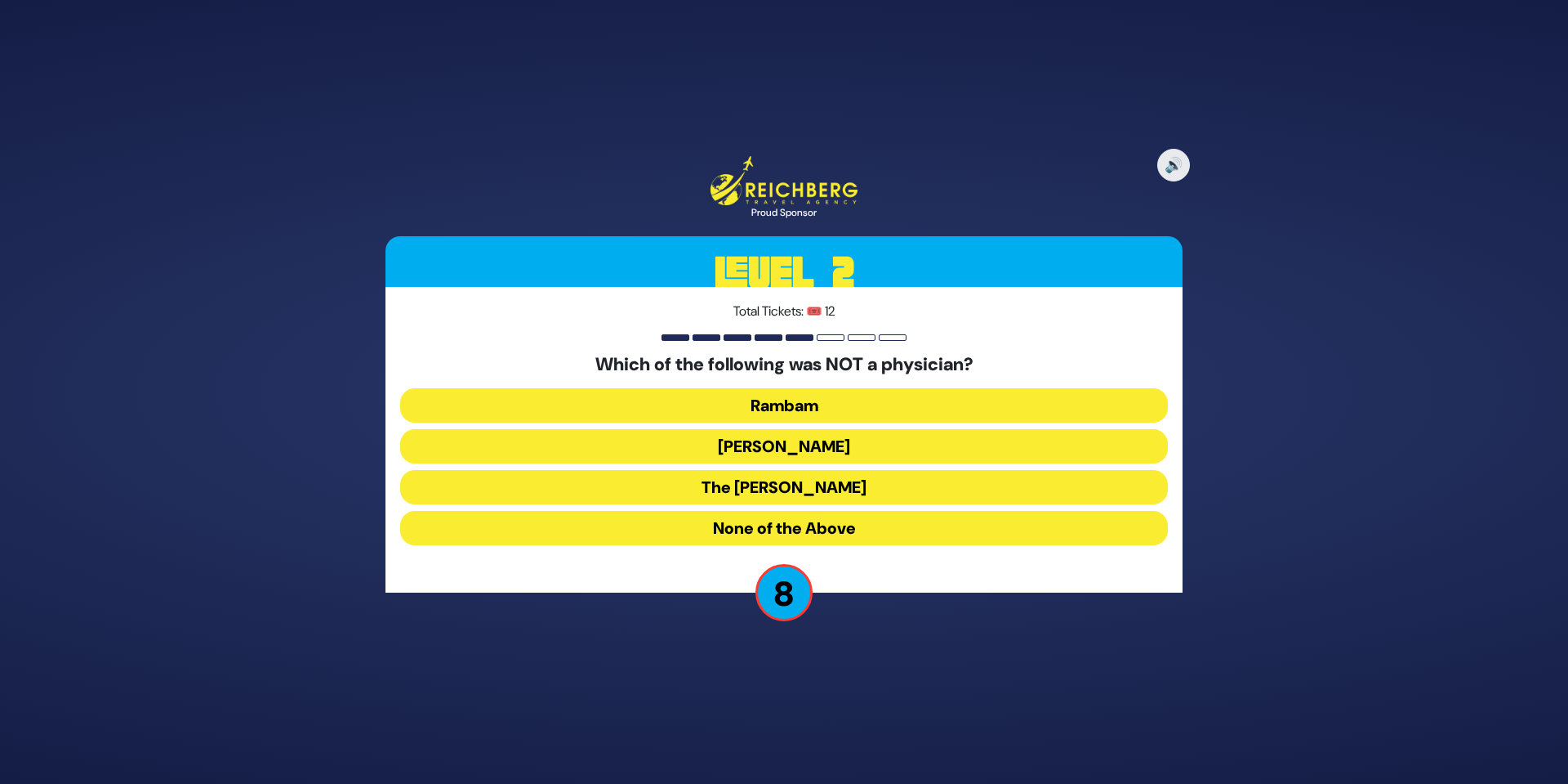
click at [818, 451] on button "Ibn Ezra" at bounding box center [784, 446] width 767 height 34
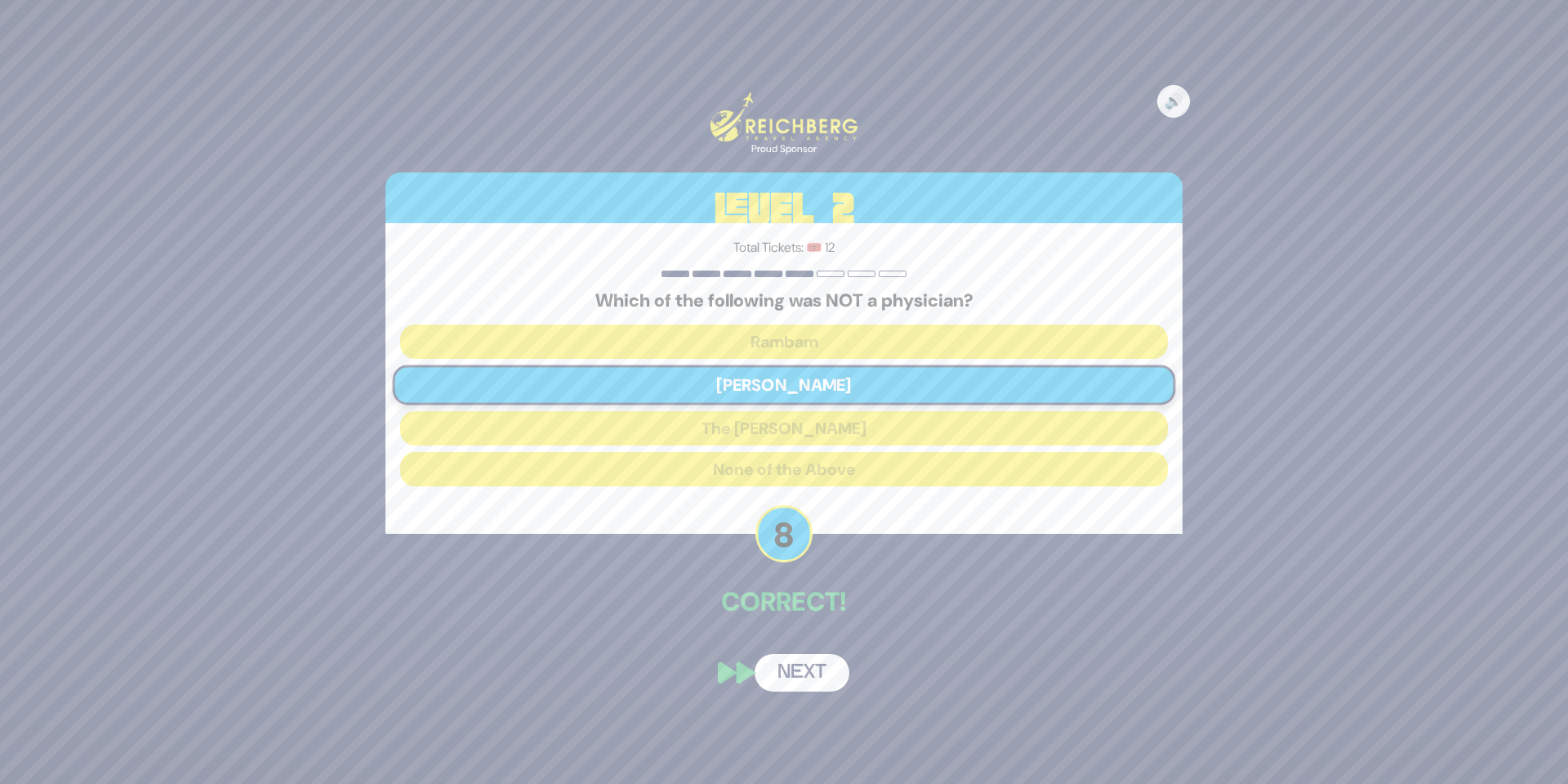
click at [801, 674] on button "Next" at bounding box center [802, 672] width 95 height 38
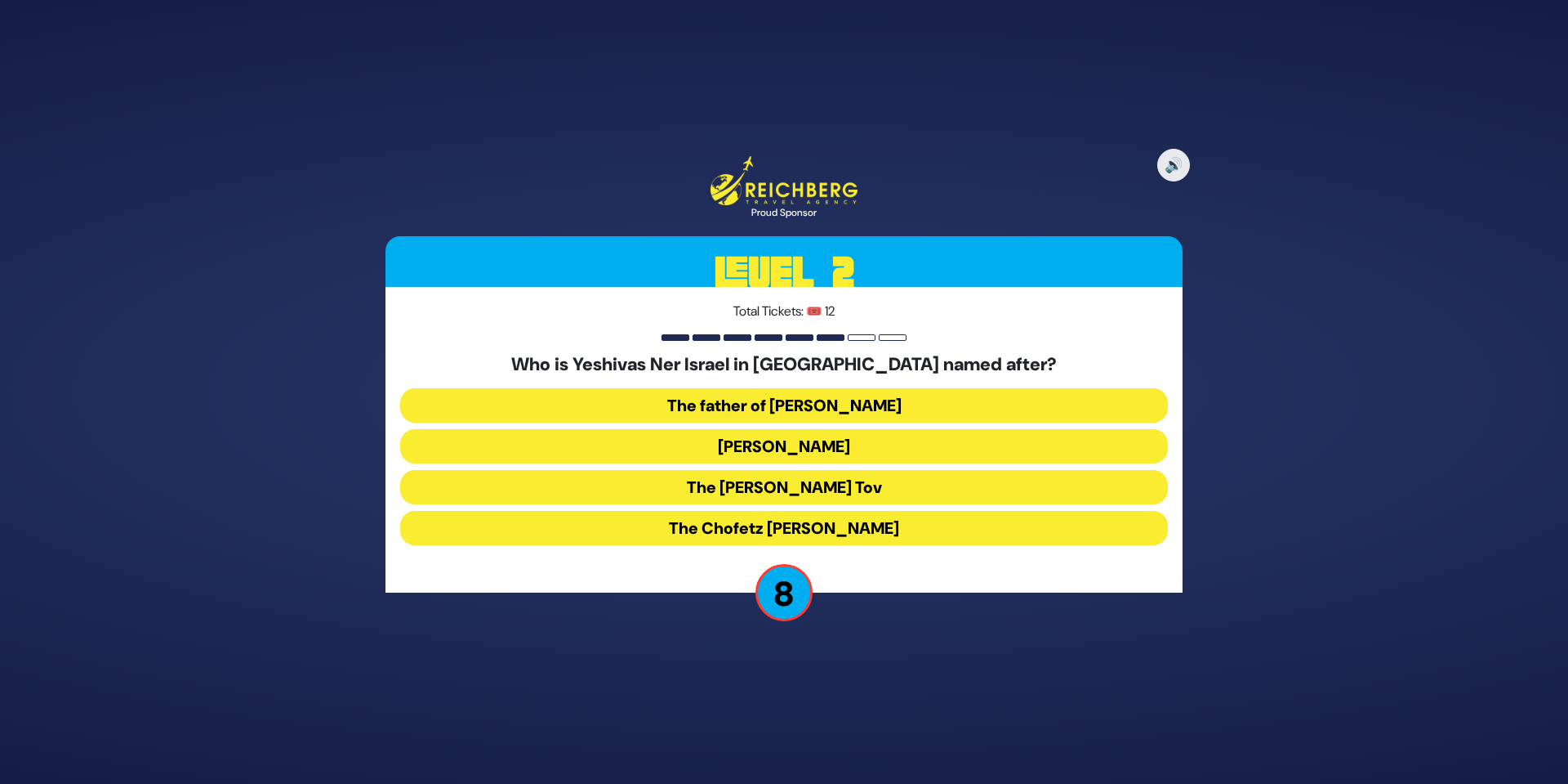
click at [826, 446] on button "Rav Yisroel Salanter" at bounding box center [784, 446] width 767 height 34
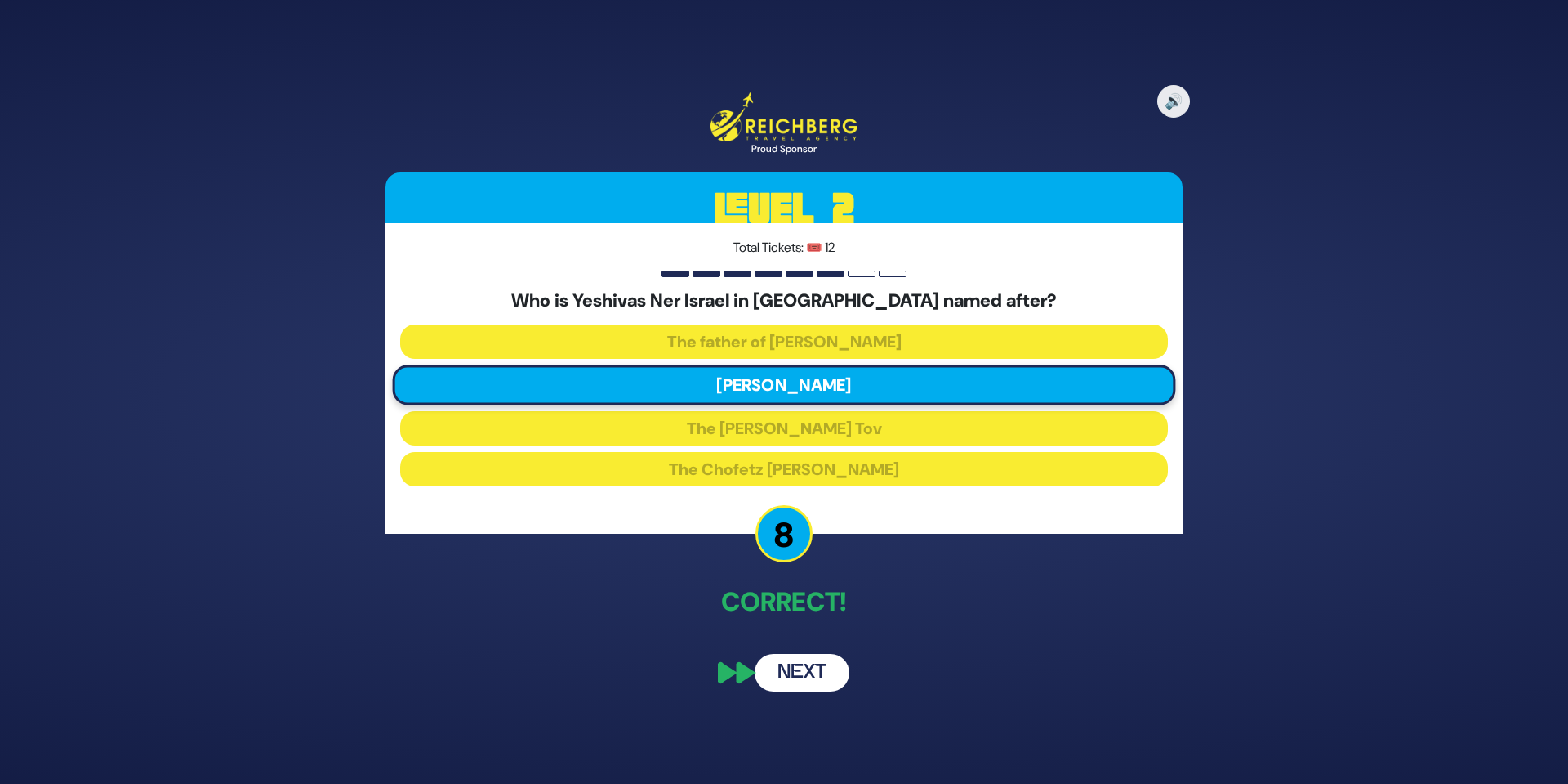
click at [821, 665] on button "Next" at bounding box center [802, 672] width 95 height 38
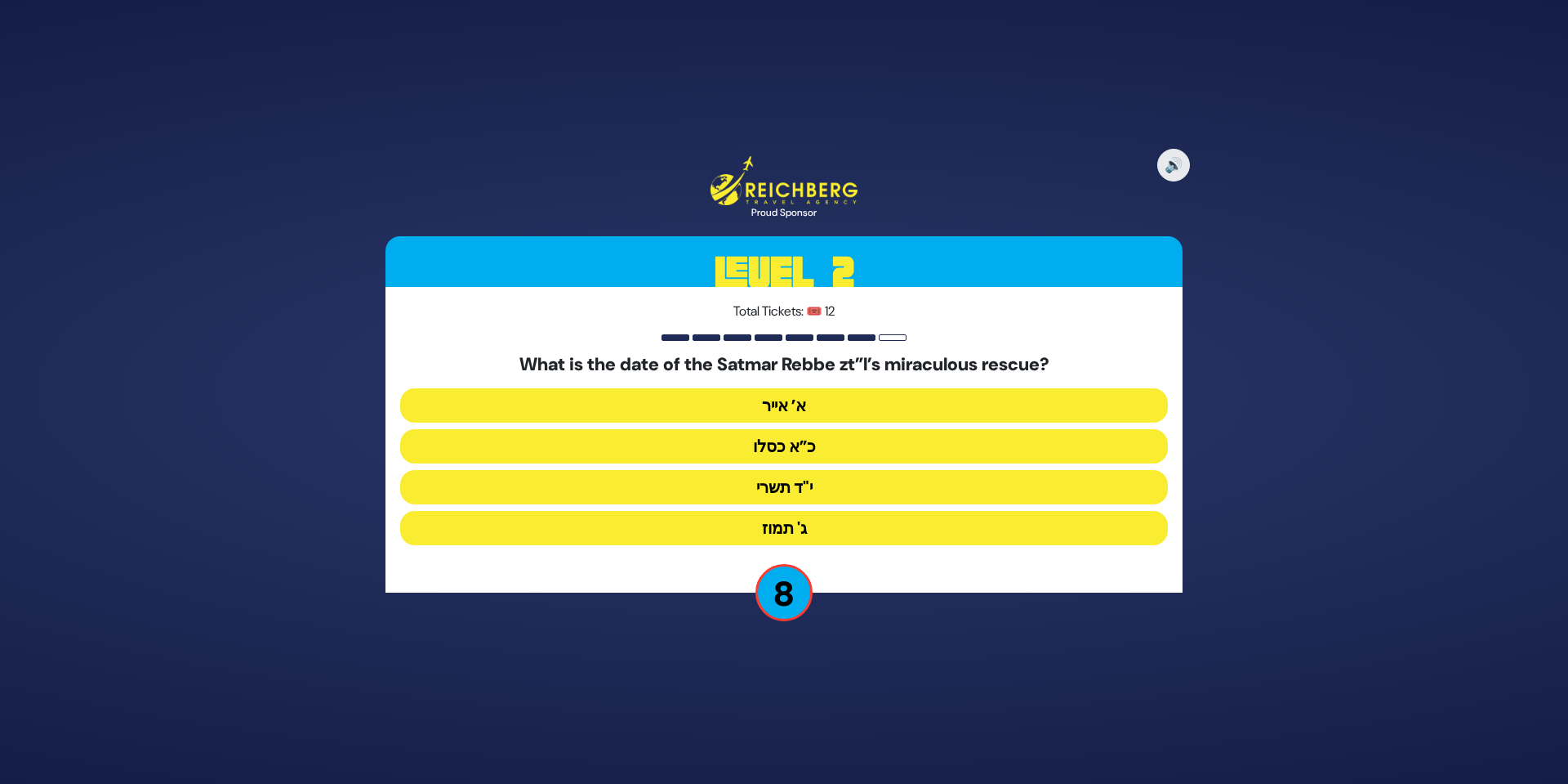
click at [799, 492] on button "י"ד תשרי" at bounding box center [784, 487] width 767 height 34
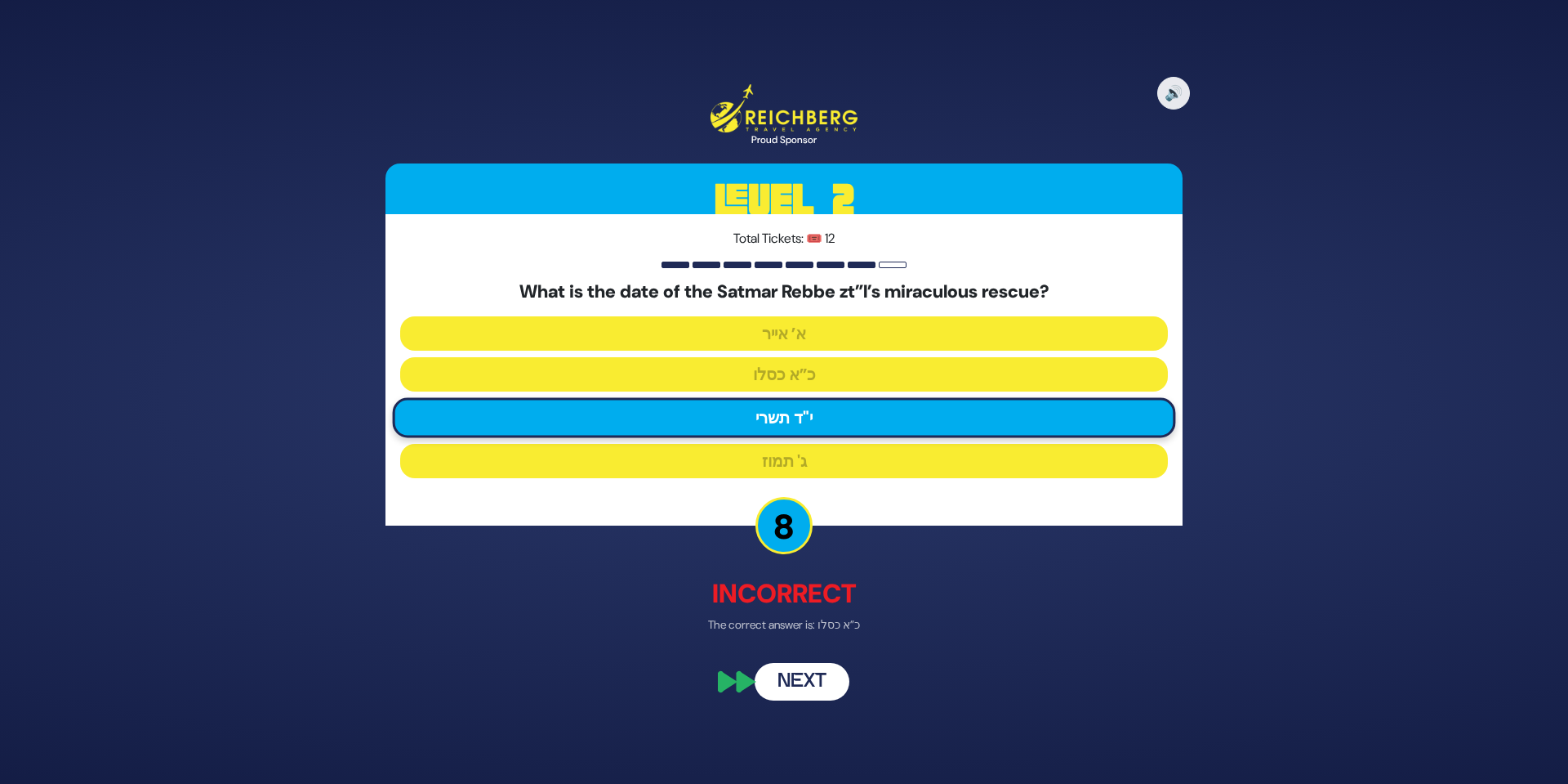
click at [800, 678] on button "Next" at bounding box center [802, 680] width 95 height 38
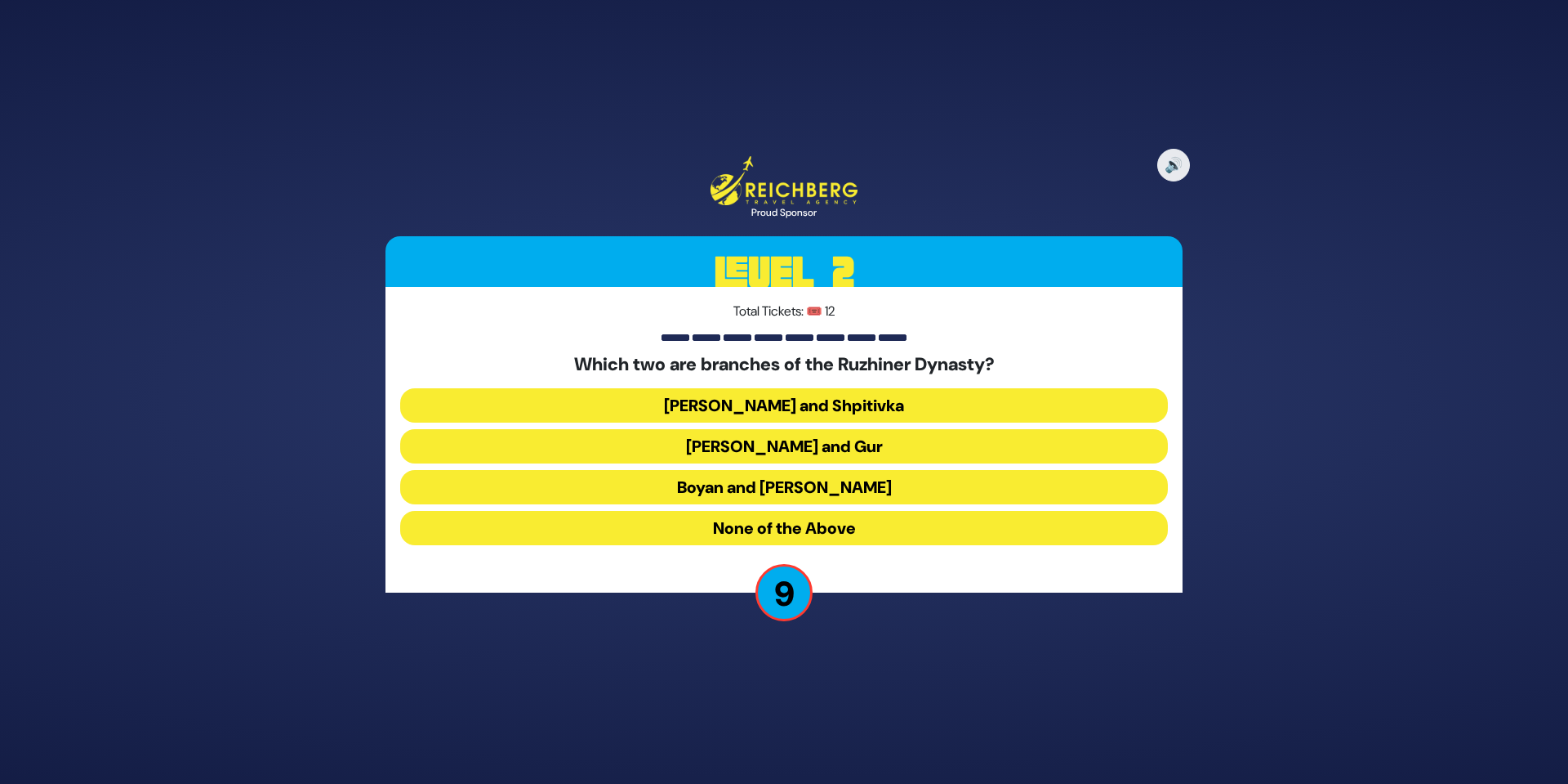
click at [841, 493] on button "Boyan and Sadigura" at bounding box center [784, 487] width 767 height 34
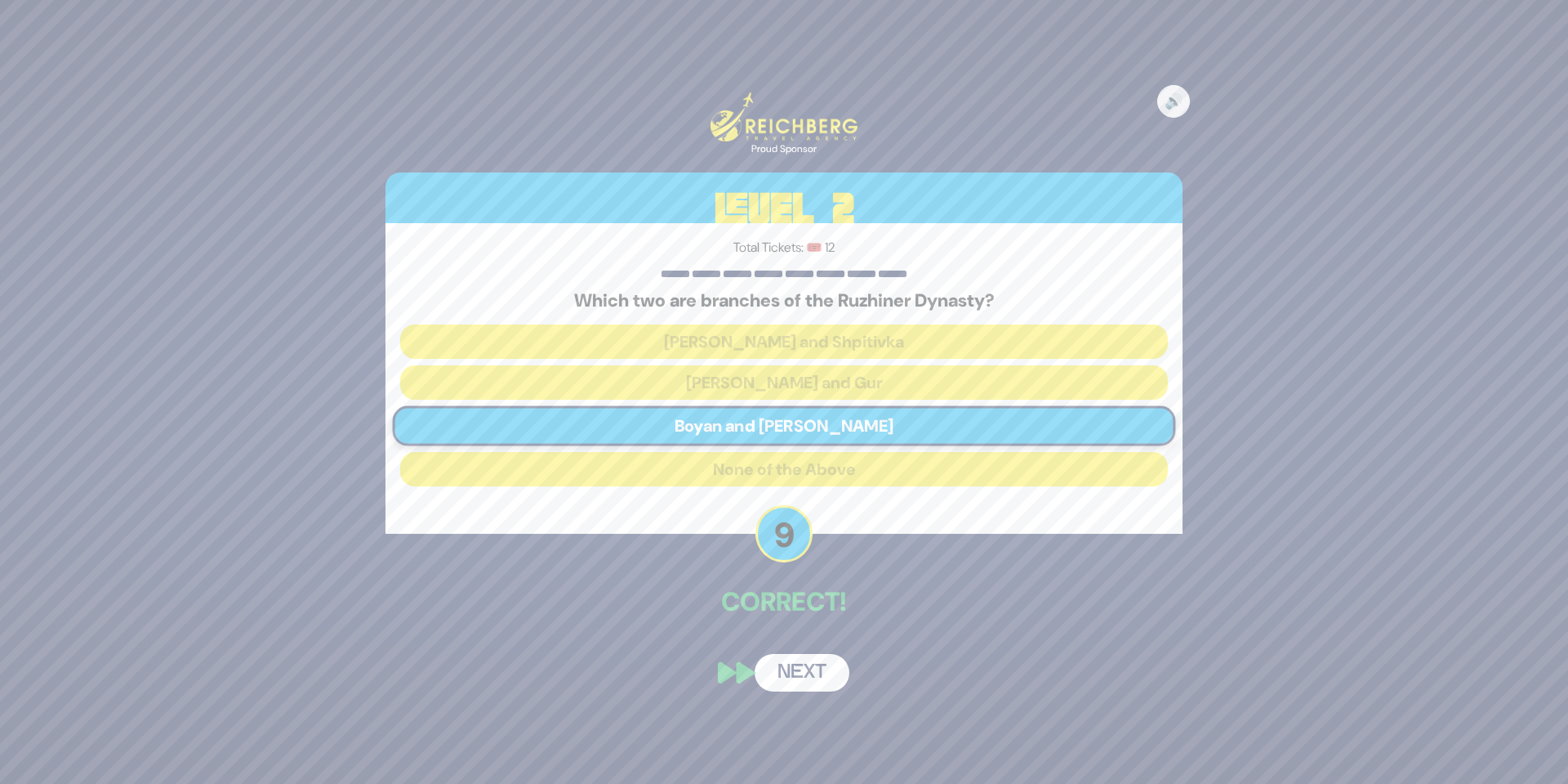
click at [820, 667] on button "Next" at bounding box center [802, 672] width 95 height 38
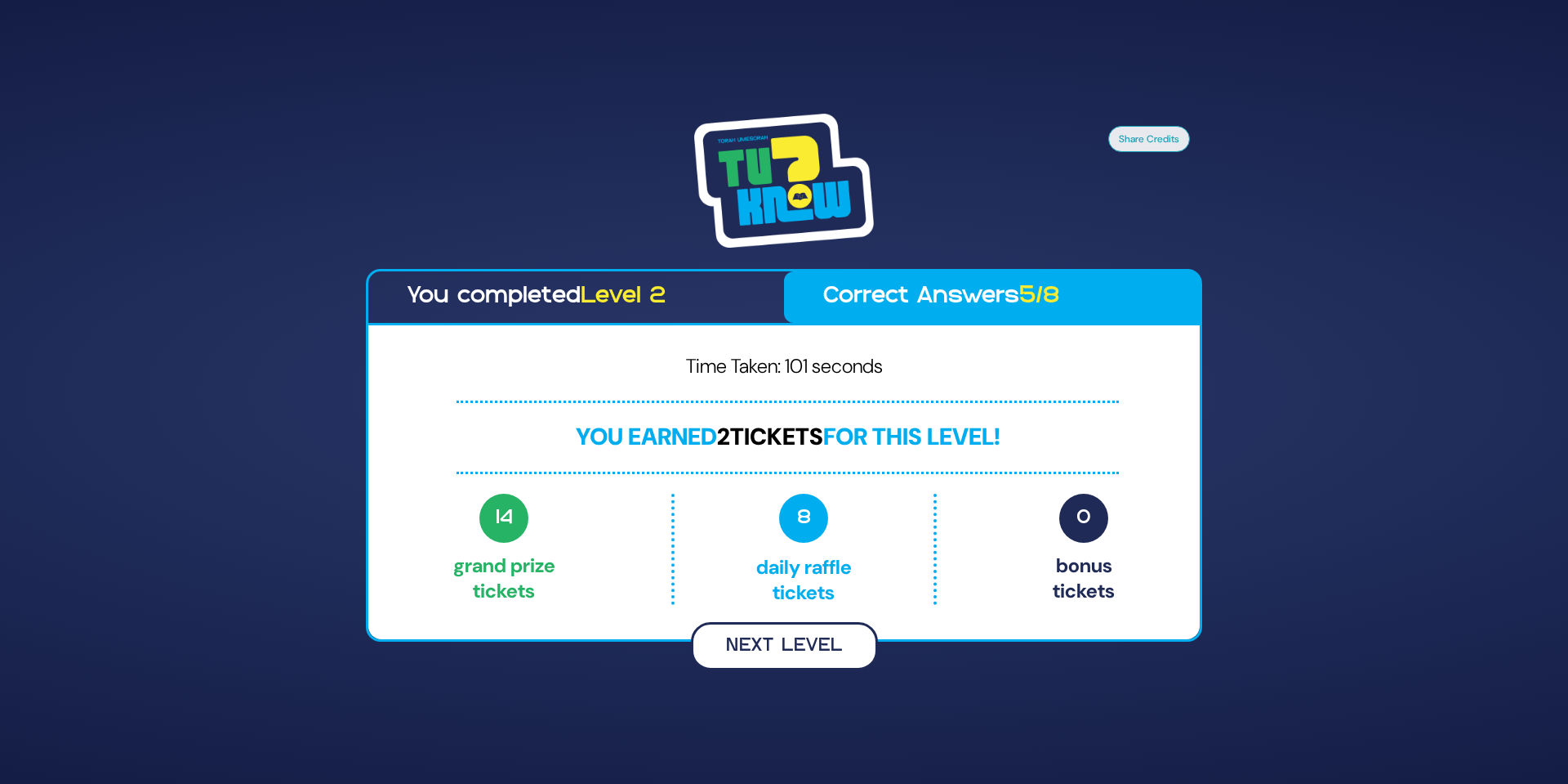
click at [817, 649] on button "Next Level" at bounding box center [784, 646] width 187 height 48
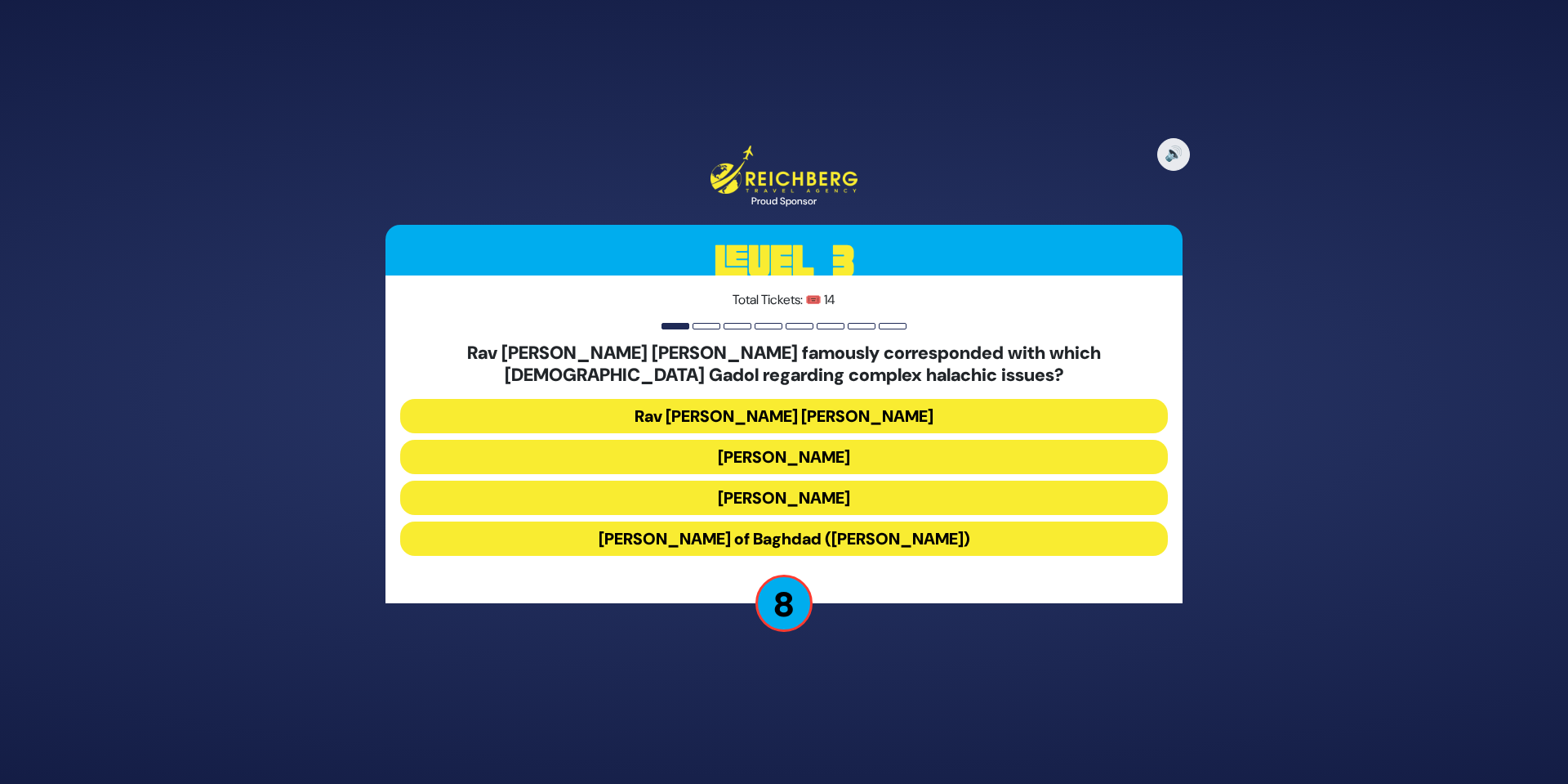
click at [859, 536] on button "Rav Yosef Chaim of Baghdad (Ben Ish Chai)" at bounding box center [784, 538] width 767 height 34
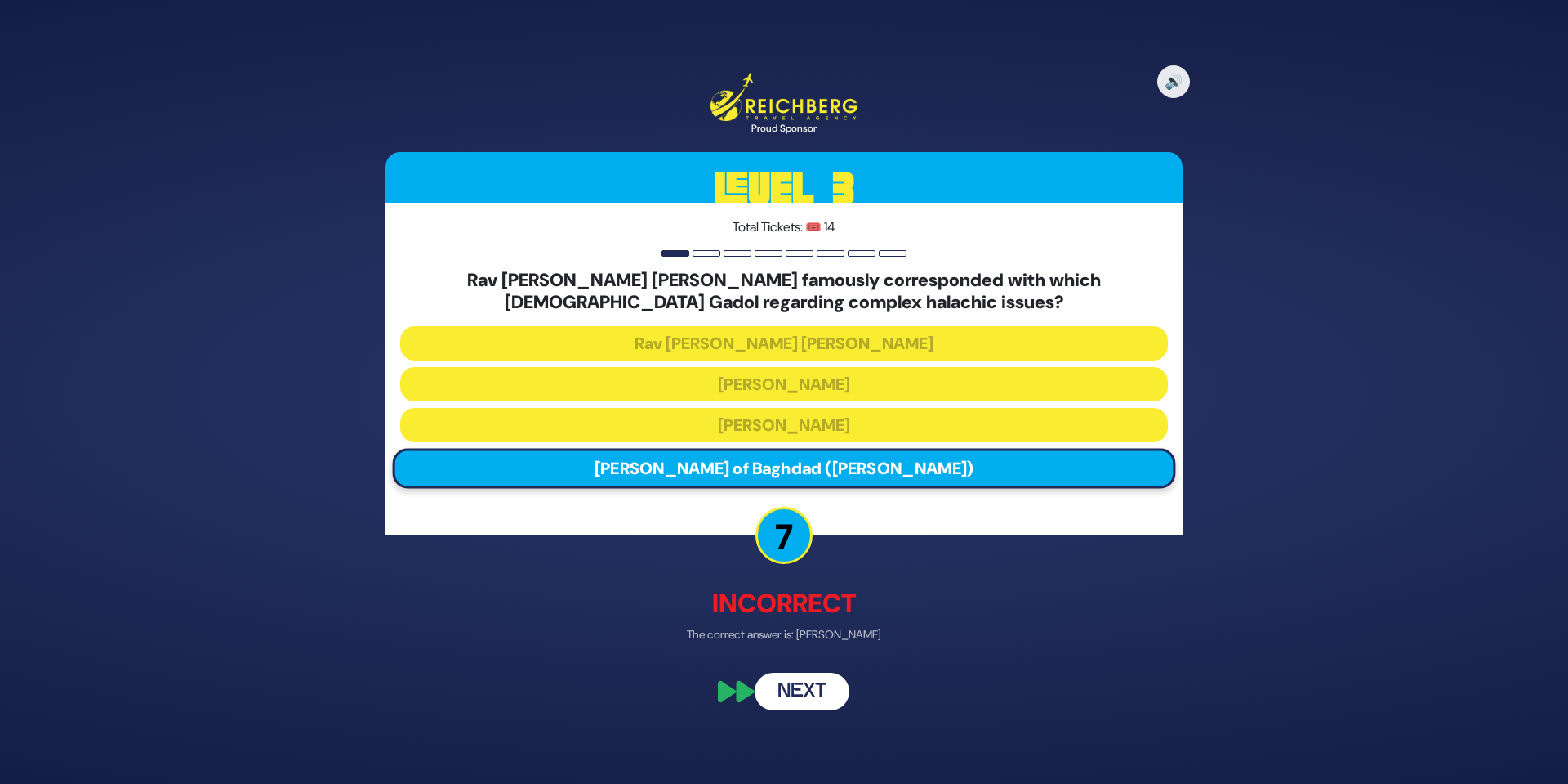
click at [812, 688] on button "Next" at bounding box center [802, 692] width 95 height 38
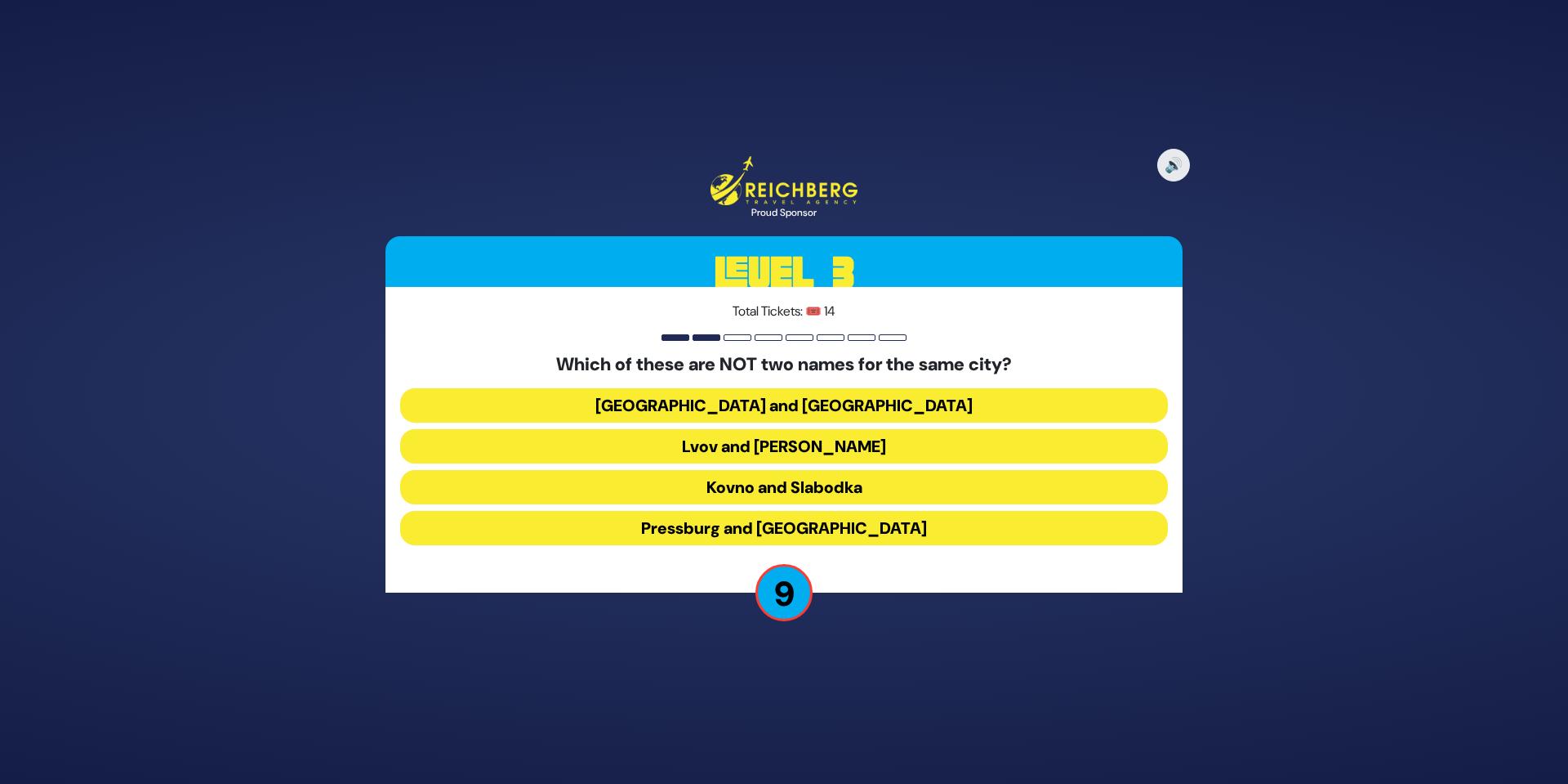
click at [784, 491] on button "Kovno and Slabodka" at bounding box center [784, 487] width 767 height 34
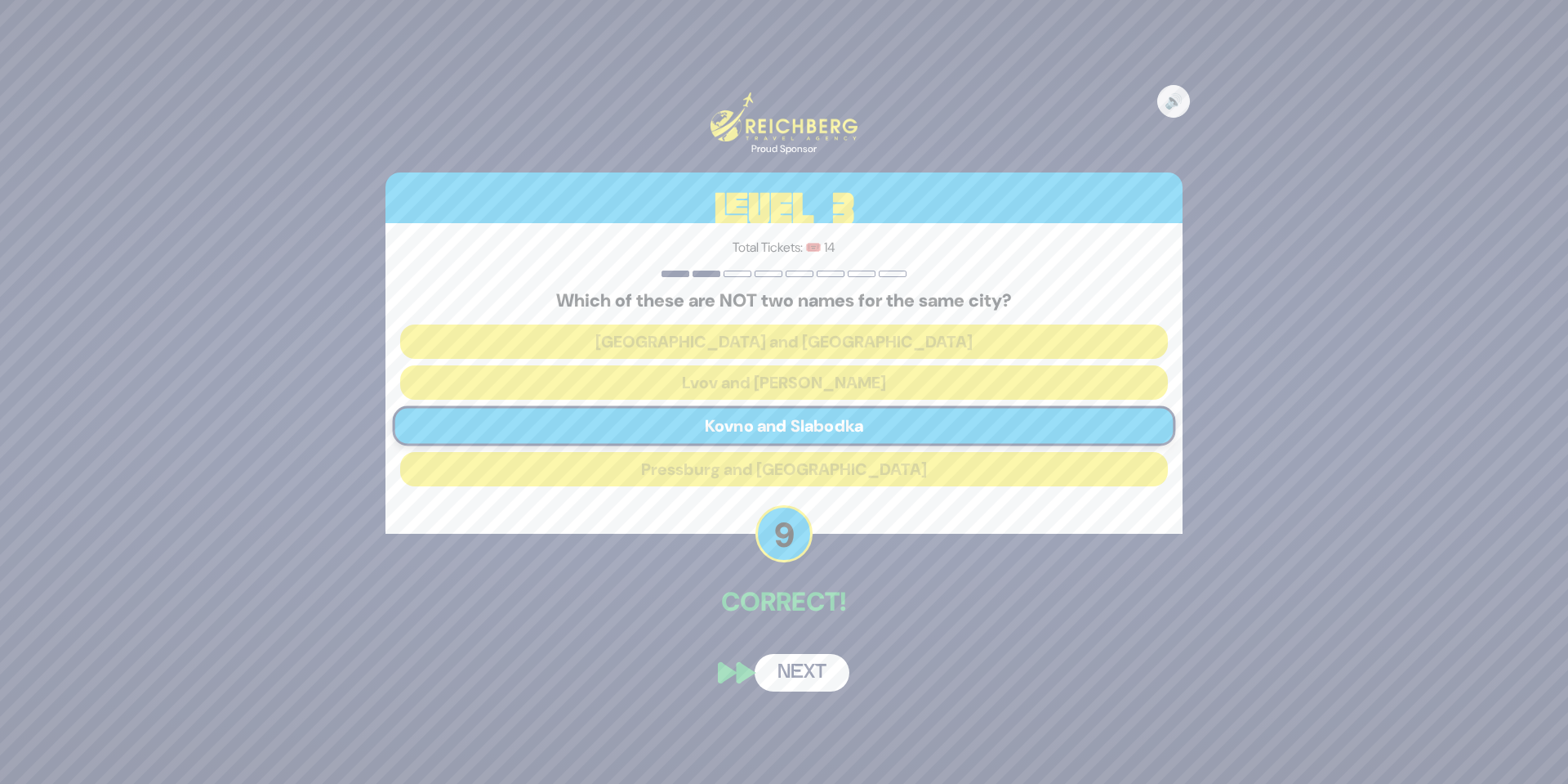
click at [812, 672] on button "Next" at bounding box center [802, 672] width 95 height 38
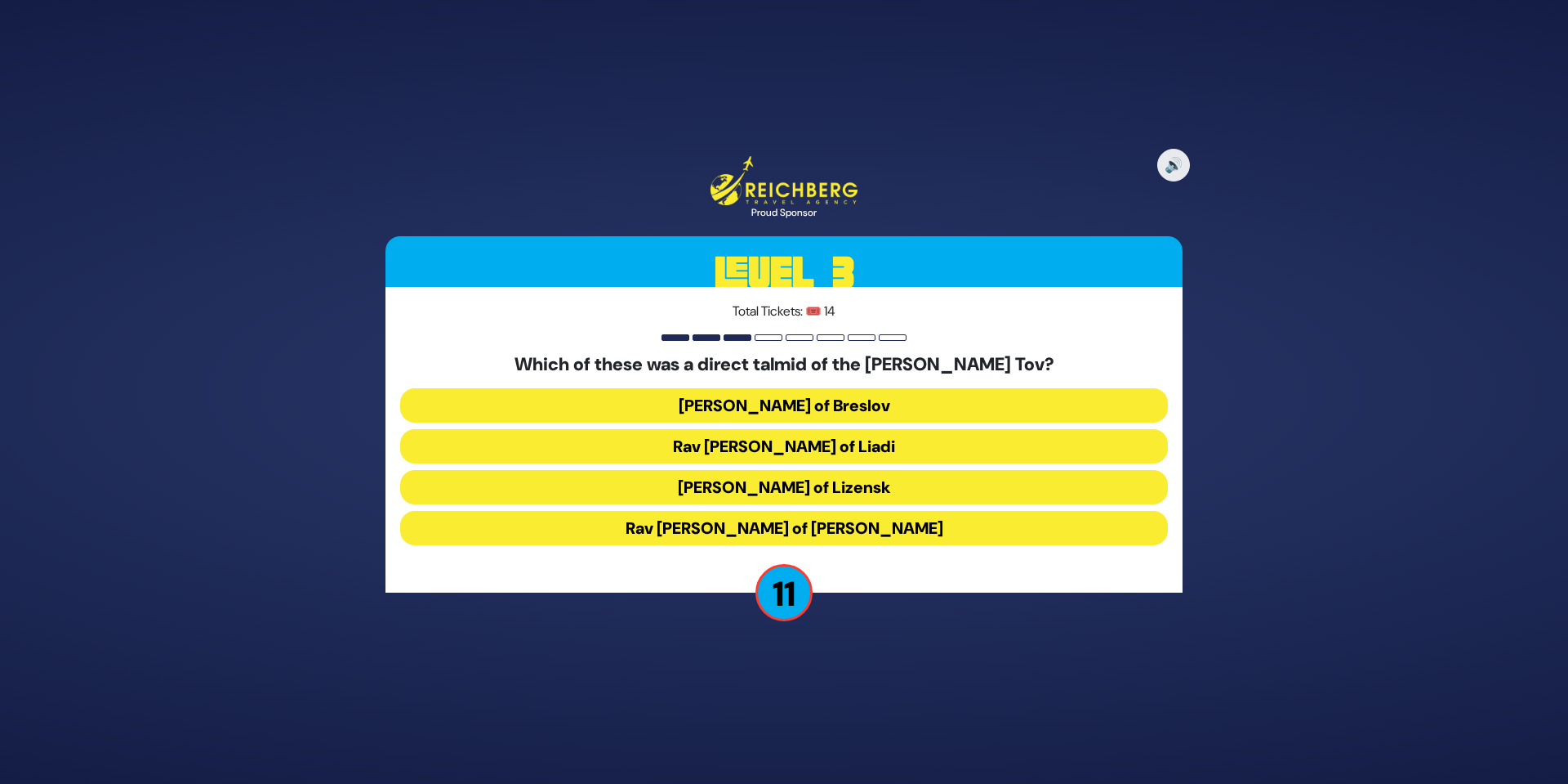
click at [834, 451] on button "Rav Shneur Zalman of Liadi" at bounding box center [784, 446] width 767 height 34
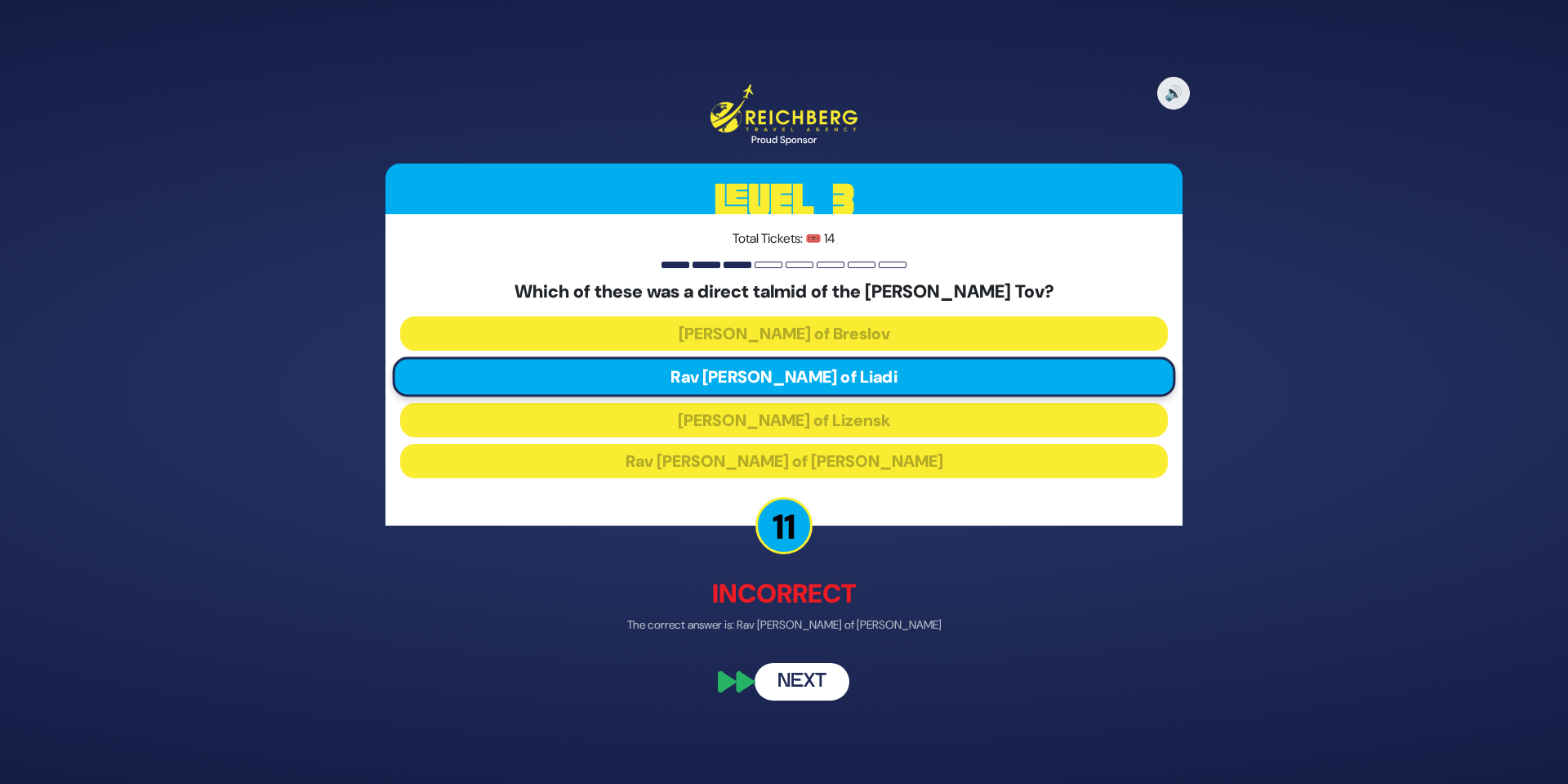
click at [804, 681] on button "Next" at bounding box center [802, 680] width 95 height 38
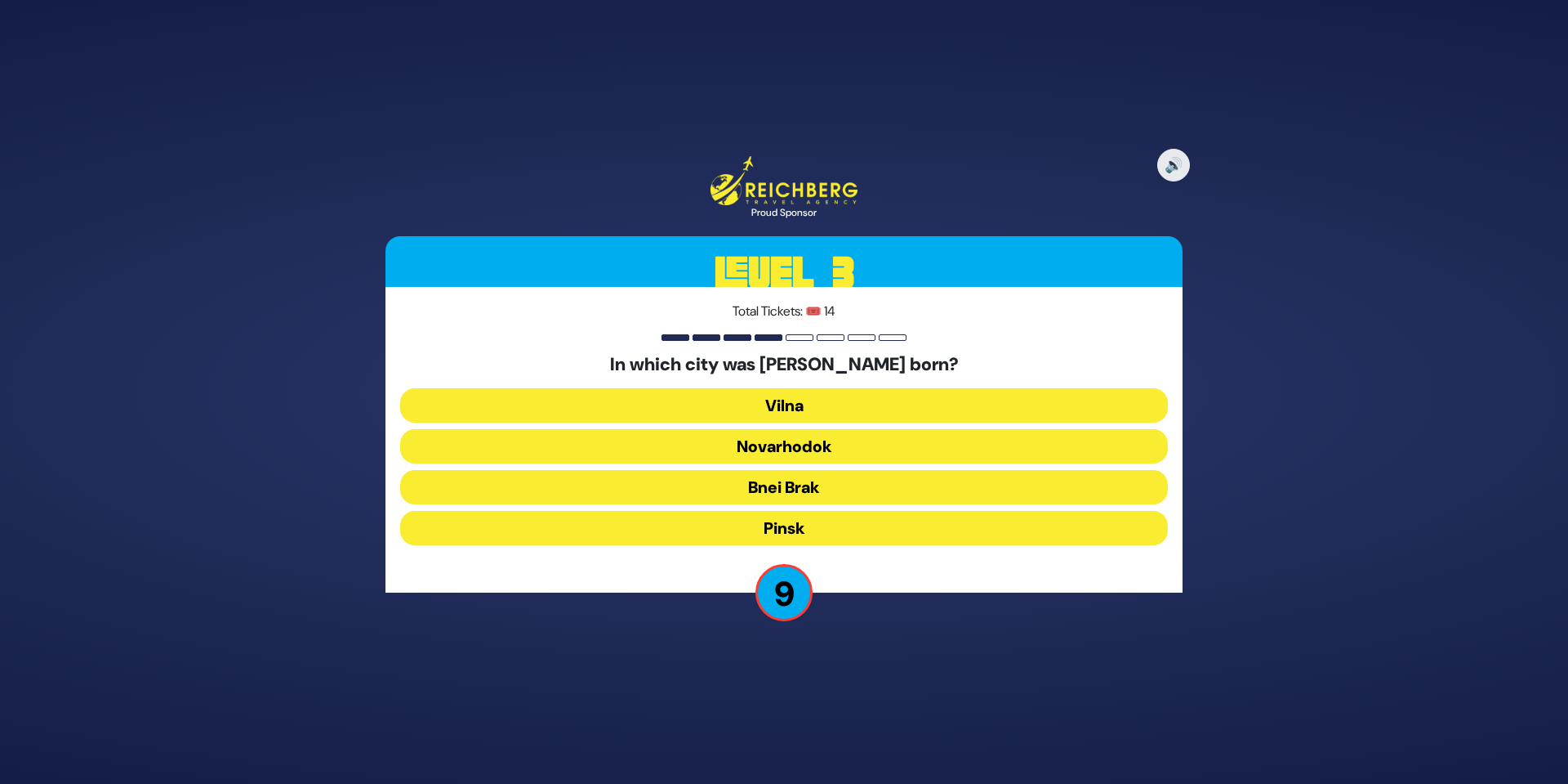
click at [799, 516] on button "Pinsk" at bounding box center [784, 528] width 767 height 34
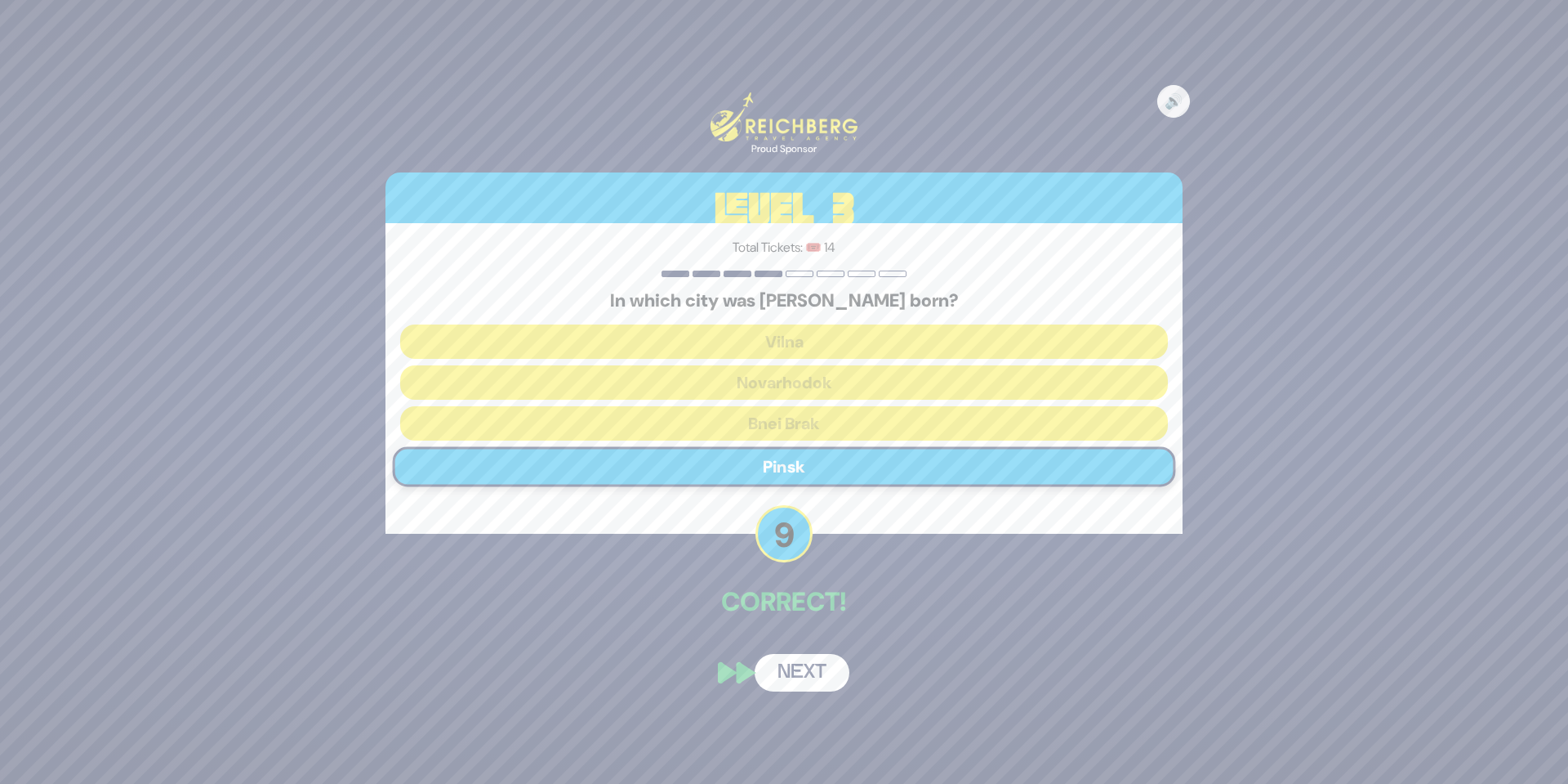
click at [828, 667] on button "Next" at bounding box center [802, 672] width 95 height 38
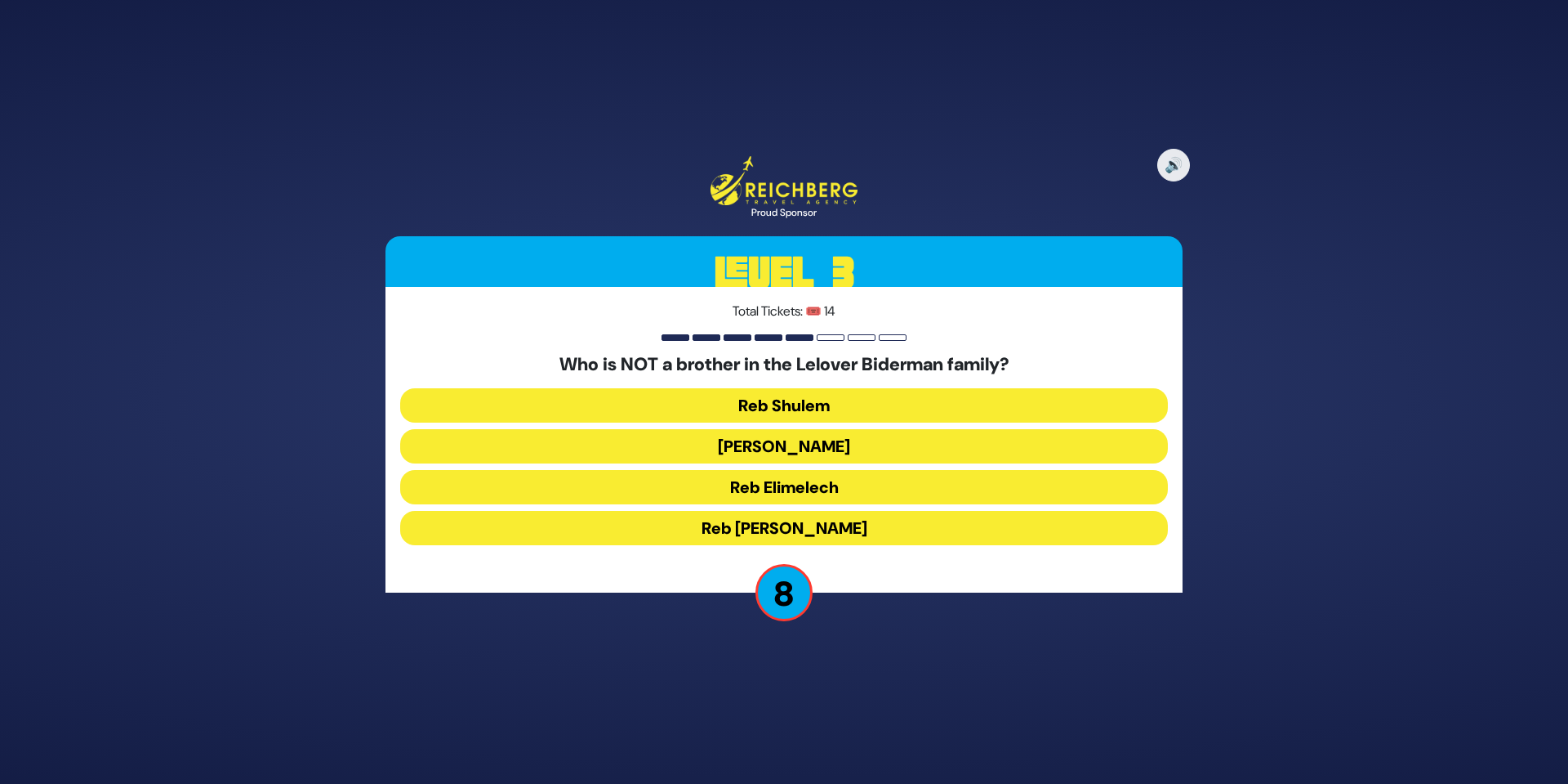
click at [791, 411] on button "Reb Shulem" at bounding box center [784, 405] width 767 height 34
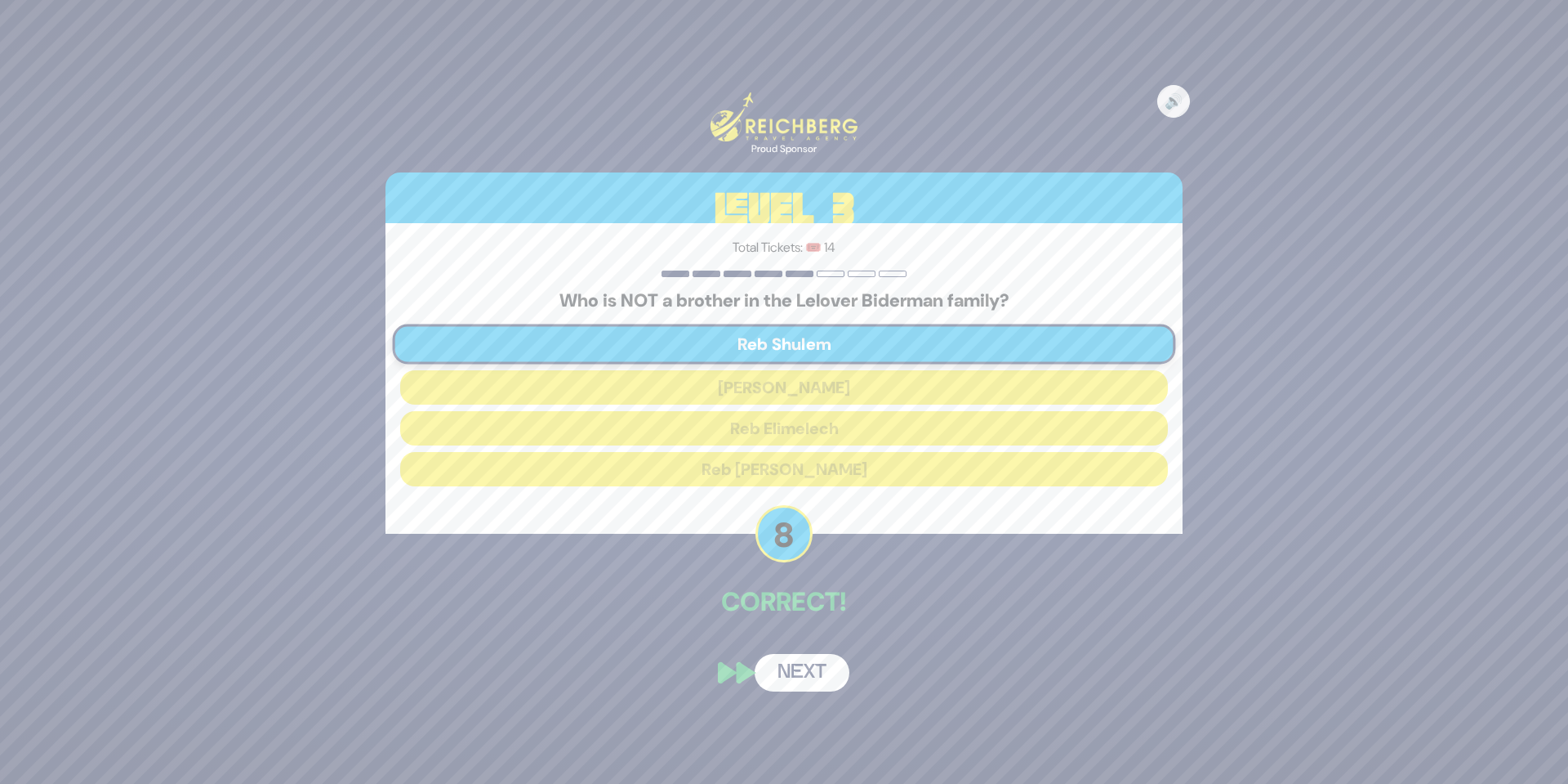
click at [801, 668] on button "Next" at bounding box center [802, 672] width 95 height 38
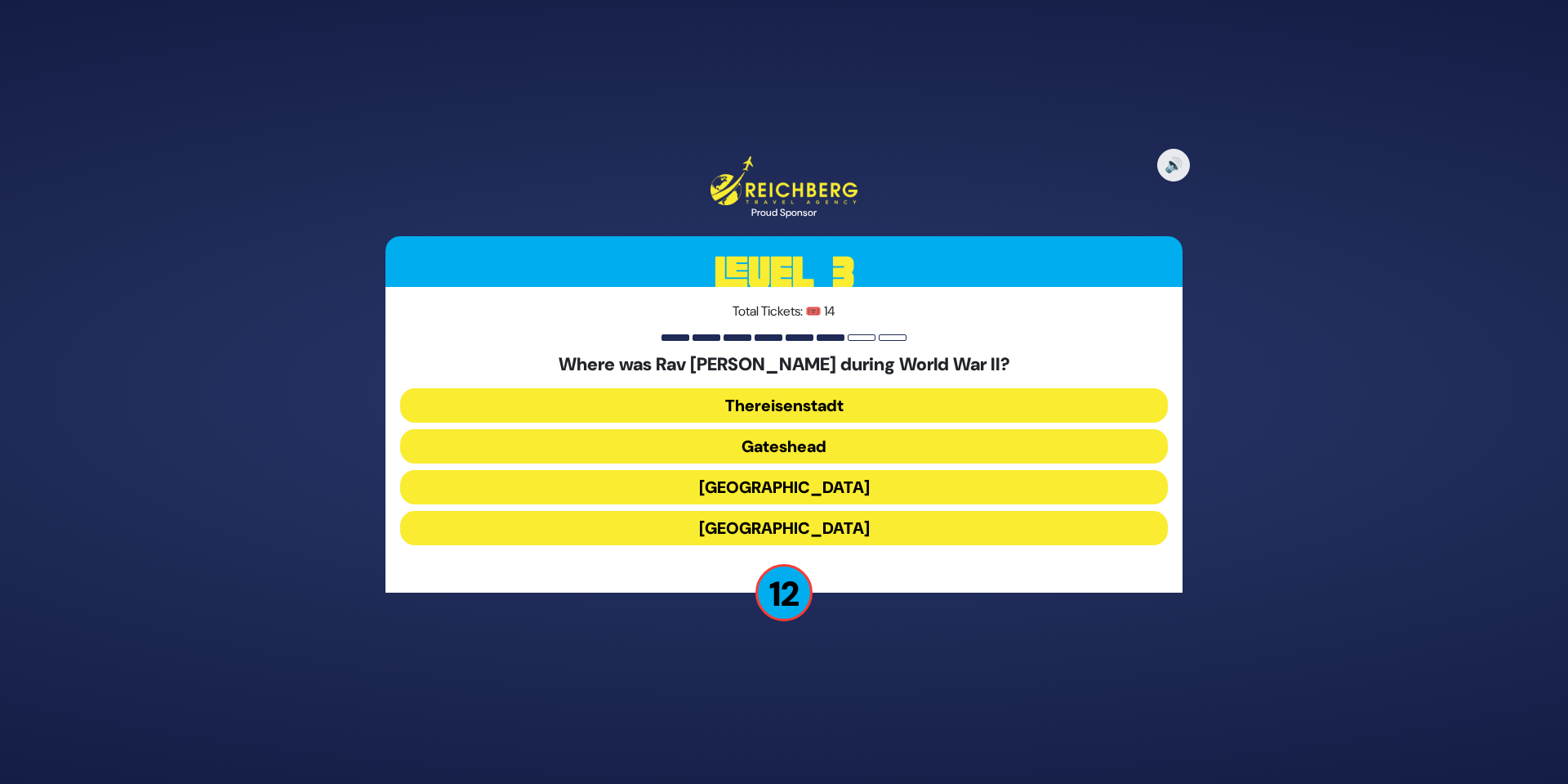
click at [791, 441] on button "Gateshead" at bounding box center [784, 446] width 767 height 34
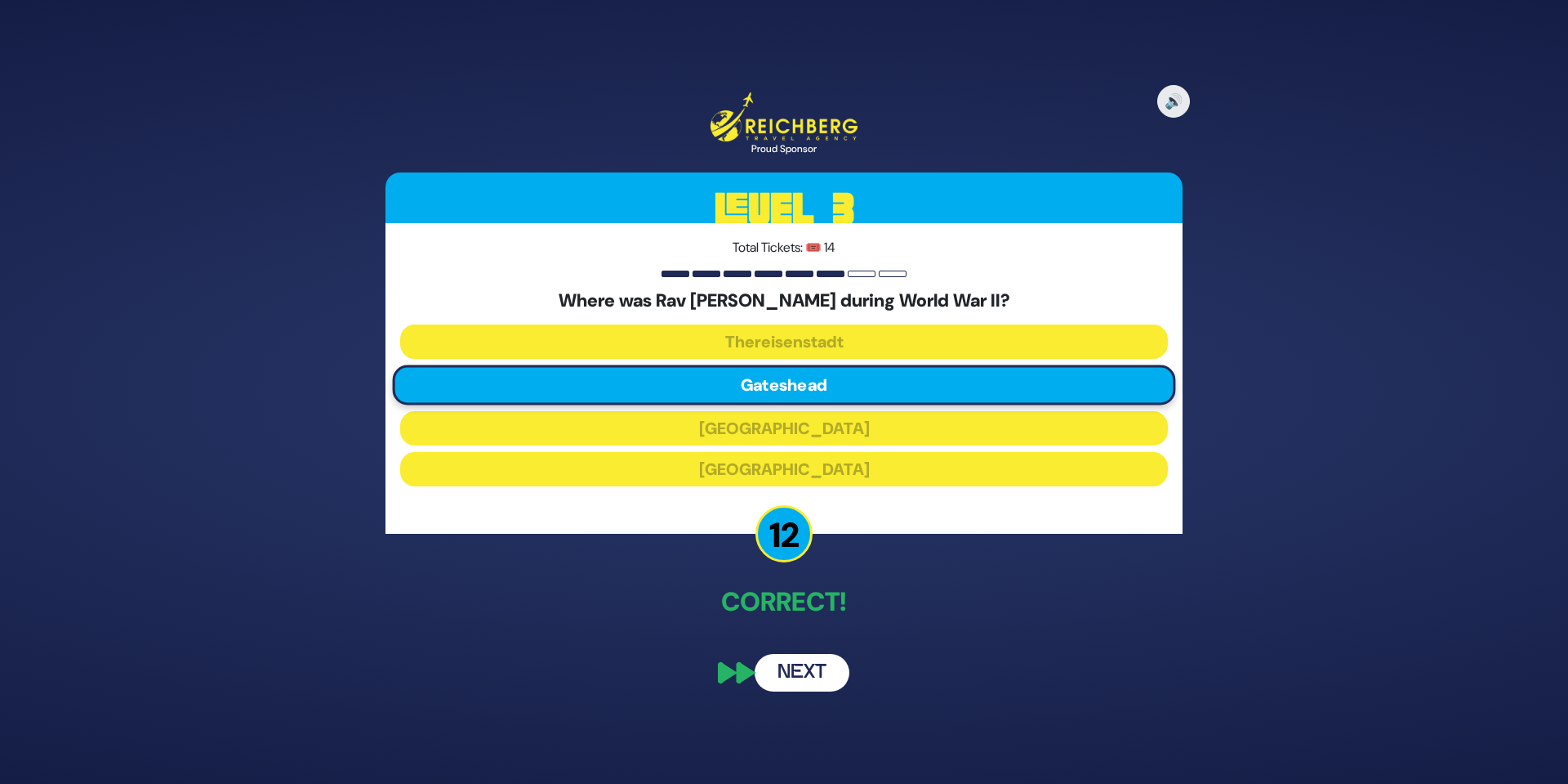
click at [791, 677] on button "Next" at bounding box center [802, 672] width 95 height 38
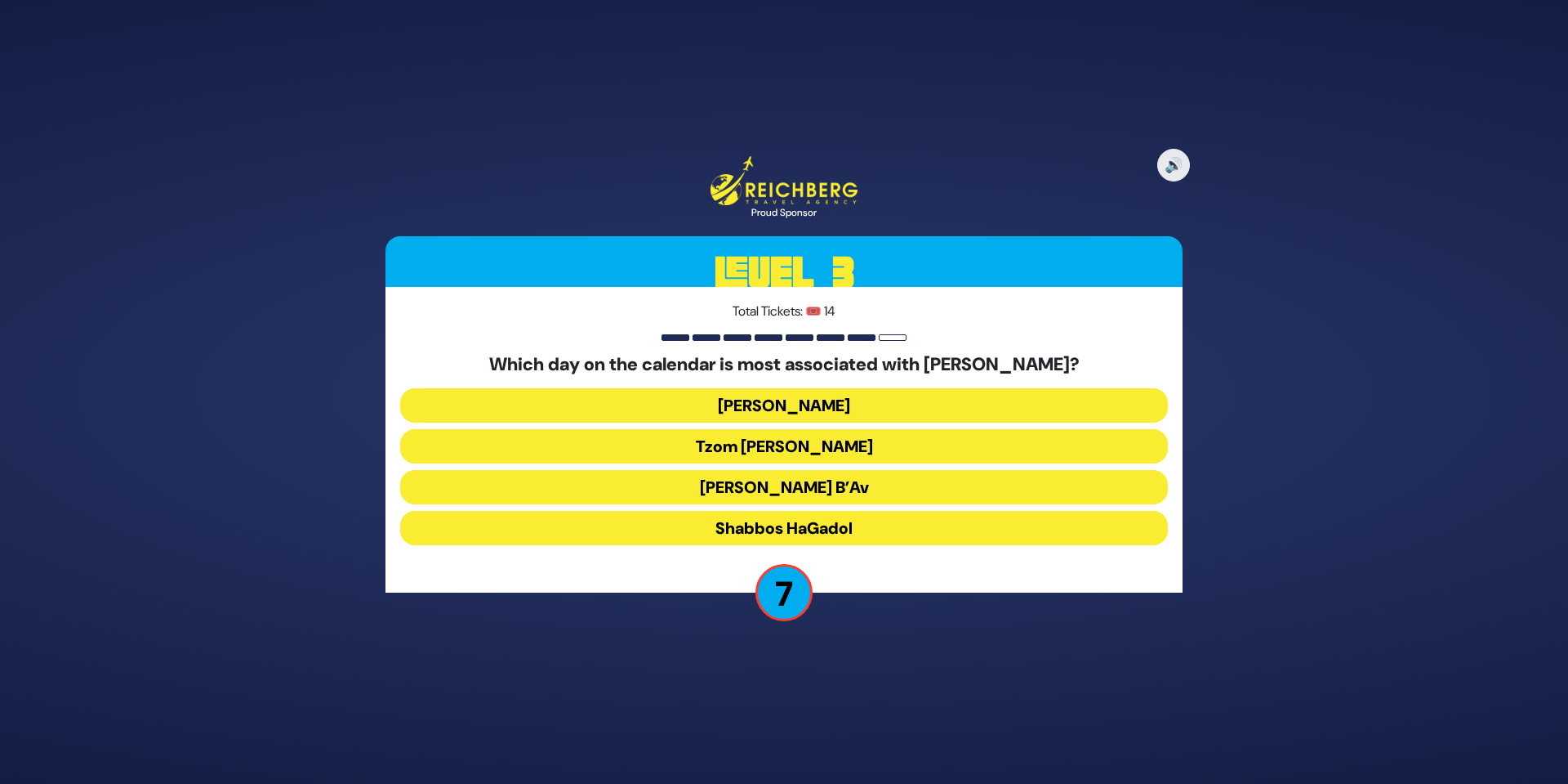
click at [794, 488] on button "Tisha B’Av" at bounding box center [784, 487] width 767 height 34
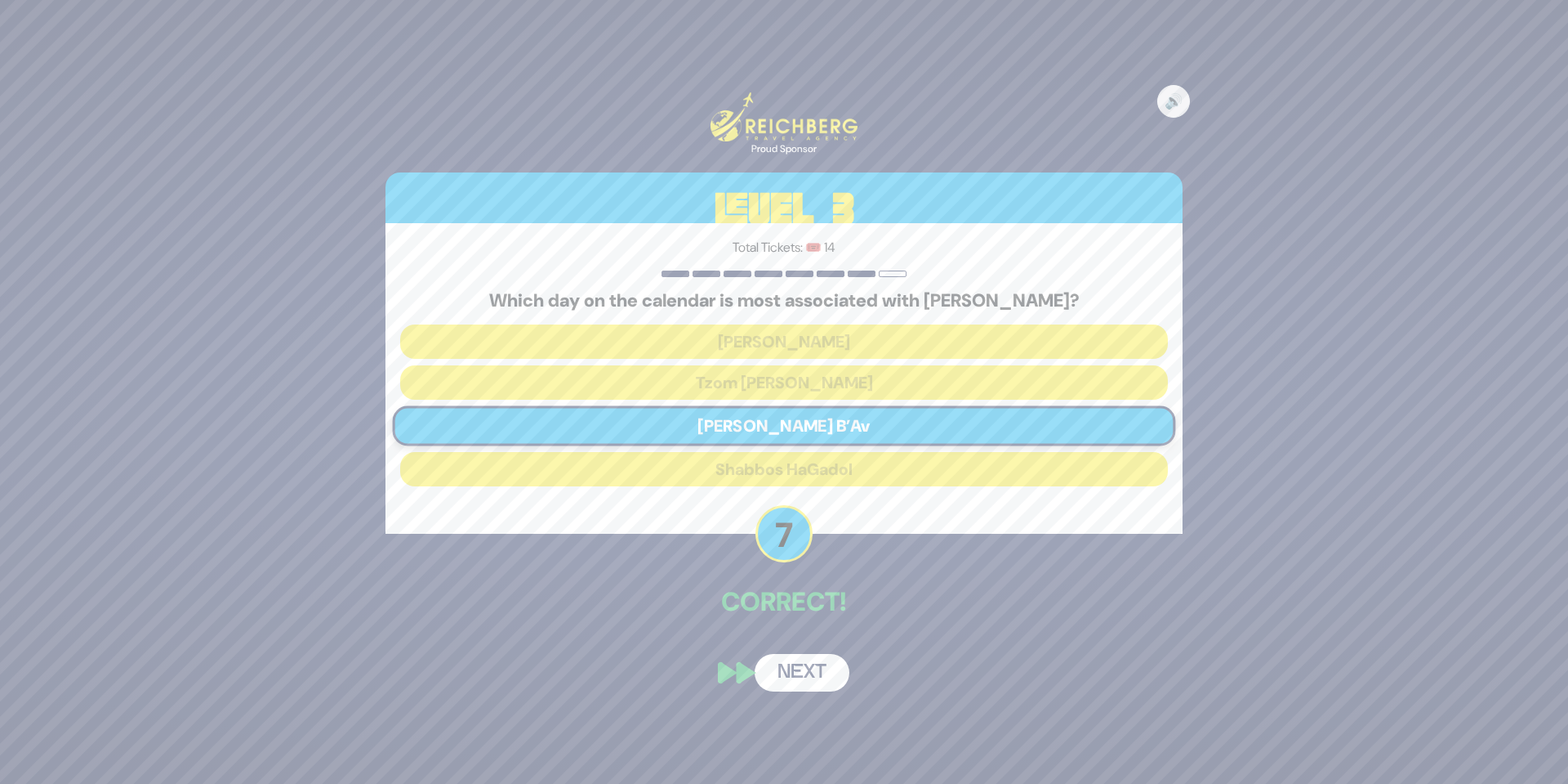
click at [823, 680] on button "Next" at bounding box center [802, 672] width 95 height 38
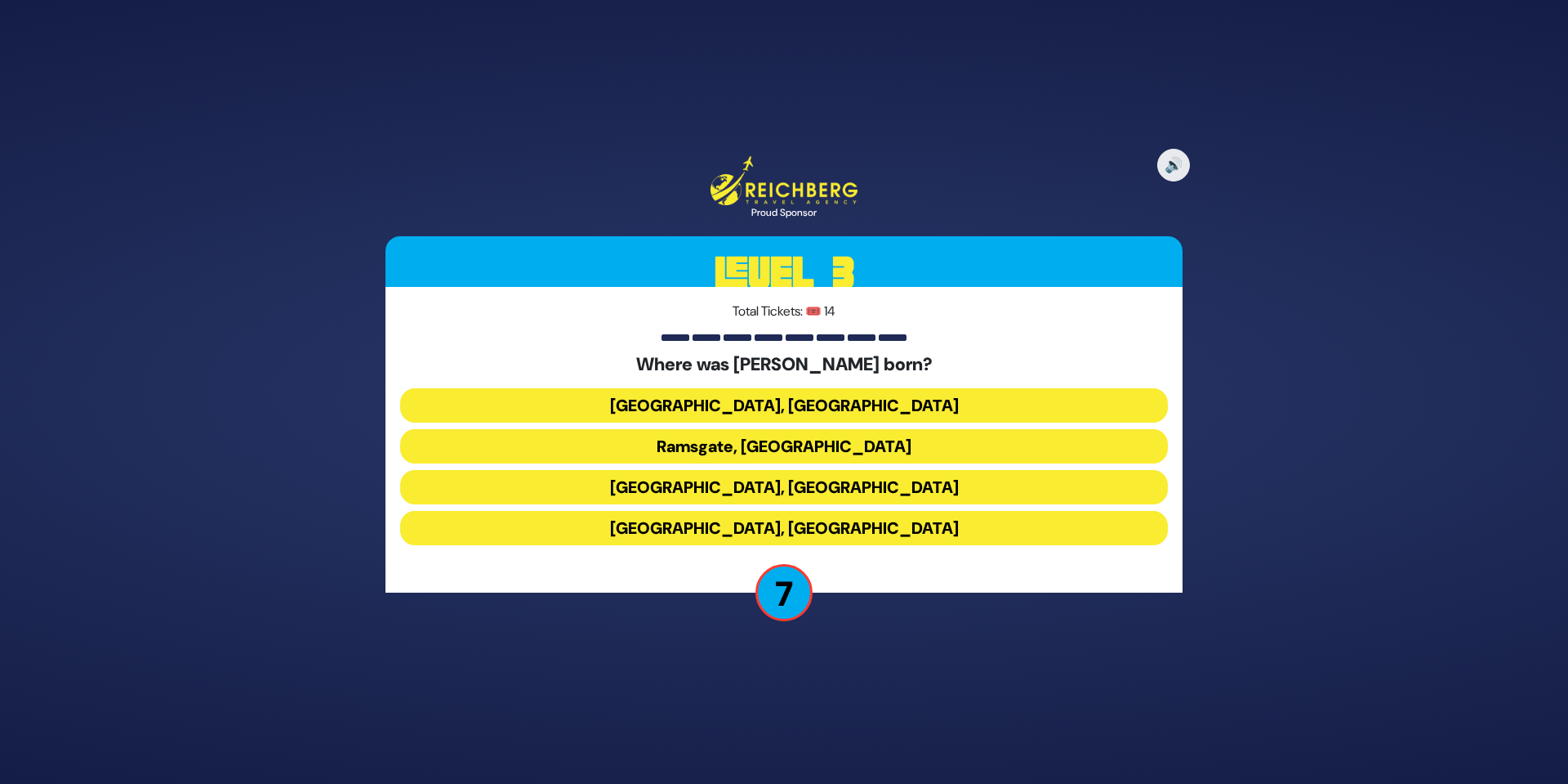
click at [820, 438] on button "Ramsgate, England" at bounding box center [784, 446] width 767 height 34
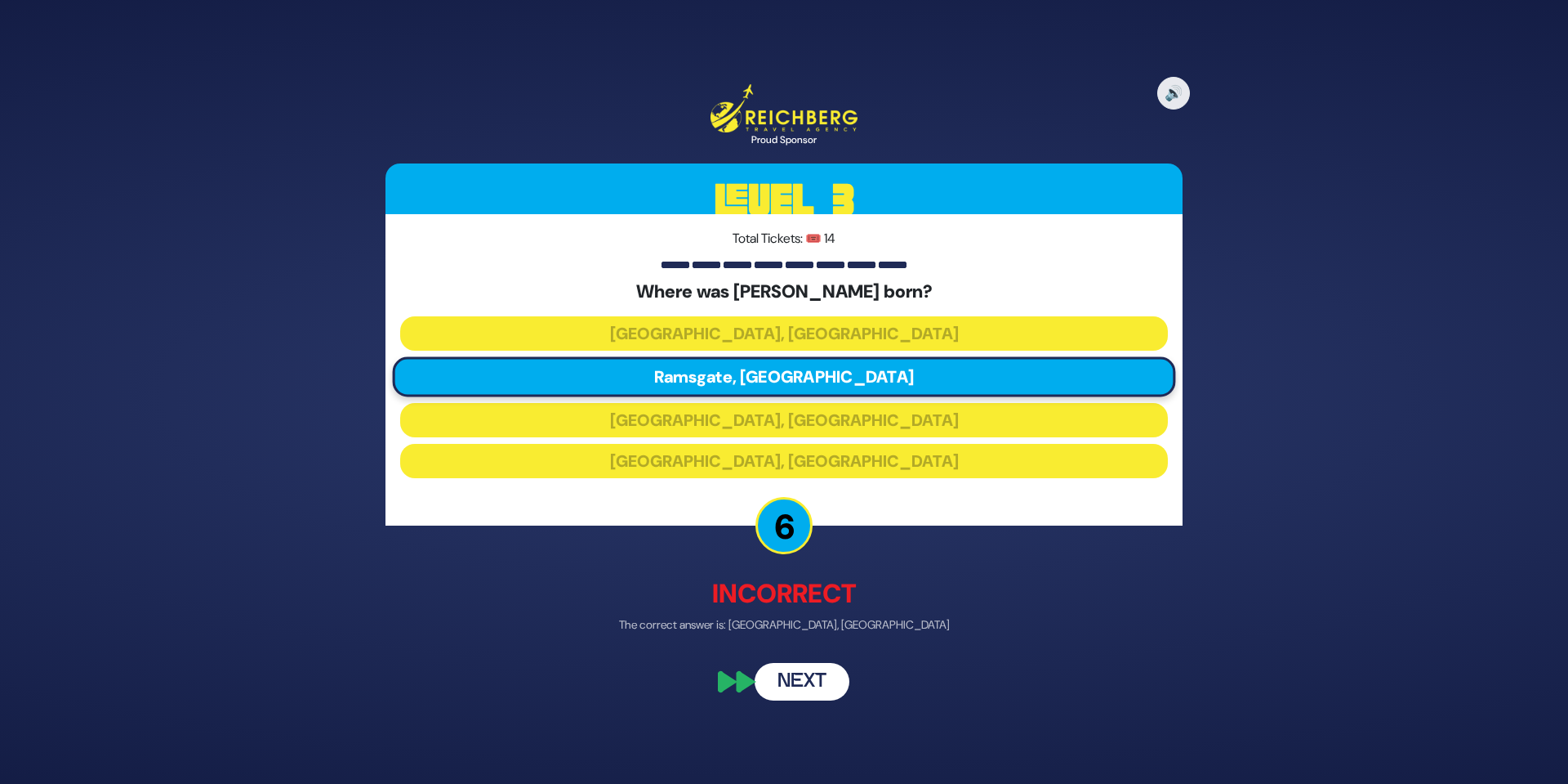
click at [817, 670] on button "Next" at bounding box center [802, 680] width 95 height 38
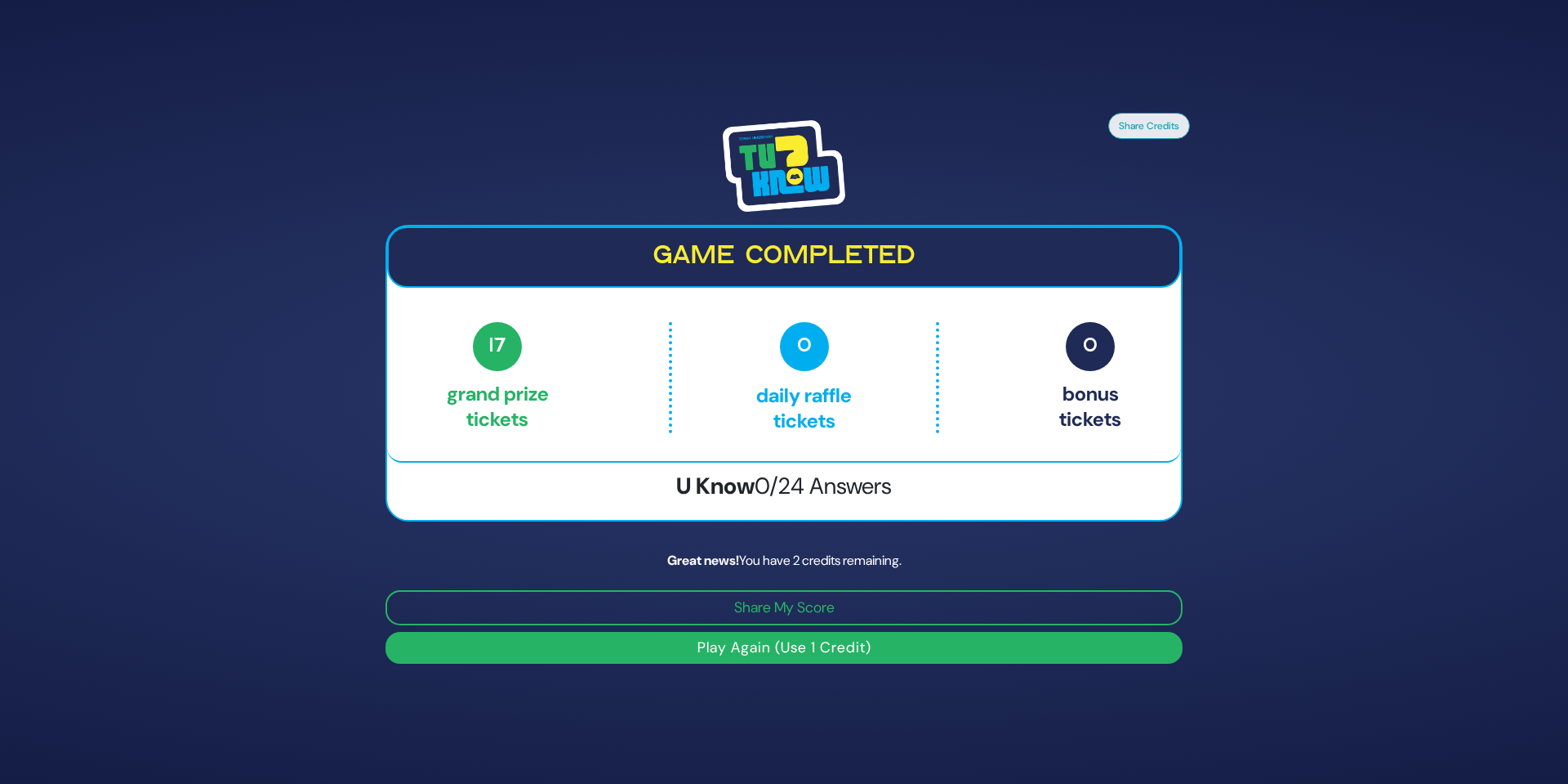
click at [858, 642] on button "Play Again (Use 1 Credit)" at bounding box center [784, 647] width 797 height 32
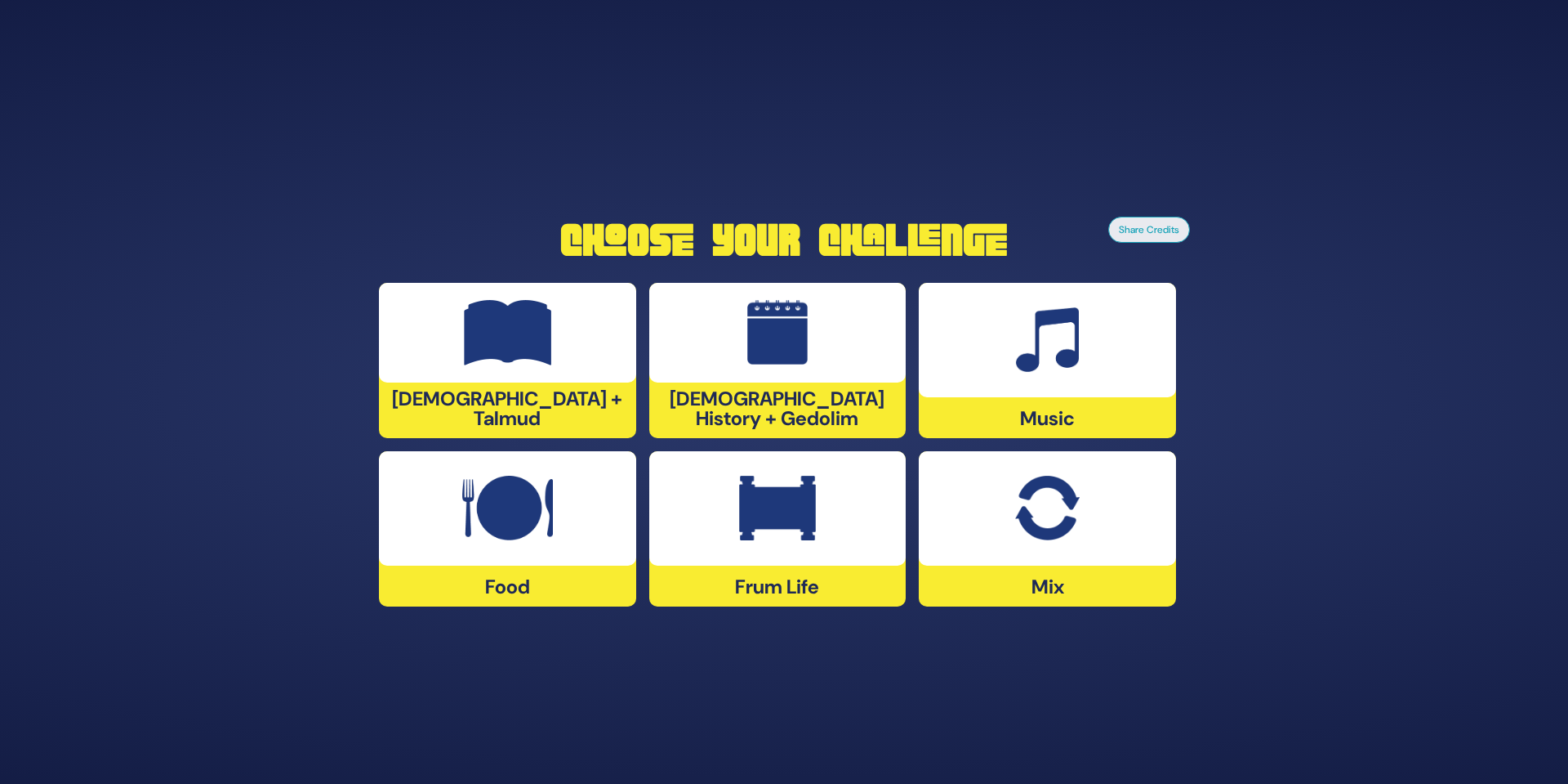
click at [735, 380] on div at bounding box center [777, 333] width 257 height 100
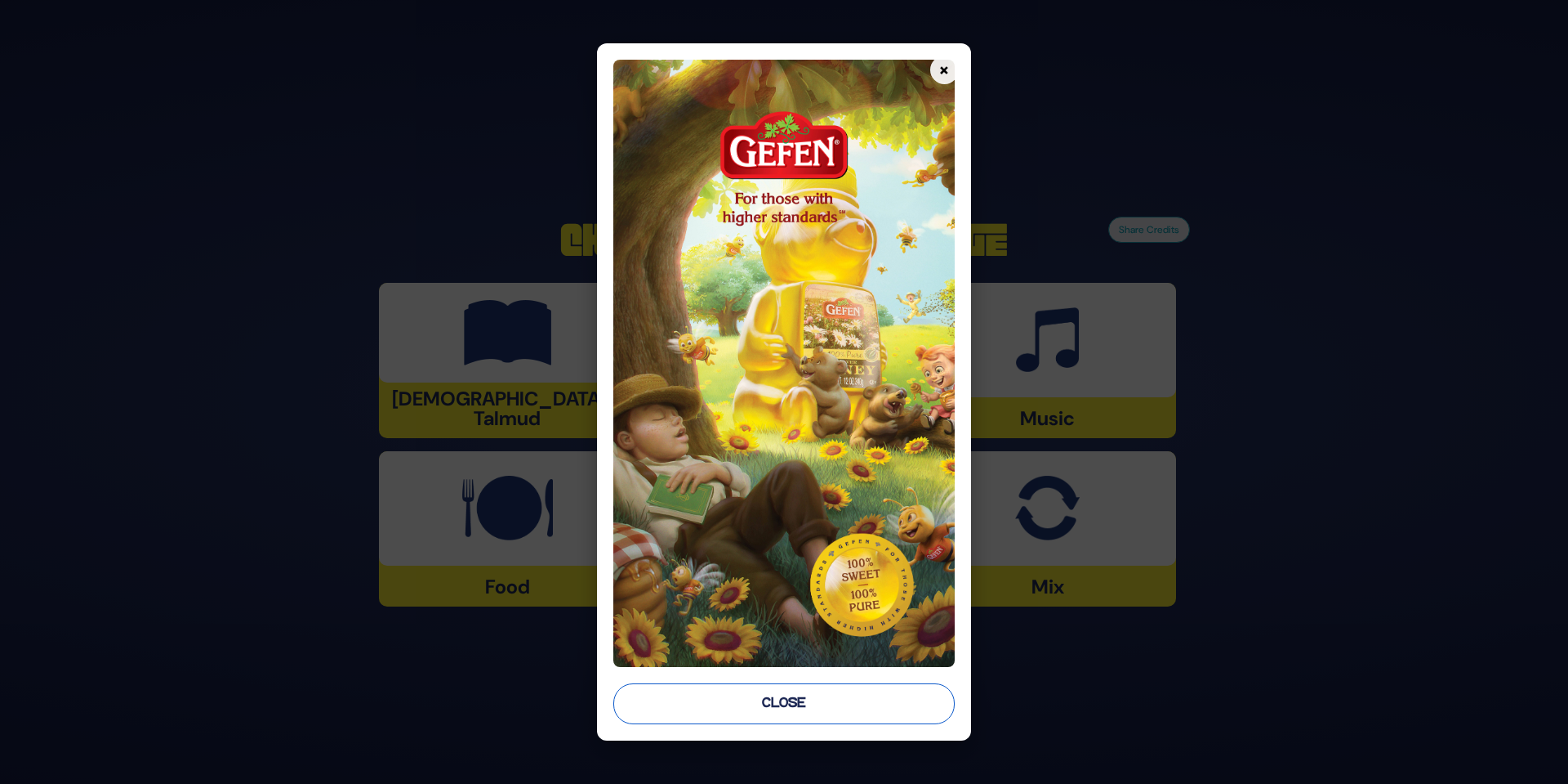
click at [830, 703] on button "Close" at bounding box center [784, 704] width 341 height 41
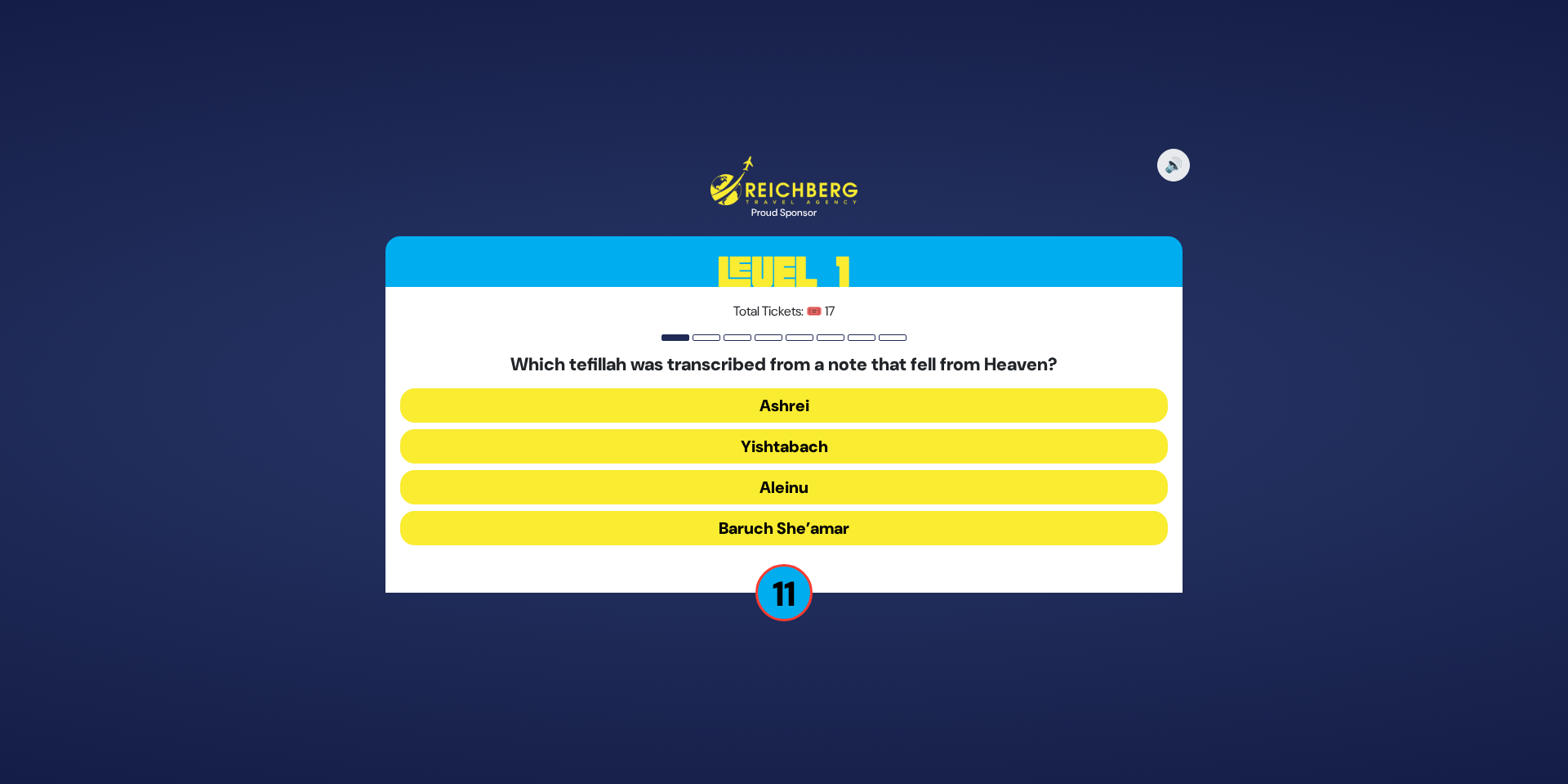
click at [839, 481] on button "Aleinu" at bounding box center [784, 487] width 767 height 34
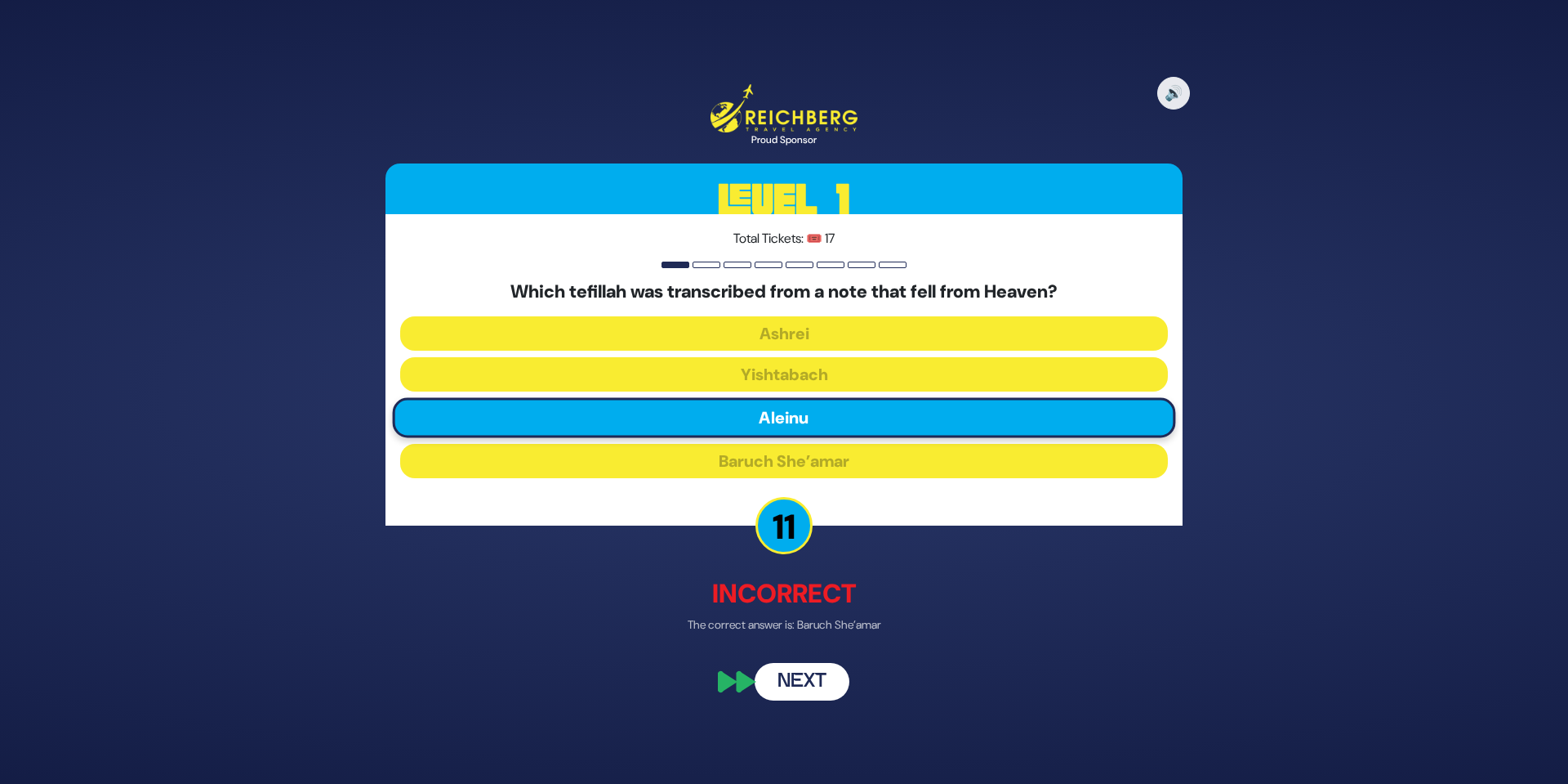
click at [820, 690] on button "Next" at bounding box center [802, 680] width 95 height 38
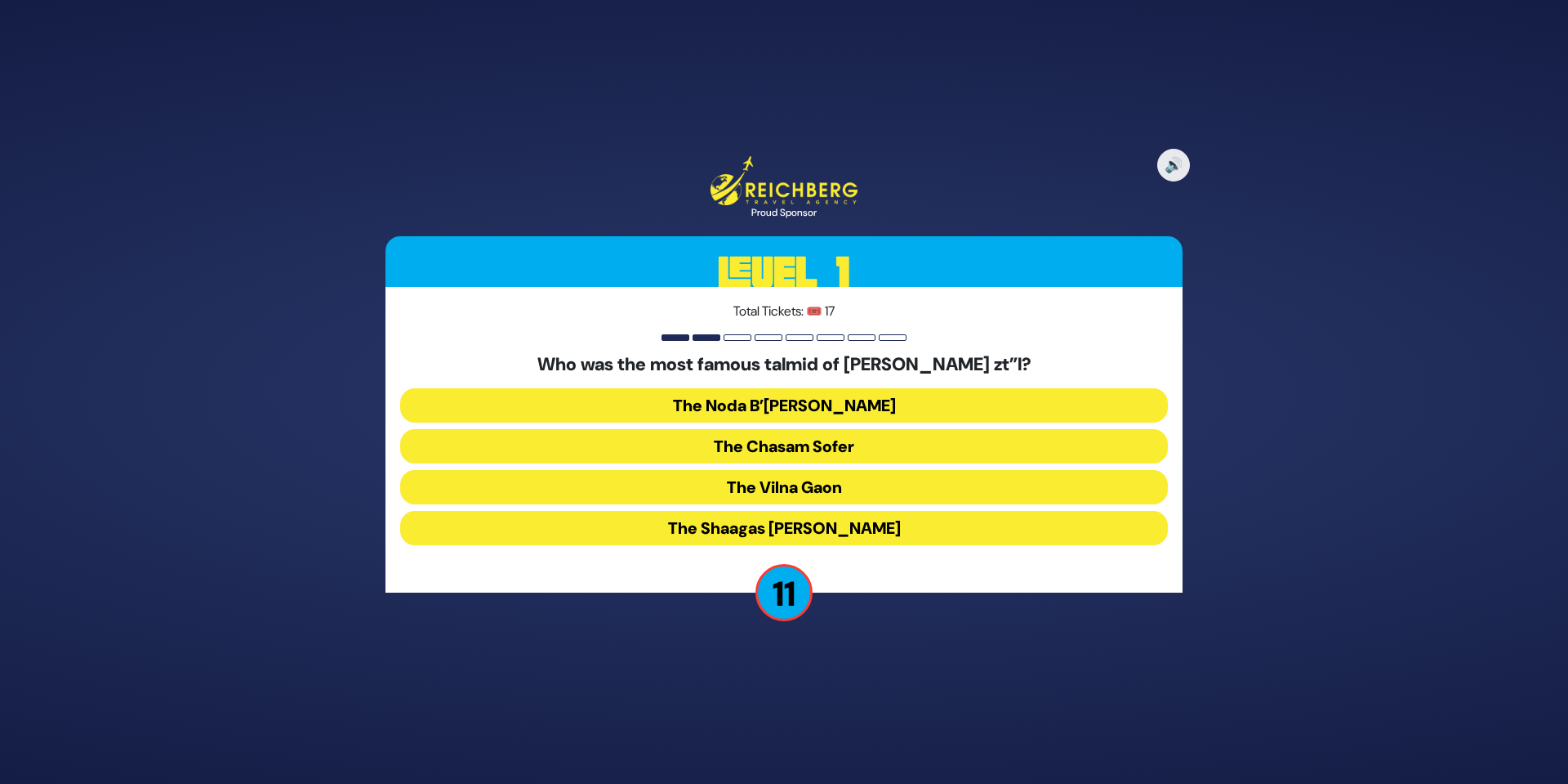
click at [811, 447] on button "The Chasam Sofer" at bounding box center [784, 446] width 767 height 34
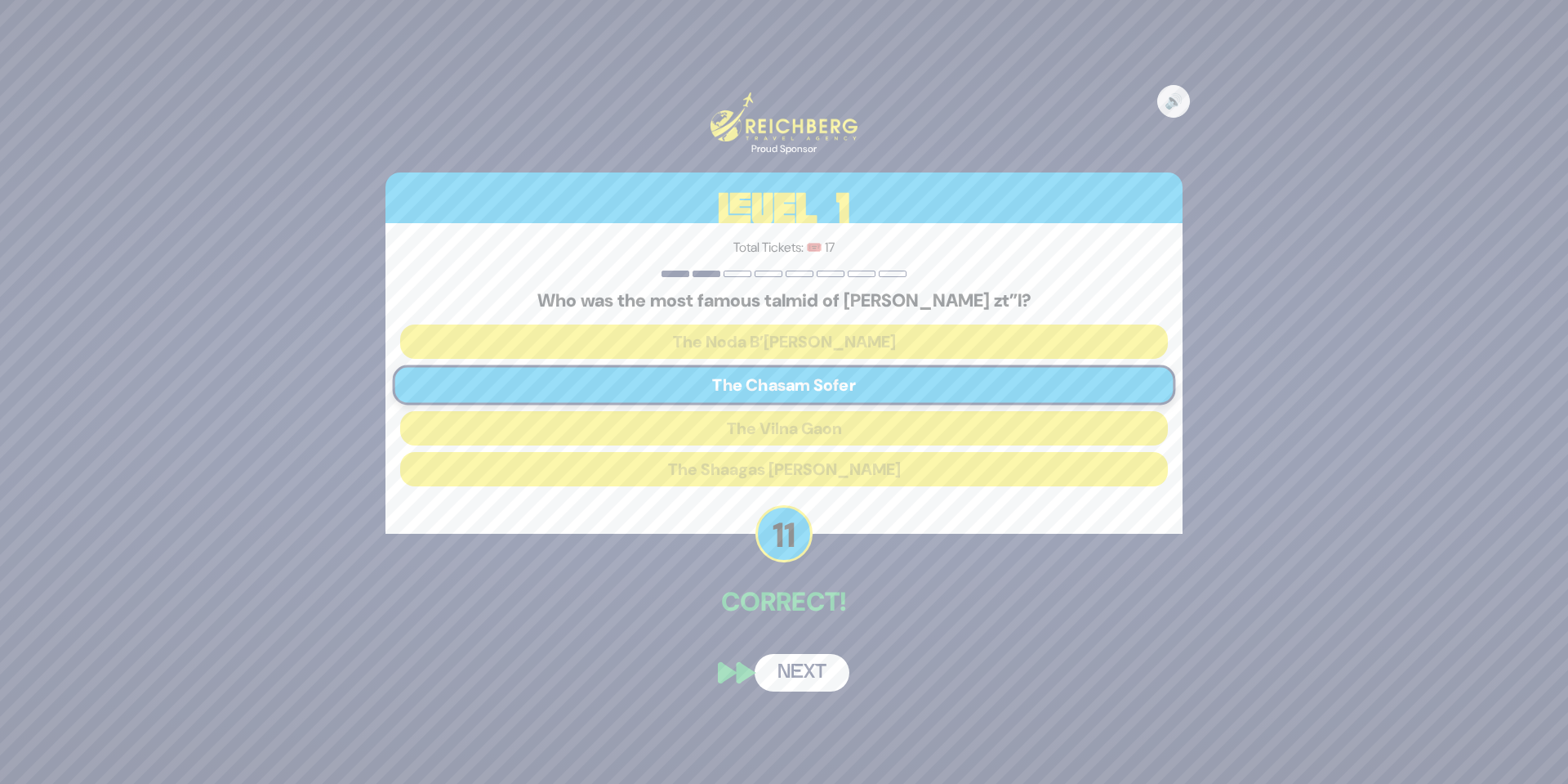
click at [814, 661] on button "Next" at bounding box center [802, 672] width 95 height 38
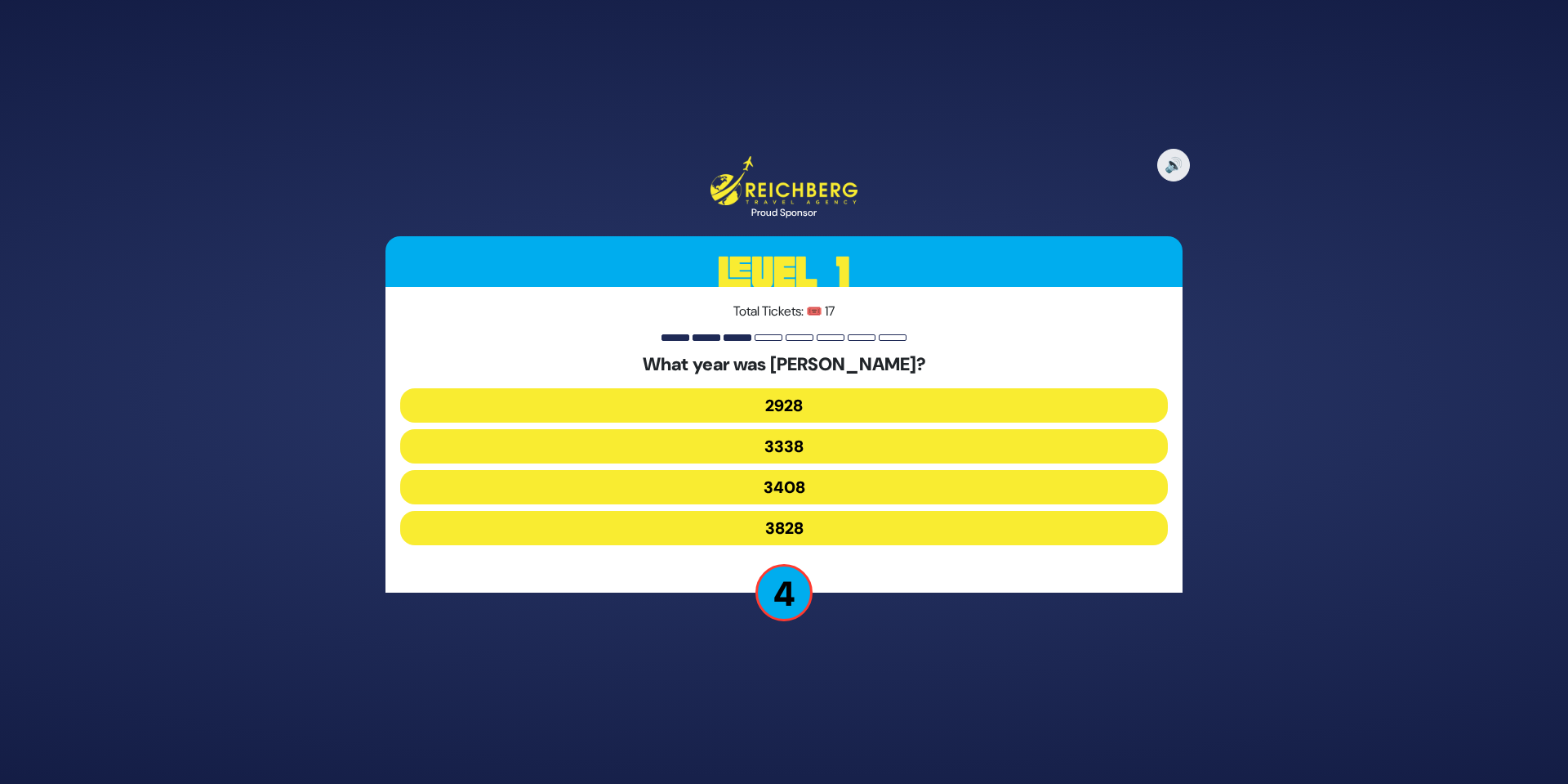
click at [809, 480] on button "3408" at bounding box center [784, 487] width 767 height 34
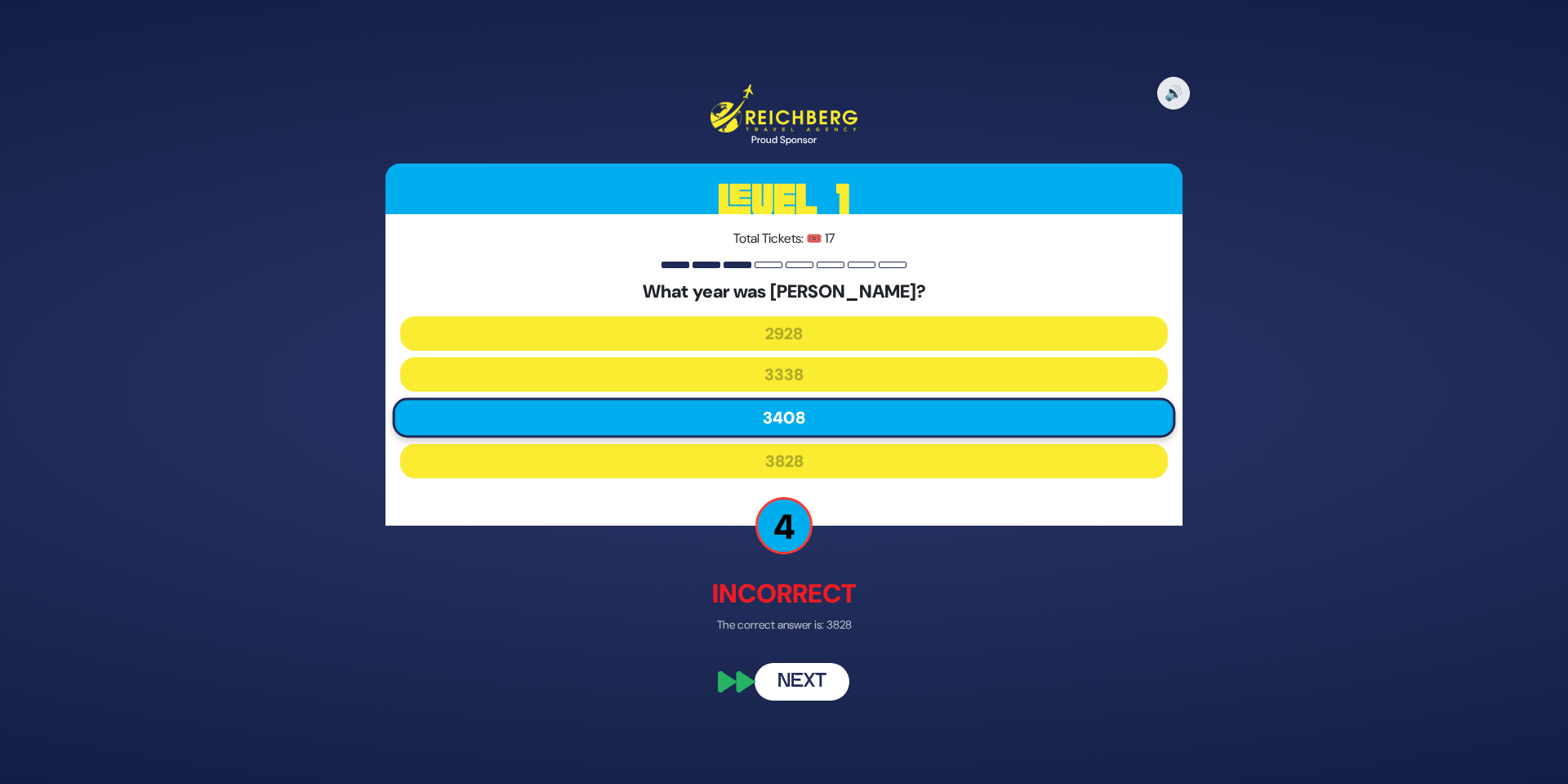
click at [810, 679] on button "Next" at bounding box center [802, 680] width 95 height 38
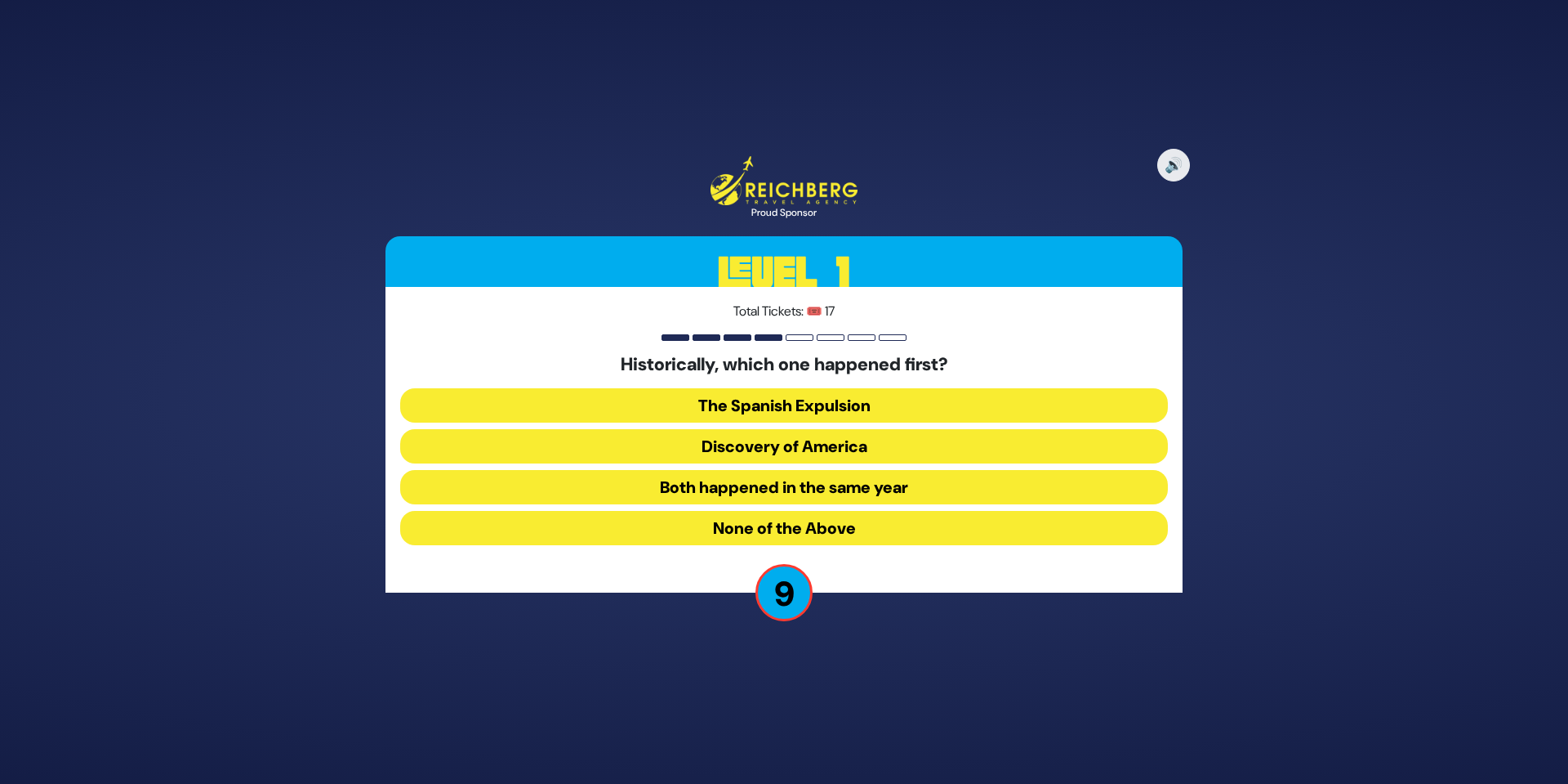
click at [835, 486] on button "Both happened in the same year" at bounding box center [784, 487] width 767 height 34
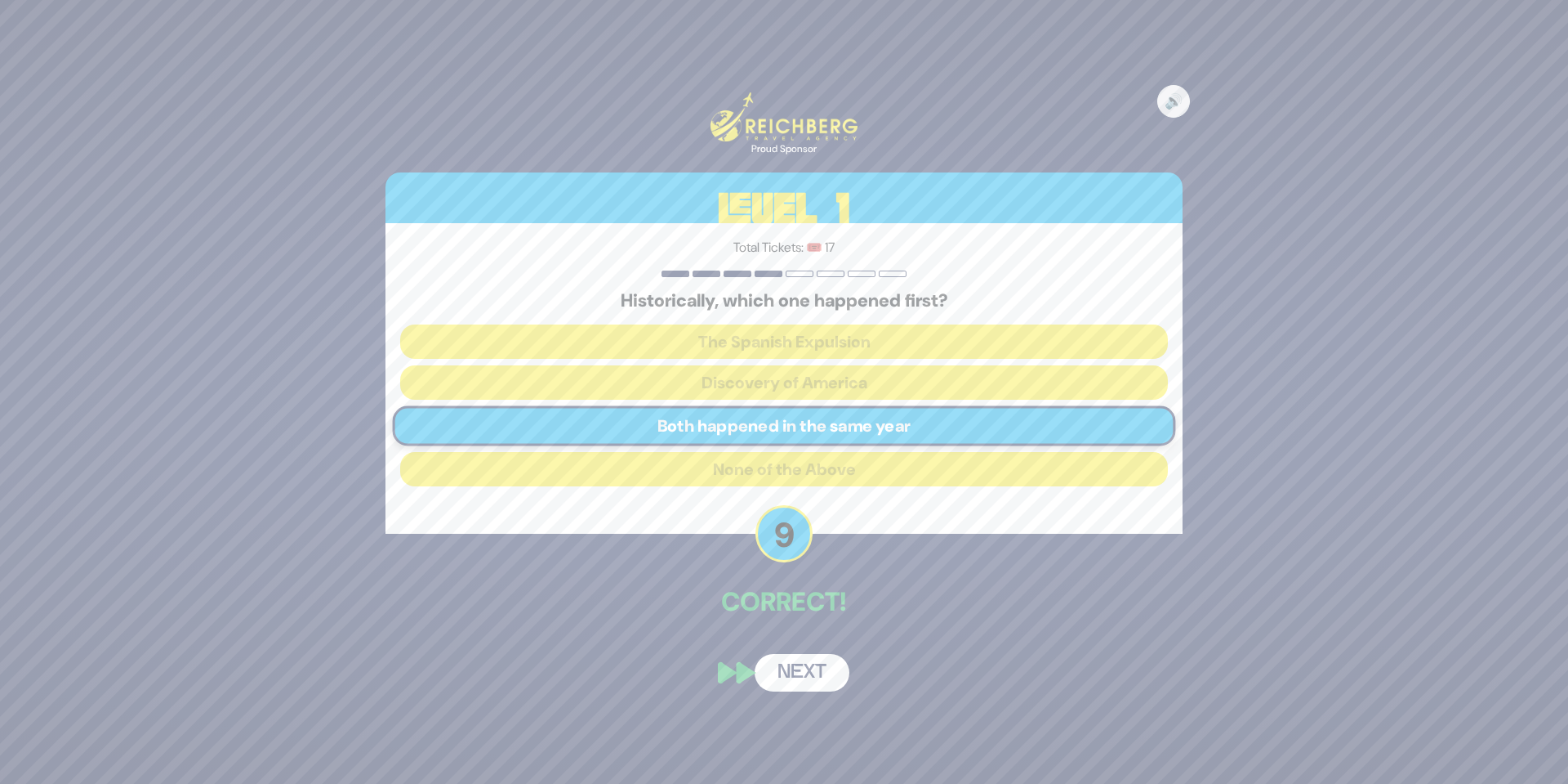
click at [818, 672] on button "Next" at bounding box center [802, 672] width 95 height 38
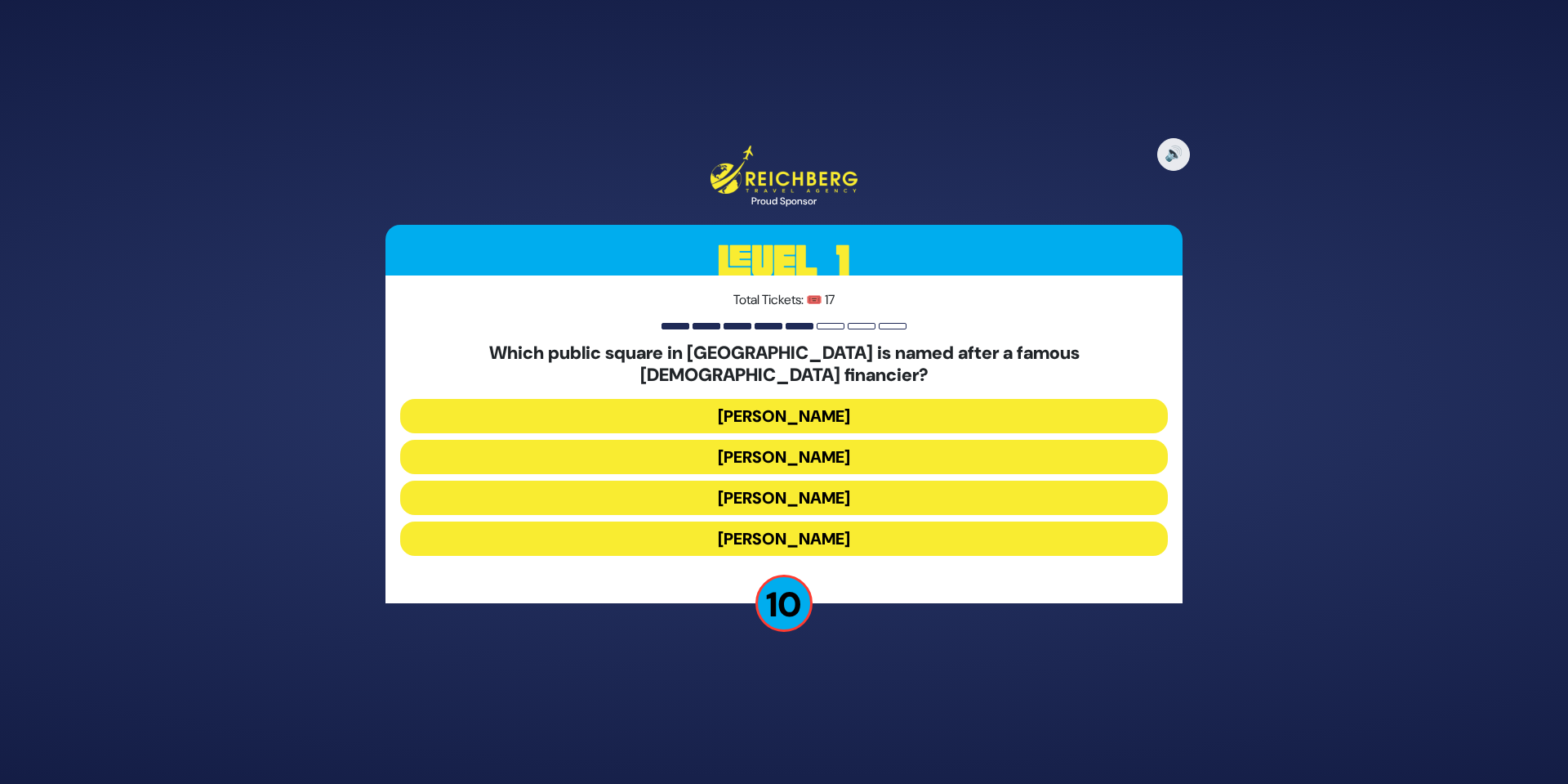
click at [825, 439] on button "[PERSON_NAME]" at bounding box center [784, 456] width 767 height 34
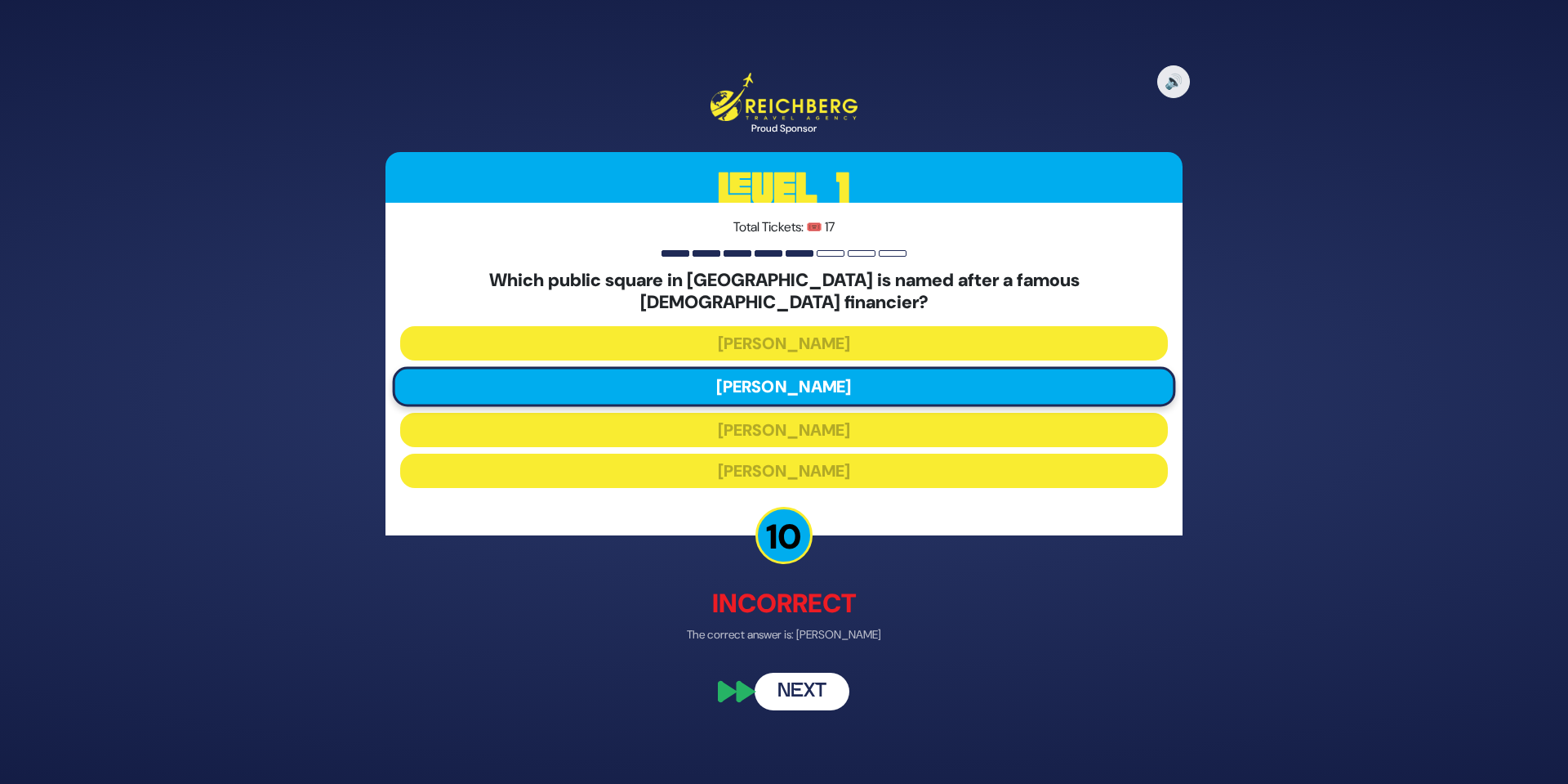
click at [804, 673] on button "Next" at bounding box center [802, 692] width 95 height 38
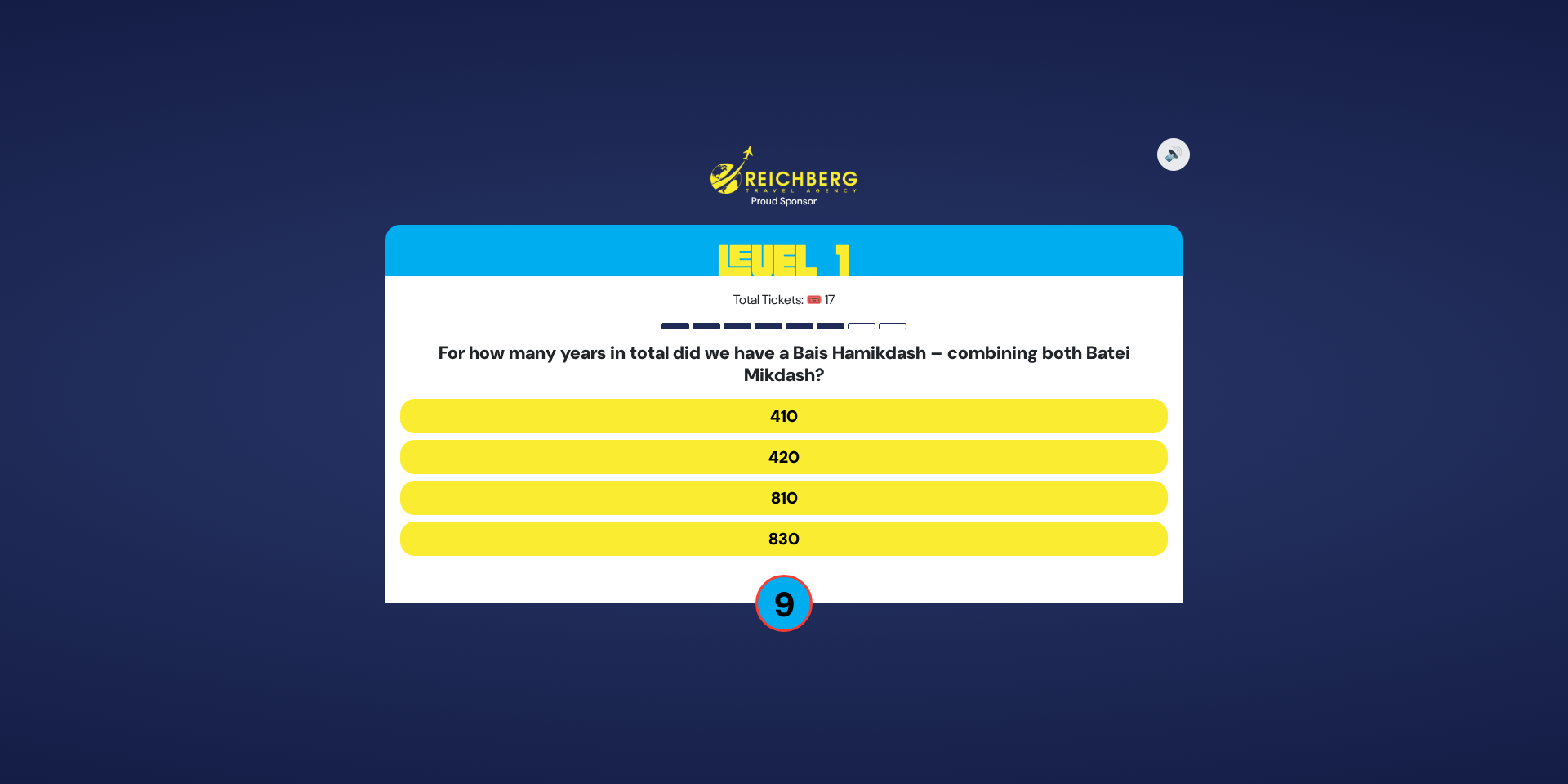
click at [794, 546] on button "830" at bounding box center [784, 538] width 767 height 34
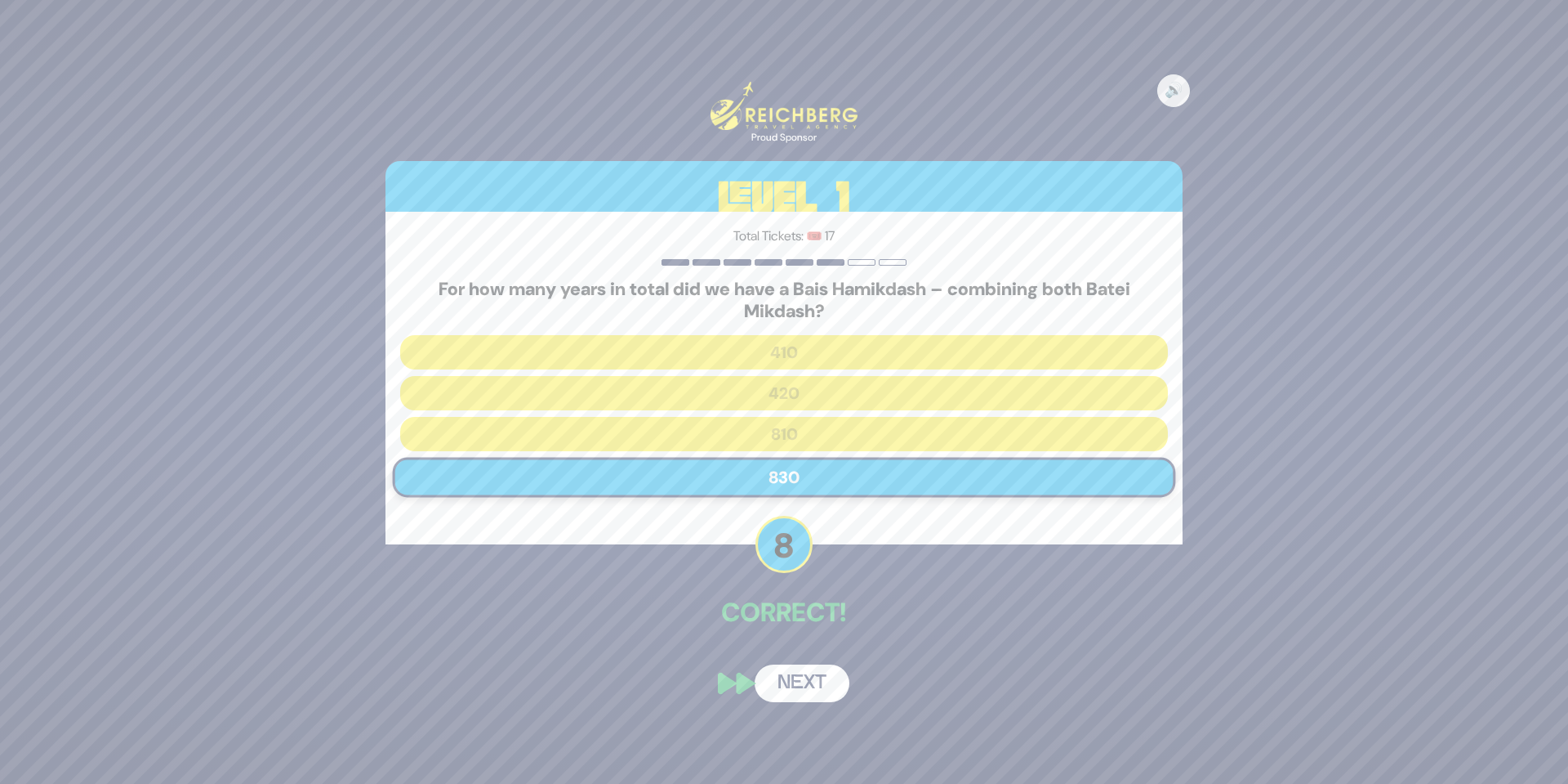
click at [809, 688] on button "Next" at bounding box center [802, 683] width 95 height 38
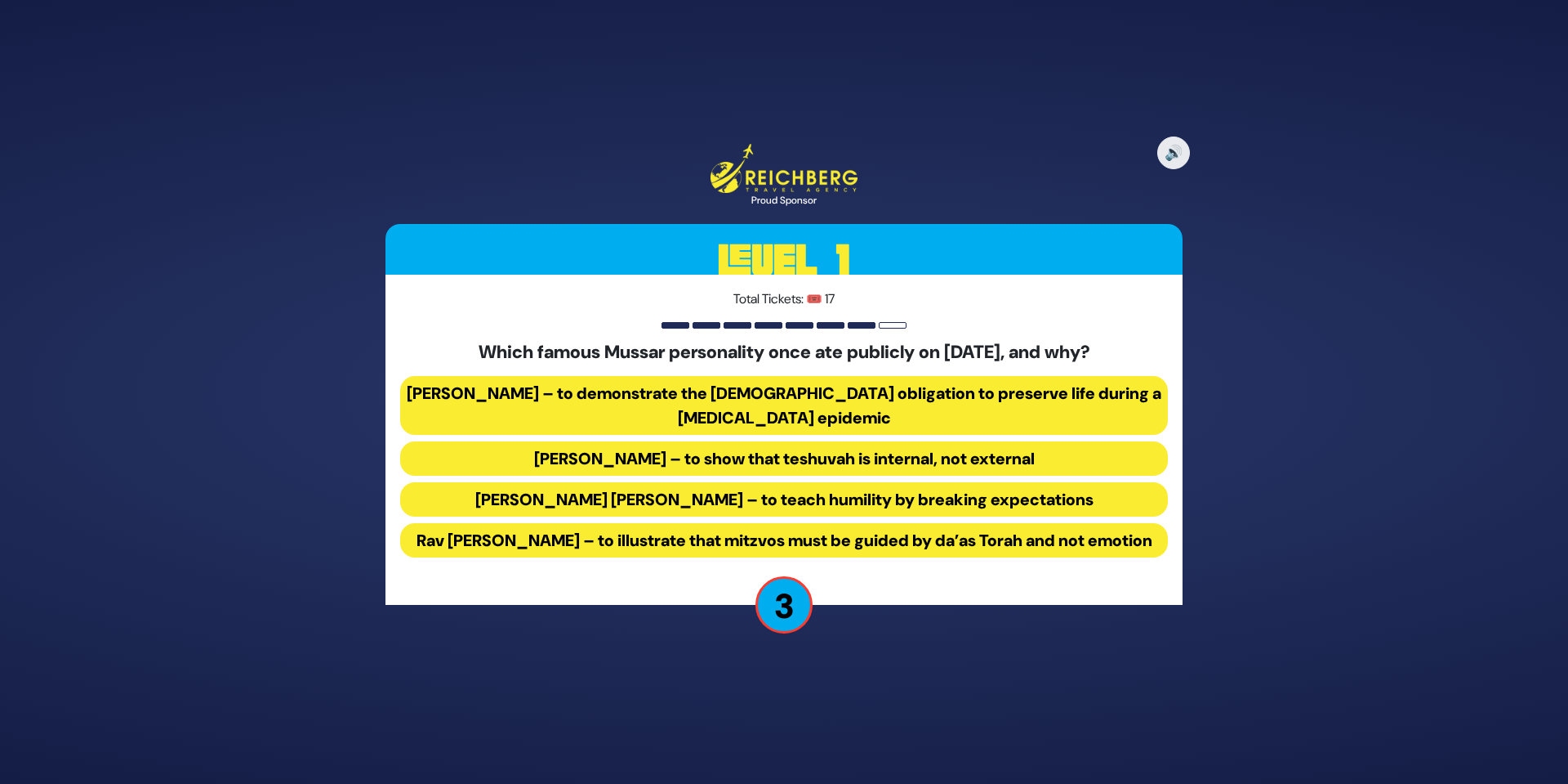
click at [827, 376] on button "Rav Yisroel Salanter – to demonstrate the halachic obligation to preserve life …" at bounding box center [784, 405] width 767 height 59
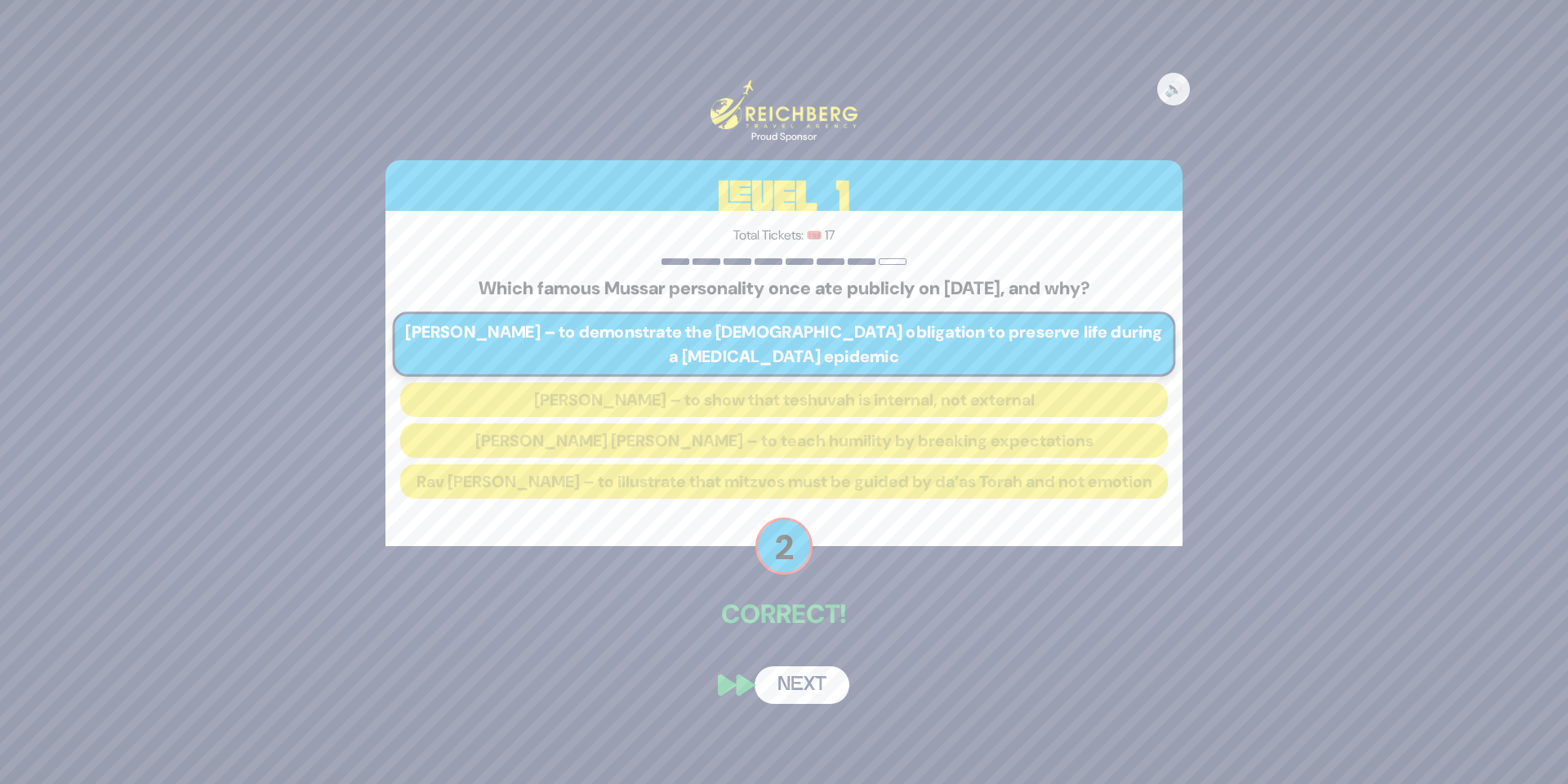
click at [819, 689] on button "Next" at bounding box center [802, 685] width 95 height 38
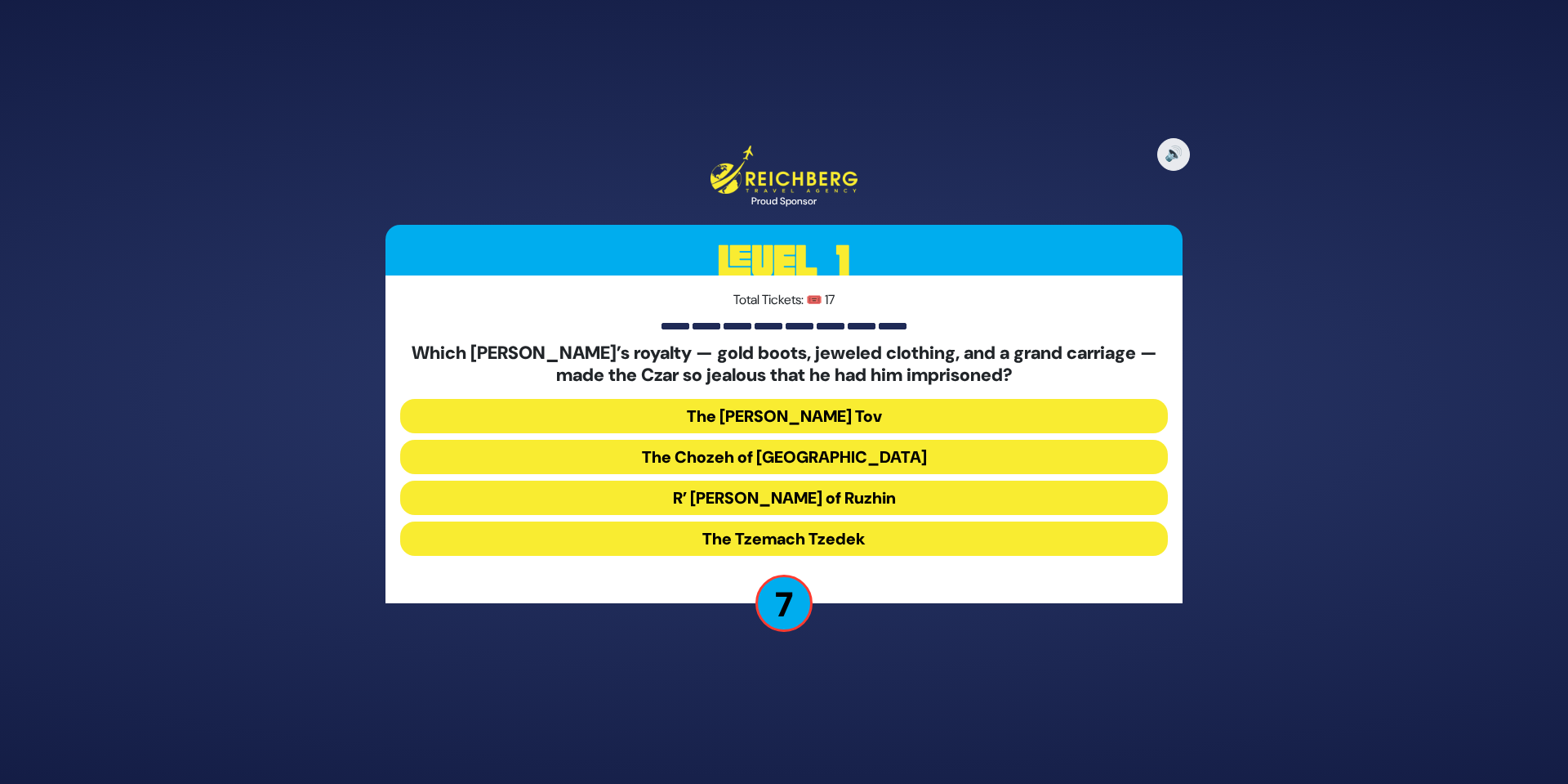
click at [801, 497] on button "R’ Yisroel of Ruzhin" at bounding box center [784, 497] width 767 height 34
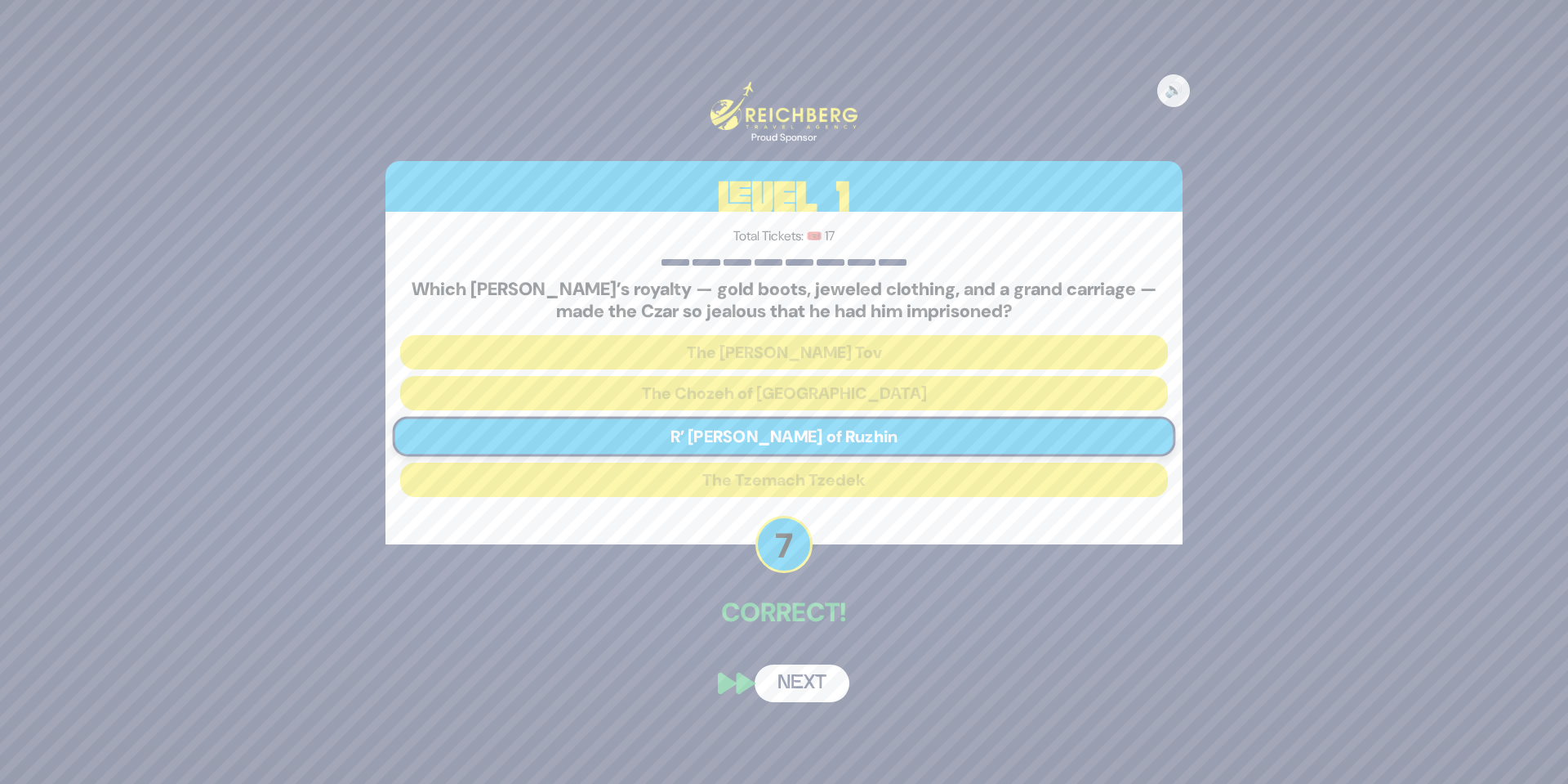
click at [810, 681] on button "Next" at bounding box center [802, 683] width 95 height 38
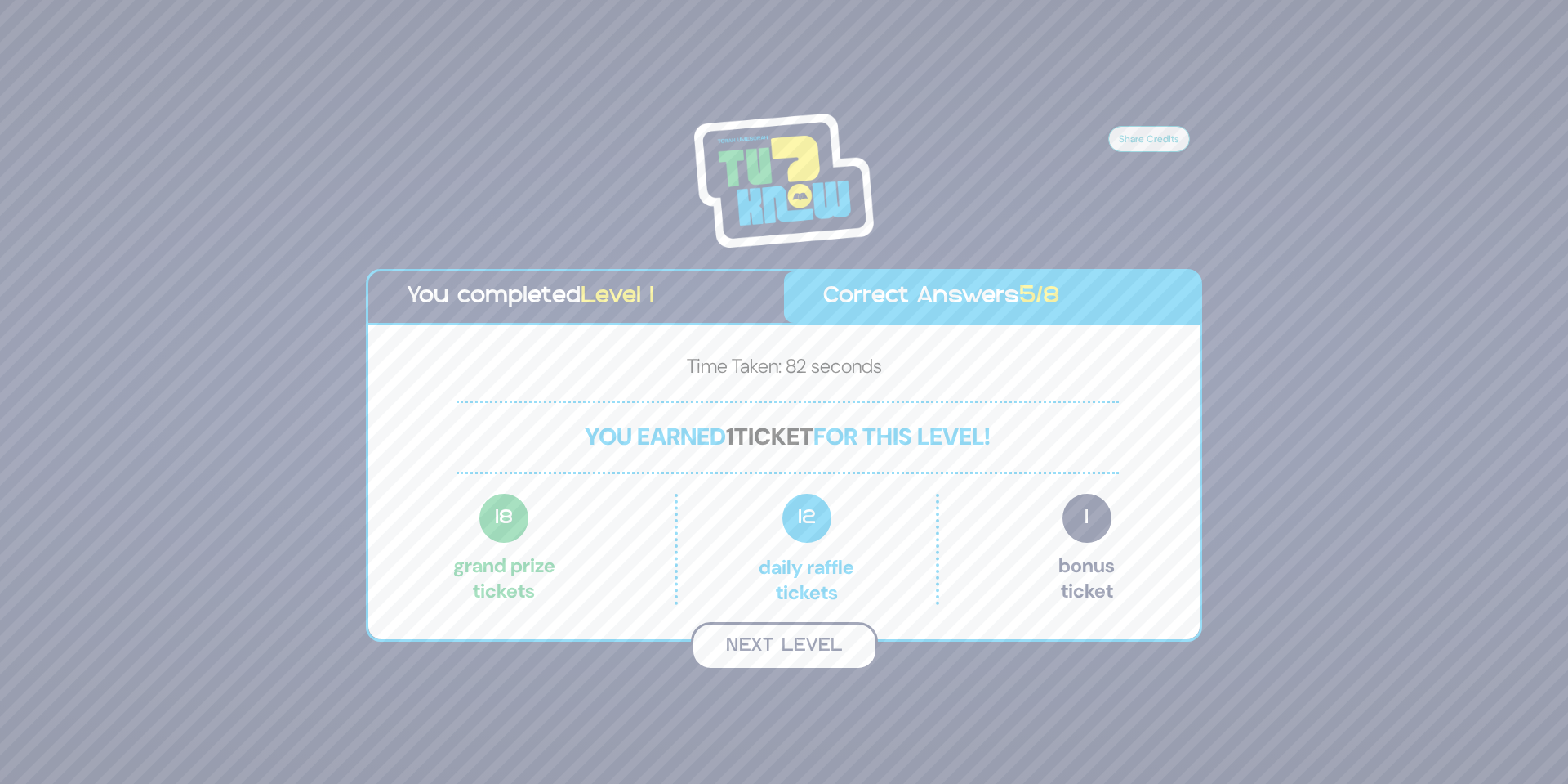
click at [837, 645] on button "Next Level" at bounding box center [784, 646] width 187 height 48
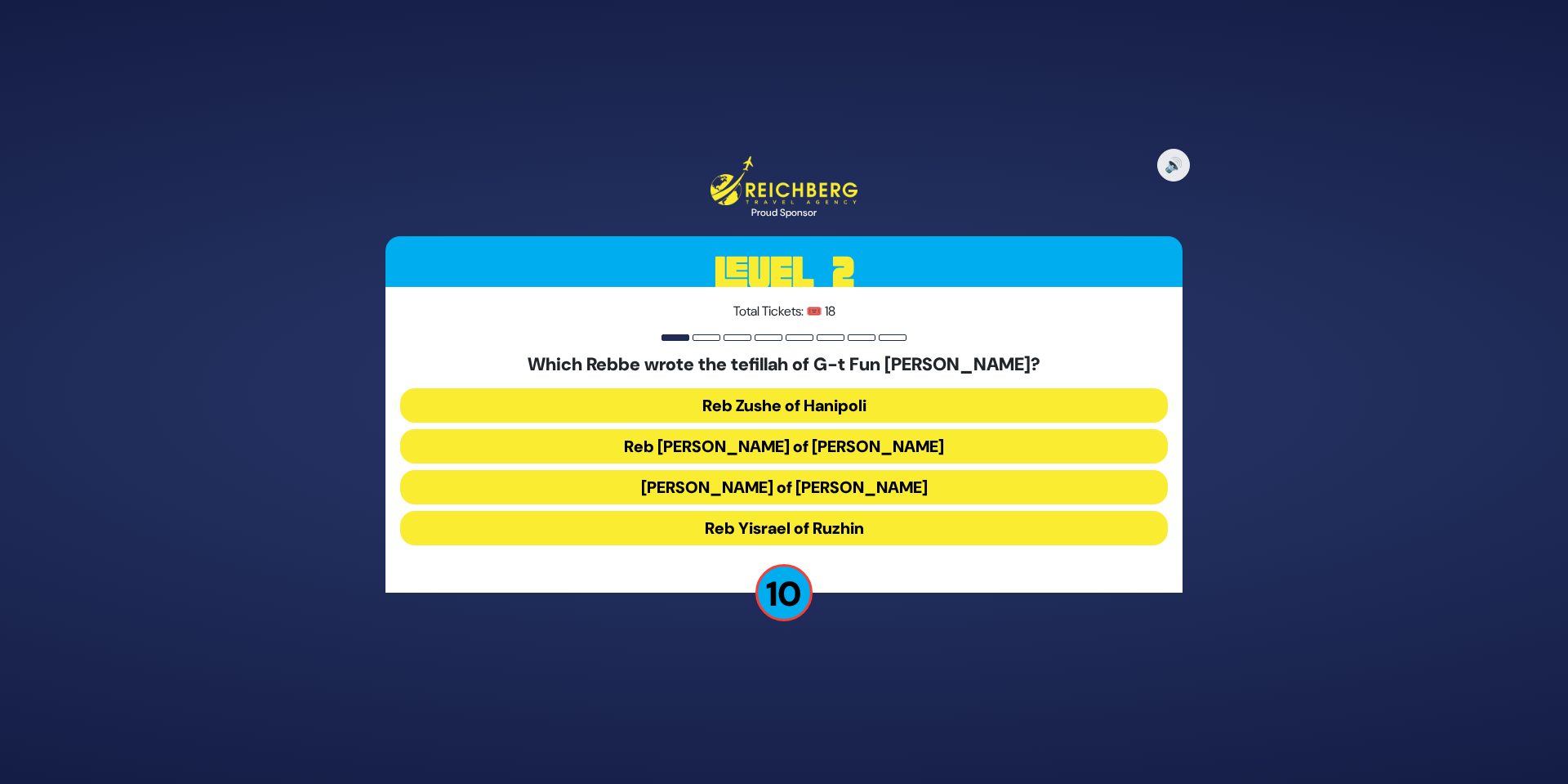
click at [817, 536] on button "Reb Yisrael of Ruzhin" at bounding box center [784, 528] width 767 height 34
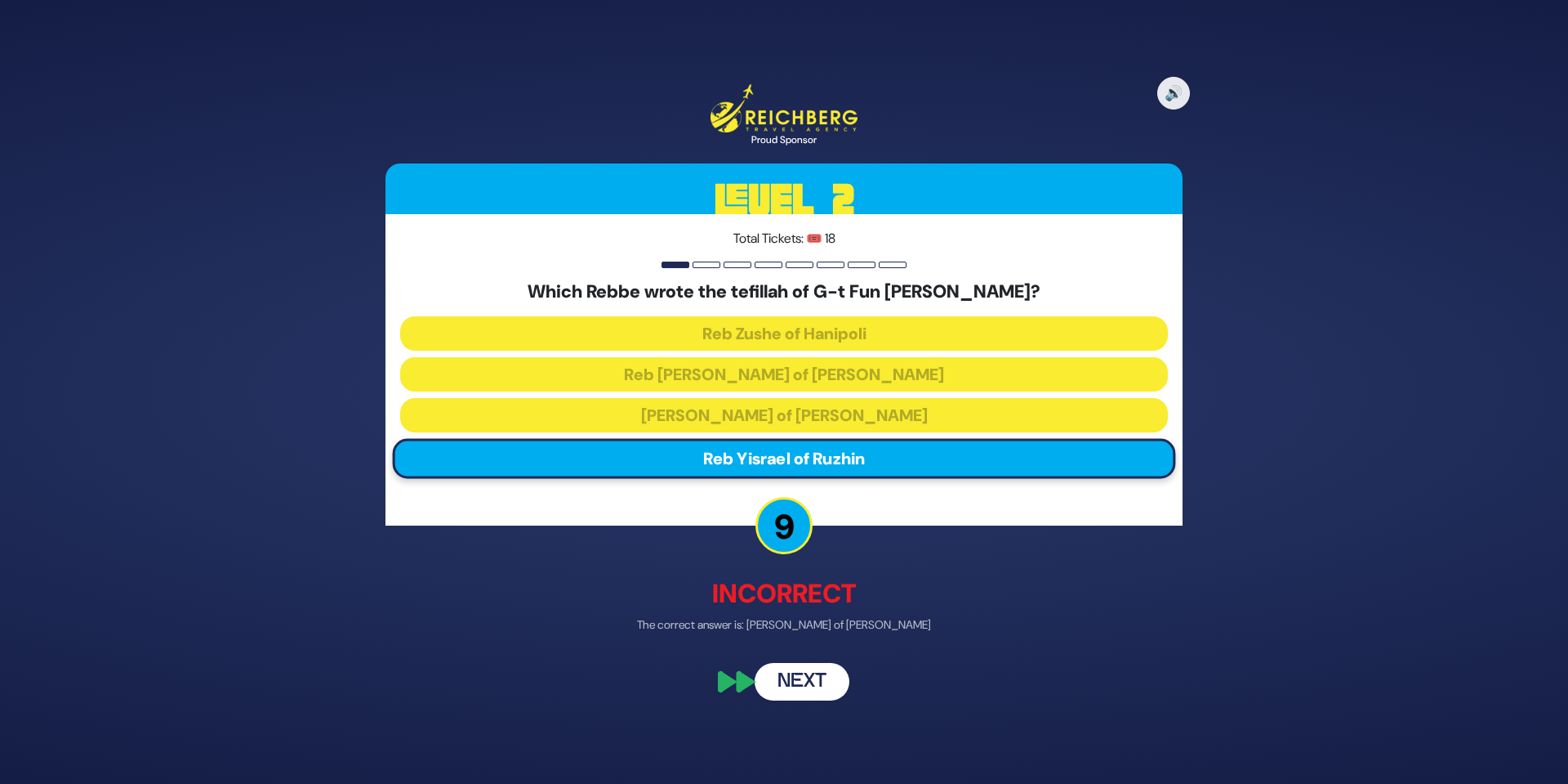
click at [813, 679] on button "Next" at bounding box center [802, 680] width 95 height 38
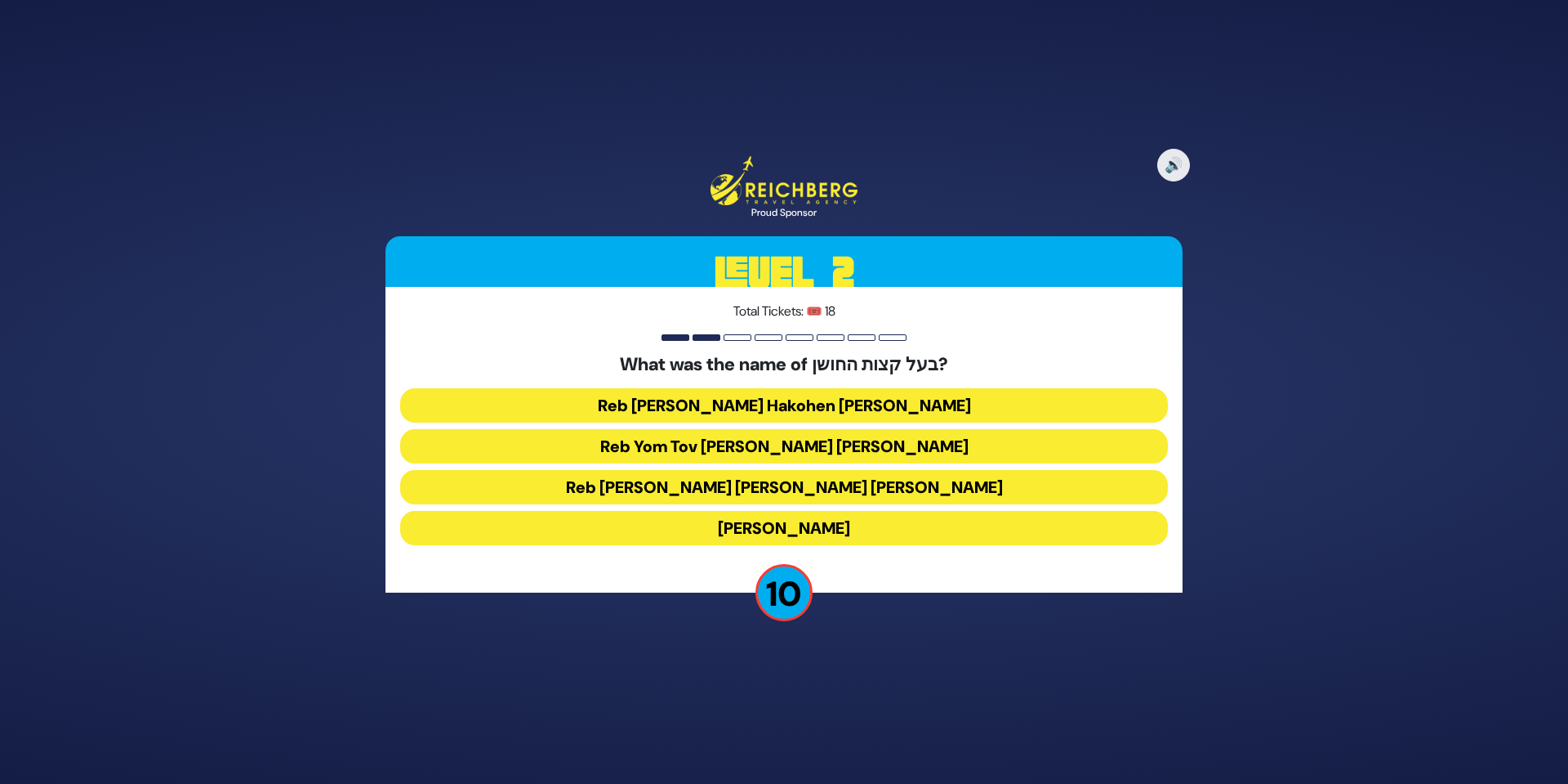
click at [801, 406] on button "Reb Aryeh Leib Hakohen Heller" at bounding box center [784, 405] width 767 height 34
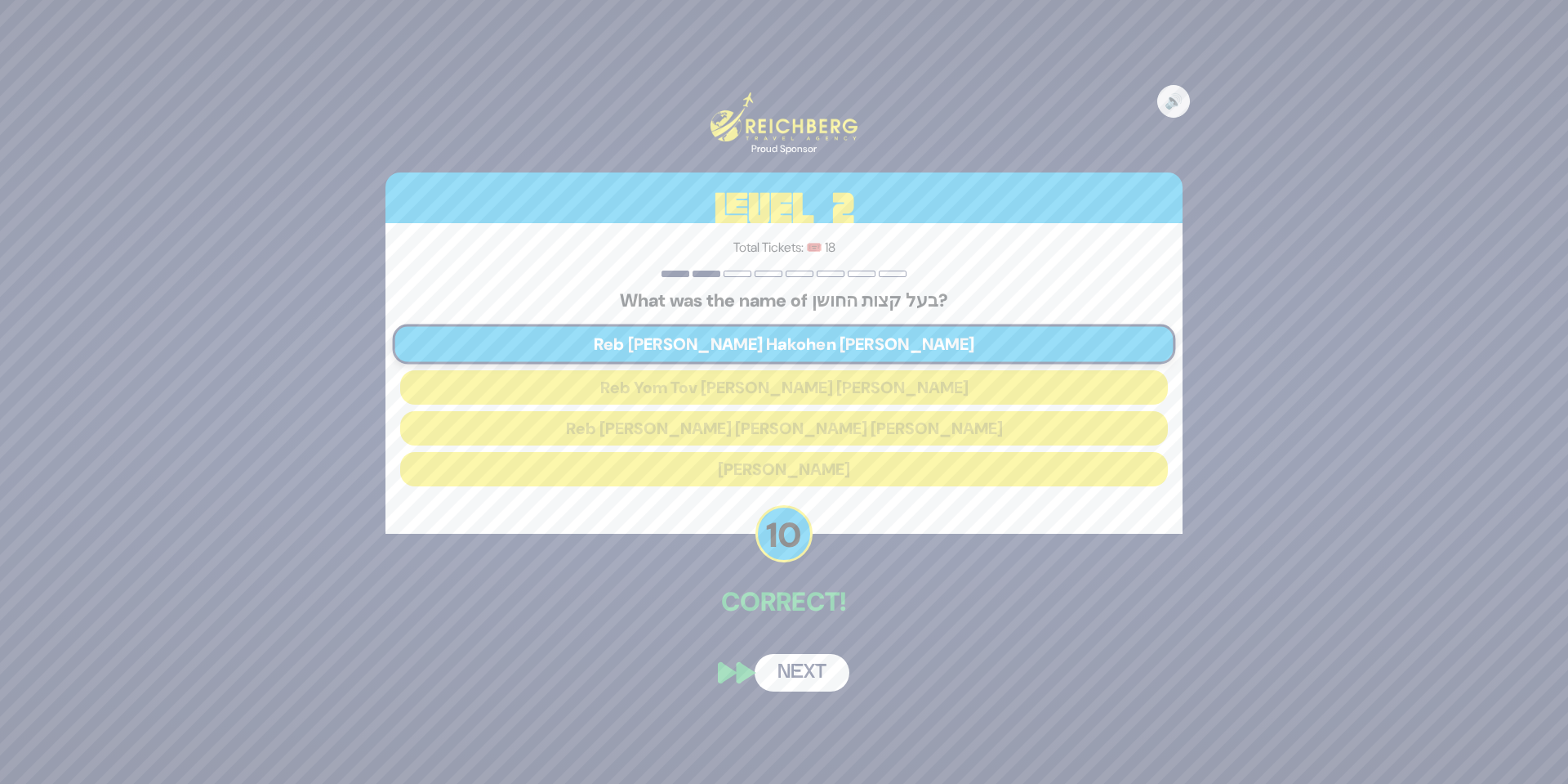
click at [809, 668] on button "Next" at bounding box center [802, 672] width 95 height 38
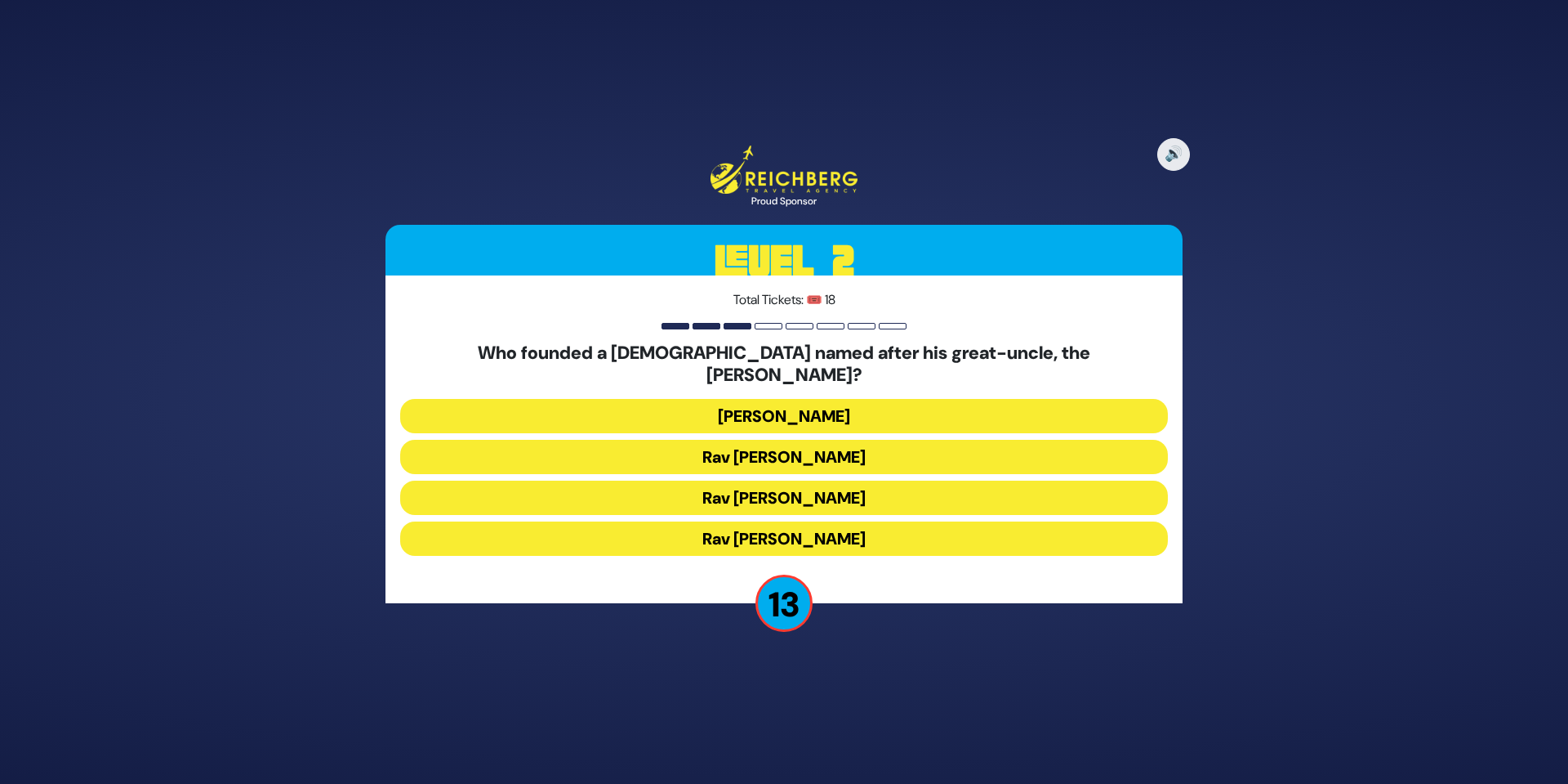
click at [784, 411] on button "Rav Dovid Leibowitz" at bounding box center [784, 416] width 767 height 34
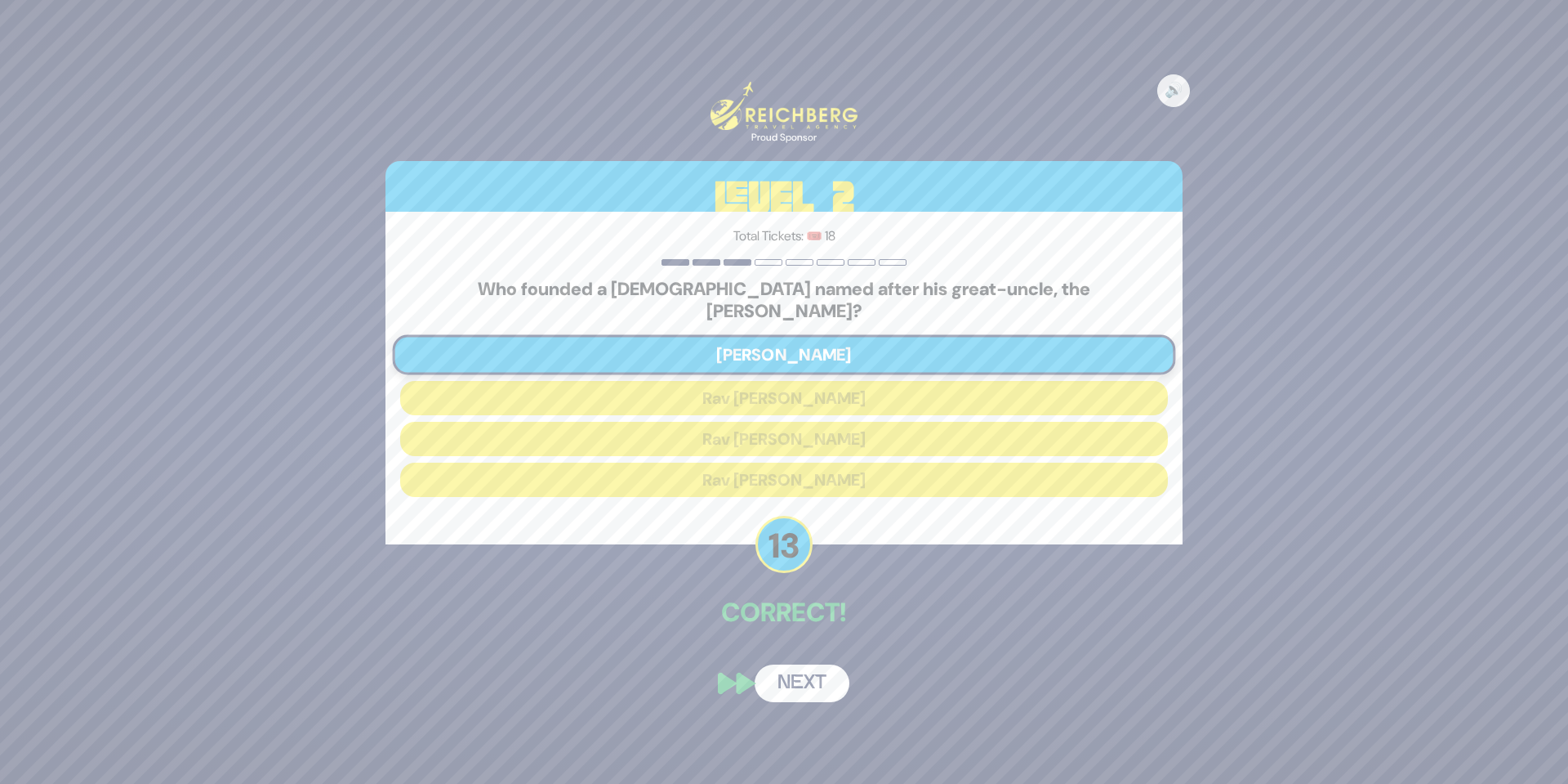
click at [797, 677] on button "Next" at bounding box center [802, 683] width 95 height 38
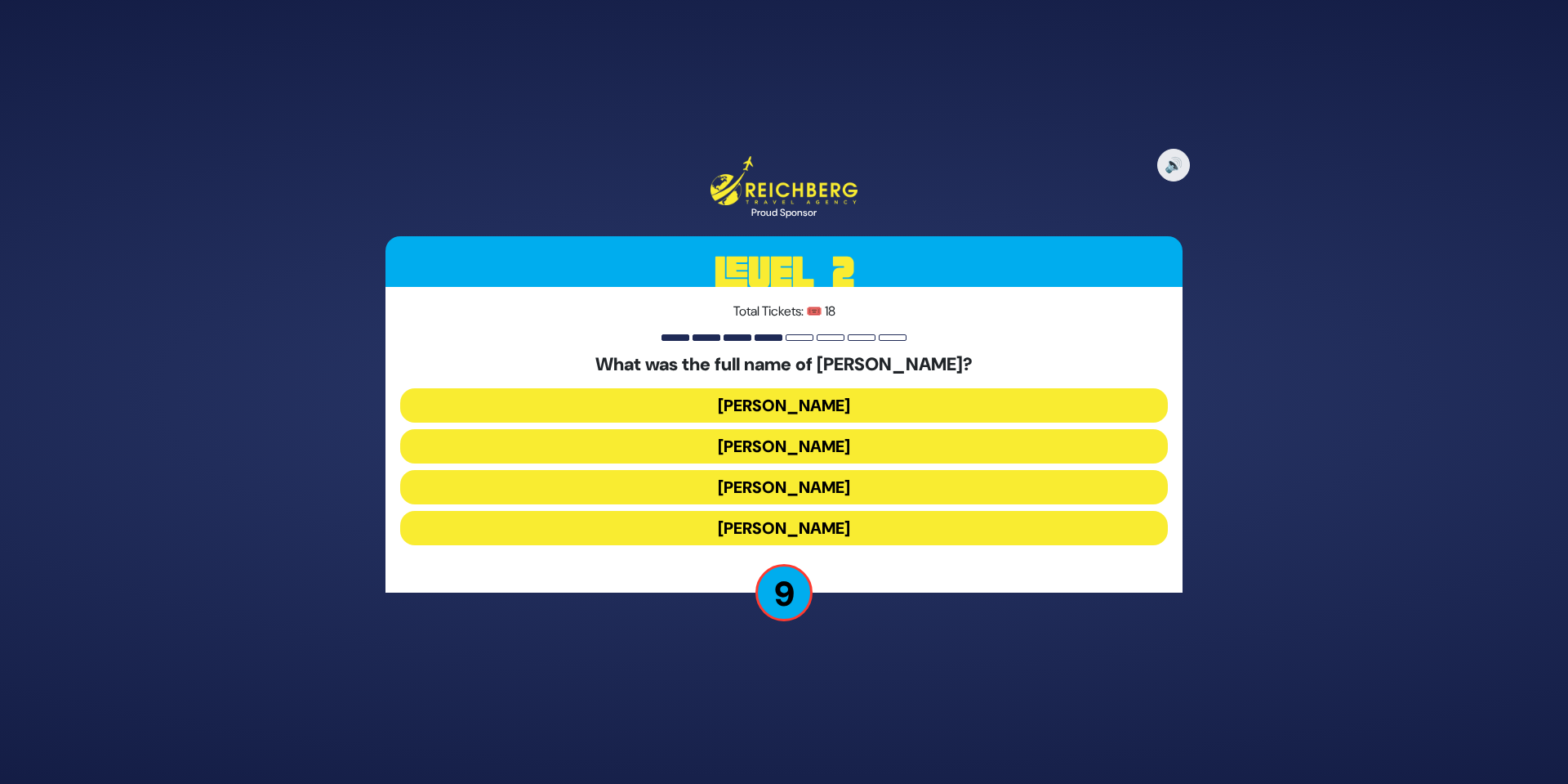
click at [842, 402] on button "Elimelech Gavriel" at bounding box center [784, 405] width 767 height 34
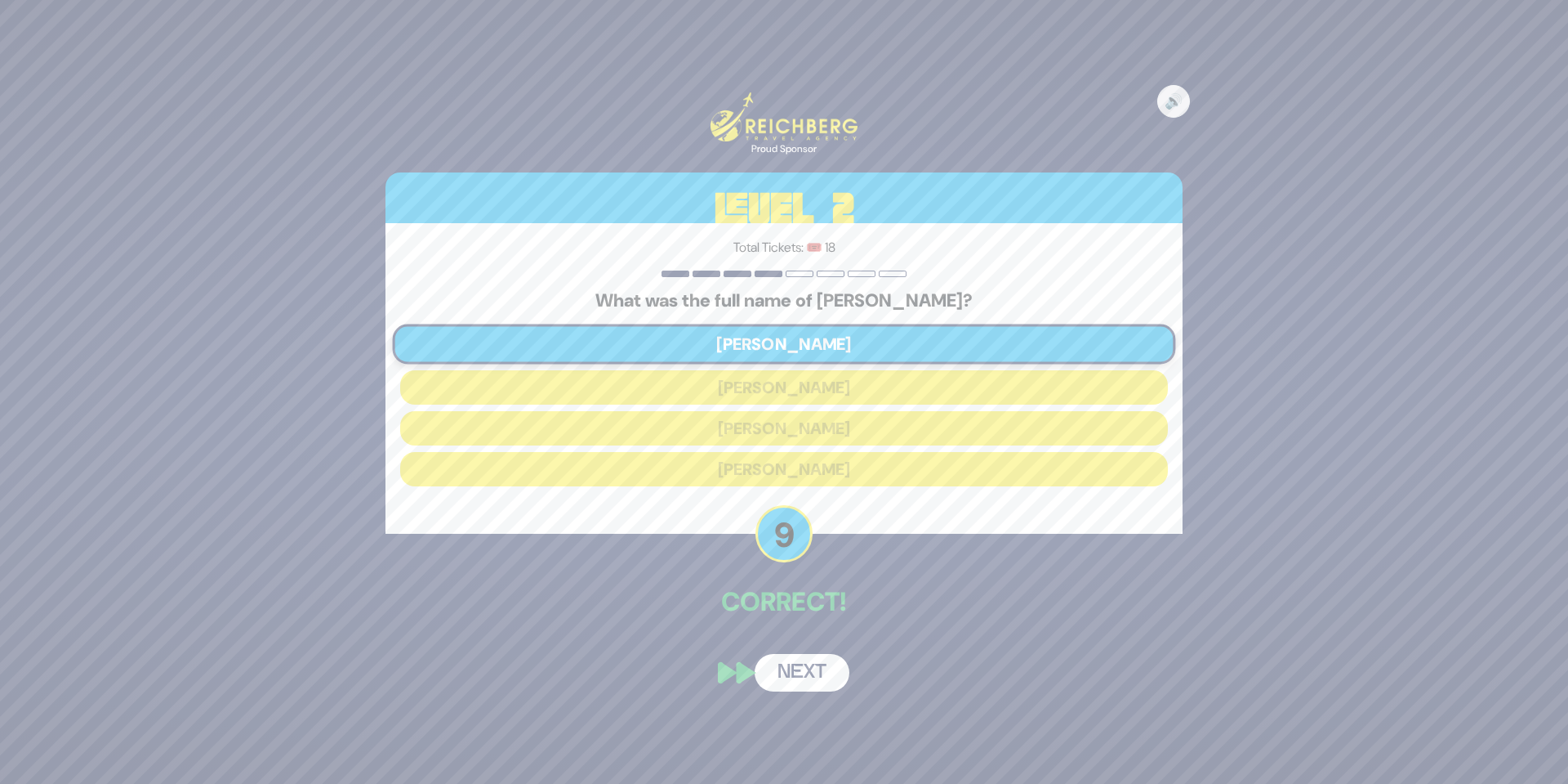
click at [811, 661] on button "Next" at bounding box center [802, 672] width 95 height 38
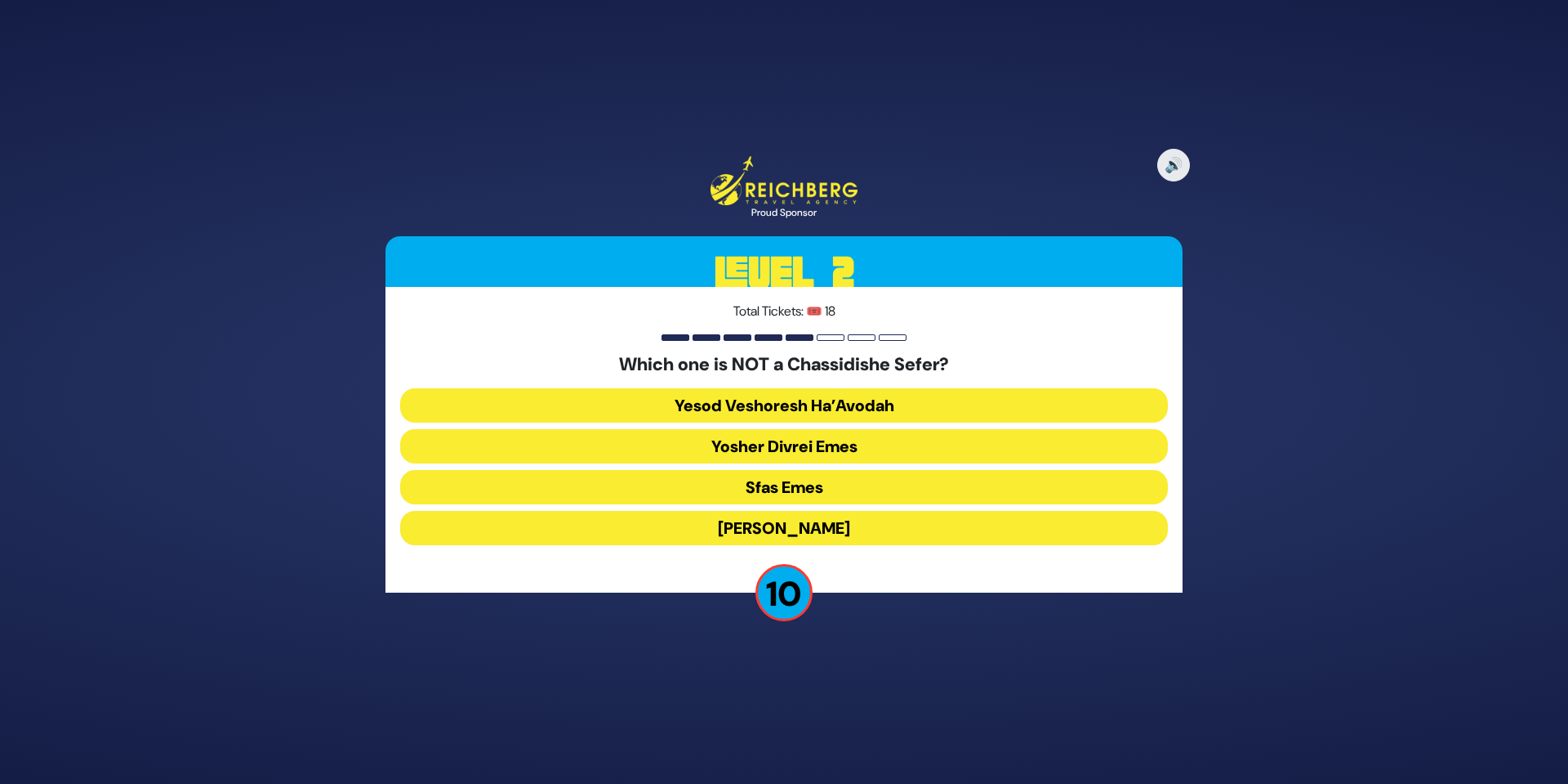
click at [832, 407] on button "Yesod Veshoresh Ha’Avodah" at bounding box center [784, 405] width 767 height 34
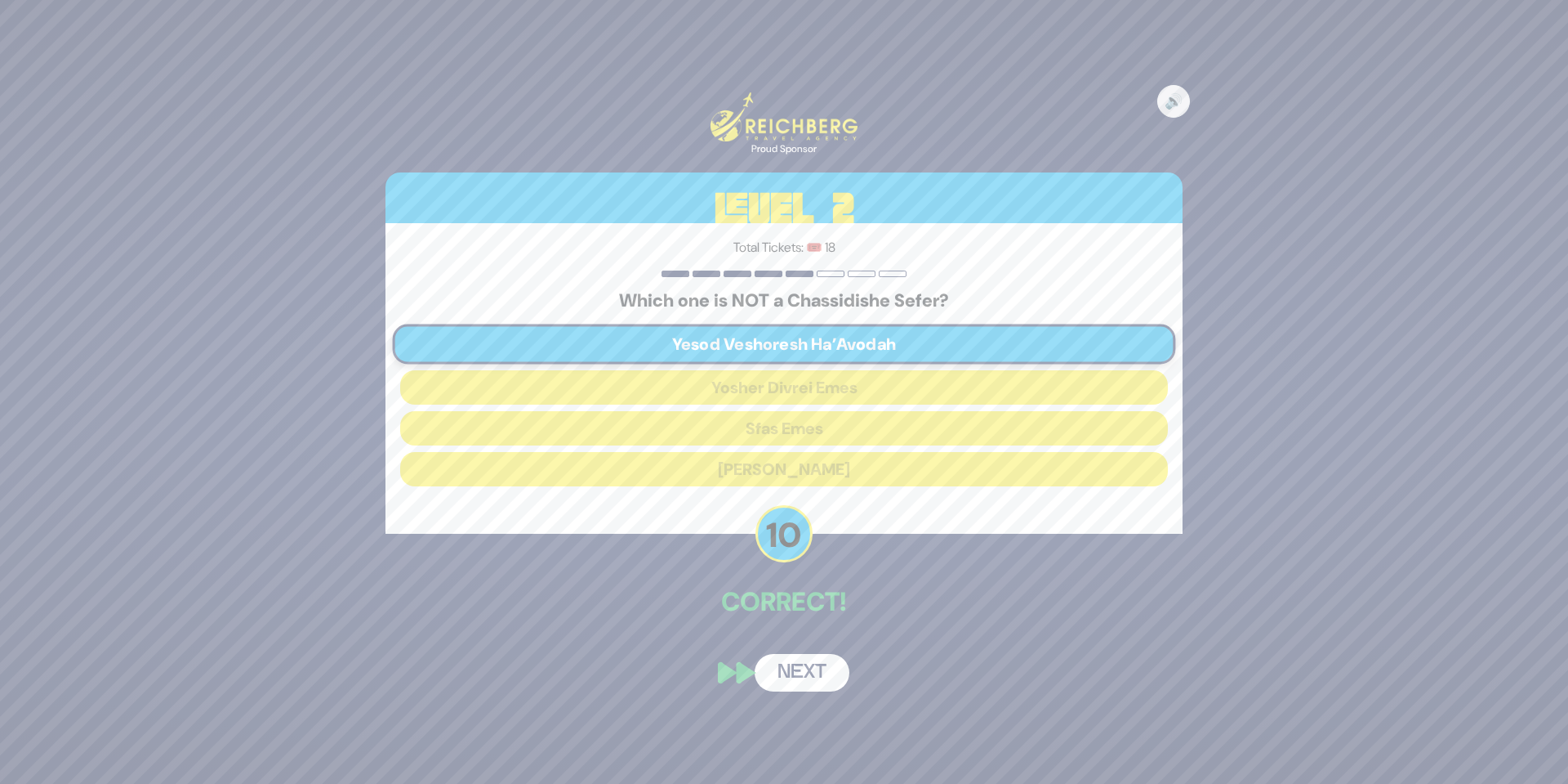
click at [796, 667] on button "Next" at bounding box center [802, 672] width 95 height 38
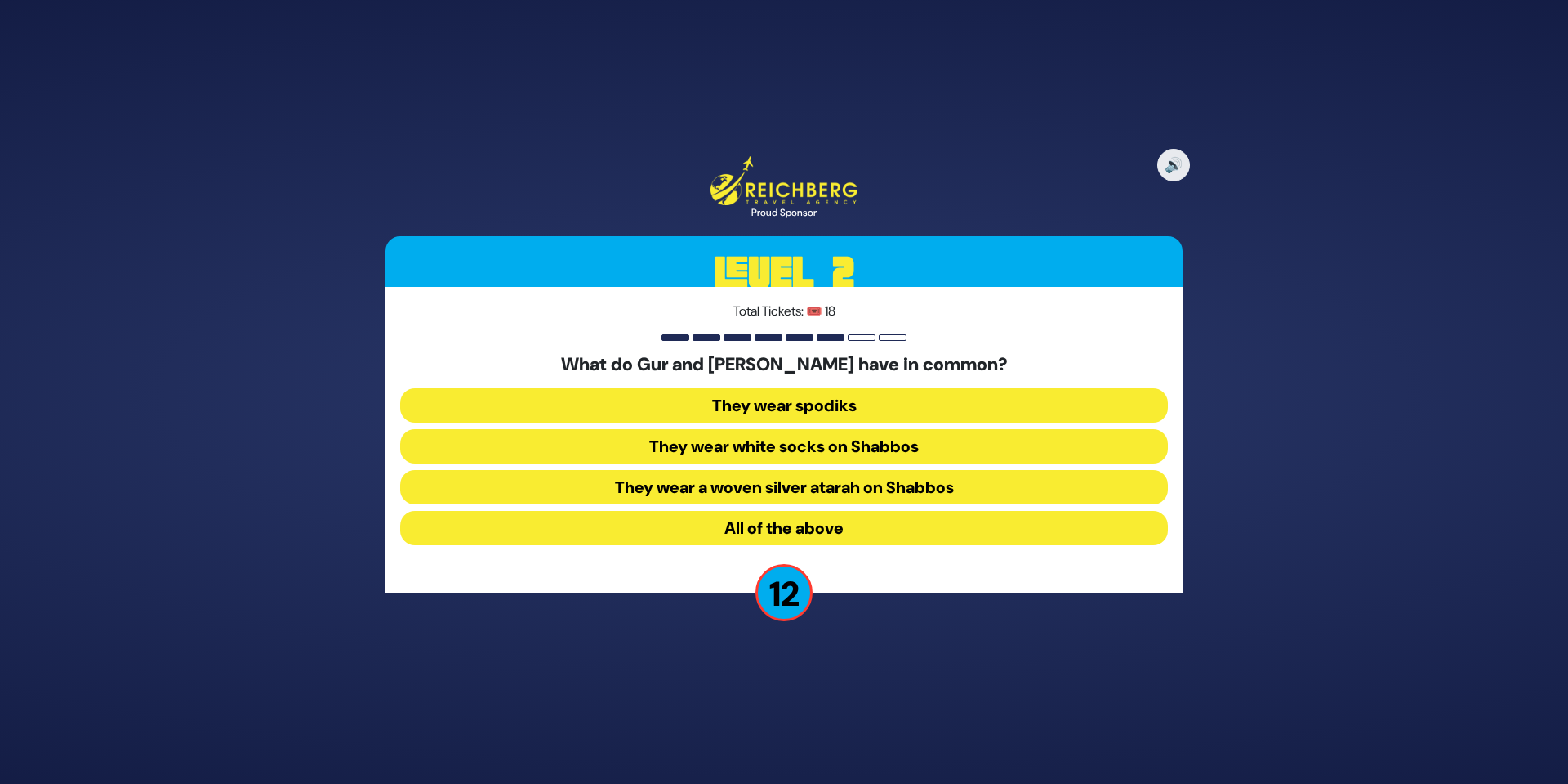
click at [825, 414] on button "They wear spodiks" at bounding box center [784, 405] width 767 height 34
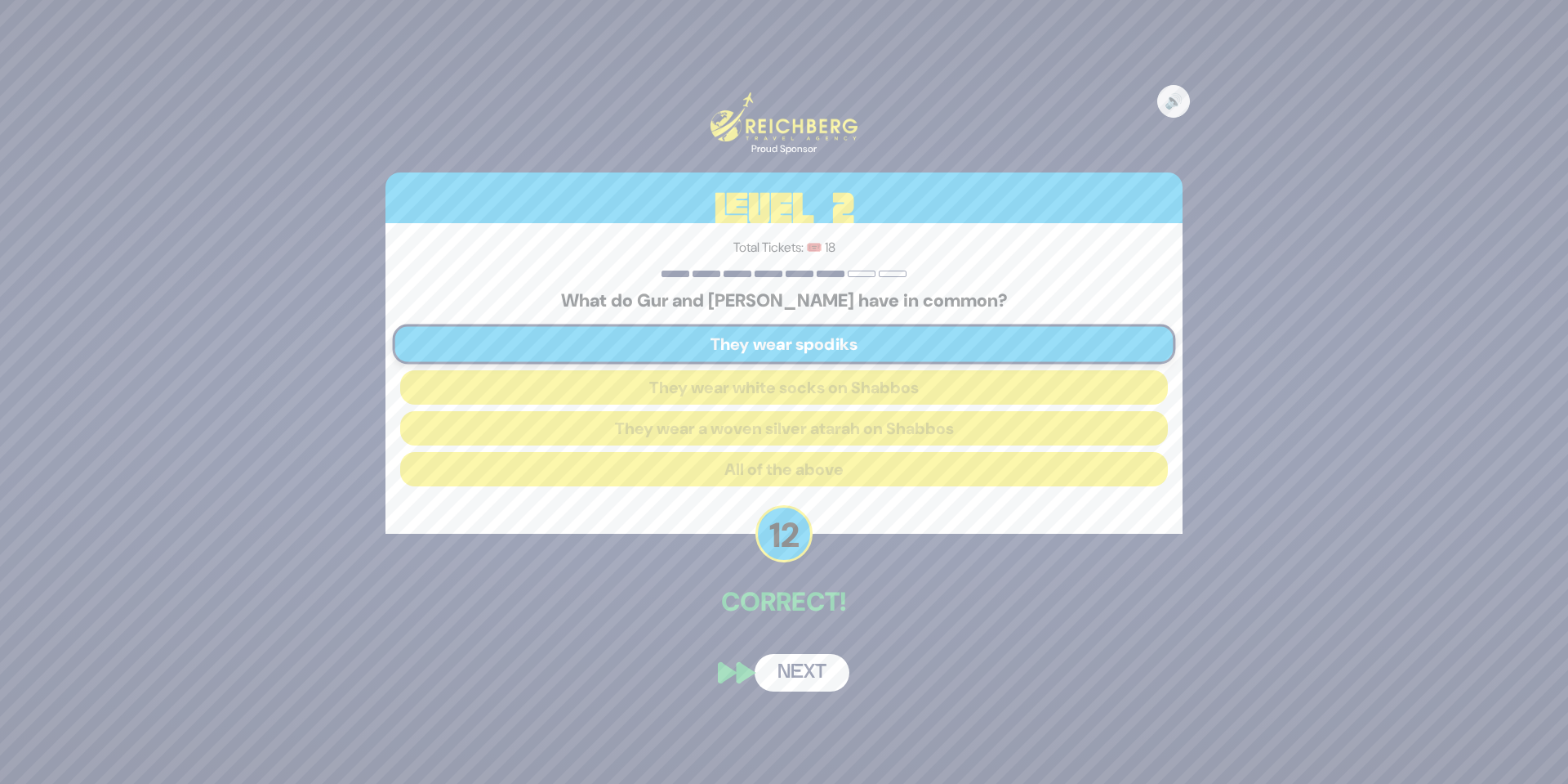
click at [798, 682] on button "Next" at bounding box center [802, 672] width 95 height 38
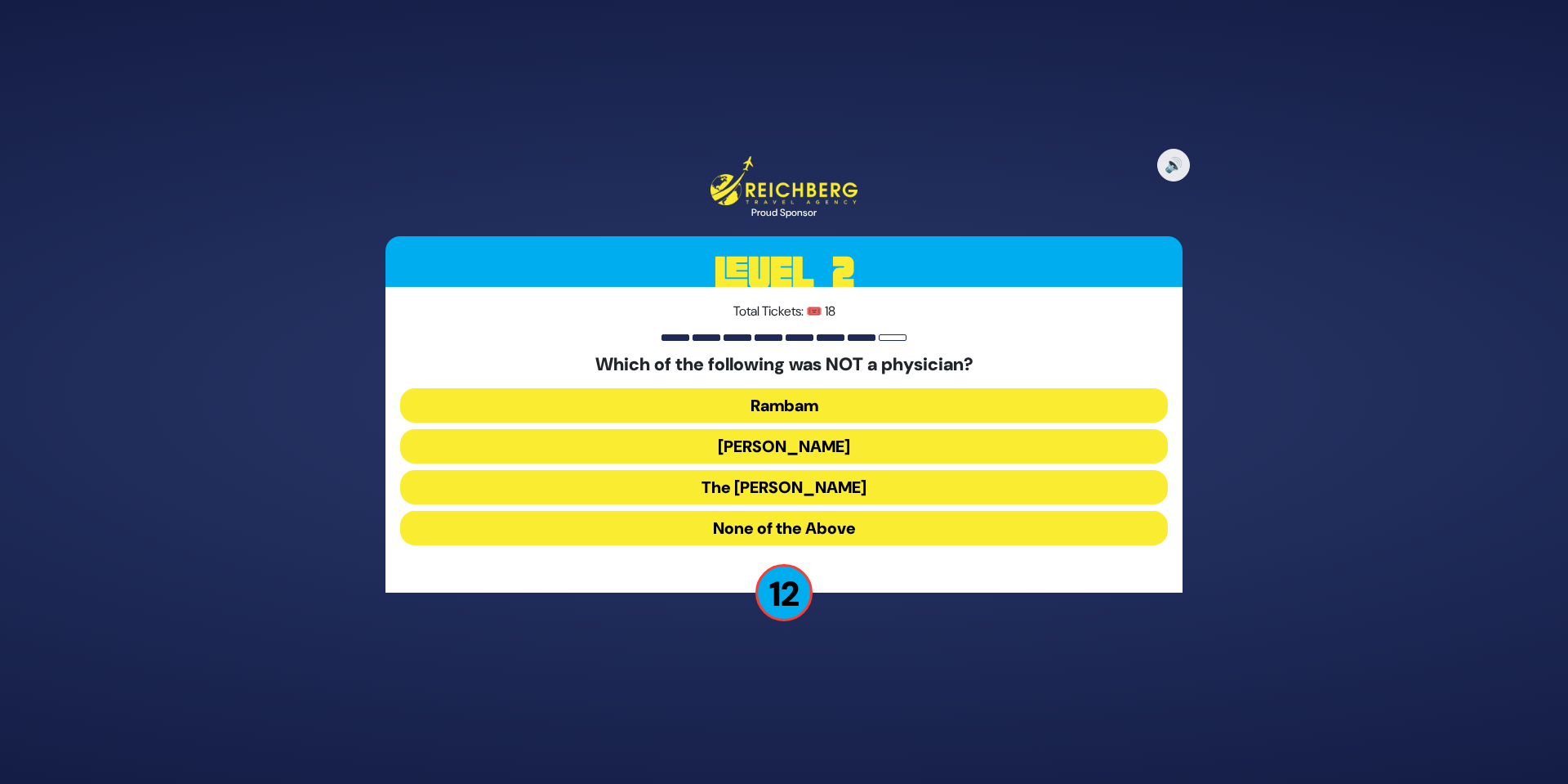
click at [818, 446] on button "Ibn Ezra" at bounding box center [784, 446] width 767 height 34
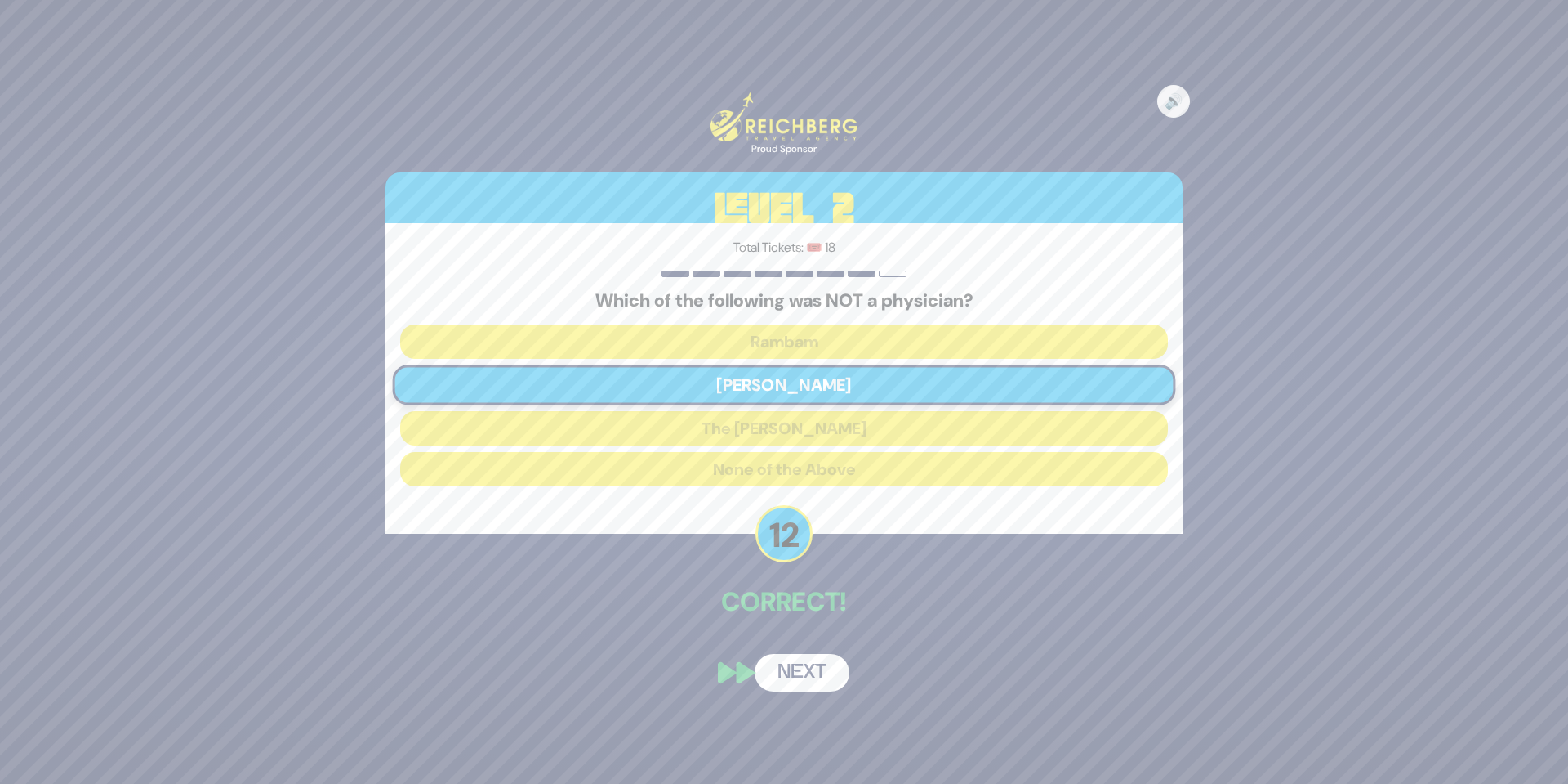
click at [816, 672] on button "Next" at bounding box center [802, 672] width 95 height 38
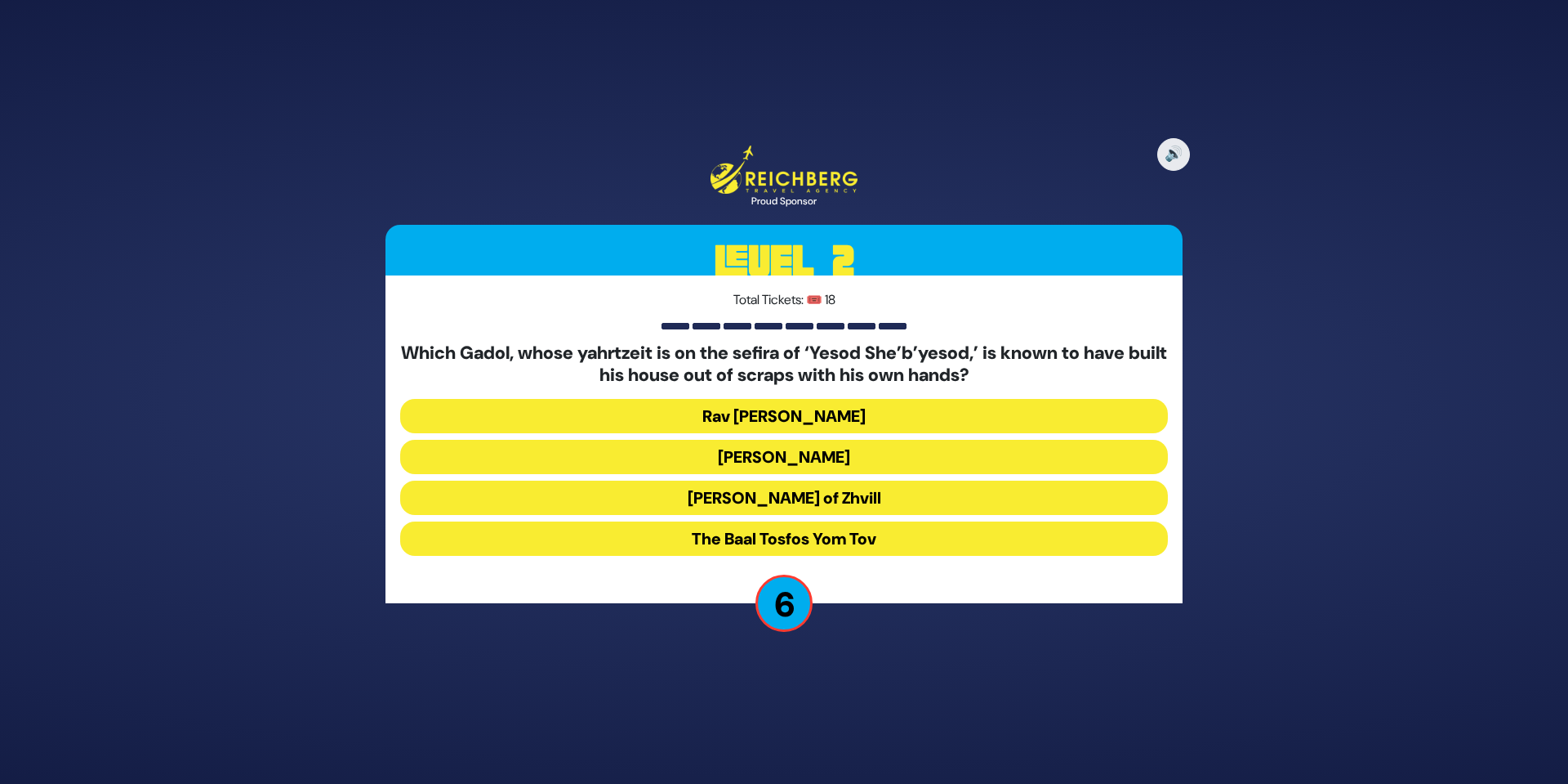
click at [863, 486] on button "Rav Shlomke of Zhvill" at bounding box center [784, 497] width 767 height 34
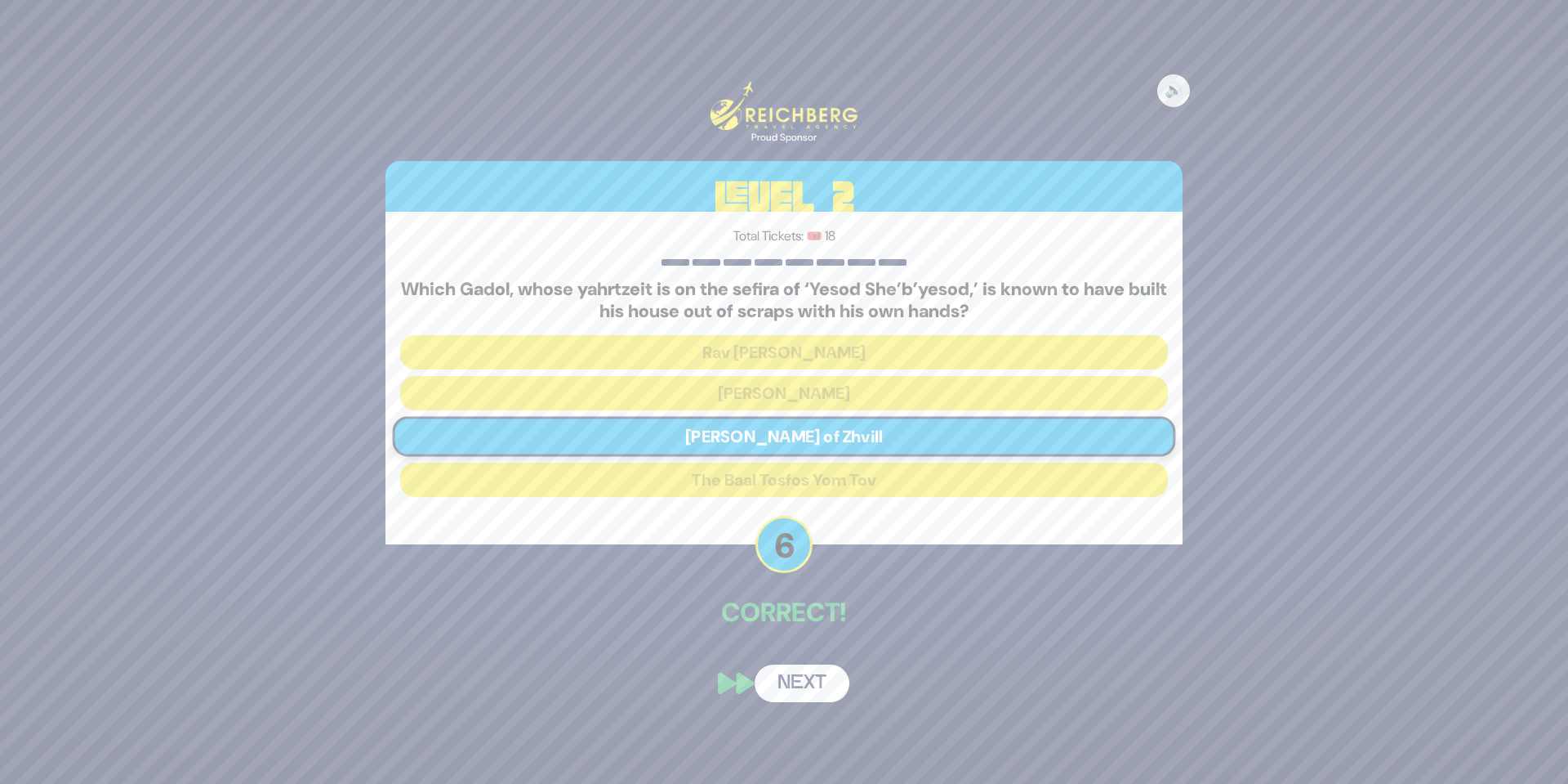
click at [819, 676] on button "Next" at bounding box center [802, 683] width 95 height 38
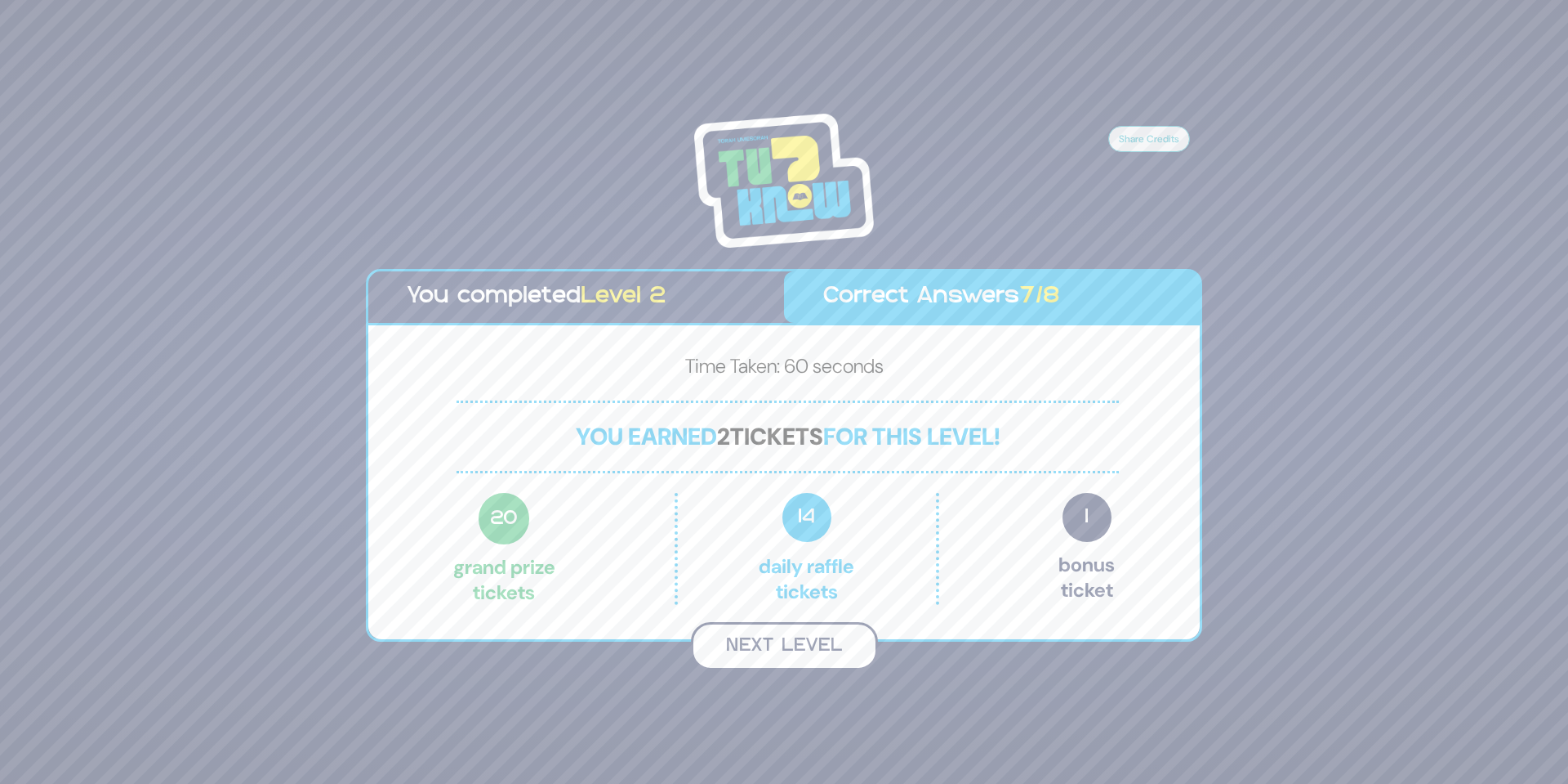
click at [832, 638] on button "Next Level" at bounding box center [784, 646] width 187 height 48
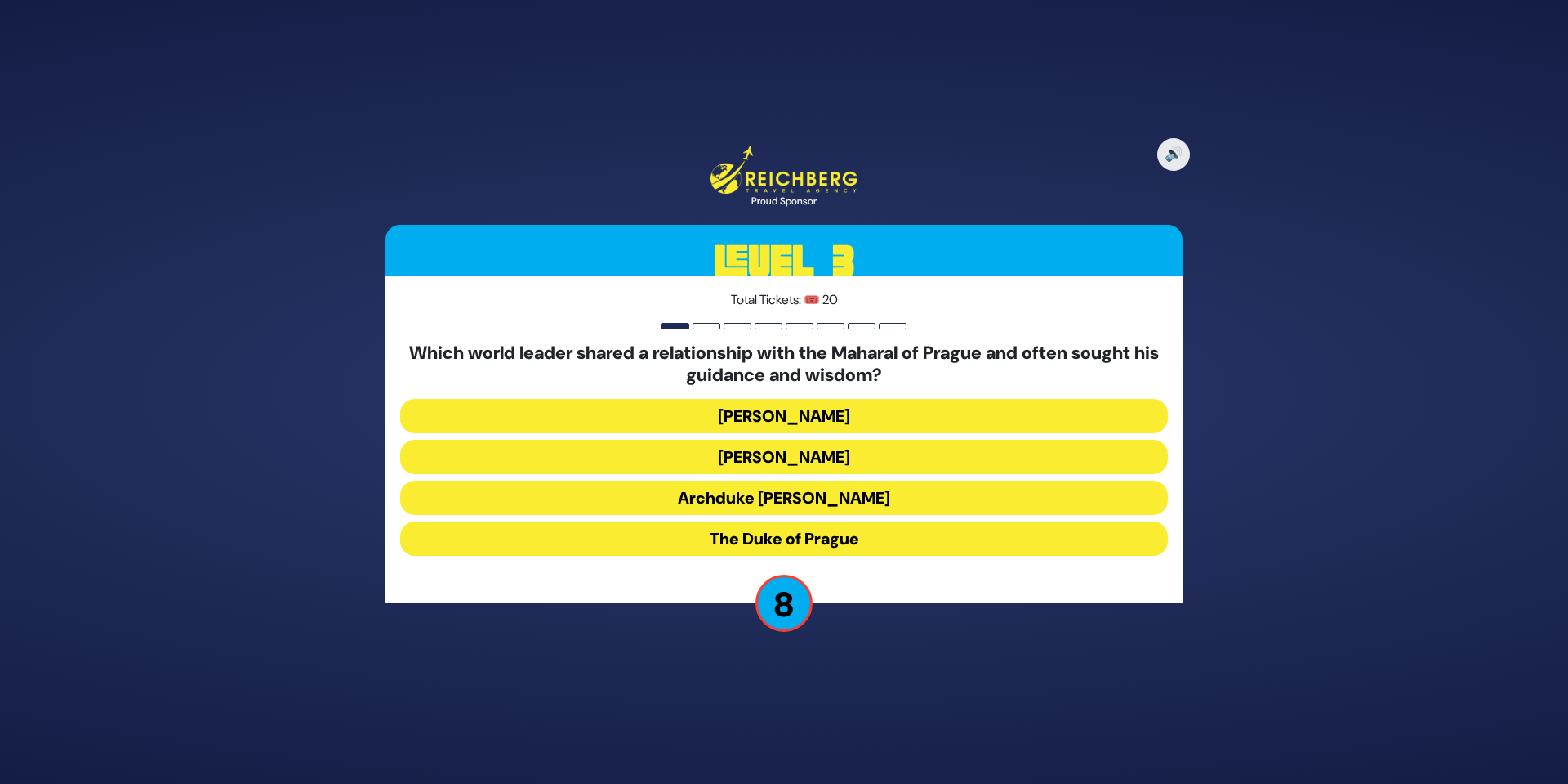
click at [817, 412] on button "Kaiser Franz-Joseph" at bounding box center [784, 416] width 767 height 34
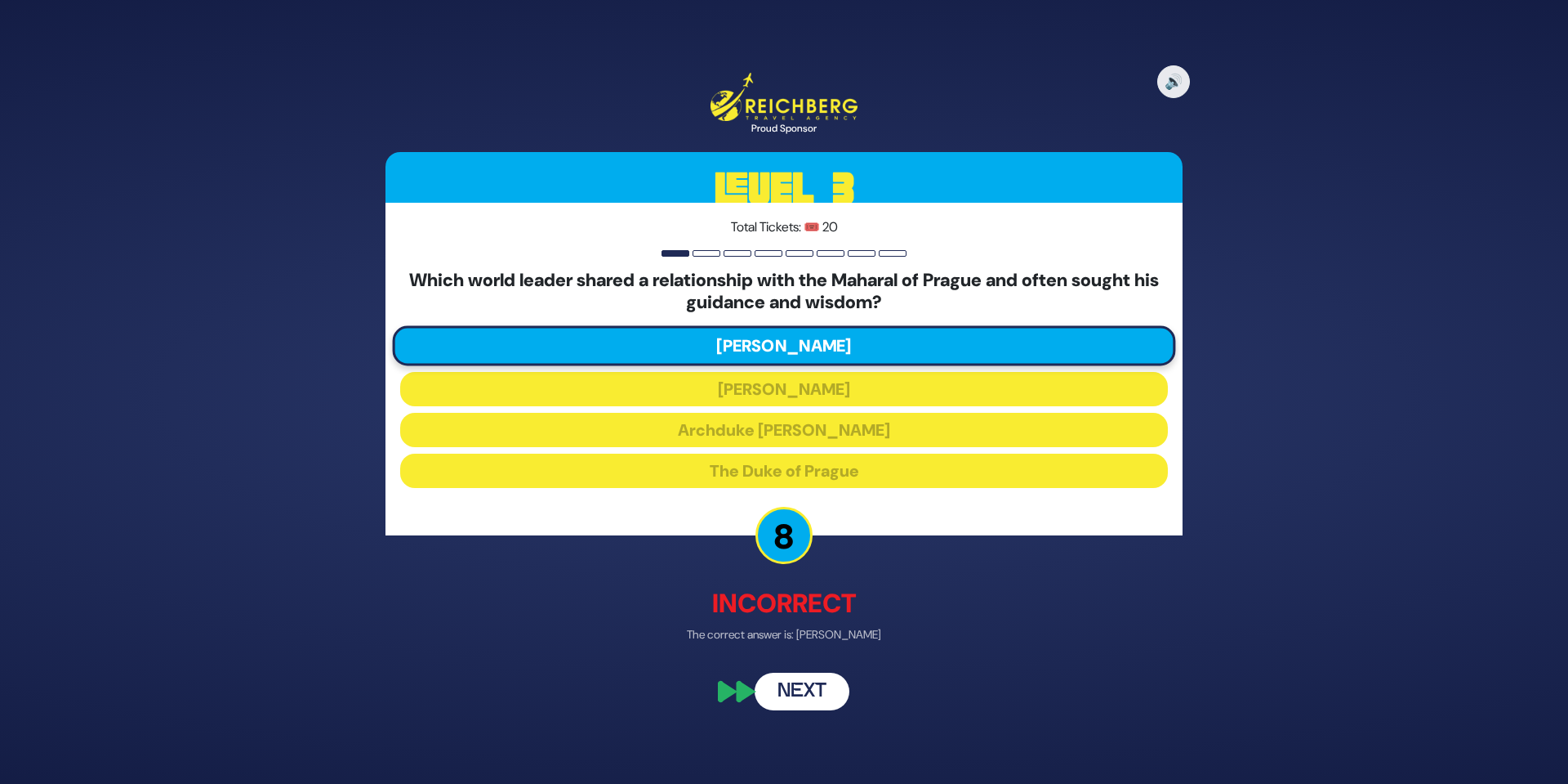
click at [830, 688] on button "Next" at bounding box center [802, 692] width 95 height 38
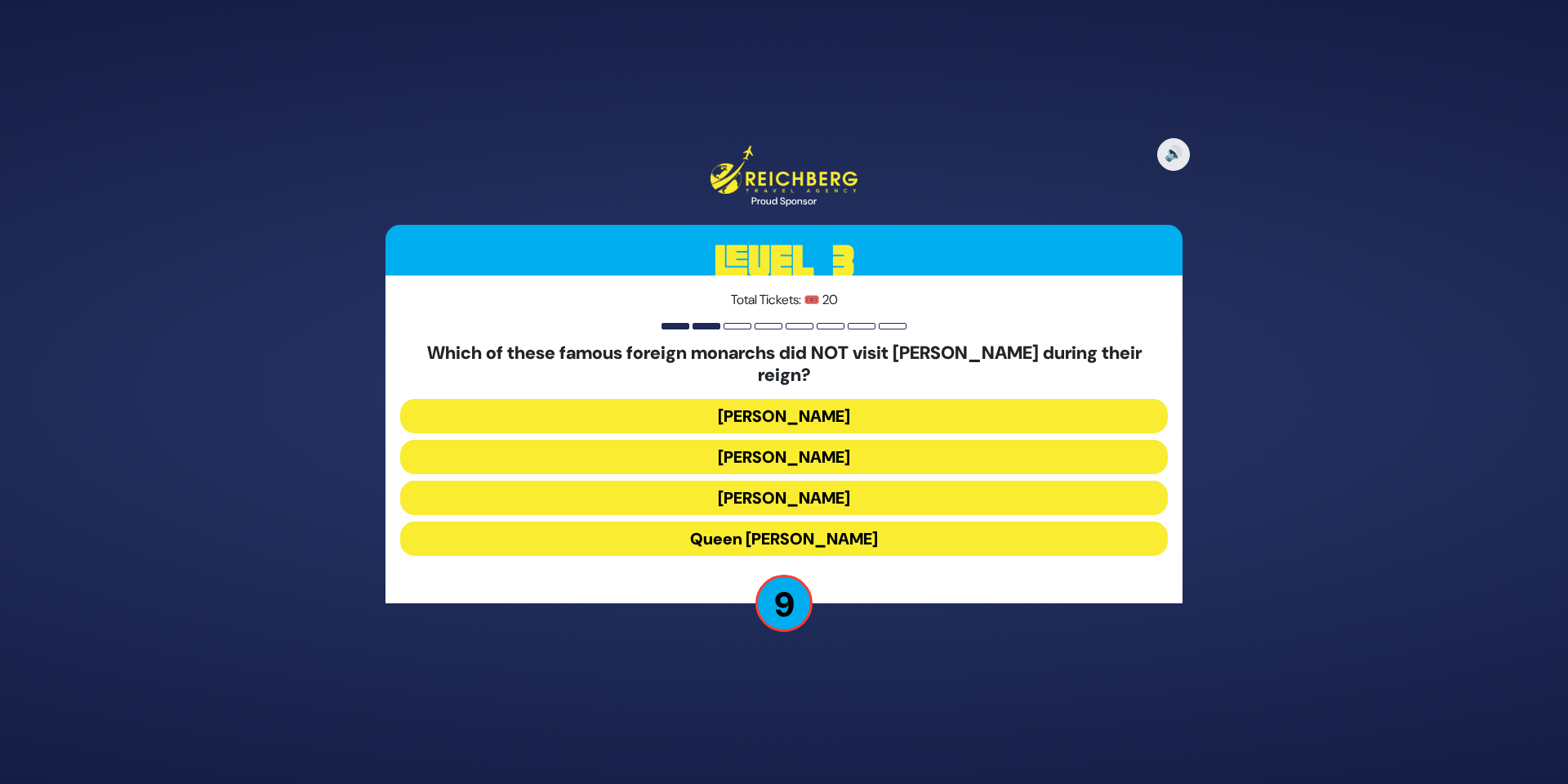
click at [784, 530] on button "Queen Elizabeth II" at bounding box center [784, 538] width 767 height 34
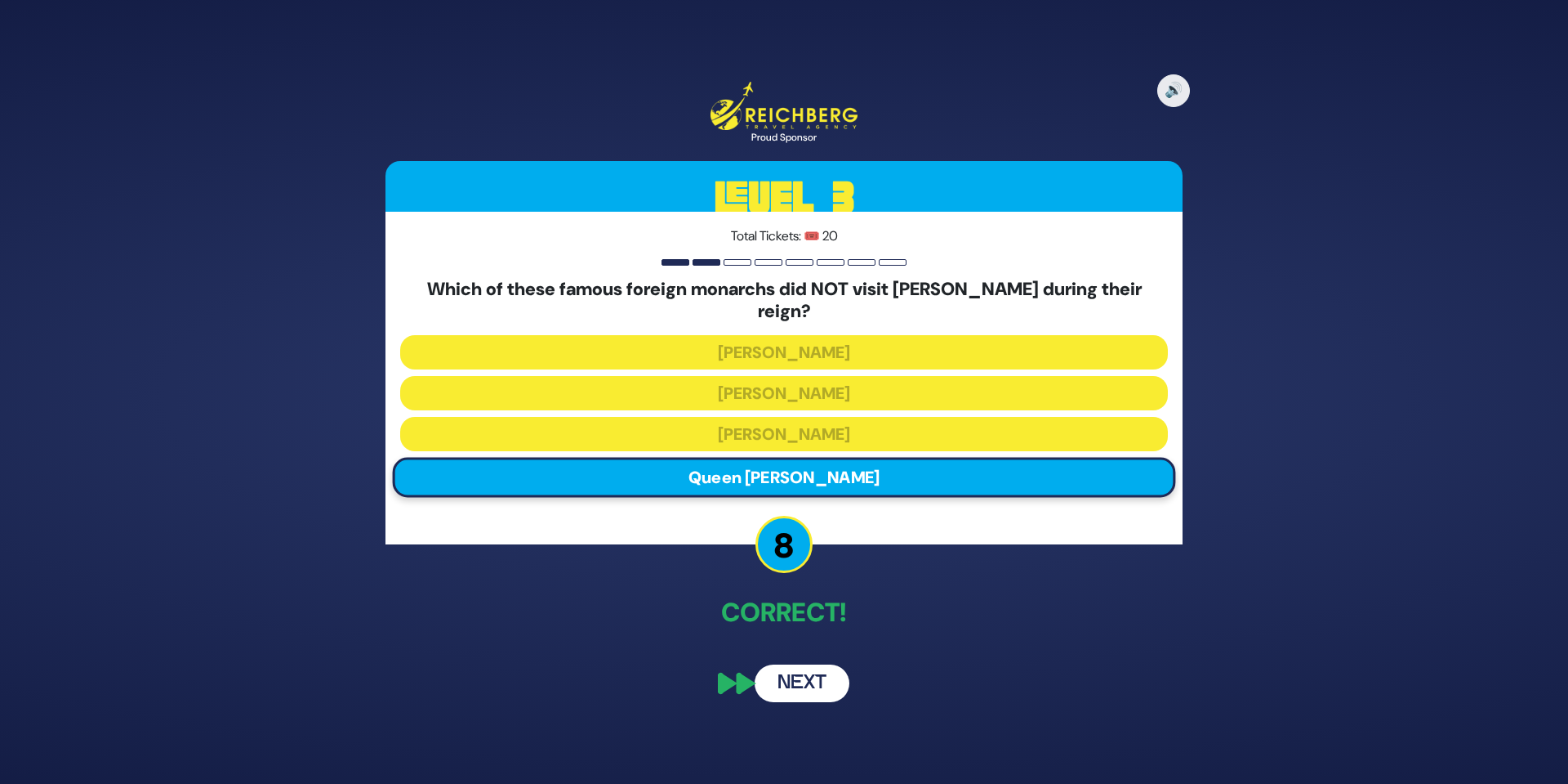
click at [801, 674] on button "Next" at bounding box center [802, 683] width 95 height 38
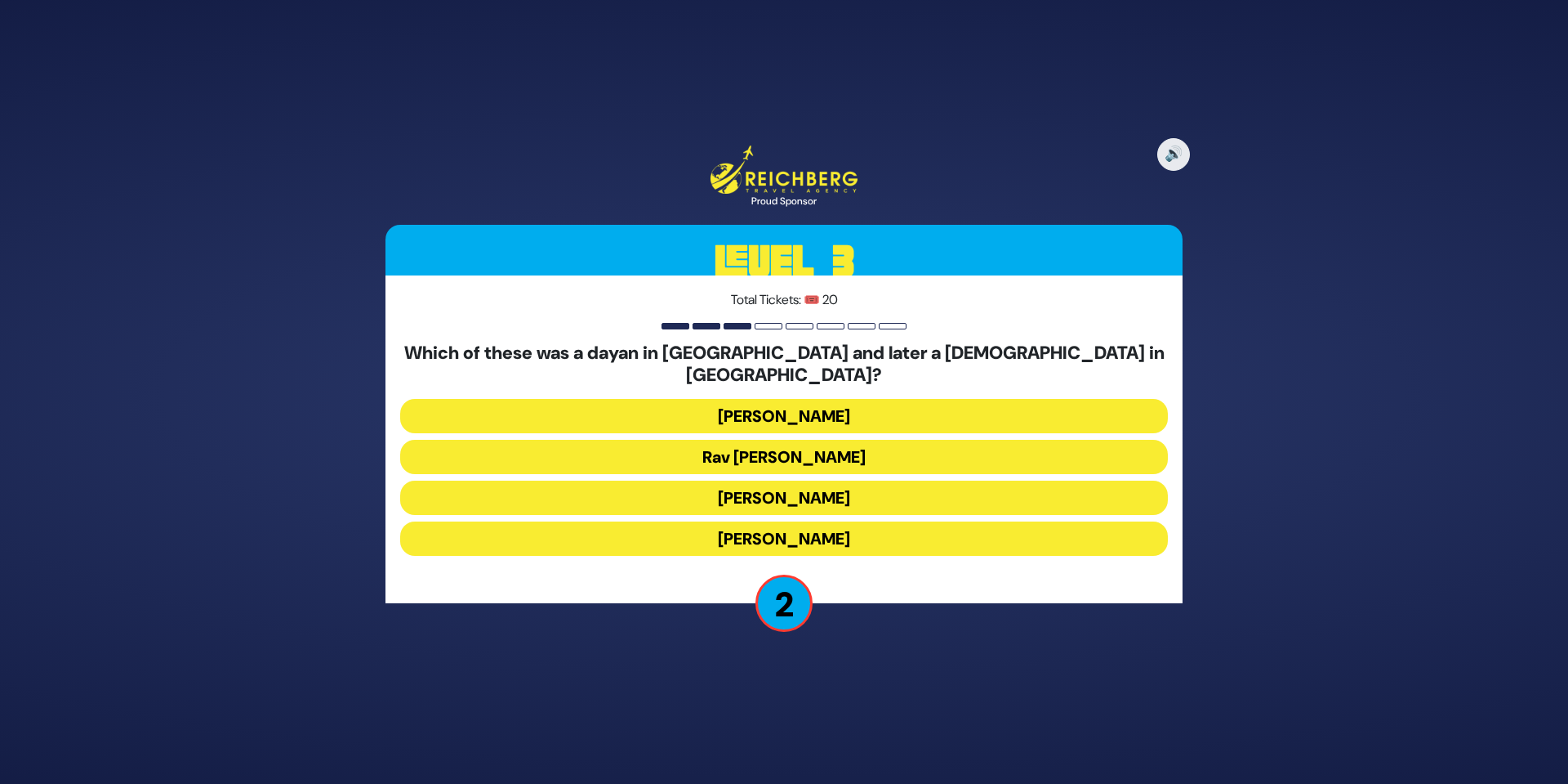
click at [842, 445] on button "Rav Moshe Feinstein" at bounding box center [784, 456] width 767 height 34
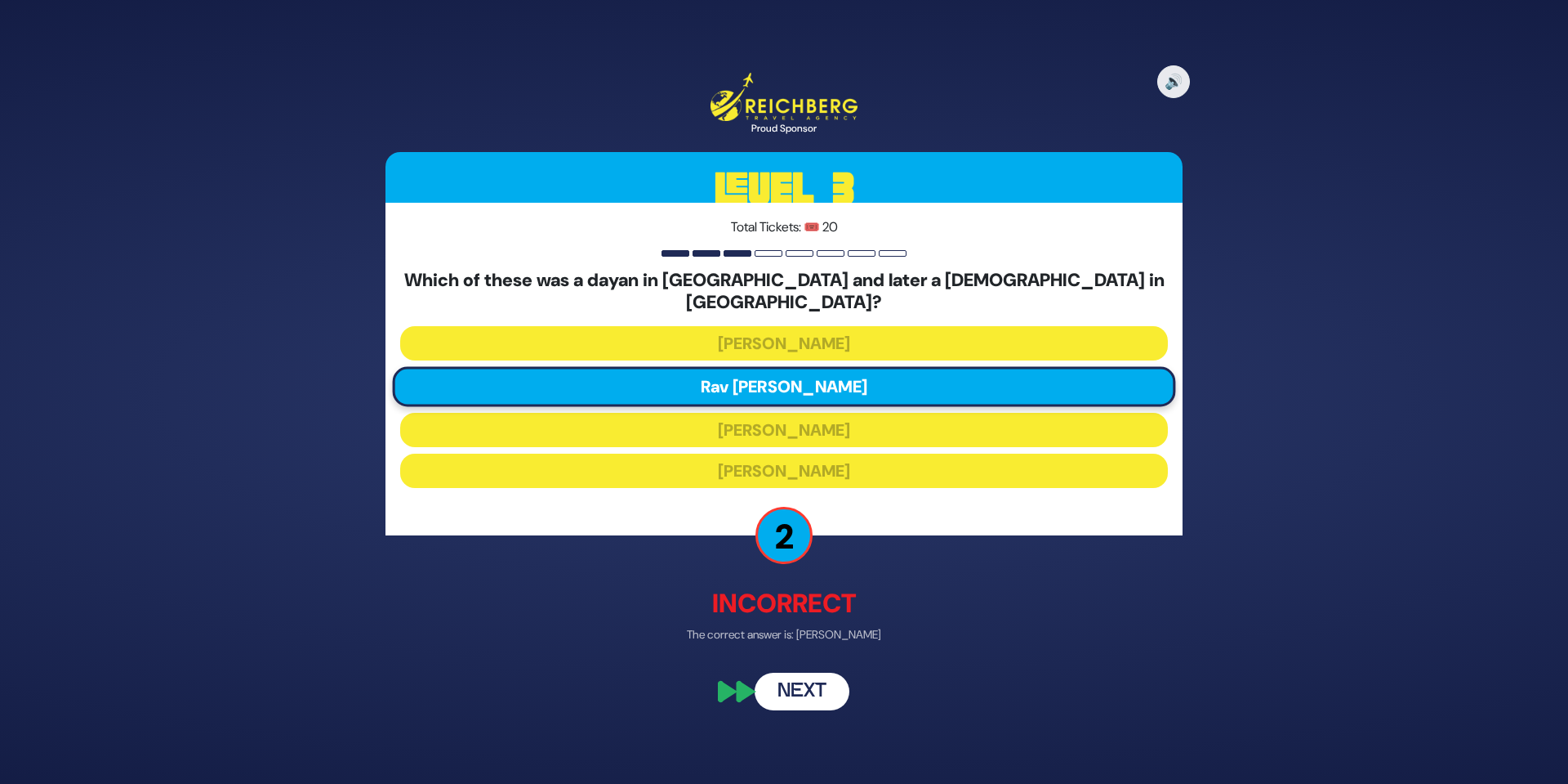
click at [821, 673] on button "Next" at bounding box center [802, 692] width 95 height 38
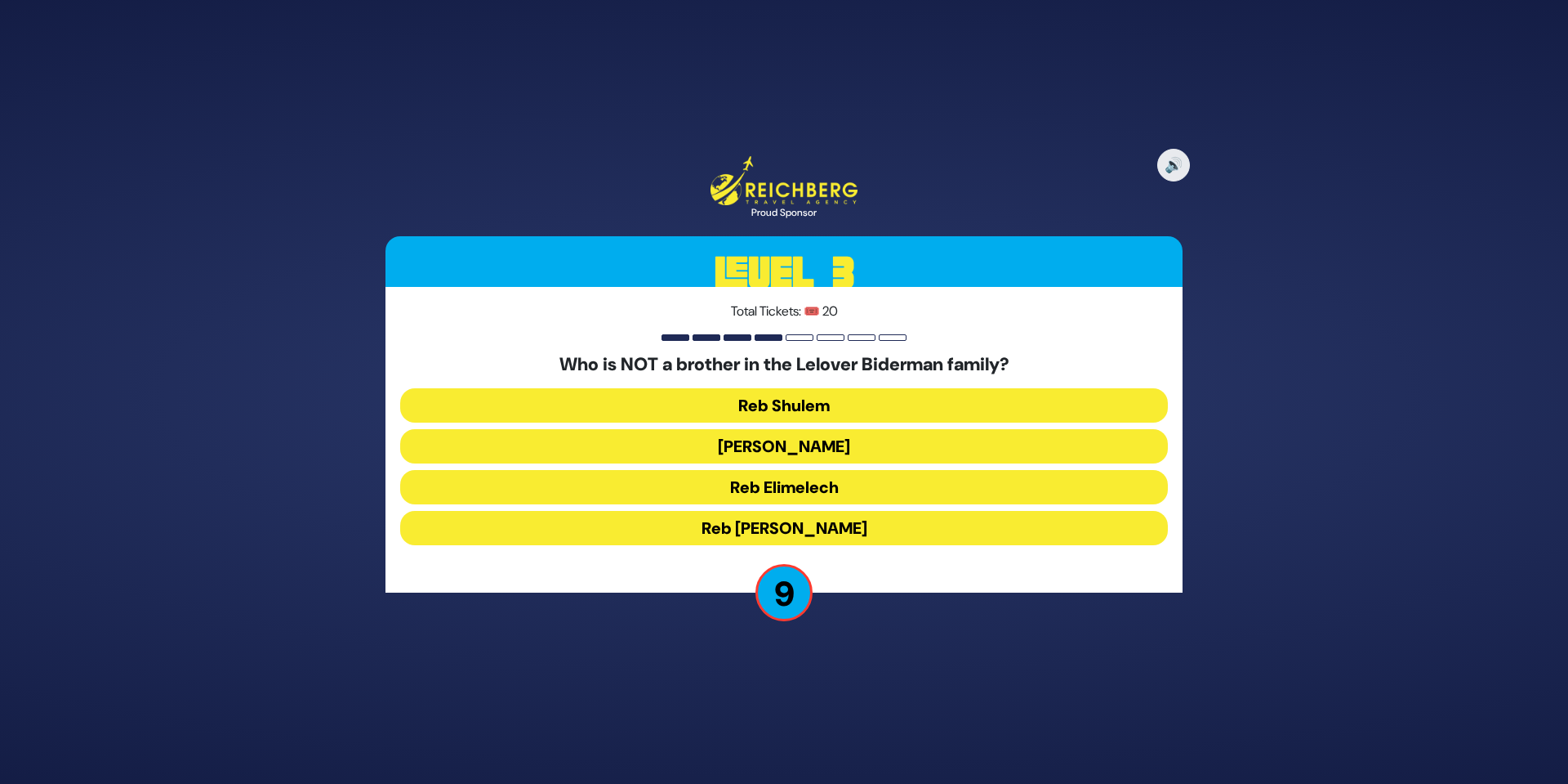
click at [811, 488] on button "Reb Elimelech" at bounding box center [784, 487] width 767 height 34
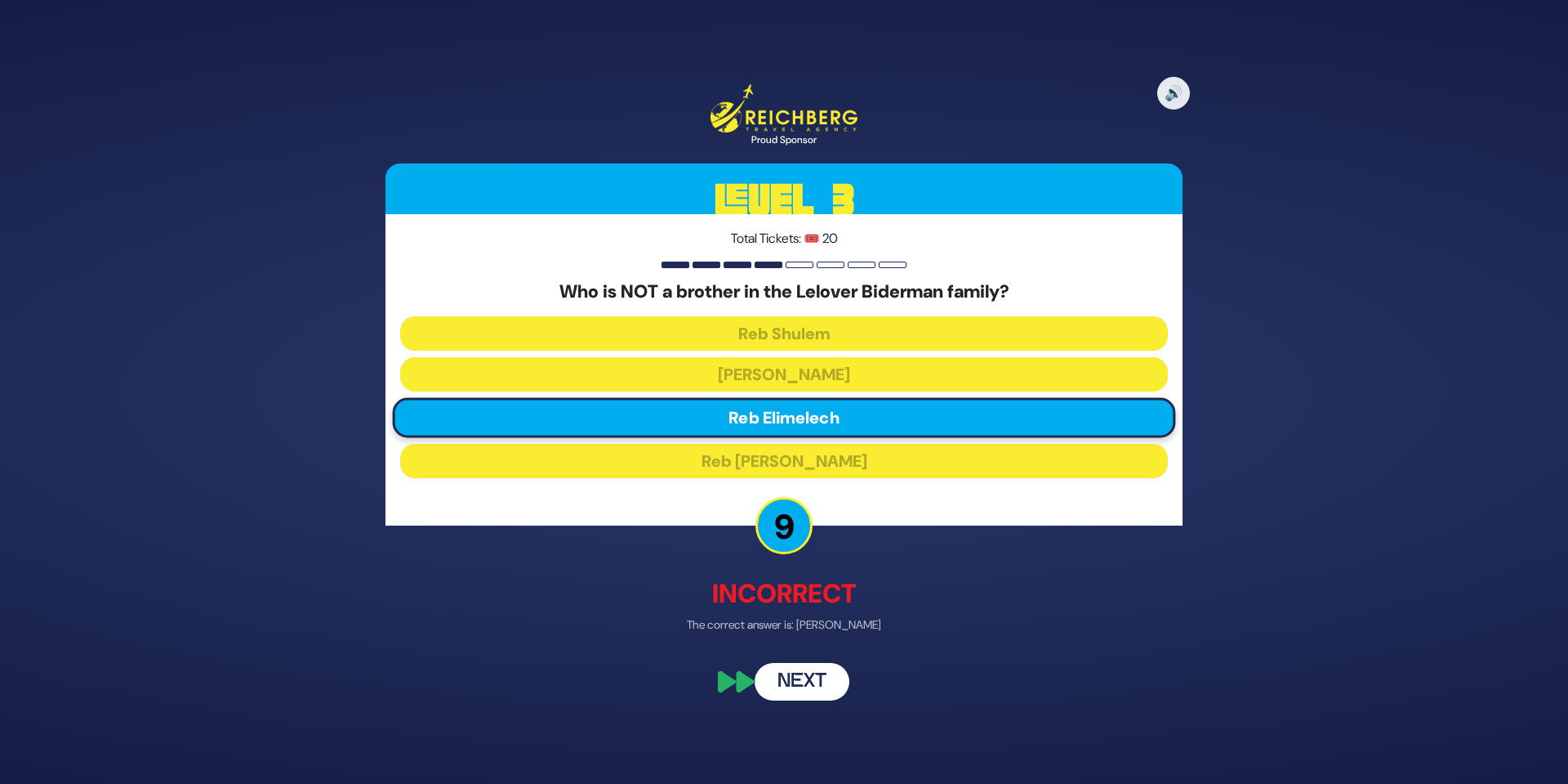
click at [810, 679] on button "Next" at bounding box center [802, 680] width 95 height 38
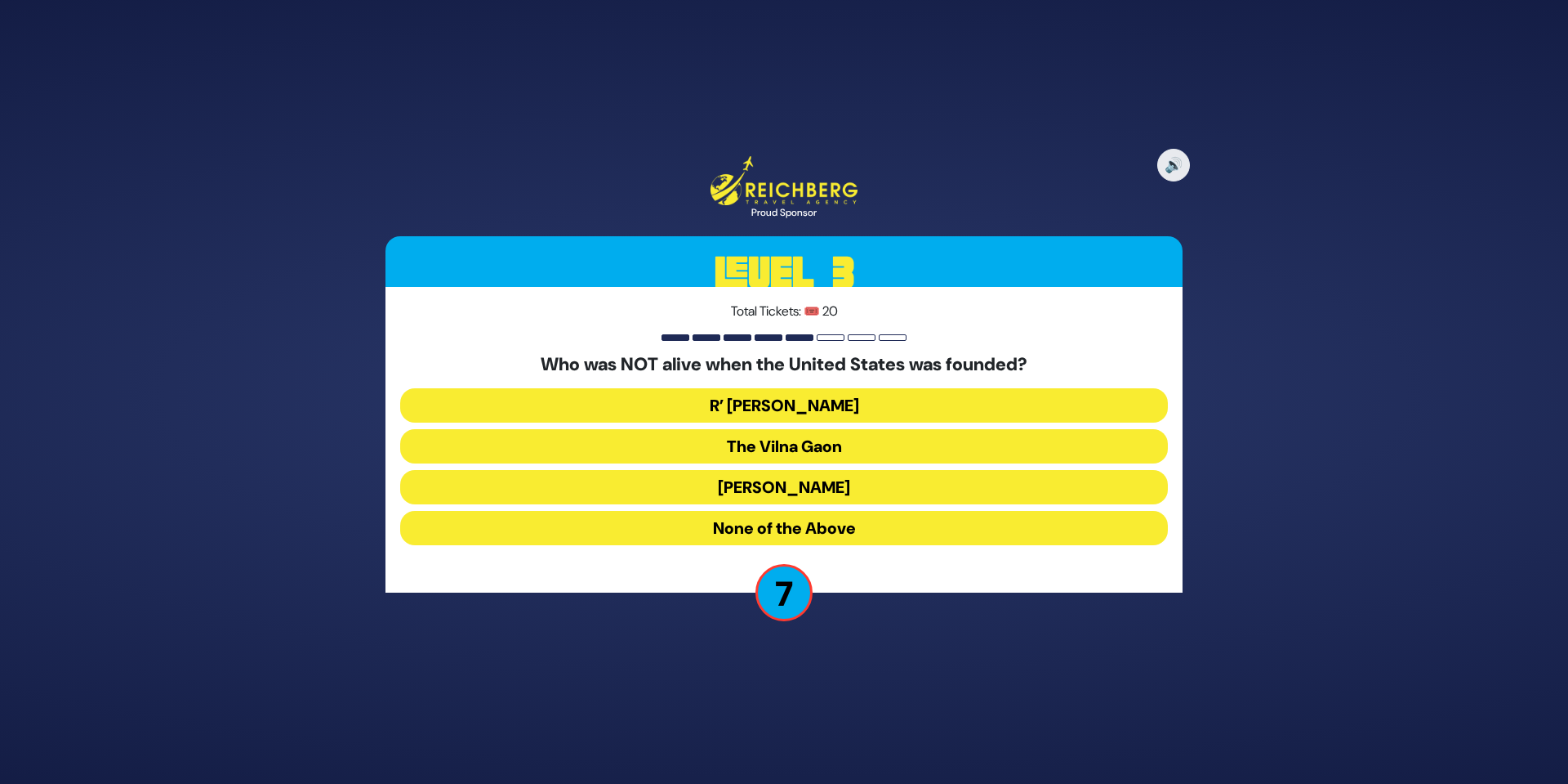
click at [817, 441] on button "The Vilna Gaon" at bounding box center [784, 446] width 767 height 34
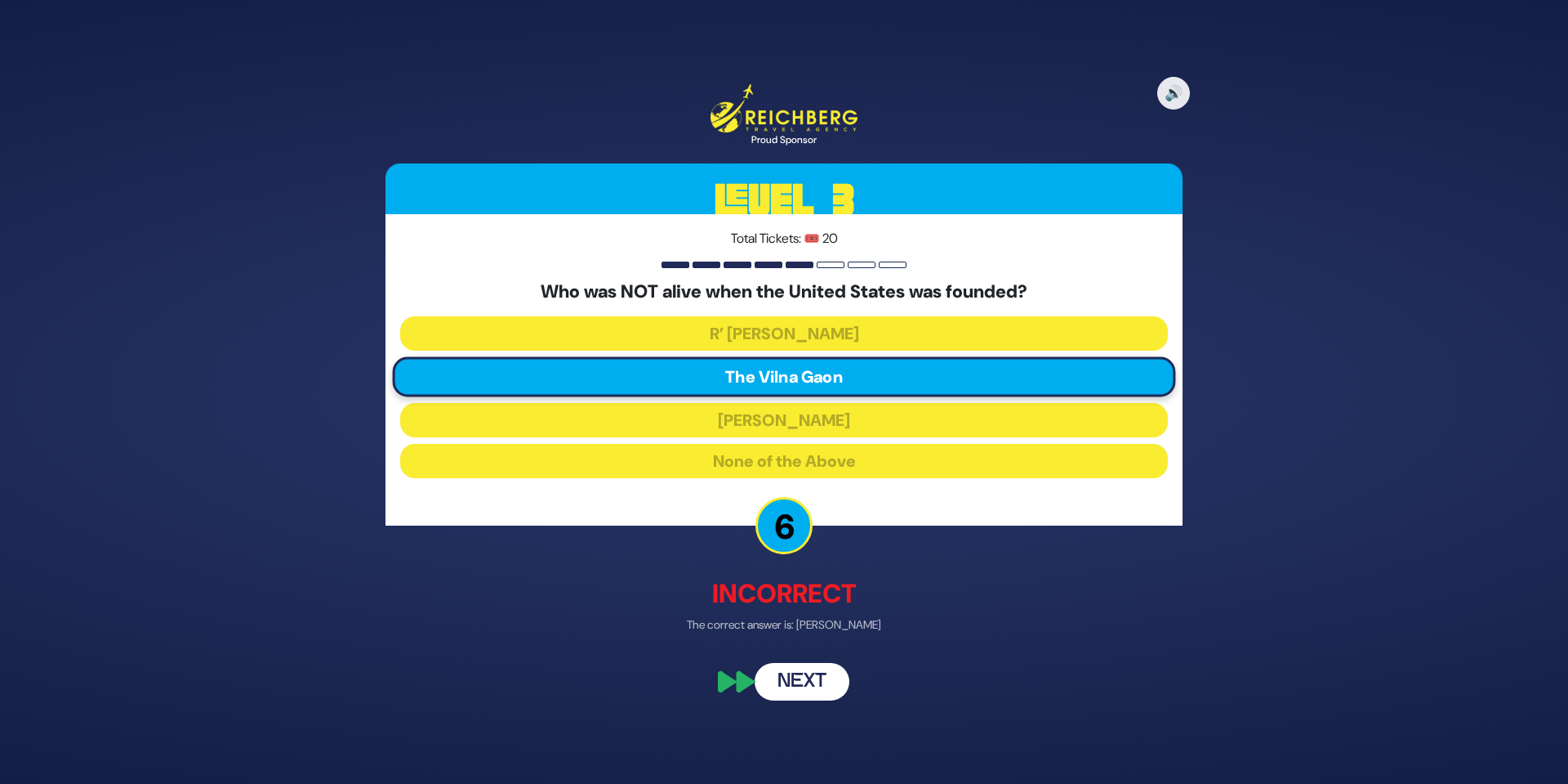
click at [813, 669] on button "Next" at bounding box center [802, 680] width 95 height 38
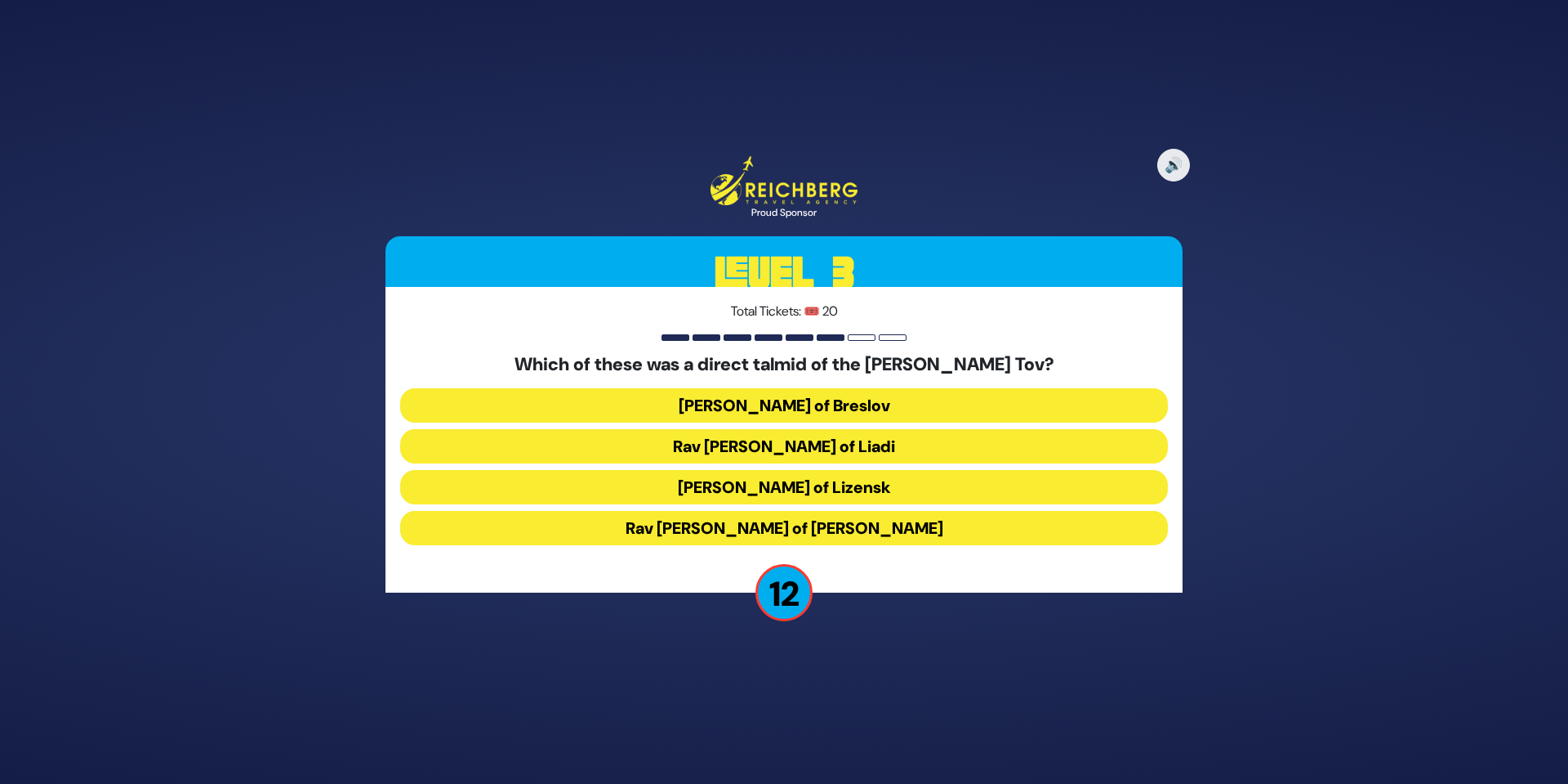
click at [801, 530] on button "Rav Pinchos of Koritz" at bounding box center [784, 528] width 767 height 34
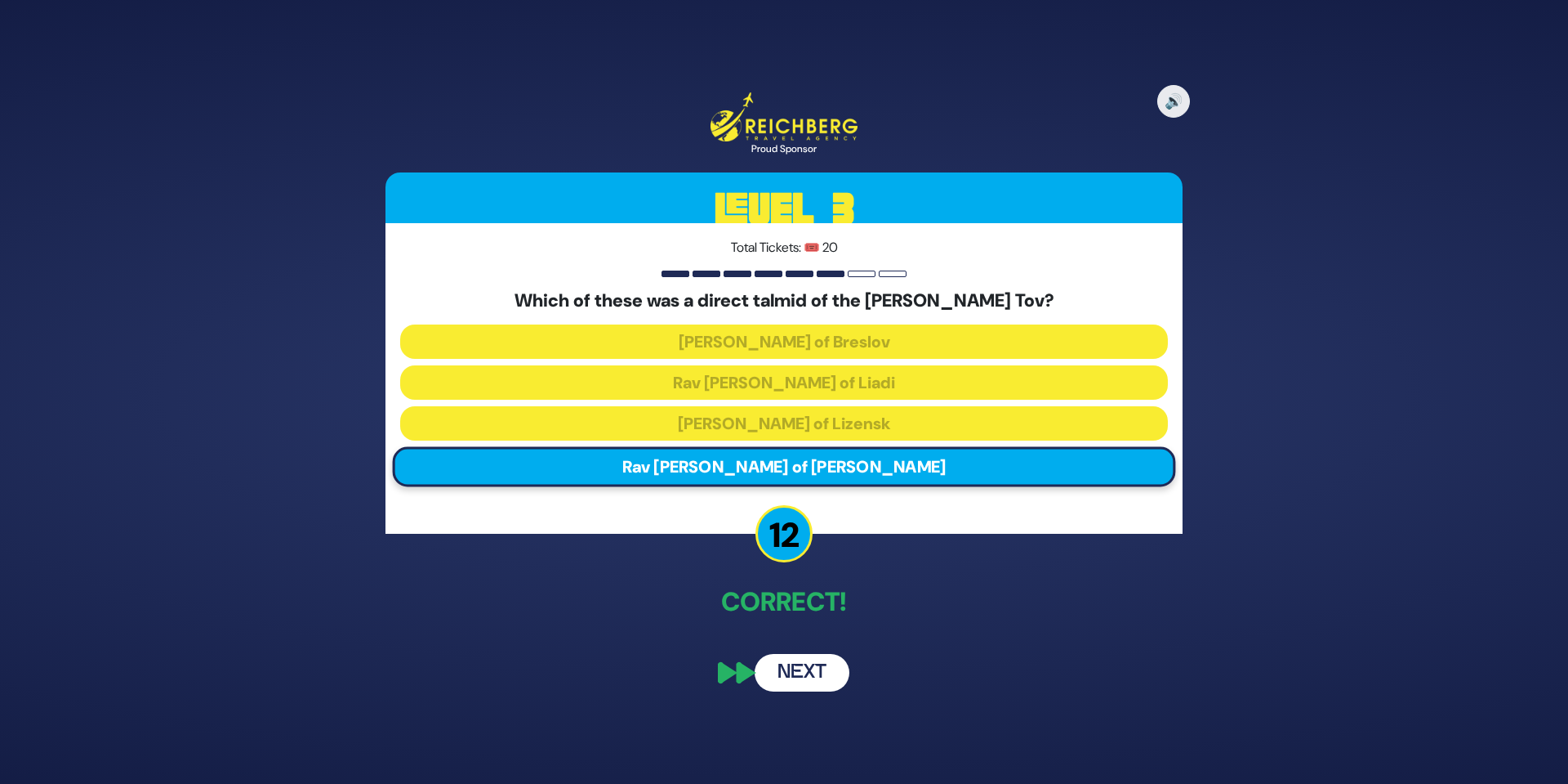
click at [807, 669] on button "Next" at bounding box center [802, 672] width 95 height 38
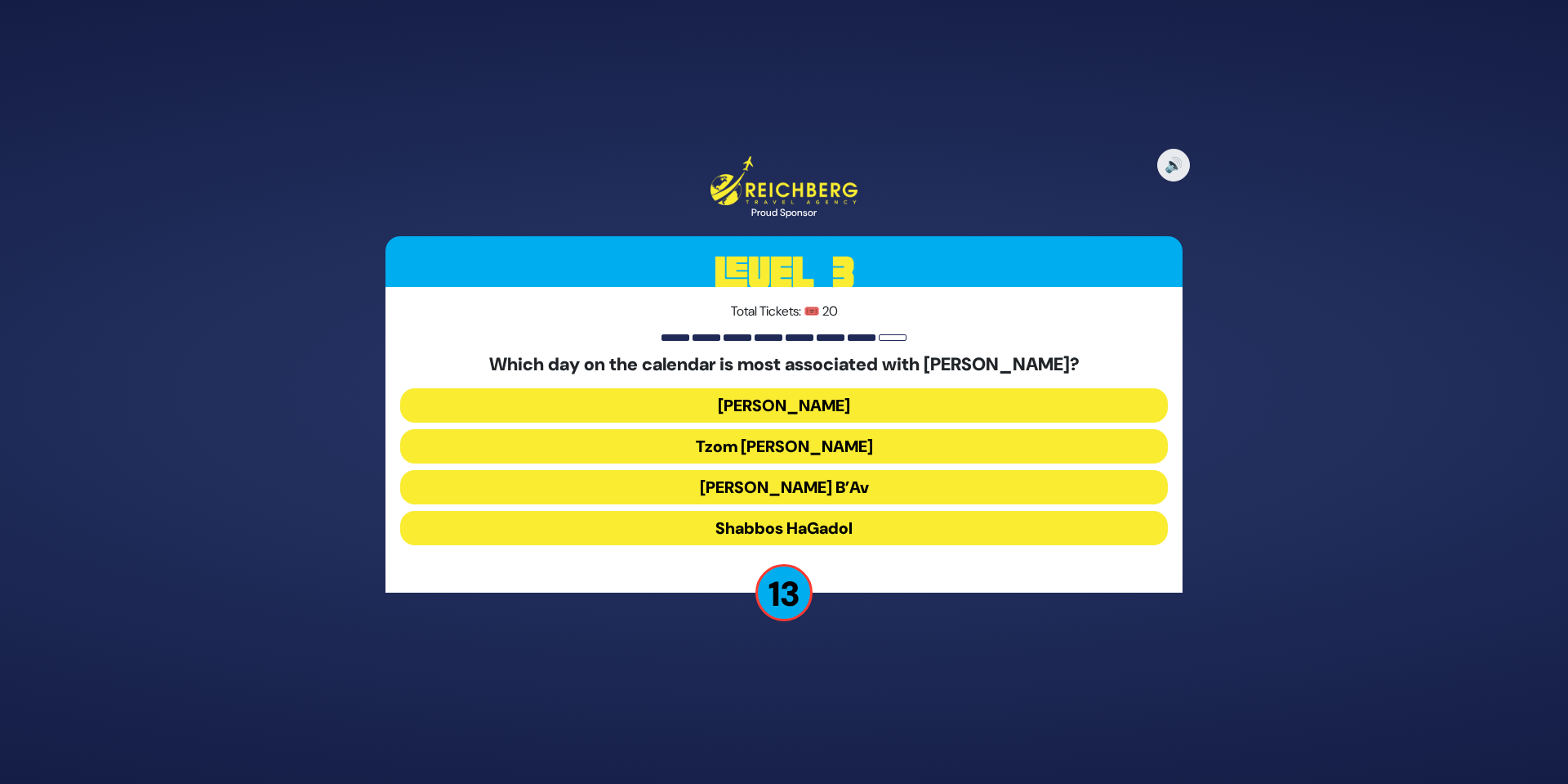
click at [830, 487] on button "Tisha B’Av" at bounding box center [784, 487] width 767 height 34
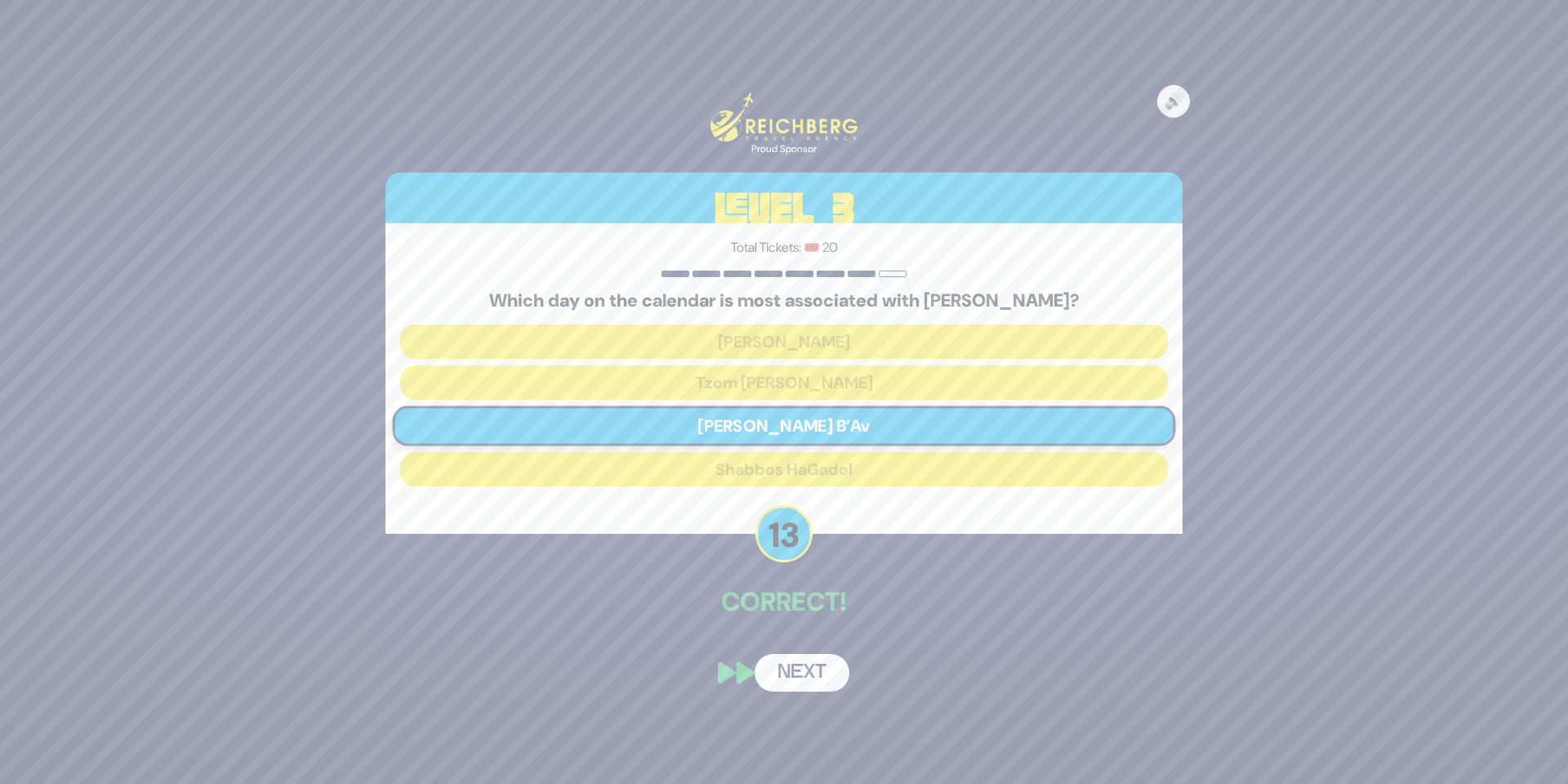
click at [817, 671] on button "Next" at bounding box center [802, 672] width 95 height 38
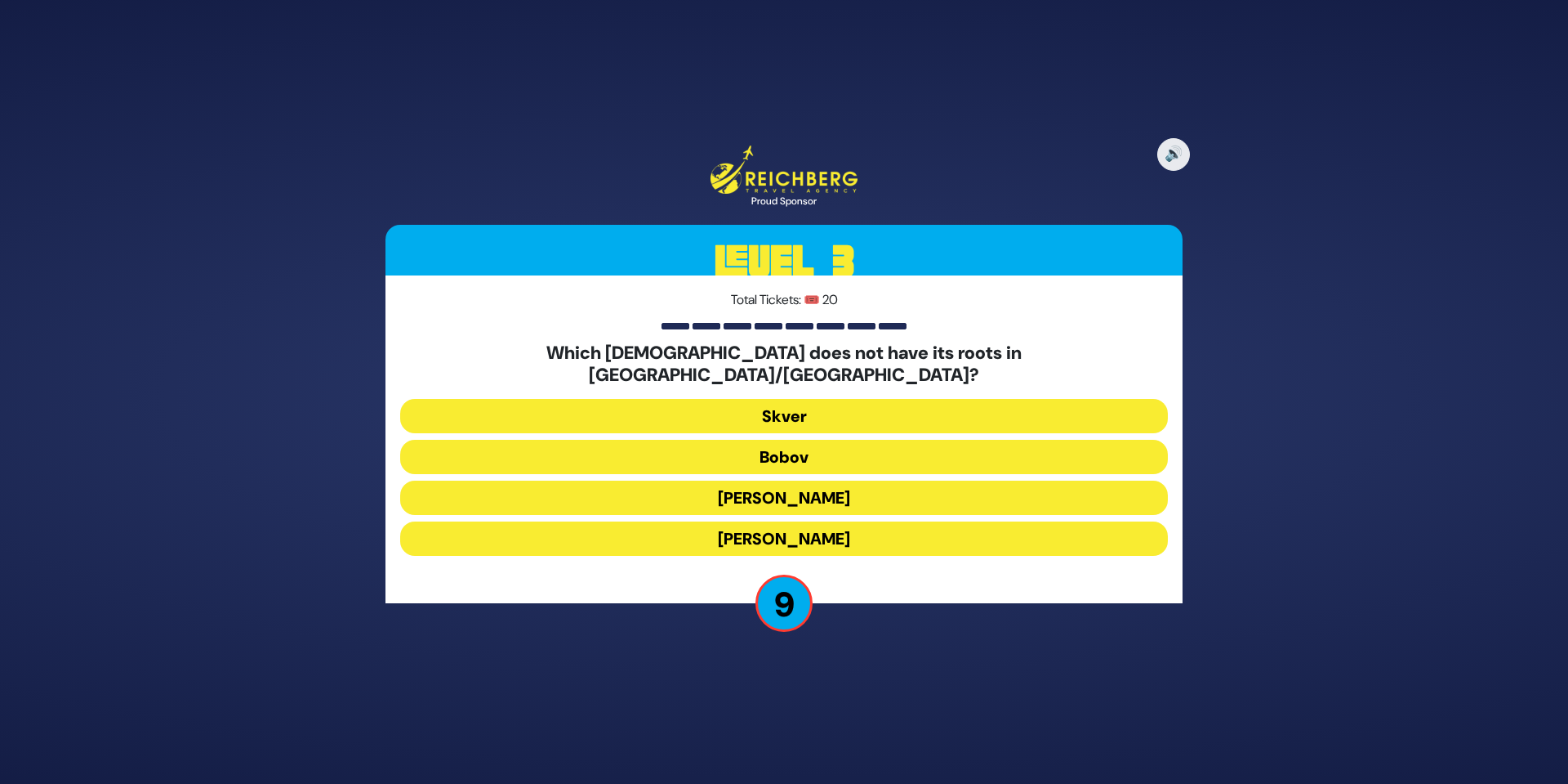
click at [824, 409] on button "Skver" at bounding box center [784, 416] width 767 height 34
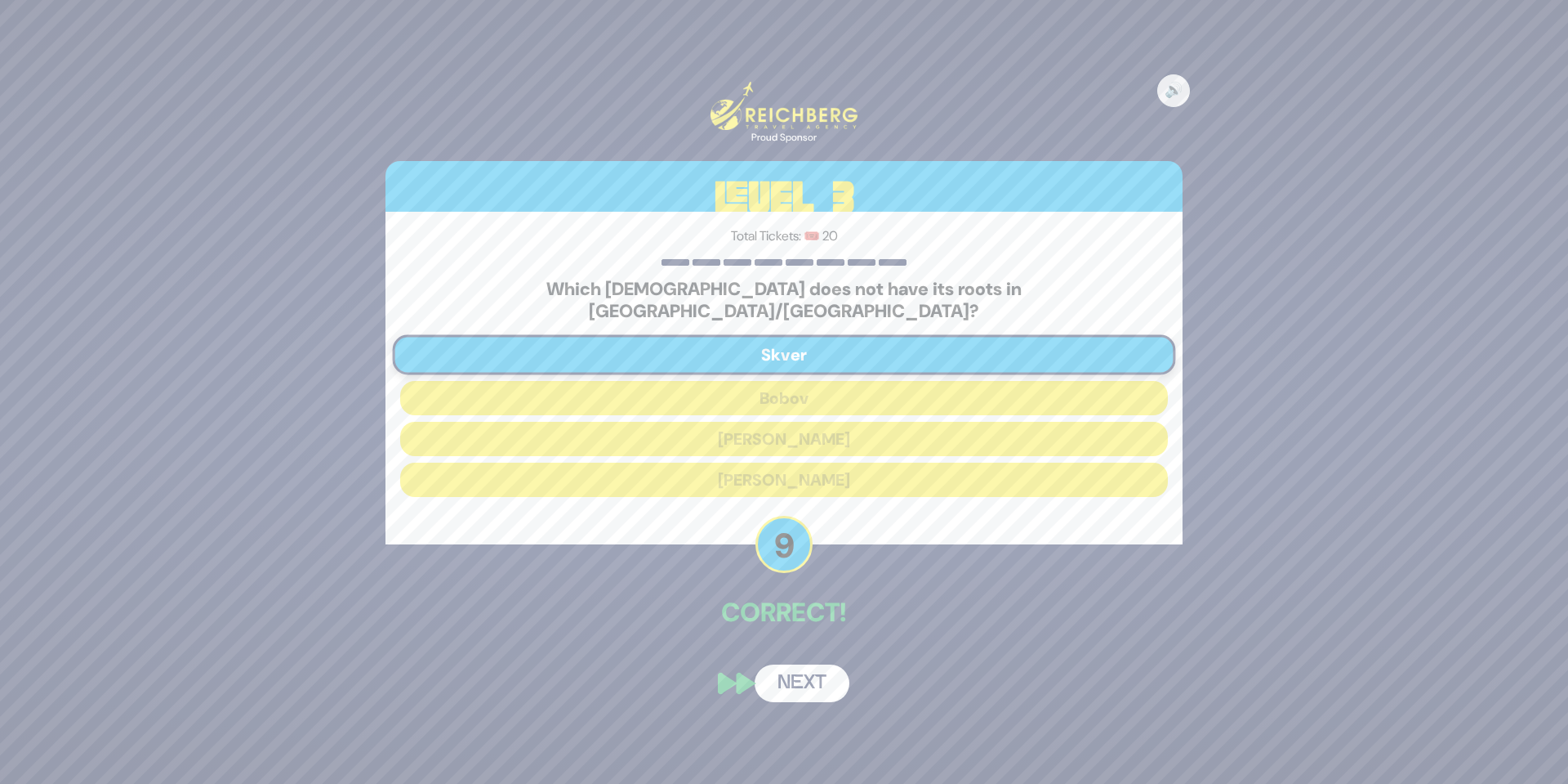
click at [809, 664] on button "Next" at bounding box center [802, 683] width 95 height 38
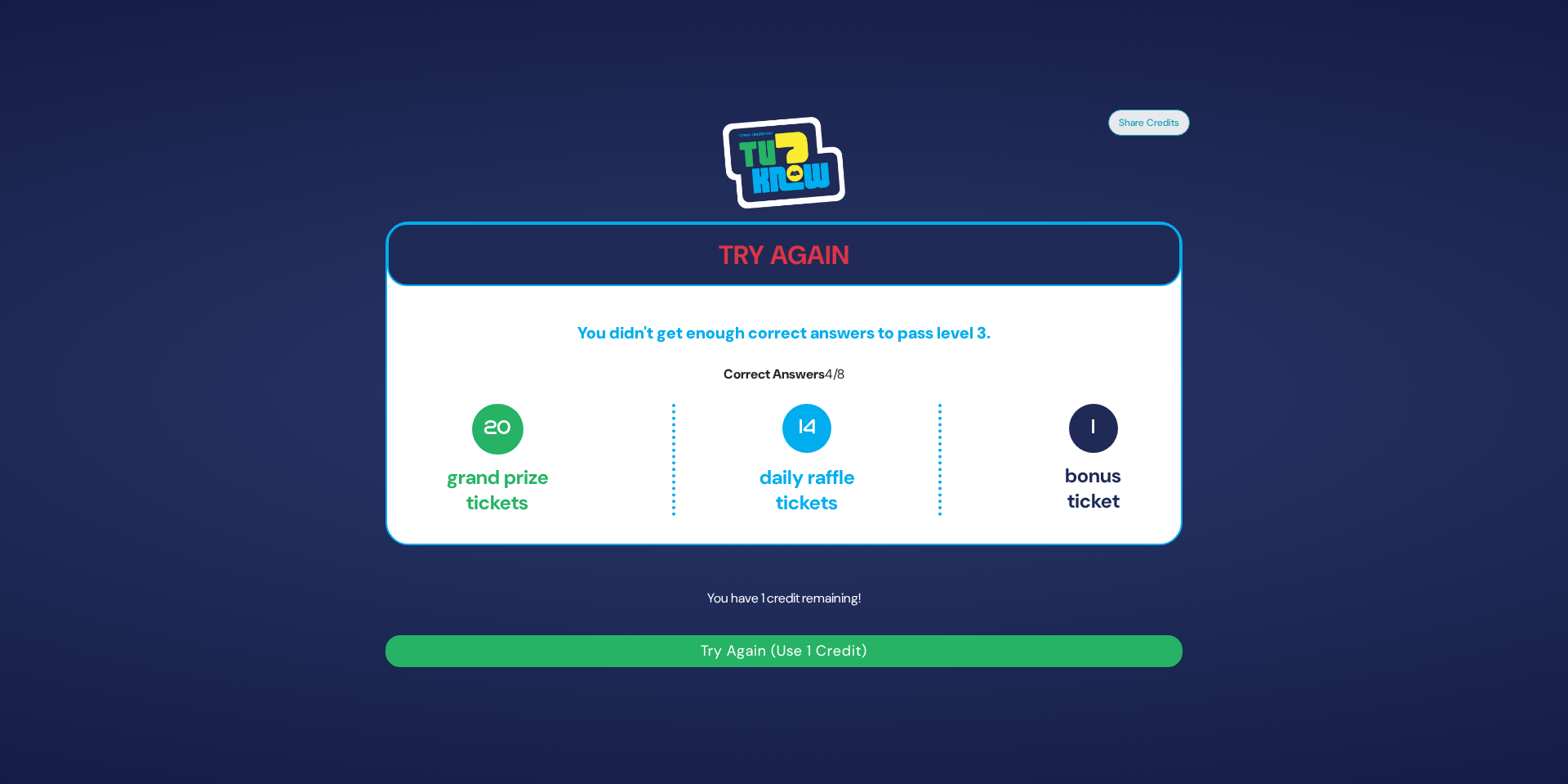
click at [832, 644] on button "Try Again (Use 1 Credit)" at bounding box center [784, 651] width 797 height 32
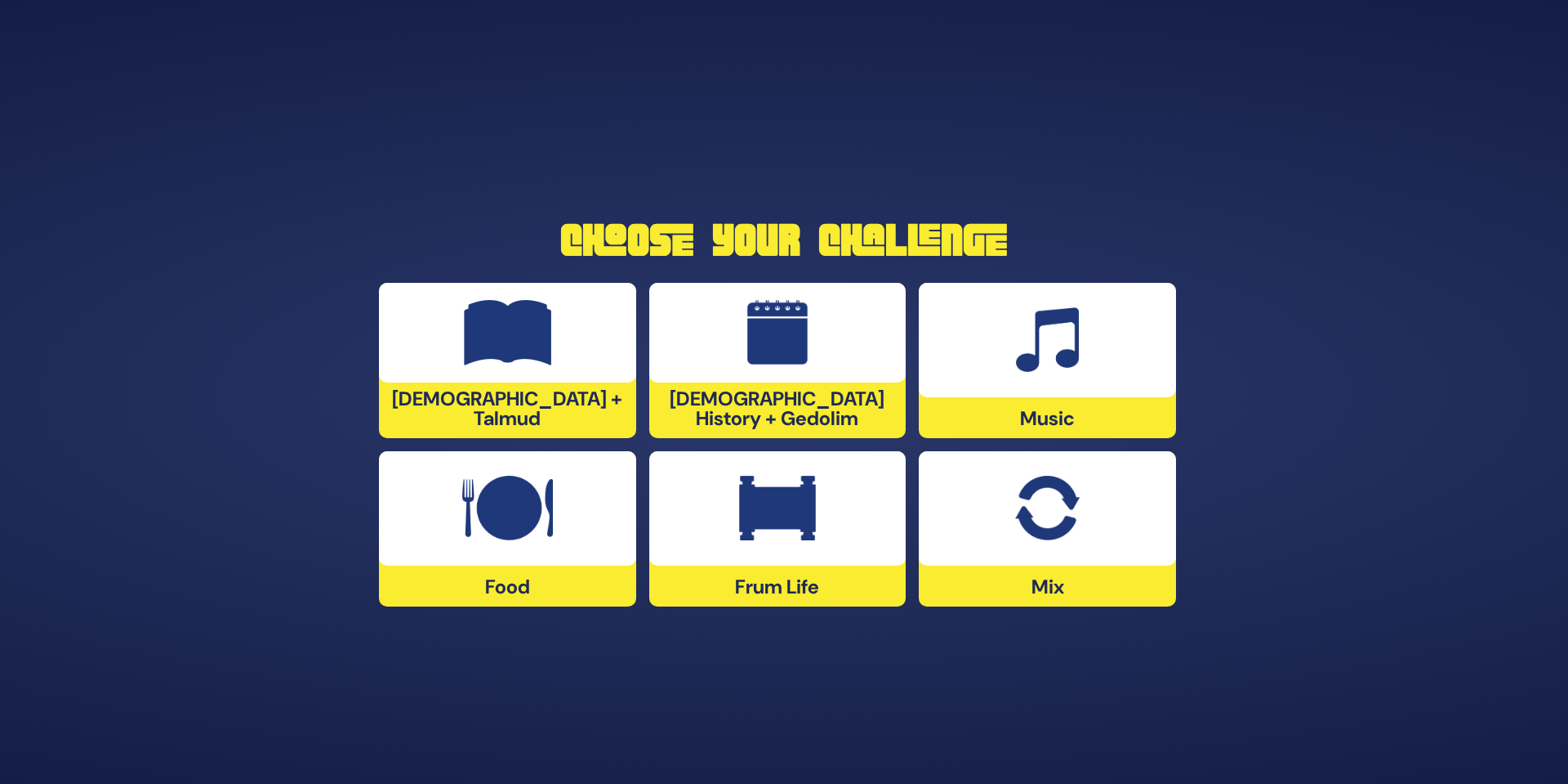
click at [1011, 504] on div at bounding box center [1047, 508] width 257 height 114
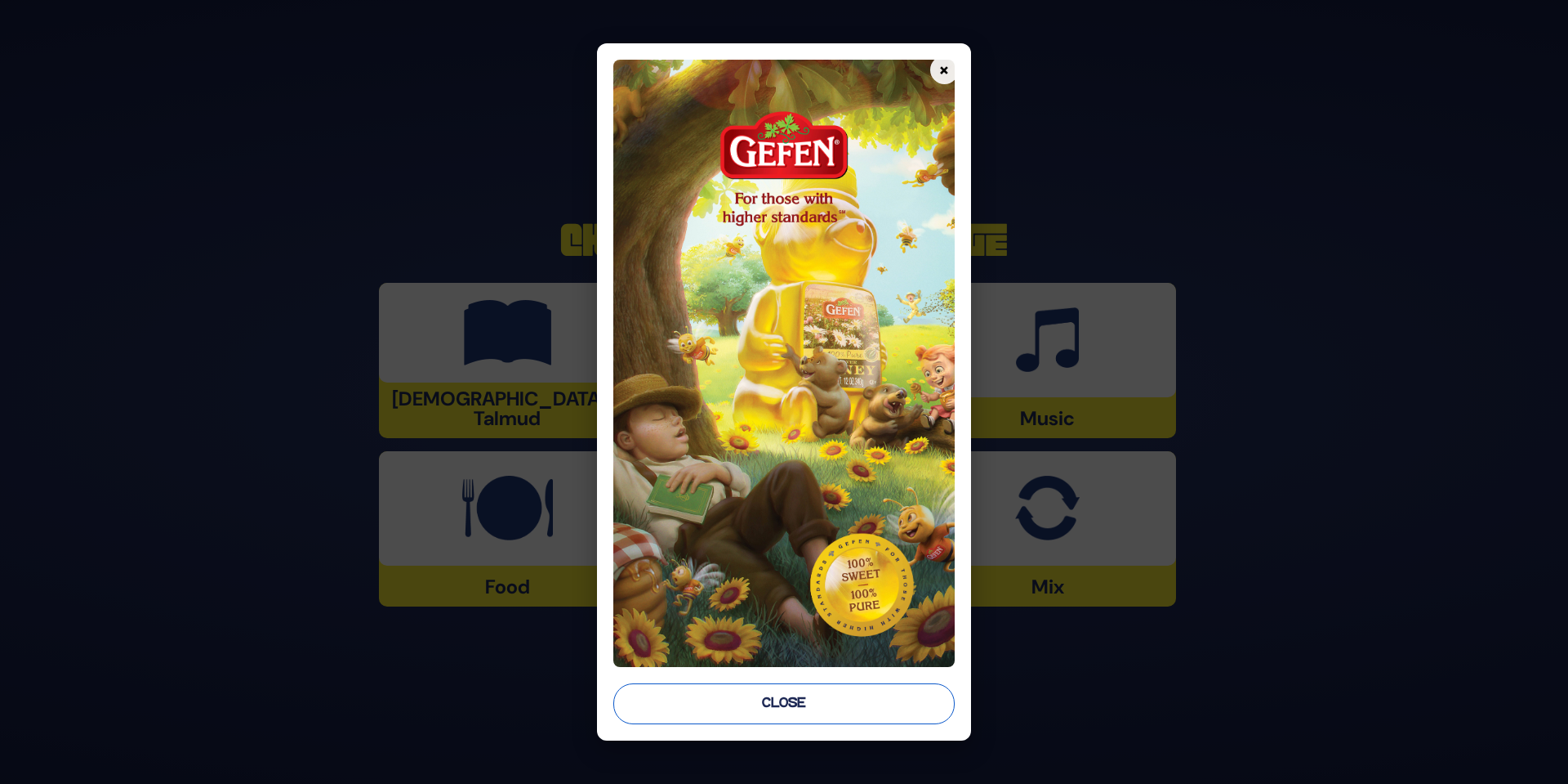
click at [863, 688] on button "Close" at bounding box center [784, 704] width 341 height 41
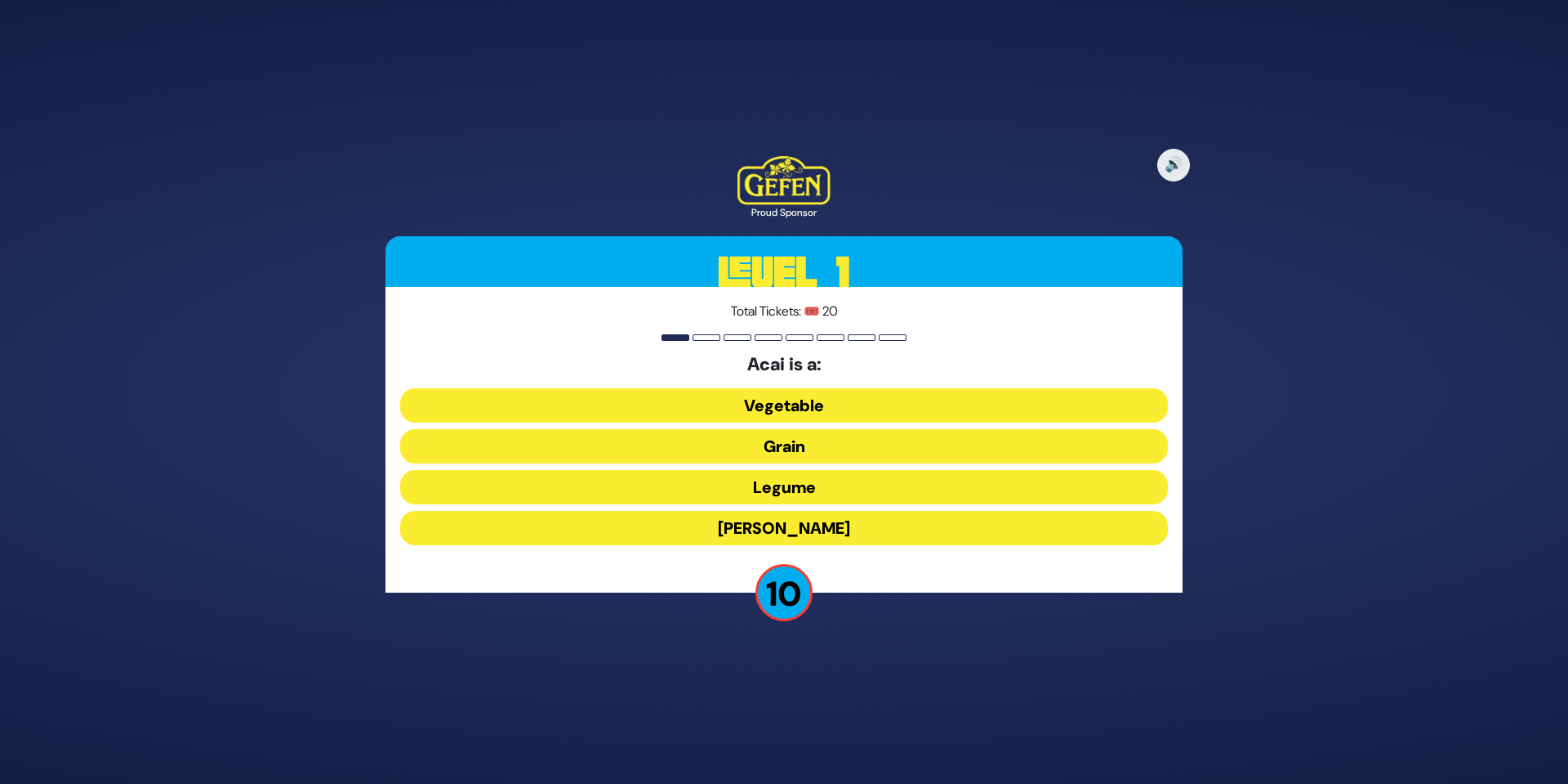
click at [819, 528] on button "[PERSON_NAME]" at bounding box center [784, 528] width 767 height 34
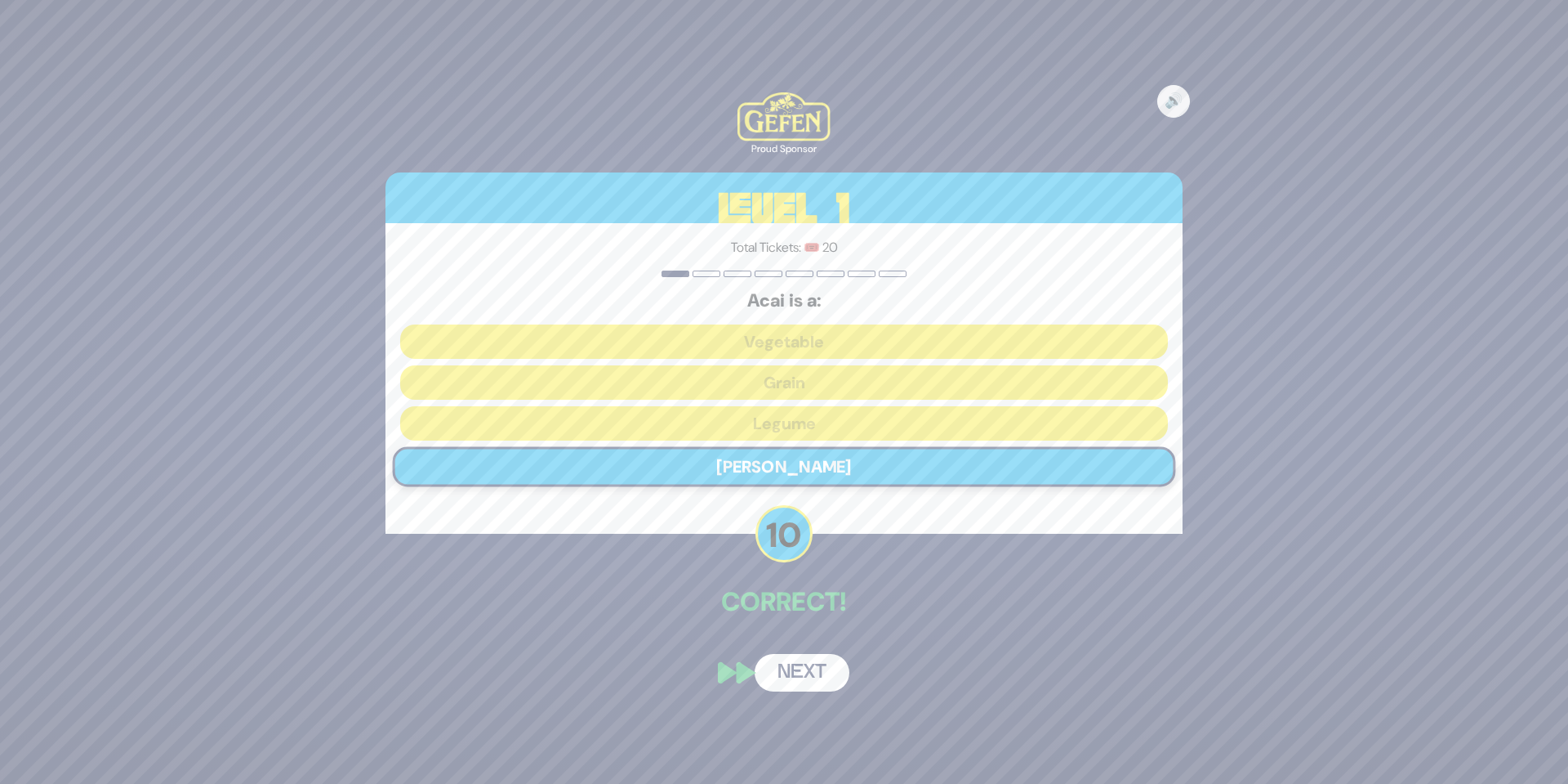
click at [813, 664] on button "Next" at bounding box center [802, 672] width 95 height 38
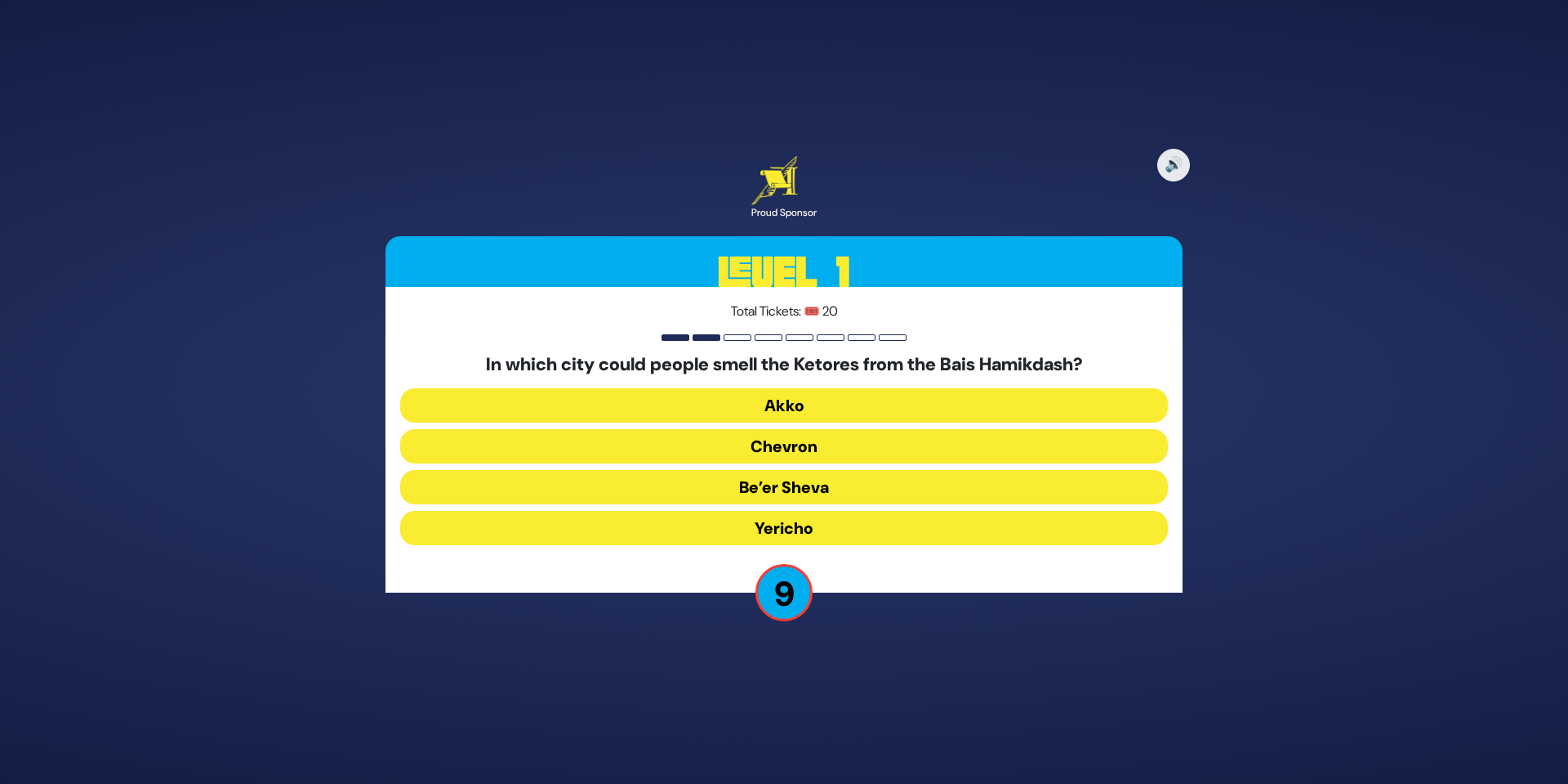
click at [803, 528] on button "Yericho" at bounding box center [784, 528] width 767 height 34
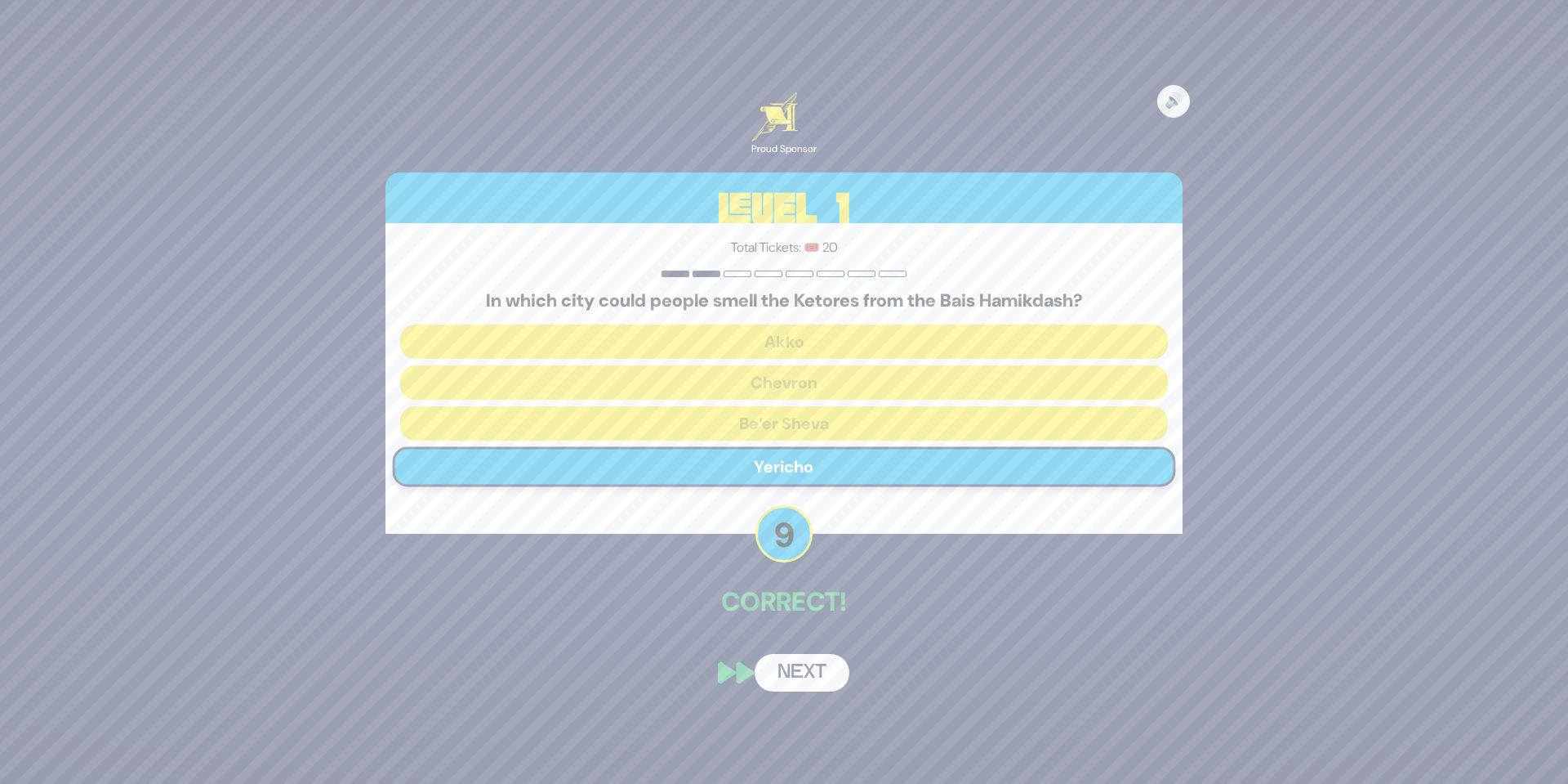
click at [812, 669] on button "Next" at bounding box center [802, 672] width 95 height 38
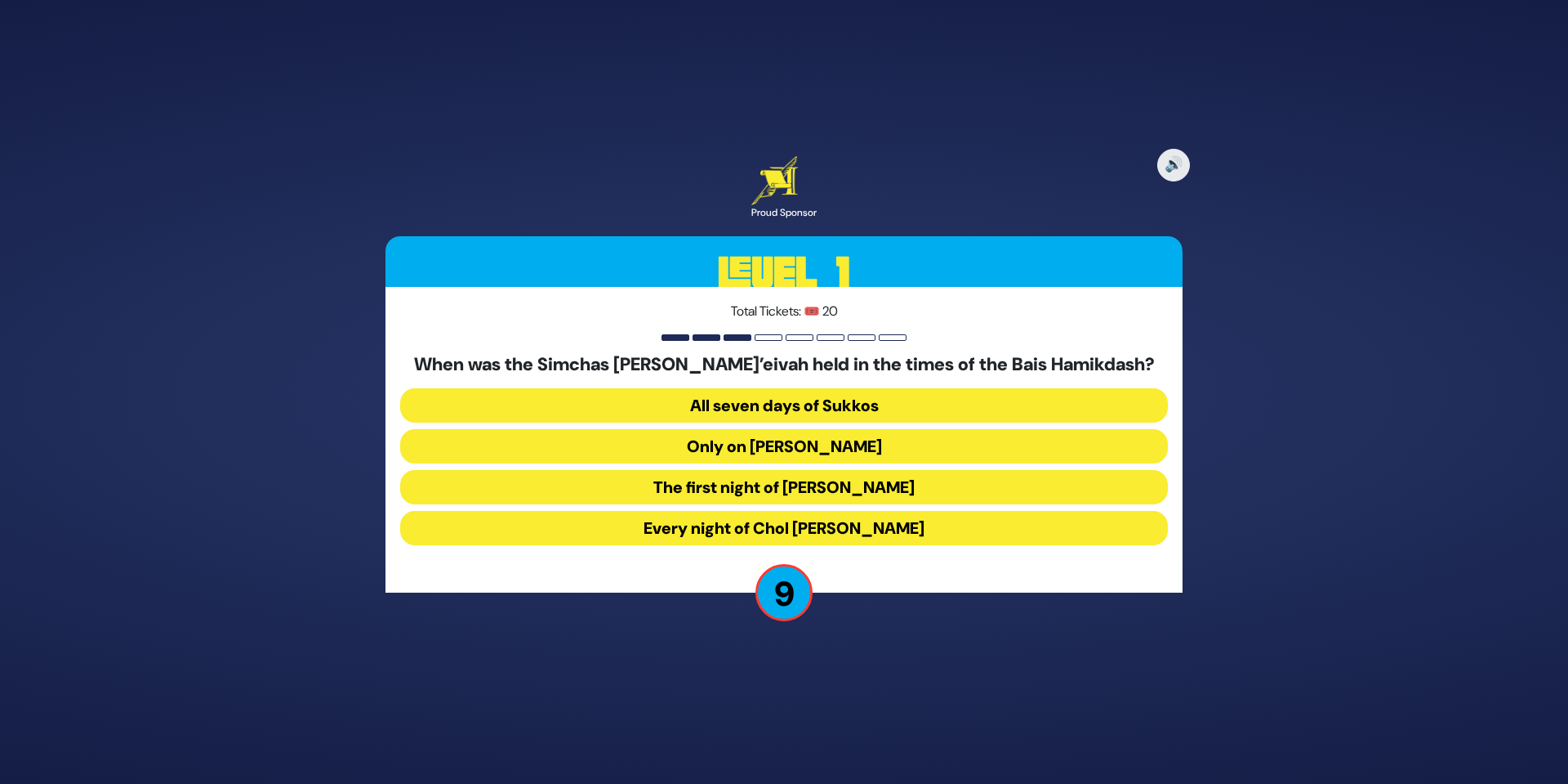
click at [794, 480] on button "The first night of [PERSON_NAME]" at bounding box center [784, 487] width 767 height 34
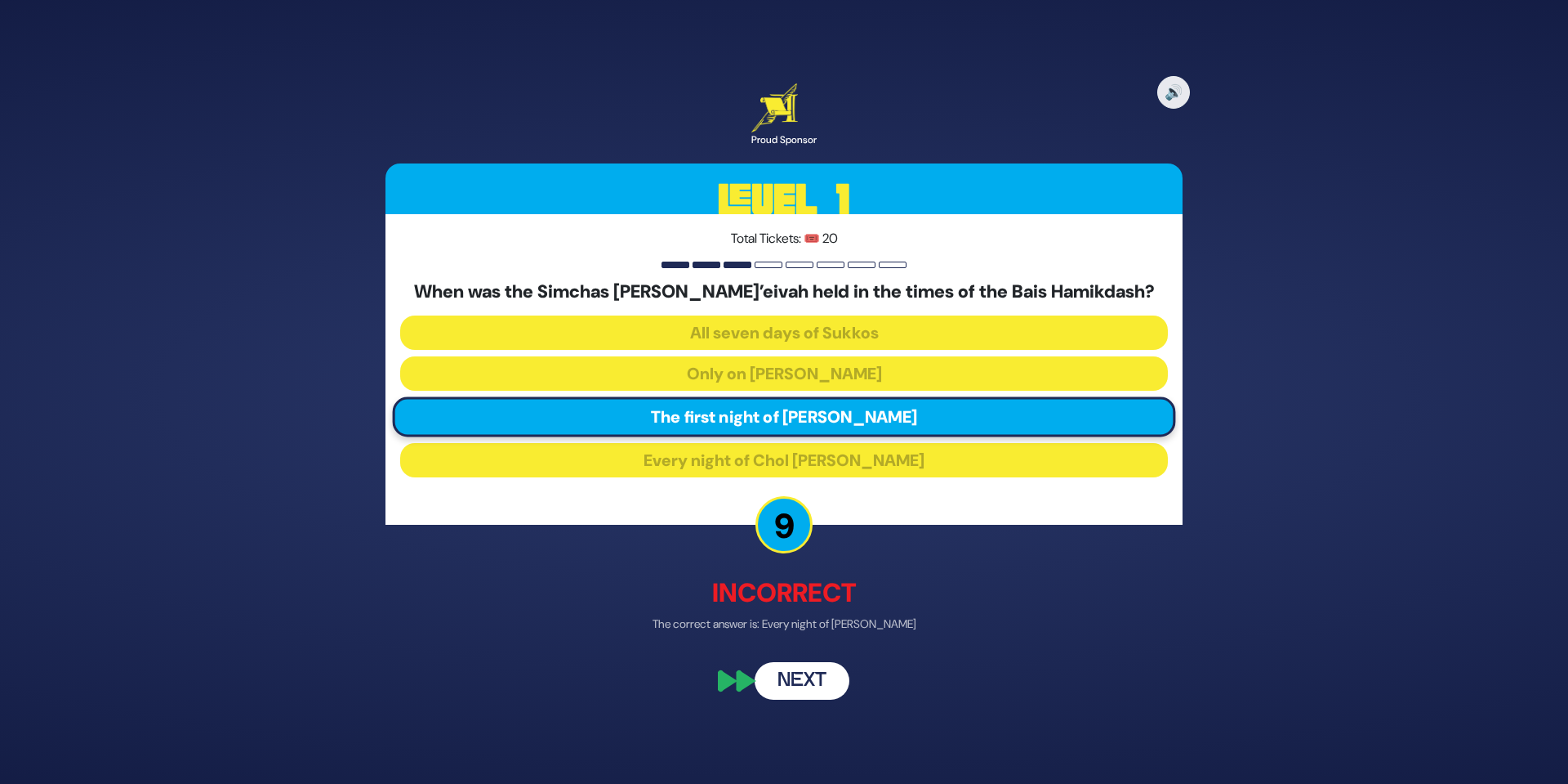
click at [815, 671] on button "Next" at bounding box center [802, 681] width 95 height 38
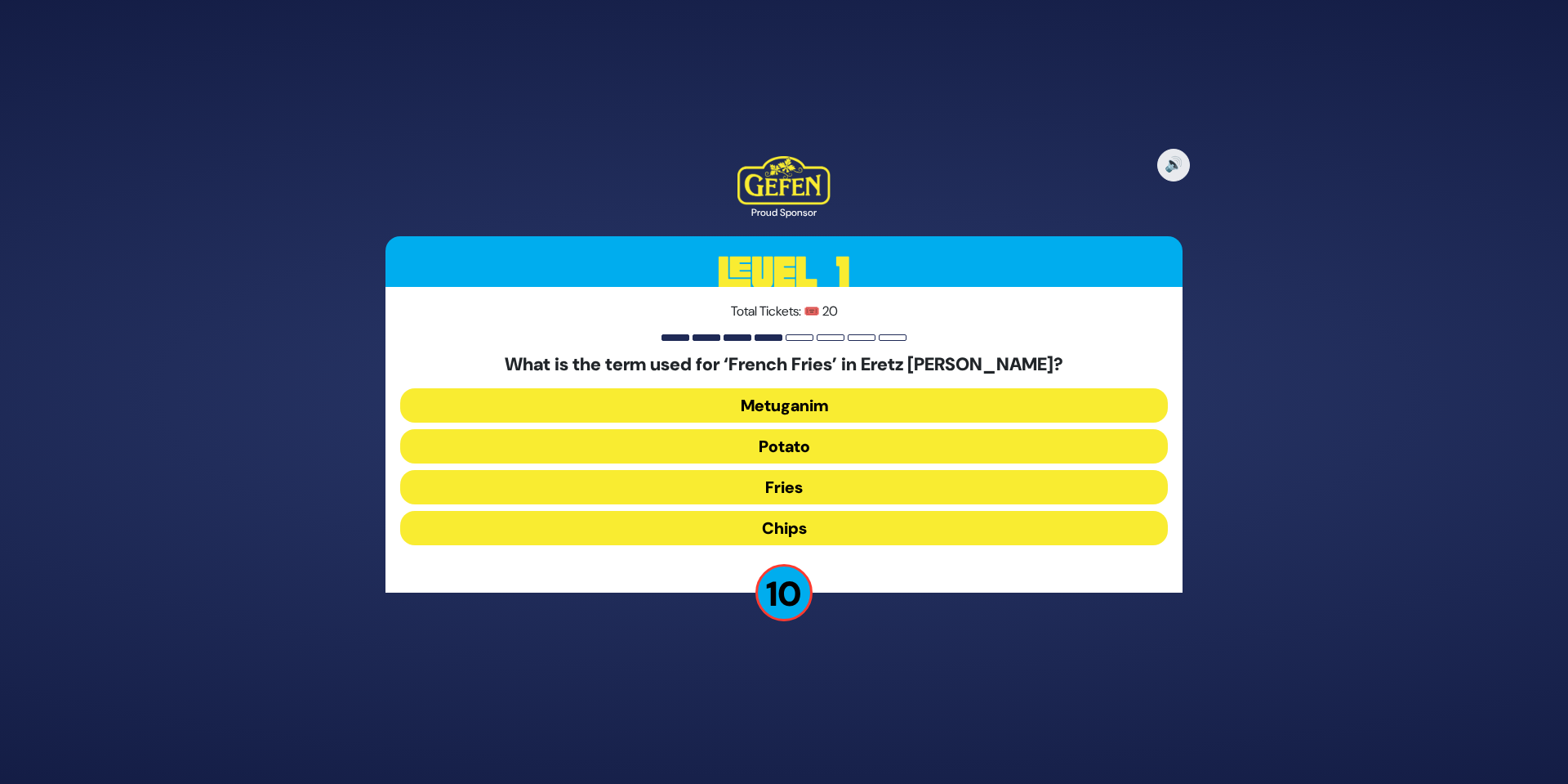
click at [793, 530] on button "Chips" at bounding box center [784, 528] width 767 height 34
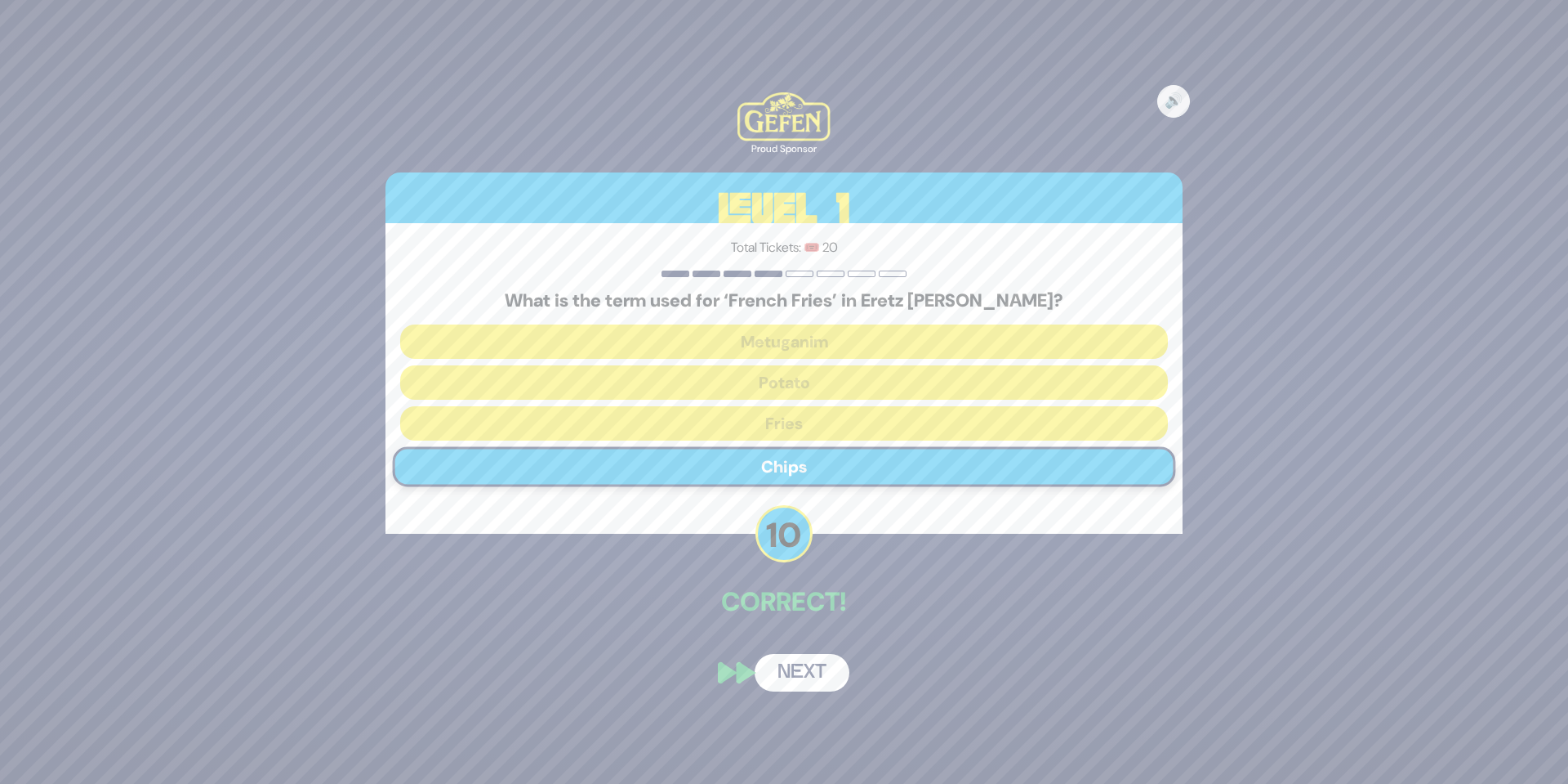
click at [816, 670] on button "Next" at bounding box center [802, 672] width 95 height 38
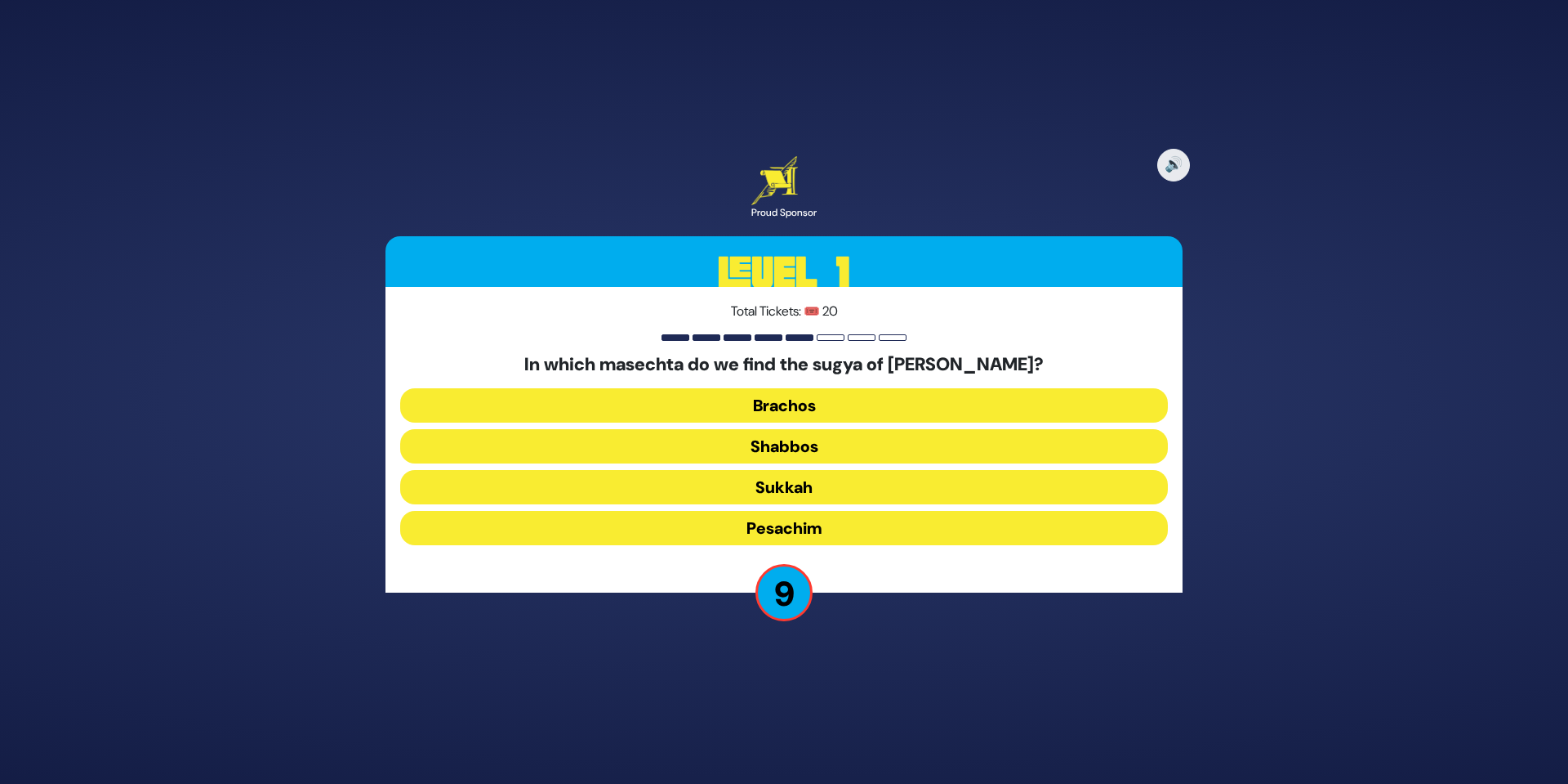
click at [807, 525] on button "Pesachim" at bounding box center [784, 528] width 767 height 34
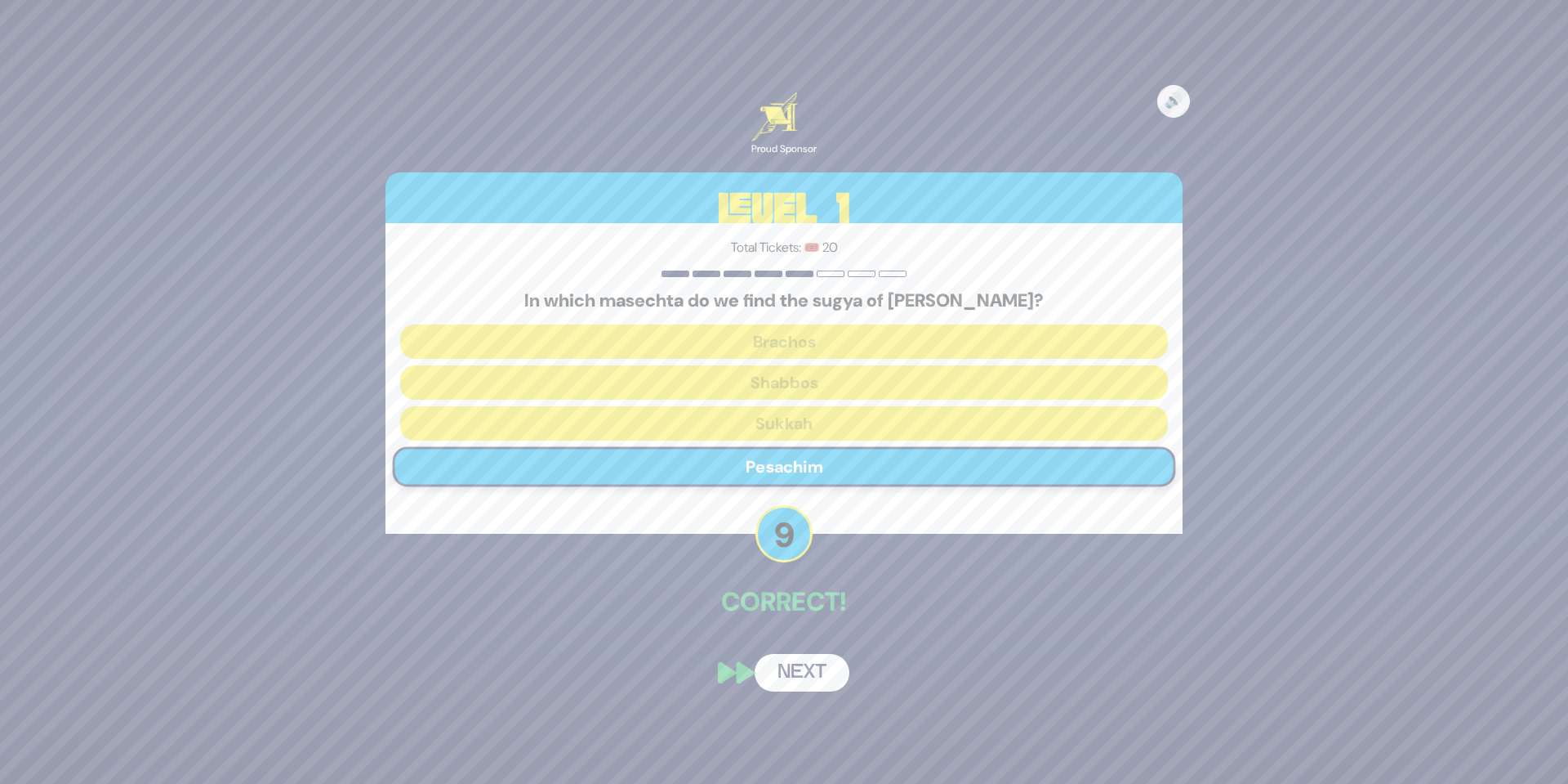
click at [802, 674] on button "Next" at bounding box center [802, 672] width 95 height 38
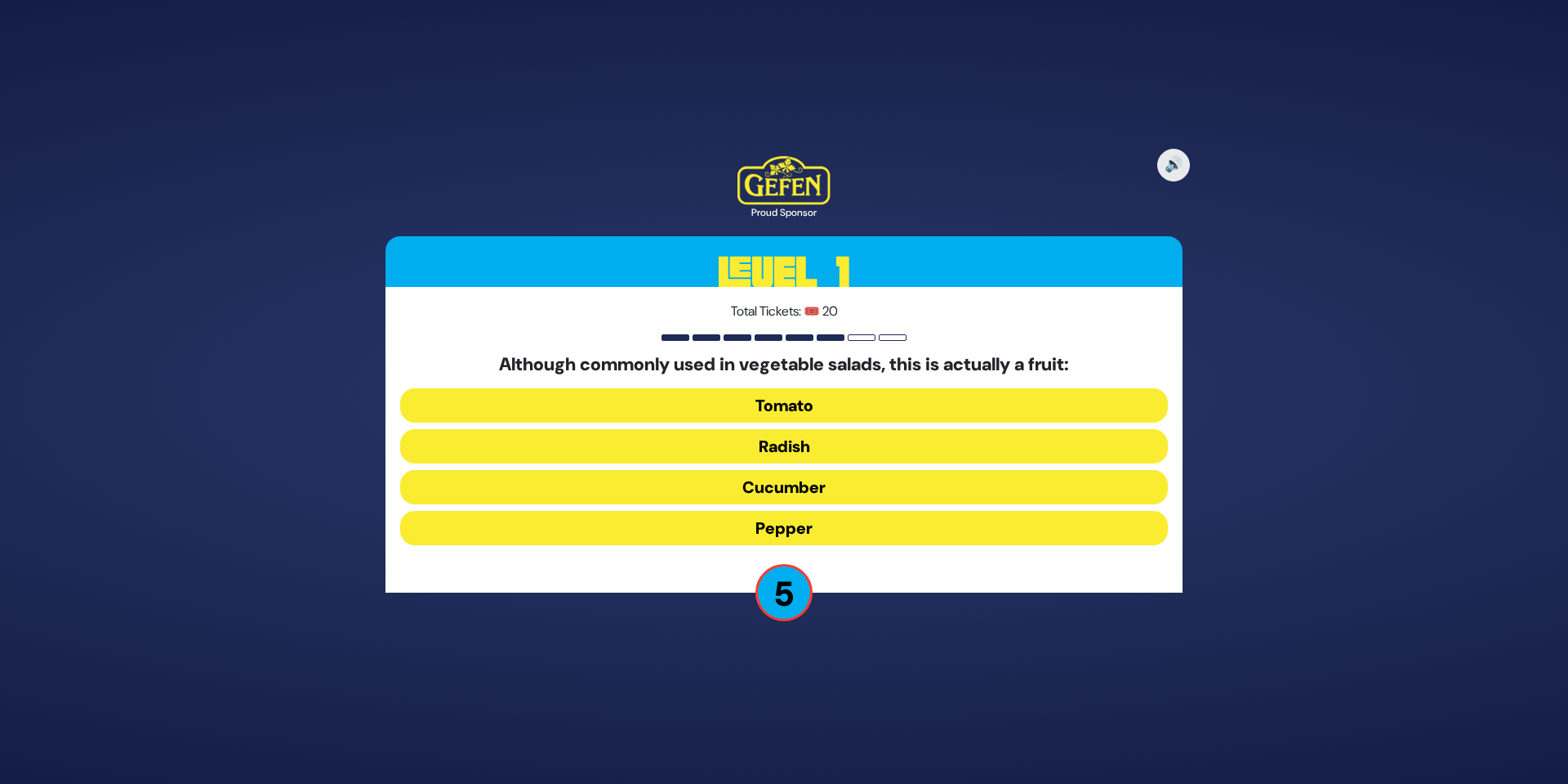
click at [753, 529] on button "Pepper" at bounding box center [784, 528] width 767 height 34
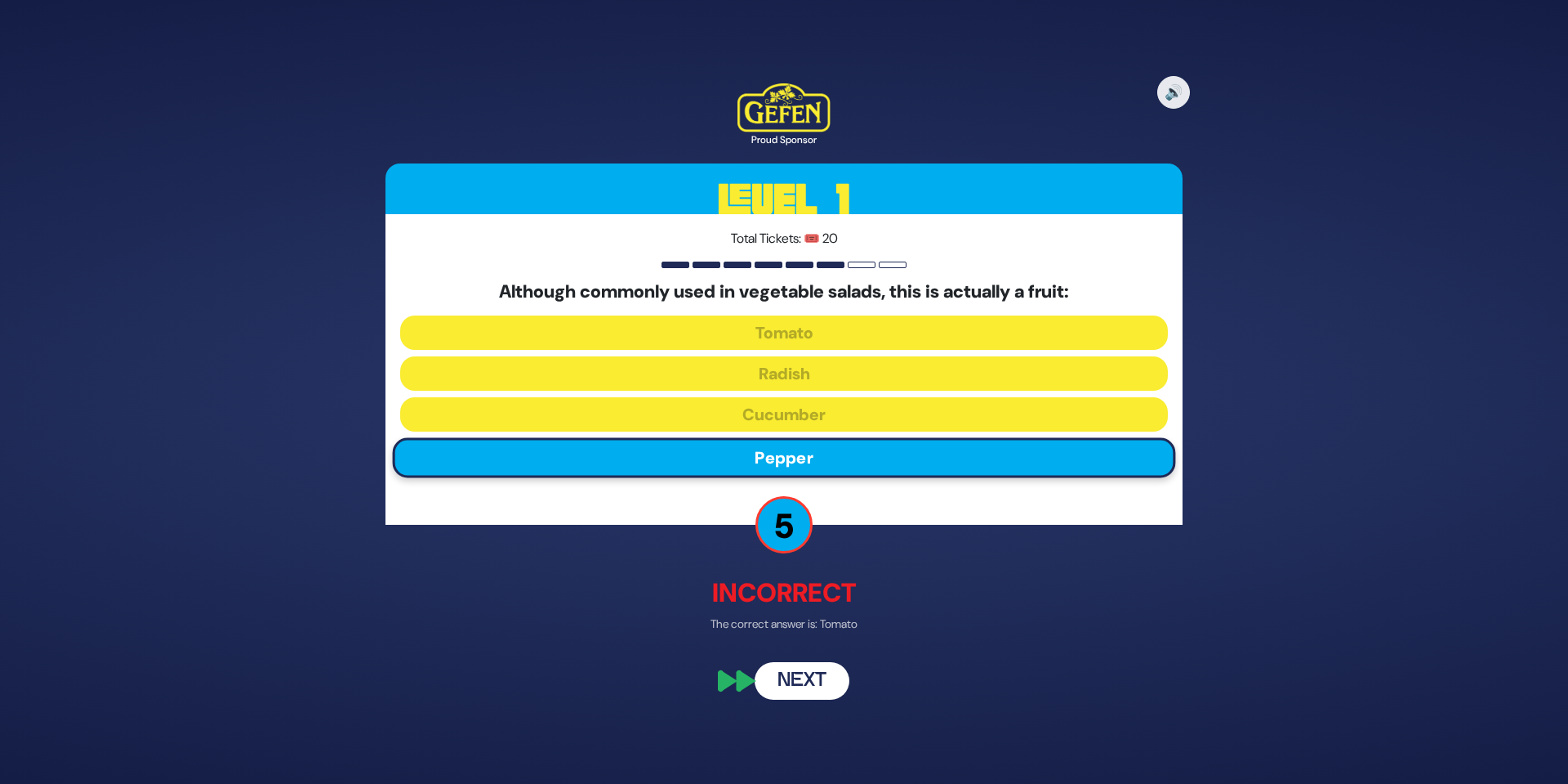
click at [784, 678] on button "Next" at bounding box center [802, 681] width 95 height 38
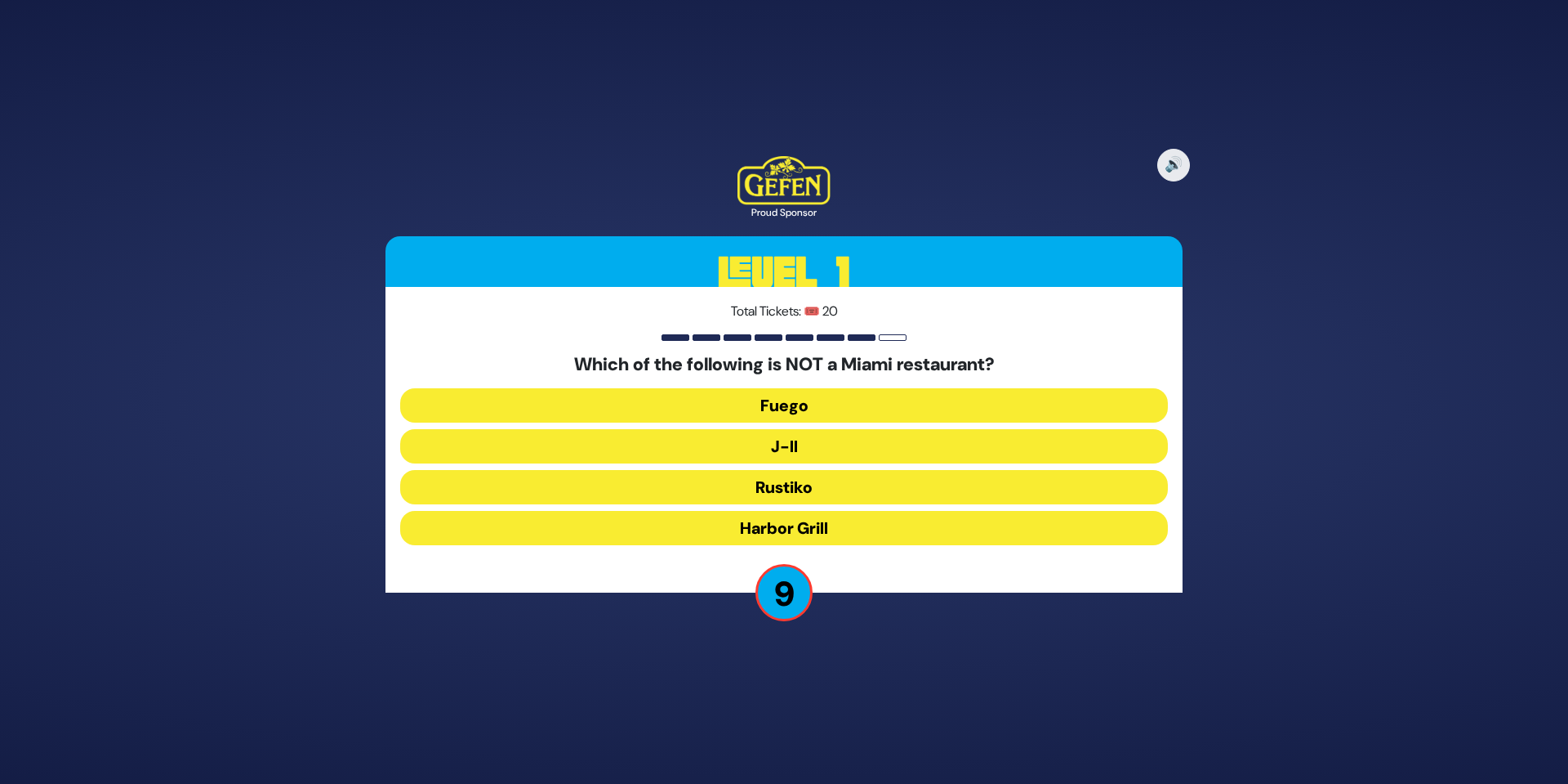
click at [809, 442] on button "J-II" at bounding box center [784, 446] width 767 height 34
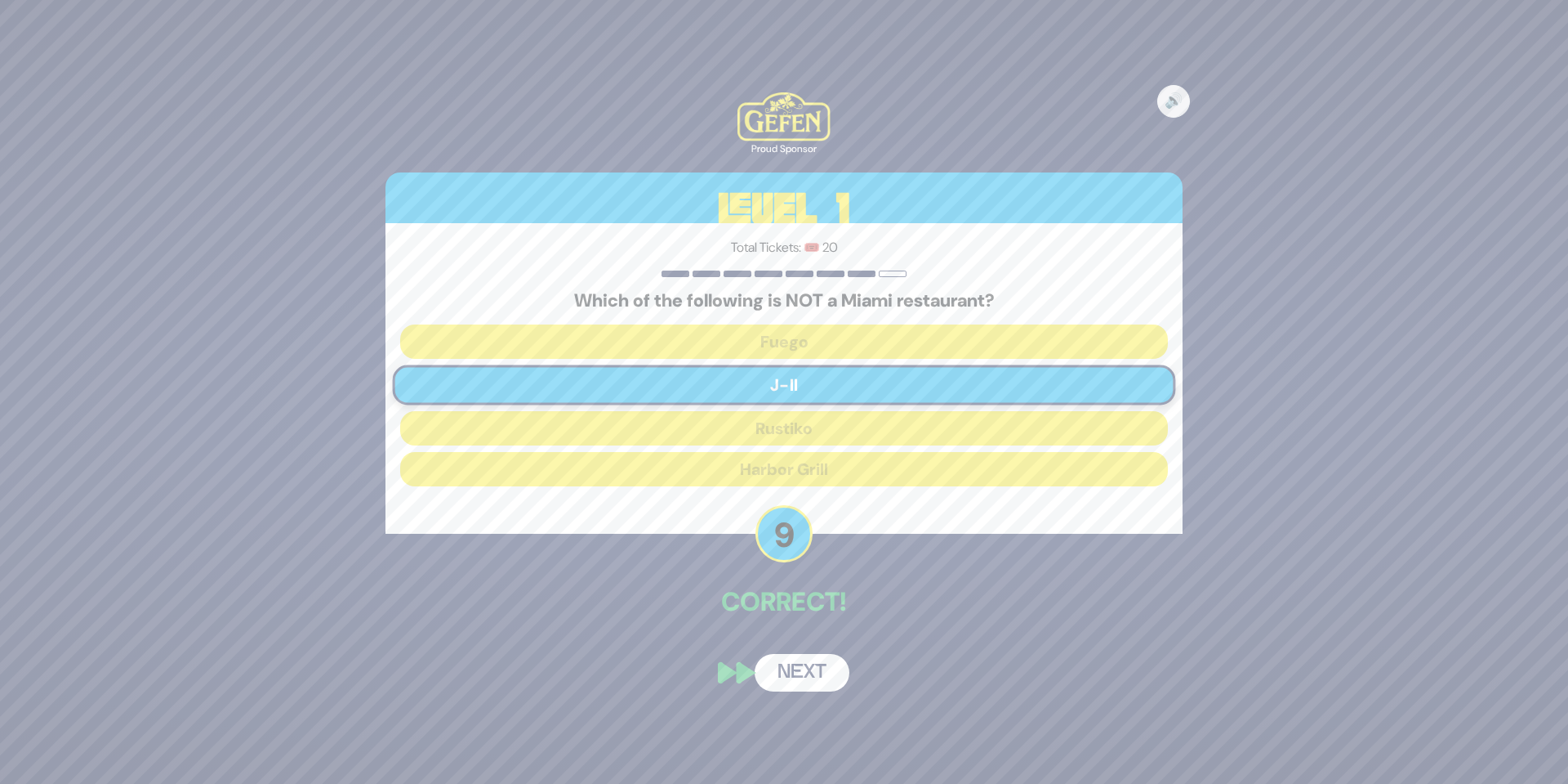
click at [806, 671] on button "Next" at bounding box center [802, 672] width 95 height 38
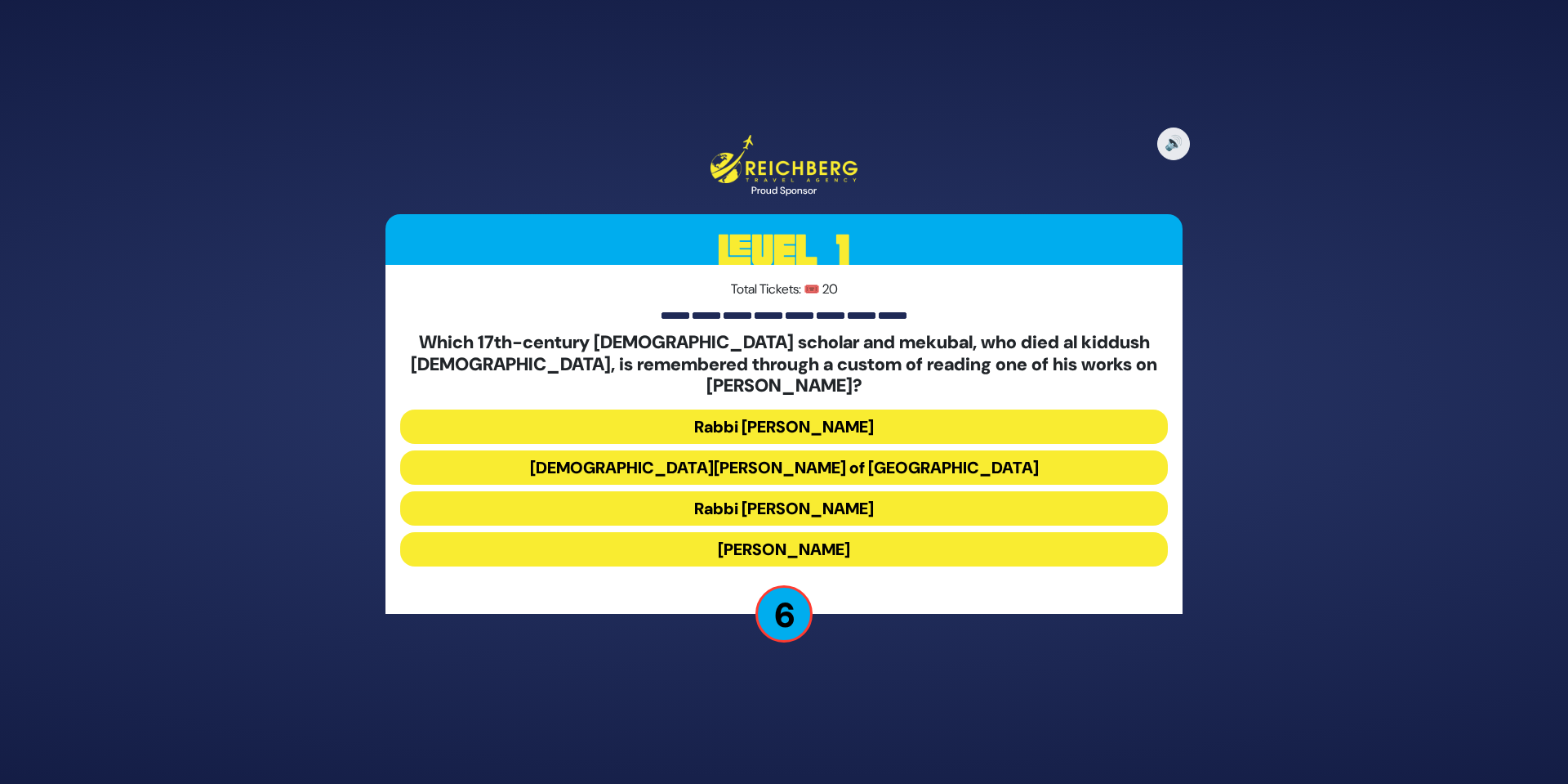
click at [815, 418] on button "Rabbi [PERSON_NAME]" at bounding box center [784, 426] width 767 height 34
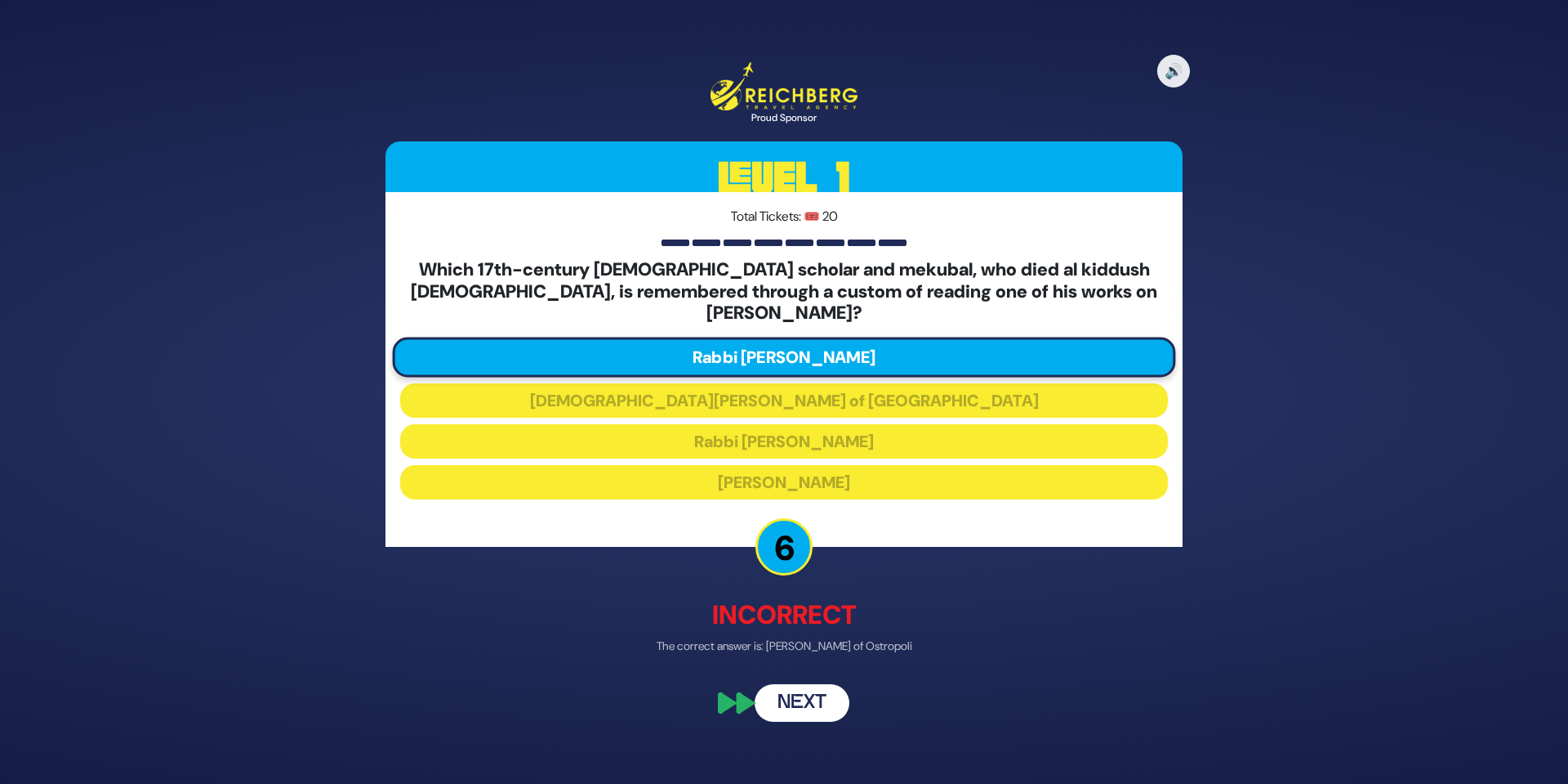
click at [804, 688] on button "Next" at bounding box center [802, 703] width 95 height 38
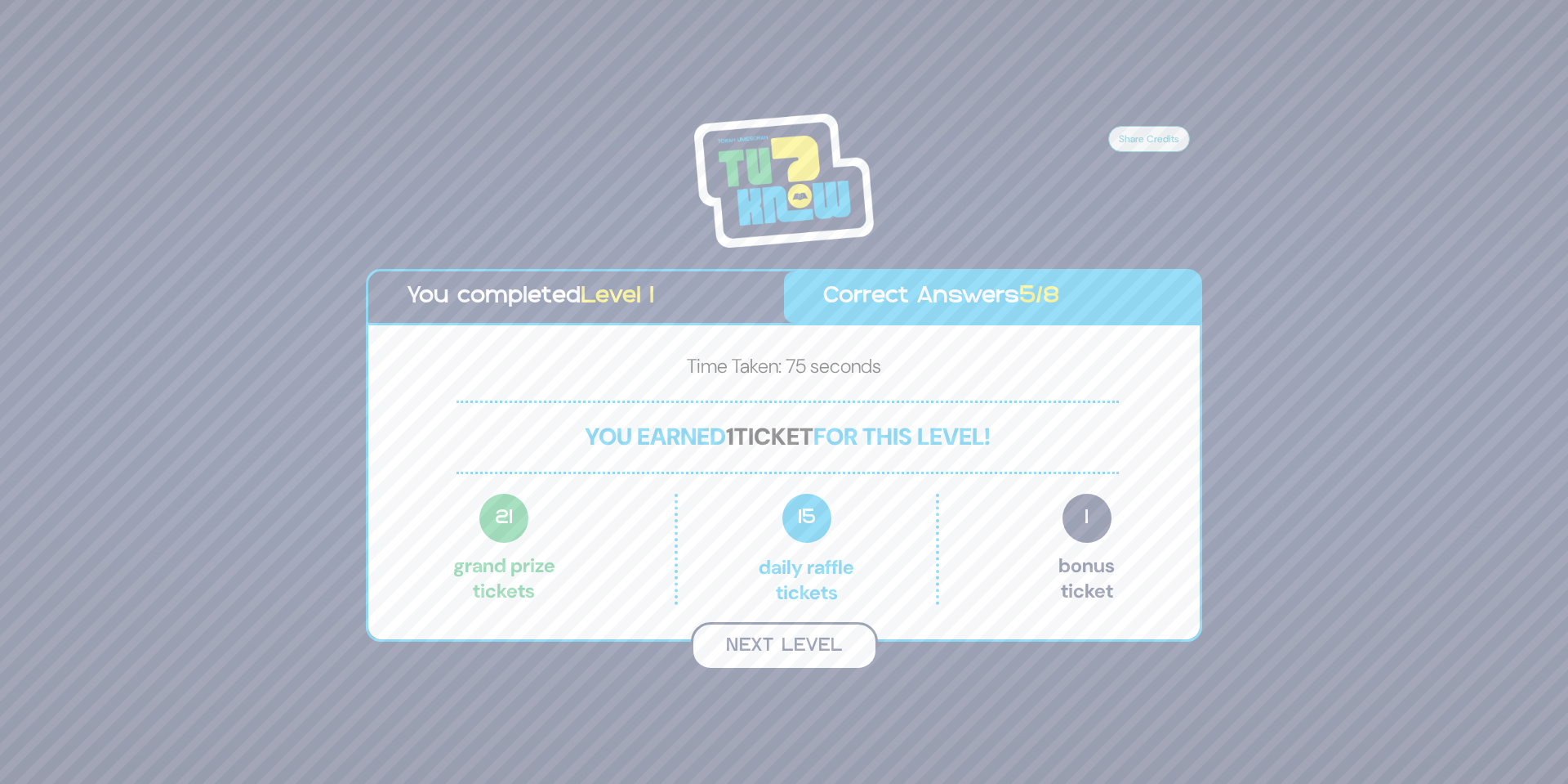
click at [817, 649] on button "Next Level" at bounding box center [784, 646] width 187 height 48
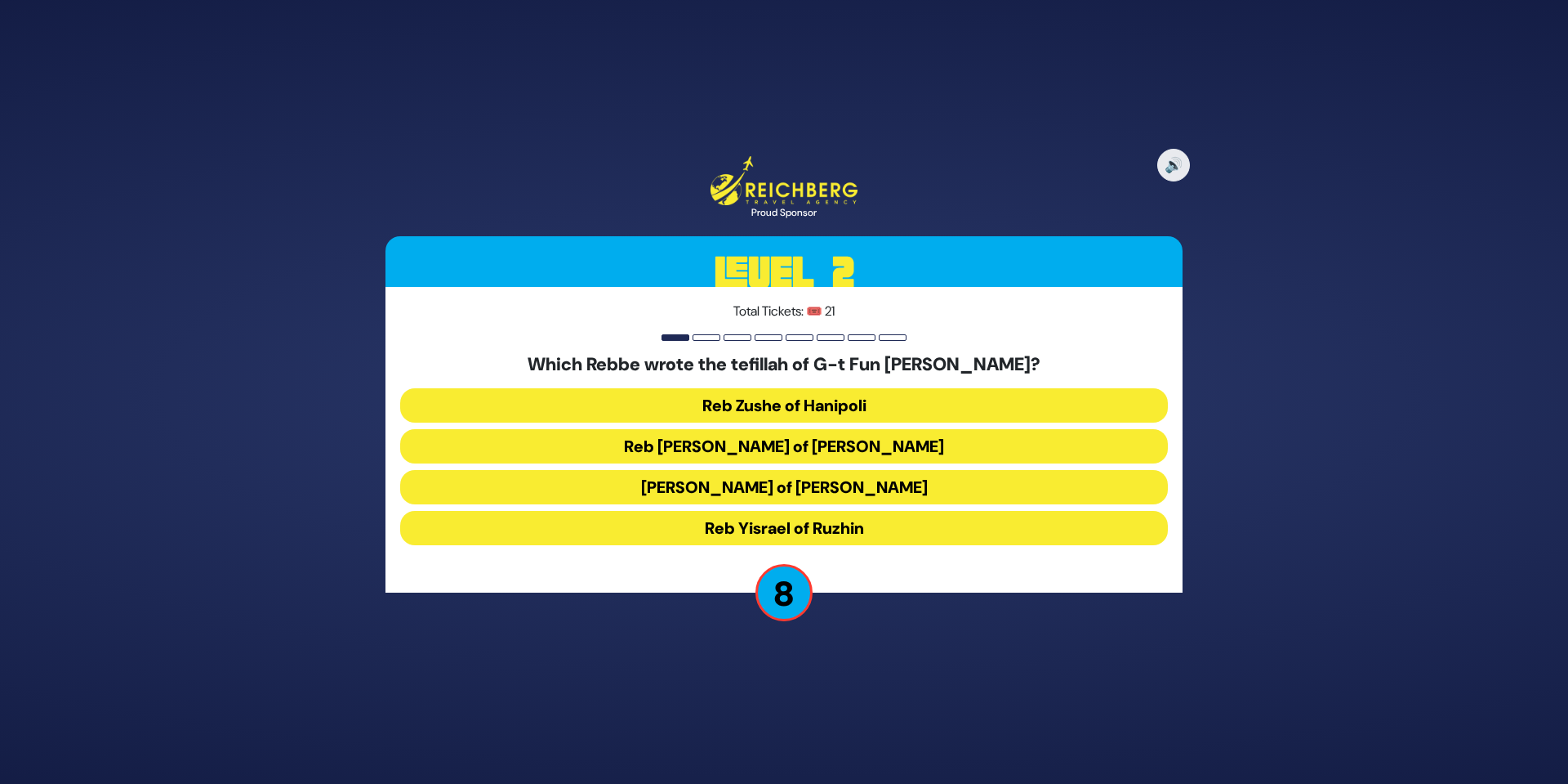
click at [842, 406] on button "Reb Zushe of Hanipoli" at bounding box center [784, 405] width 767 height 34
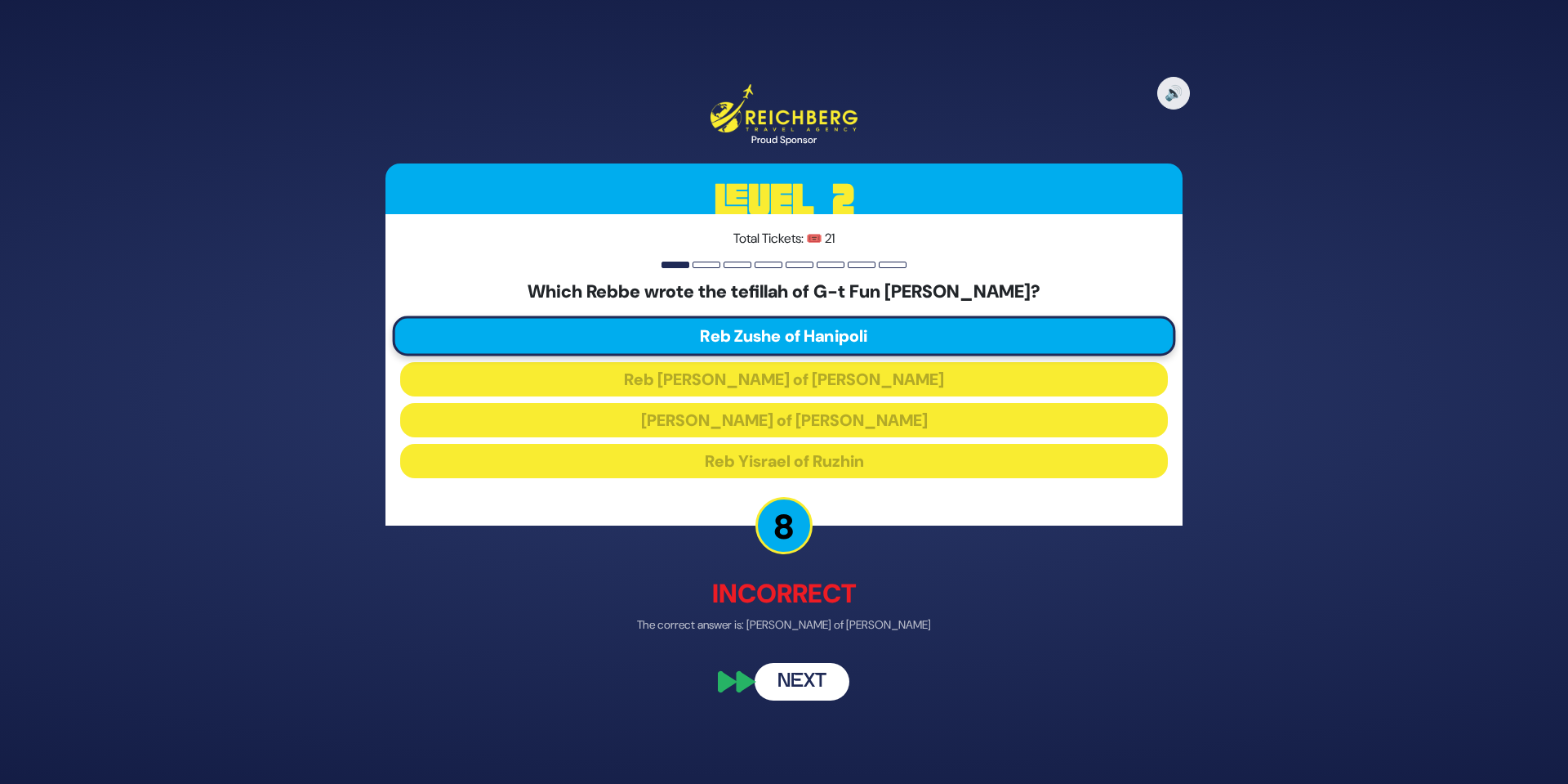
click at [812, 687] on button "Next" at bounding box center [802, 680] width 95 height 38
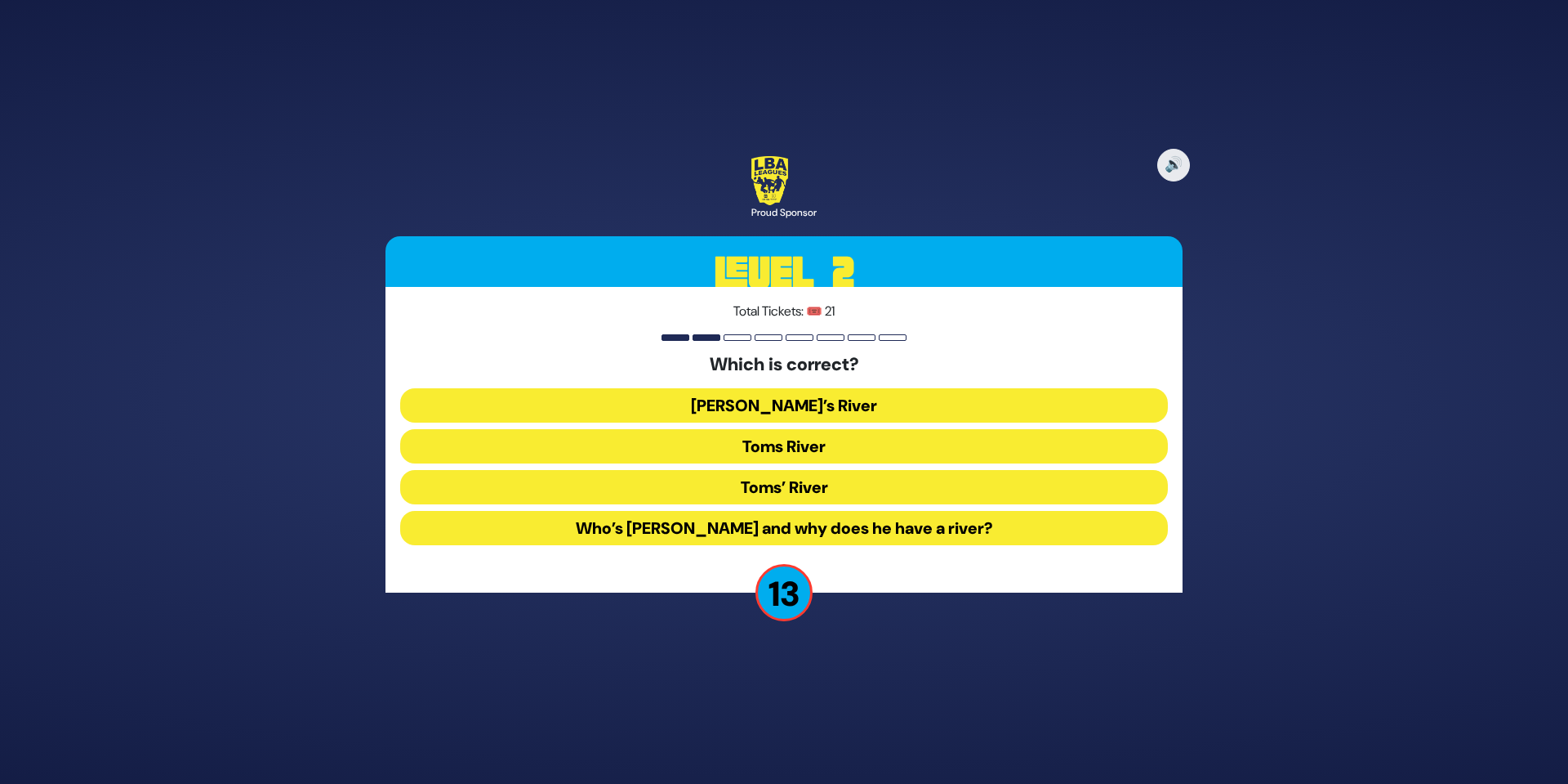
click at [827, 444] on button "Toms River" at bounding box center [784, 446] width 767 height 34
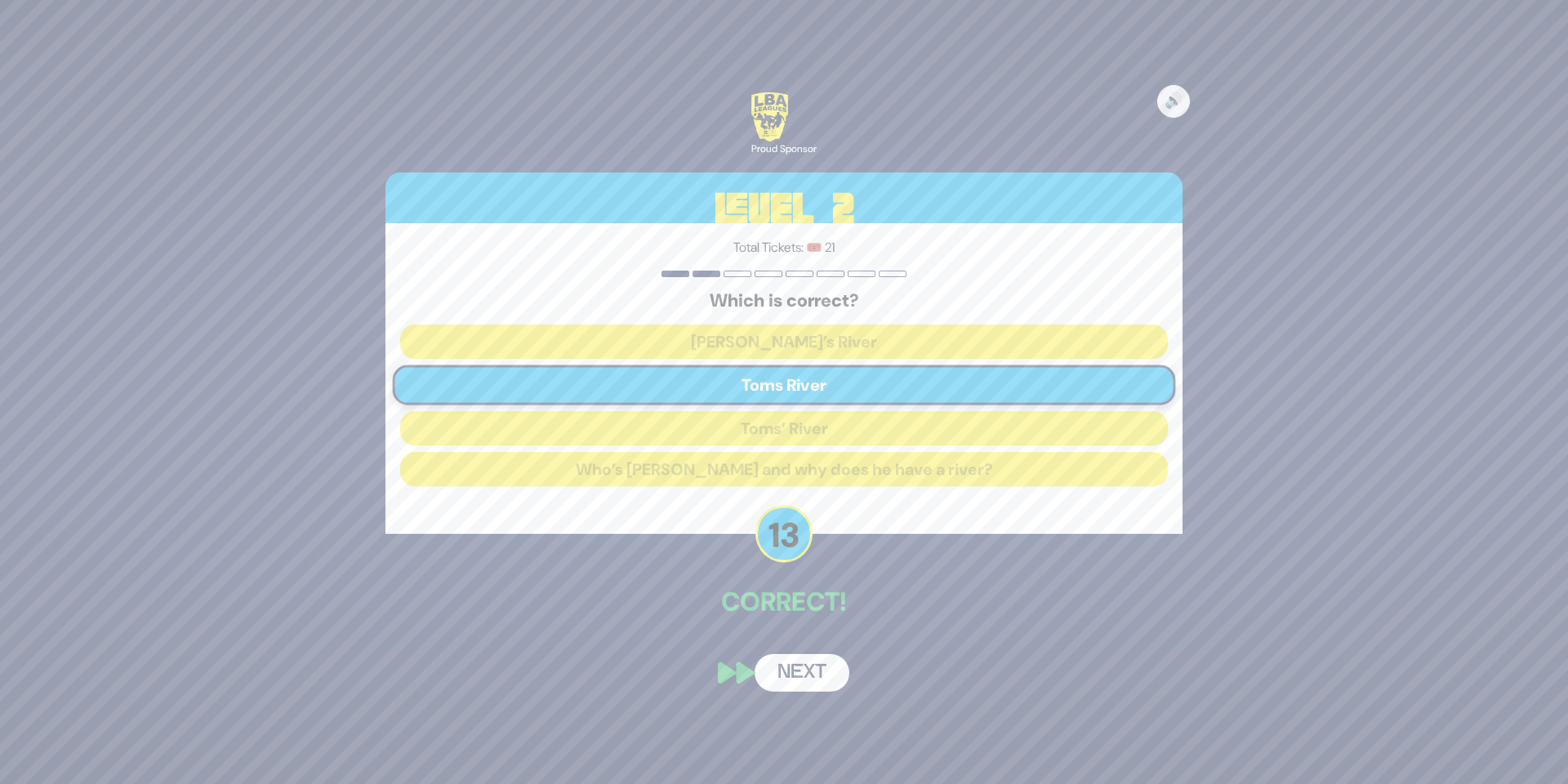
click at [828, 665] on button "Next" at bounding box center [802, 672] width 95 height 38
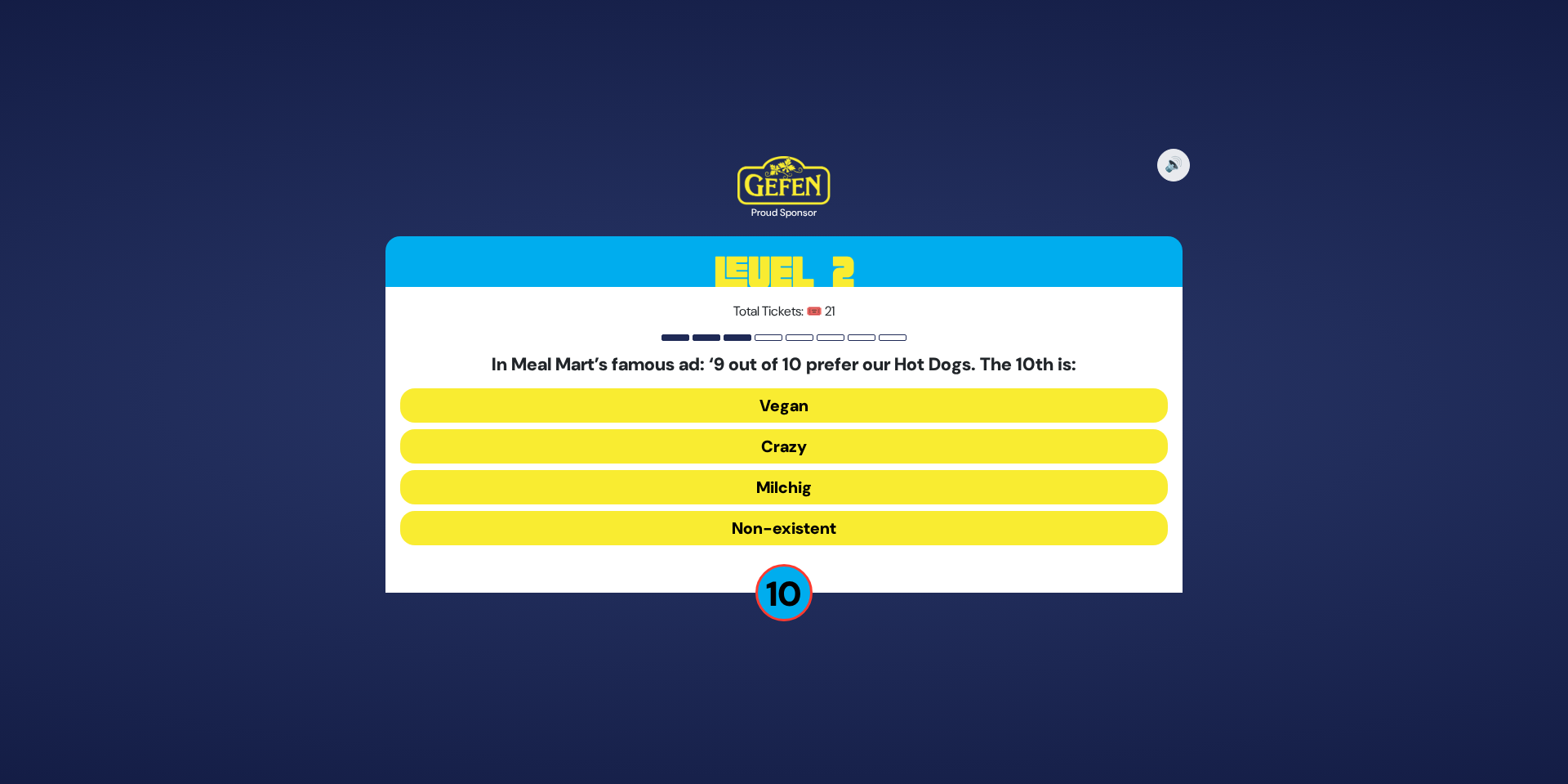
click at [828, 518] on button "Non-existent" at bounding box center [784, 528] width 767 height 34
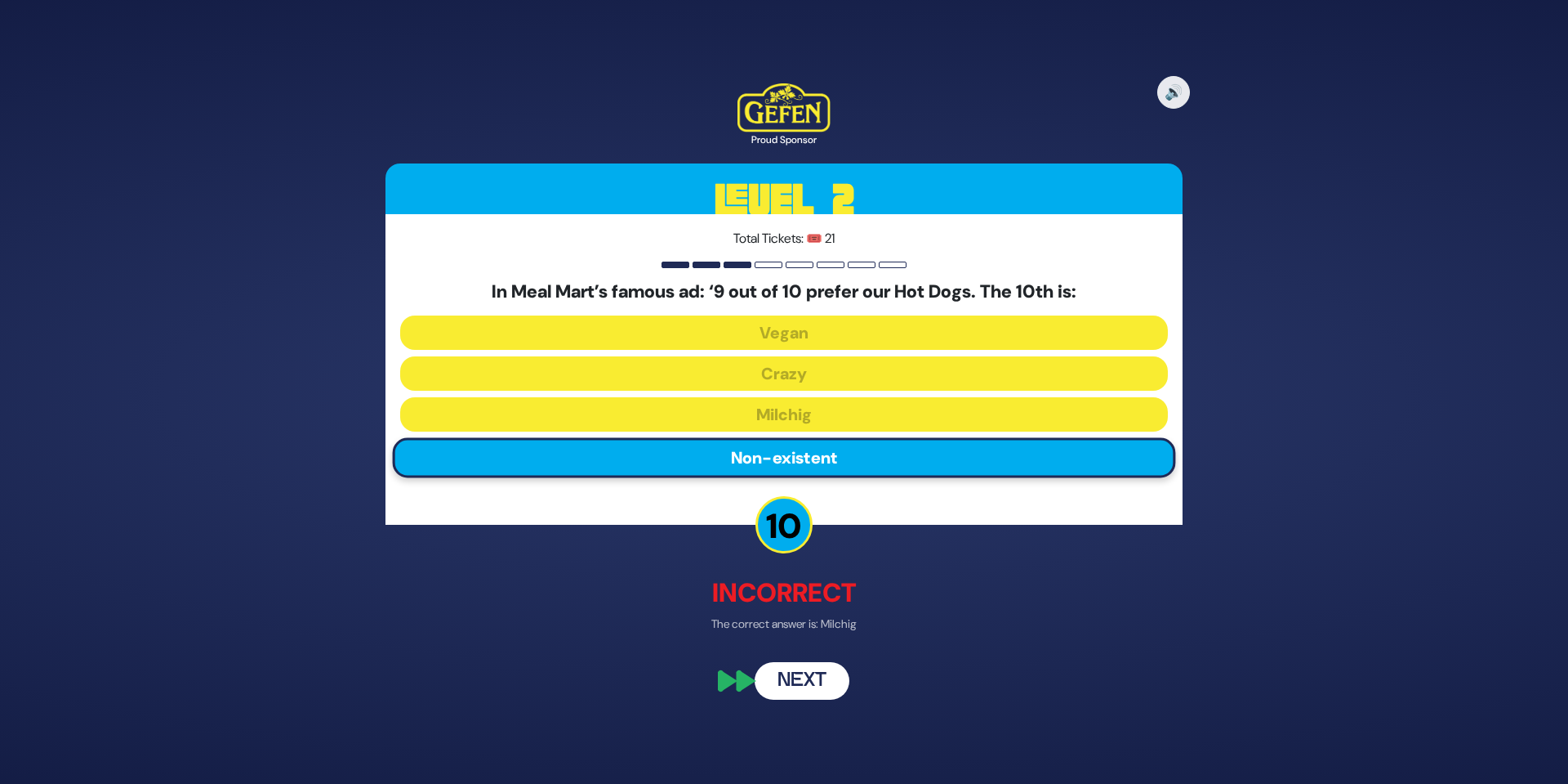
click at [812, 678] on button "Next" at bounding box center [802, 681] width 95 height 38
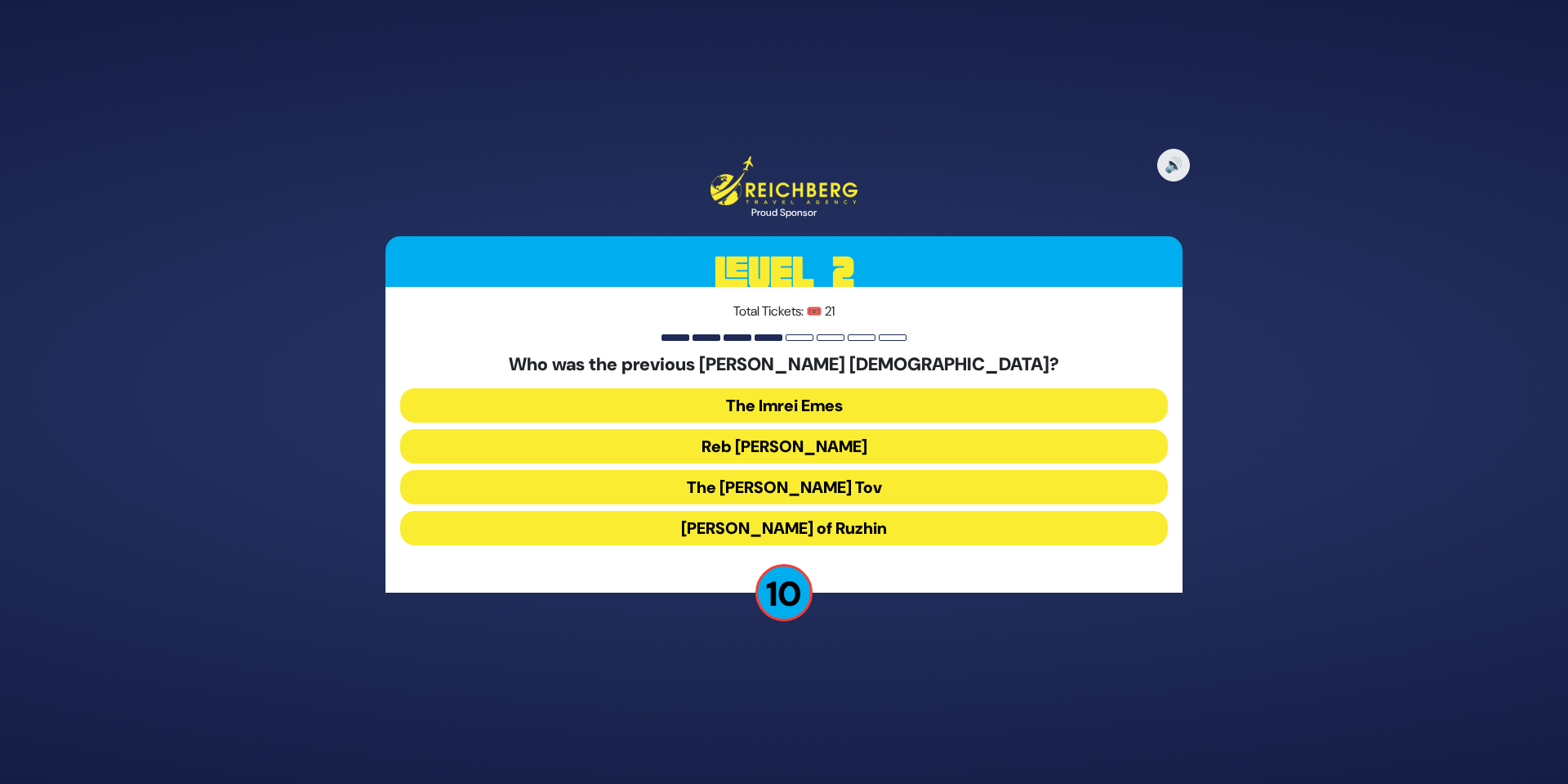
click at [792, 437] on button "Reb [PERSON_NAME]" at bounding box center [784, 446] width 767 height 34
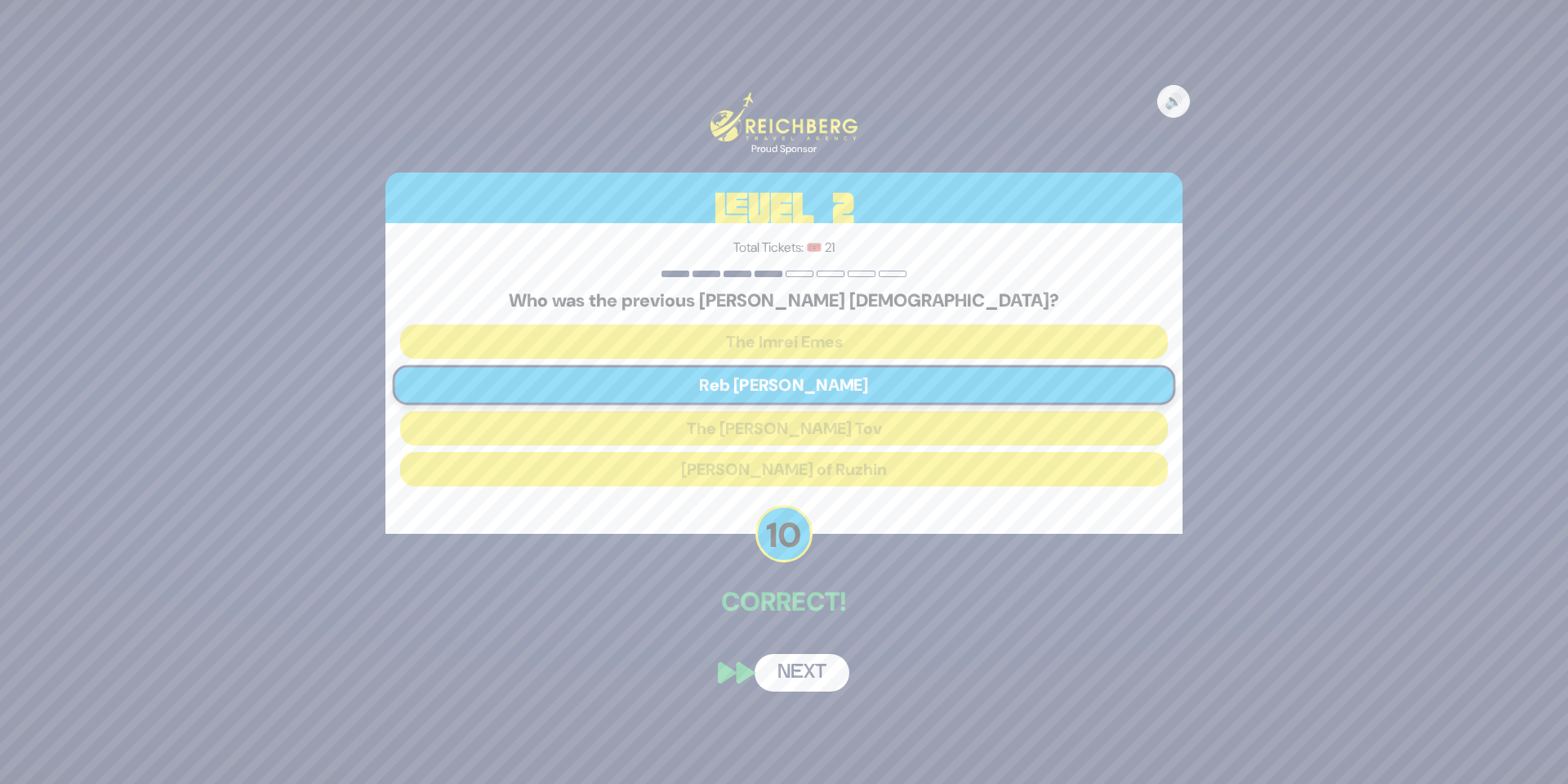
click at [810, 667] on button "Next" at bounding box center [802, 672] width 95 height 38
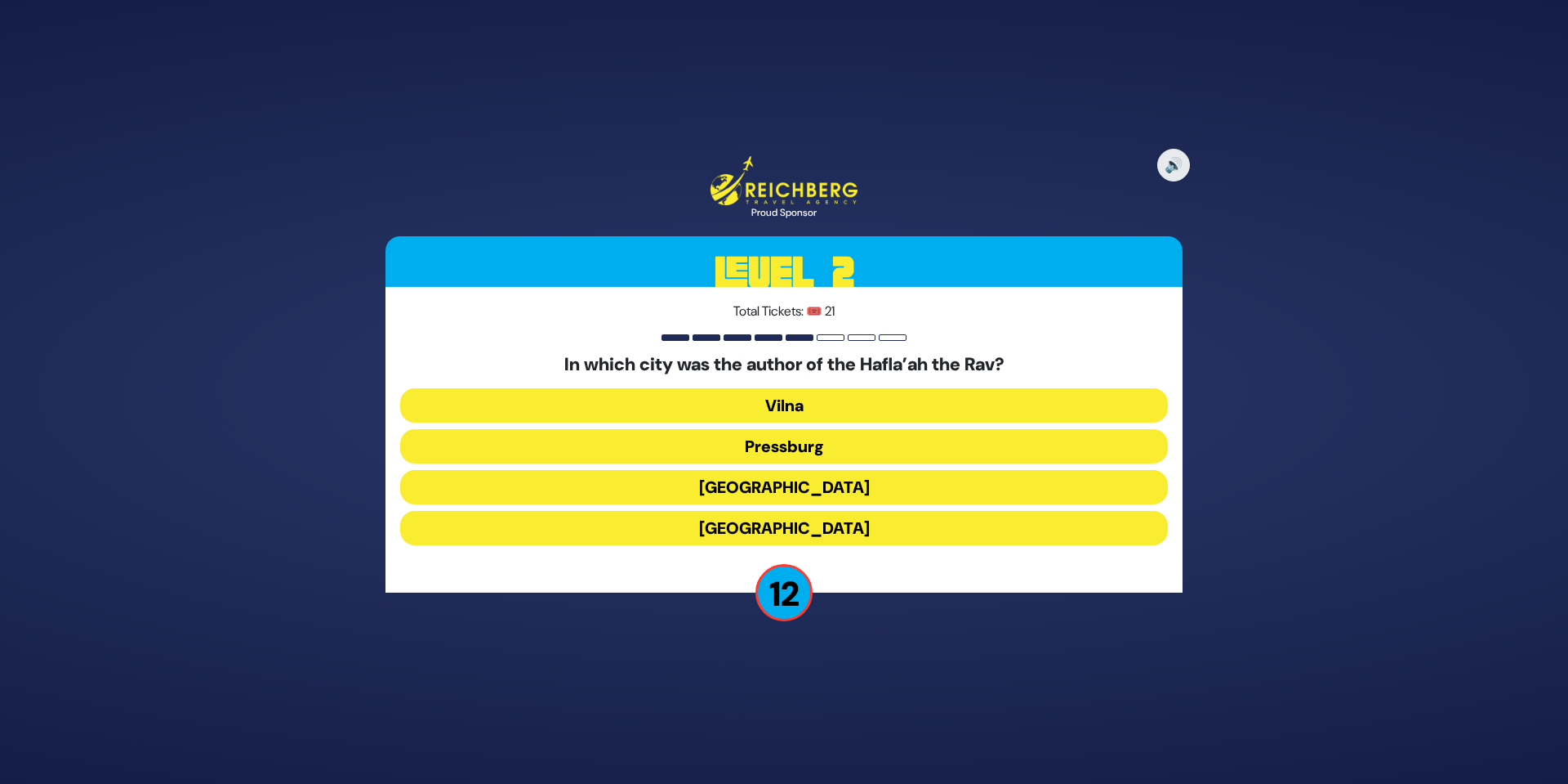
click at [796, 489] on button "[GEOGRAPHIC_DATA]" at bounding box center [784, 487] width 767 height 34
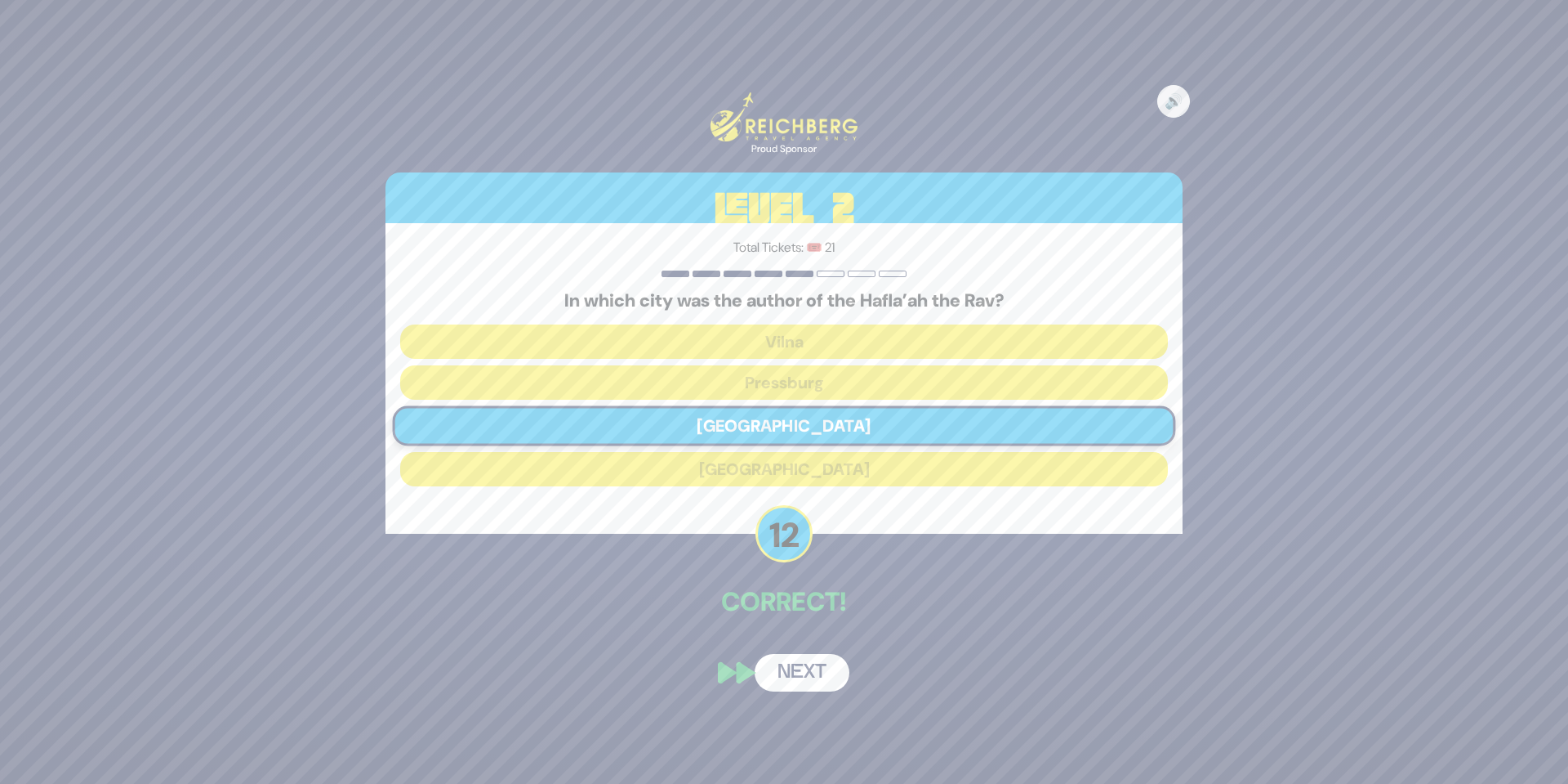
click at [807, 670] on button "Next" at bounding box center [802, 672] width 95 height 38
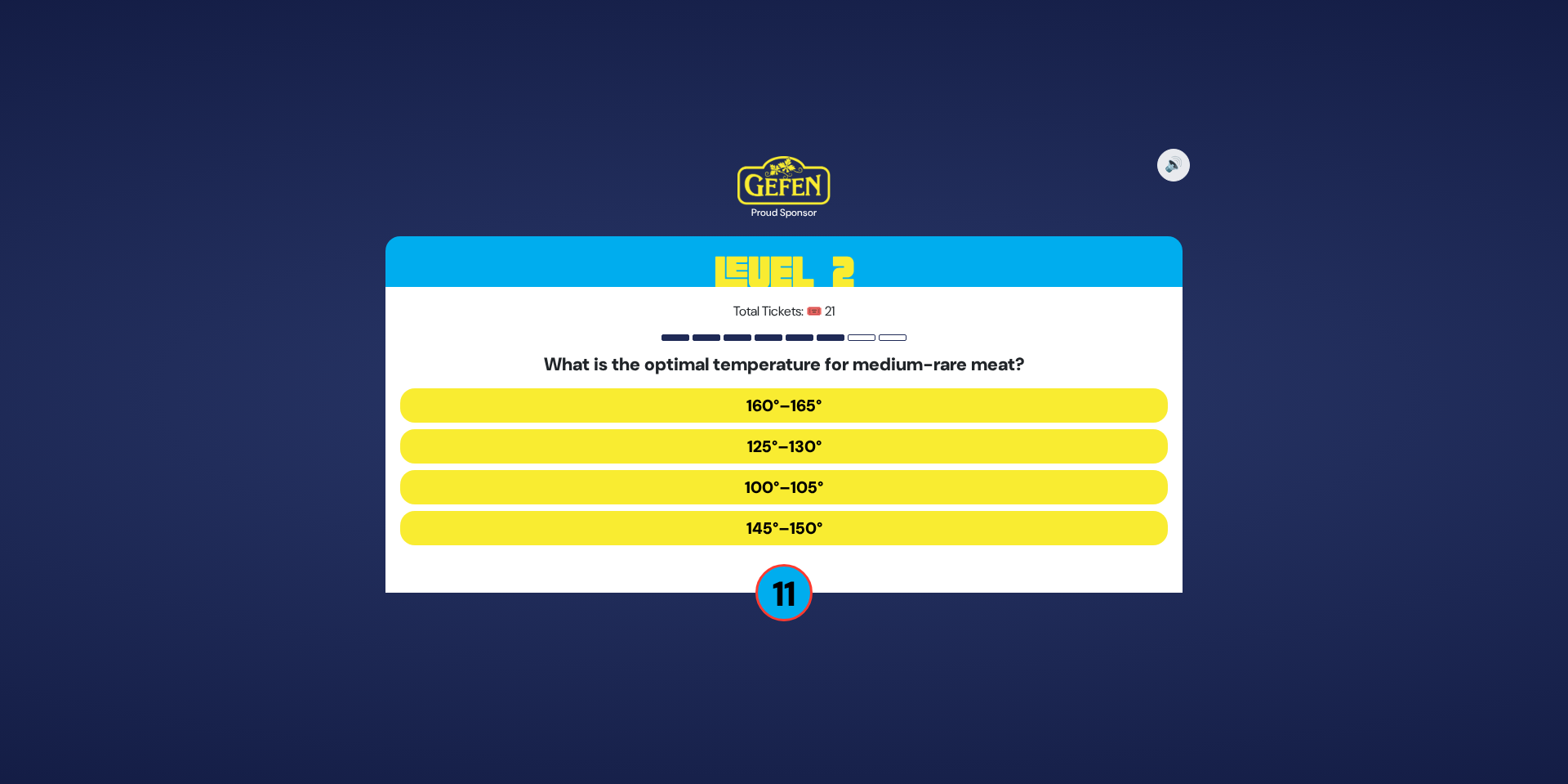
click at [785, 411] on button "160°–165°" at bounding box center [784, 405] width 767 height 34
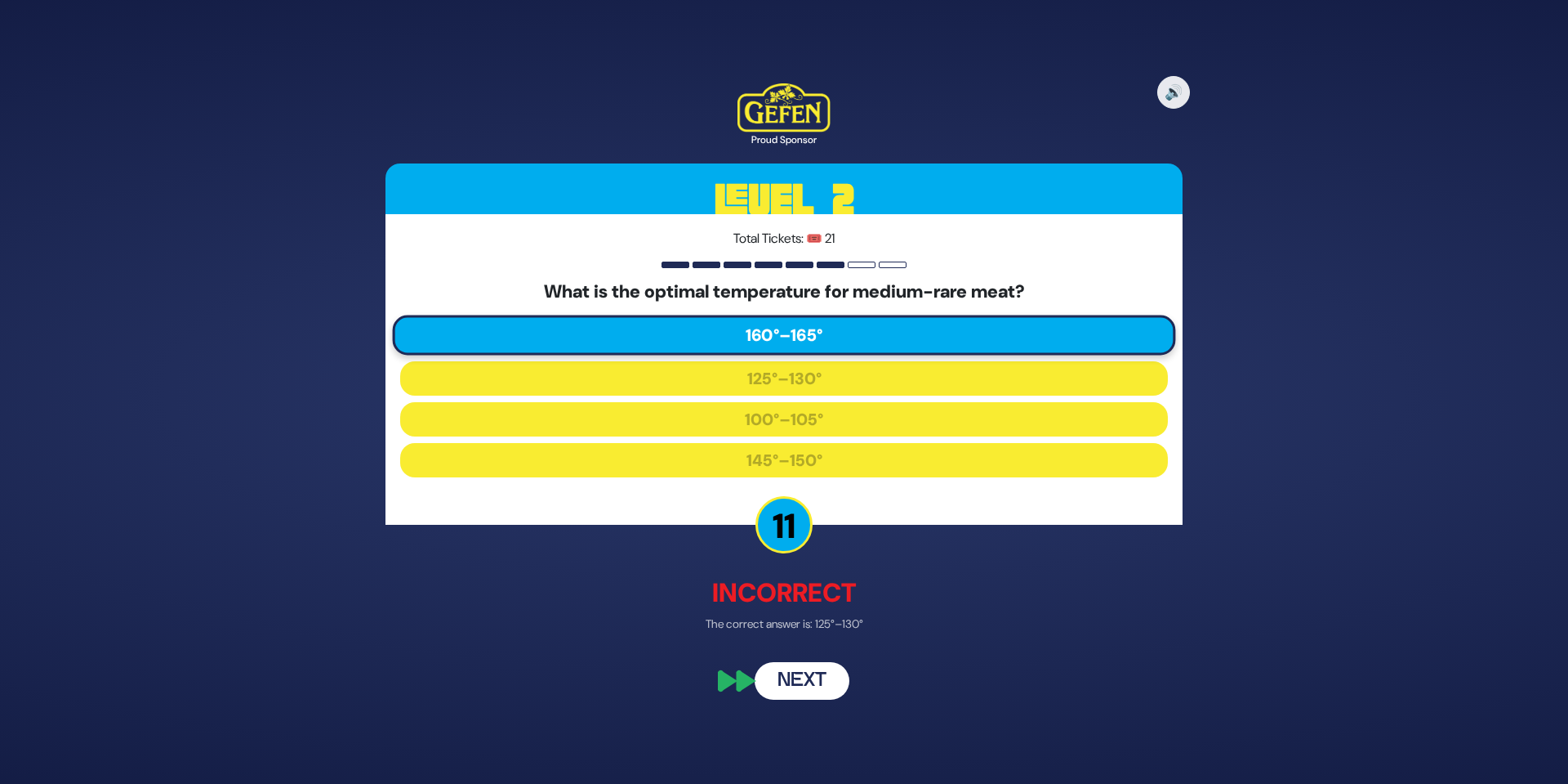
click at [789, 687] on button "Next" at bounding box center [802, 681] width 95 height 38
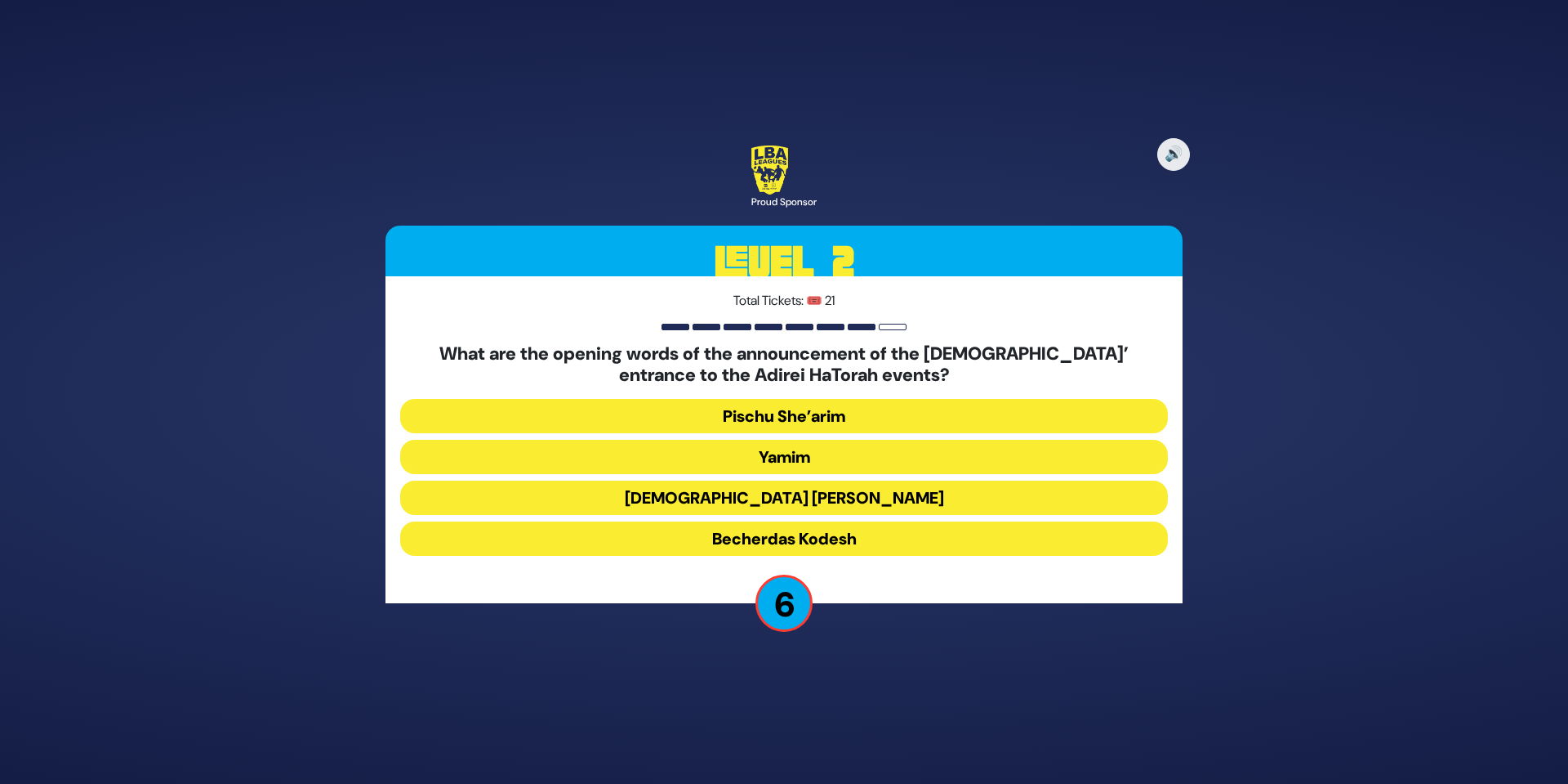
click at [791, 465] on button "Yamim" at bounding box center [784, 456] width 767 height 34
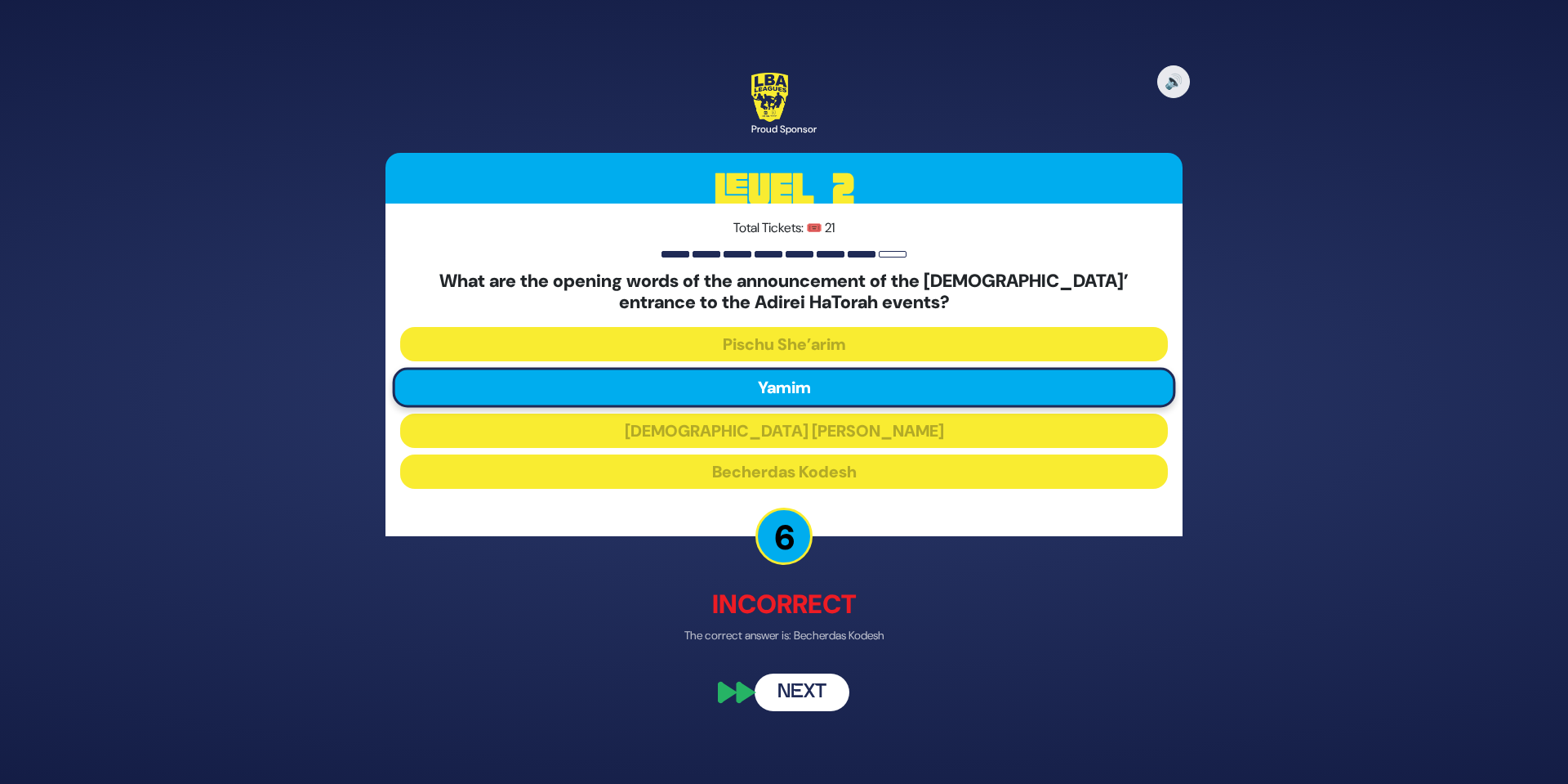
click at [818, 682] on button "Next" at bounding box center [802, 692] width 95 height 38
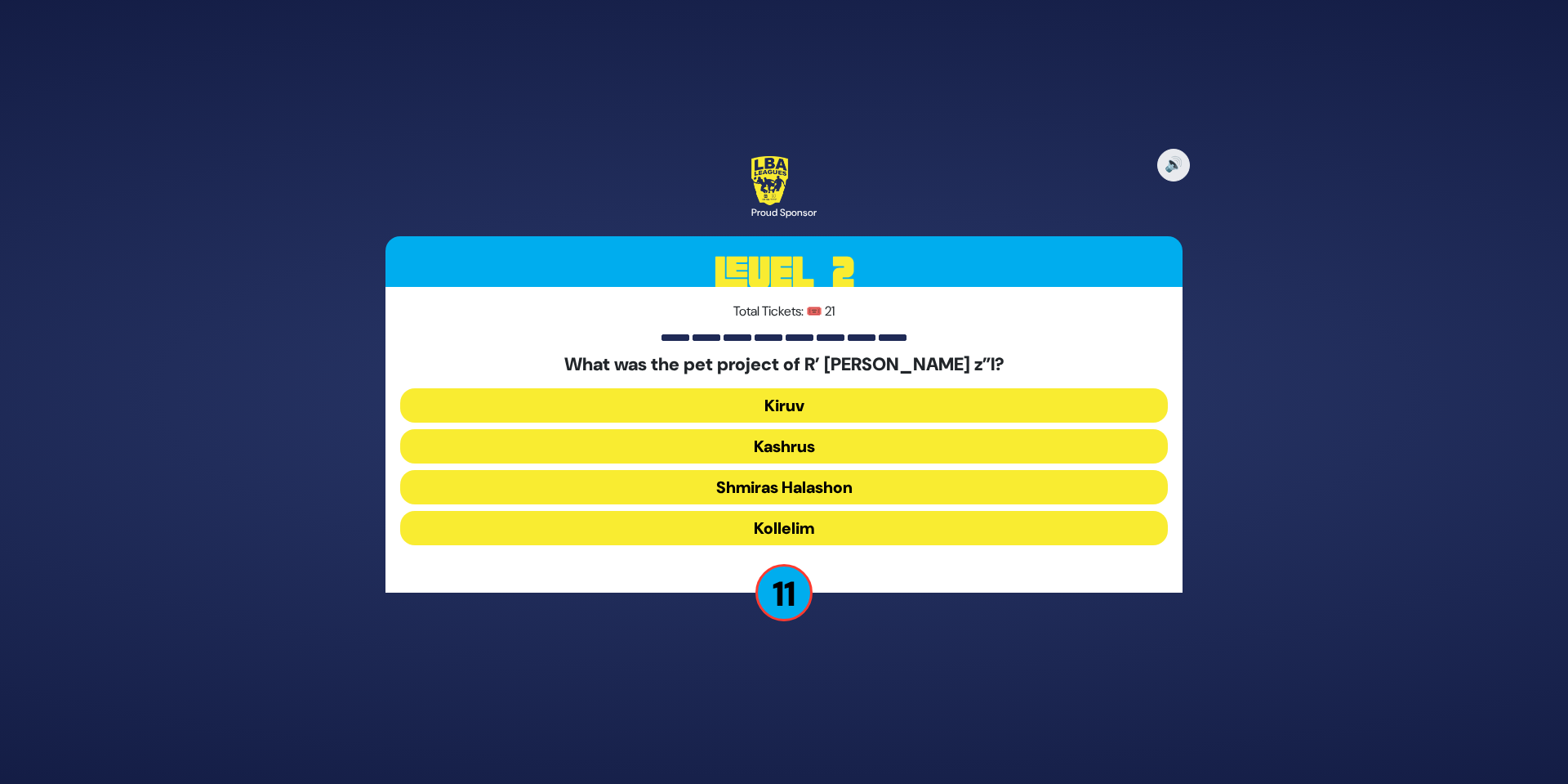
click at [813, 392] on button "Kiruv" at bounding box center [784, 405] width 767 height 34
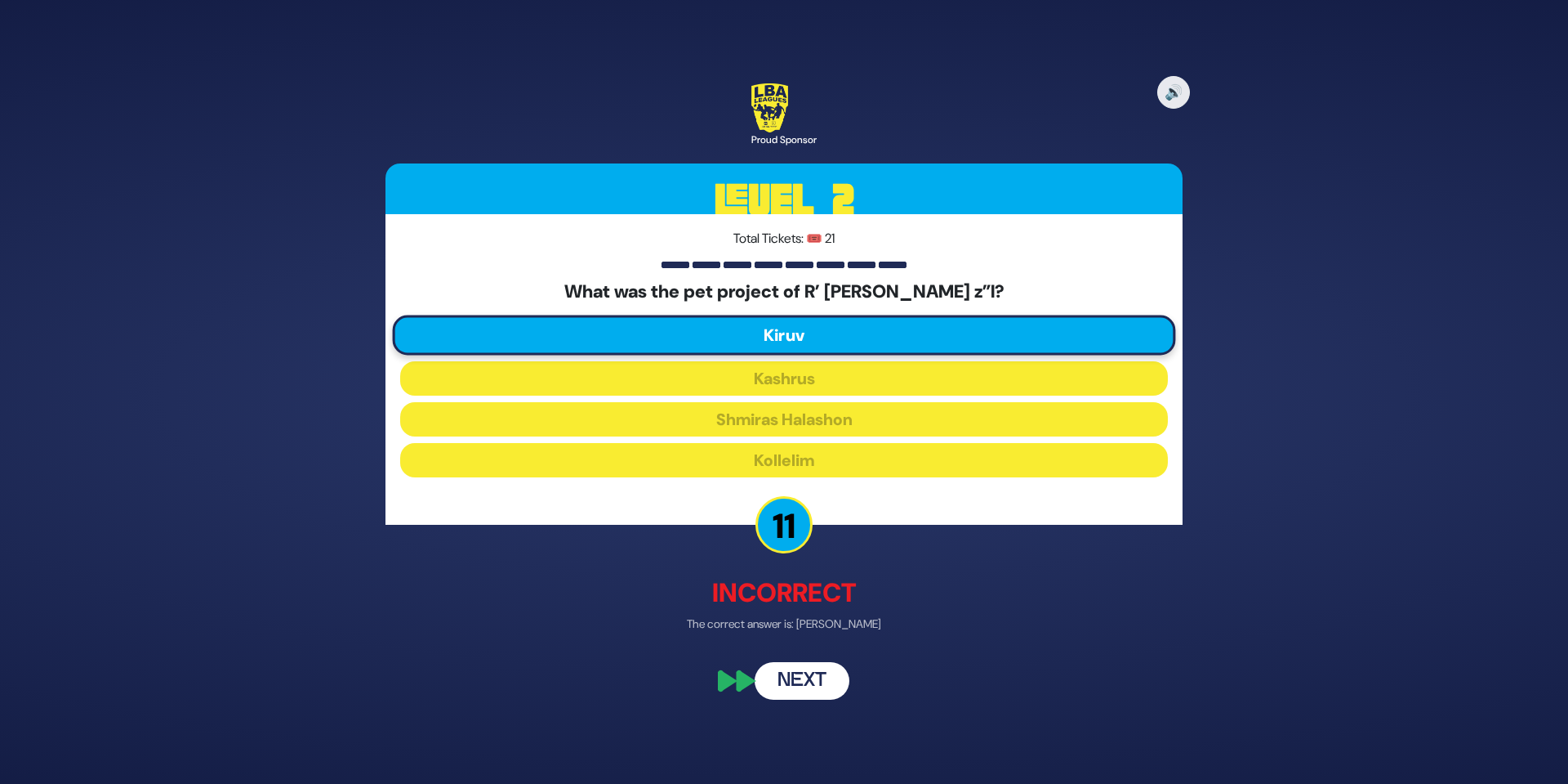
click at [795, 672] on button "Next" at bounding box center [802, 681] width 95 height 38
